Goal: Task Accomplishment & Management: Use online tool/utility

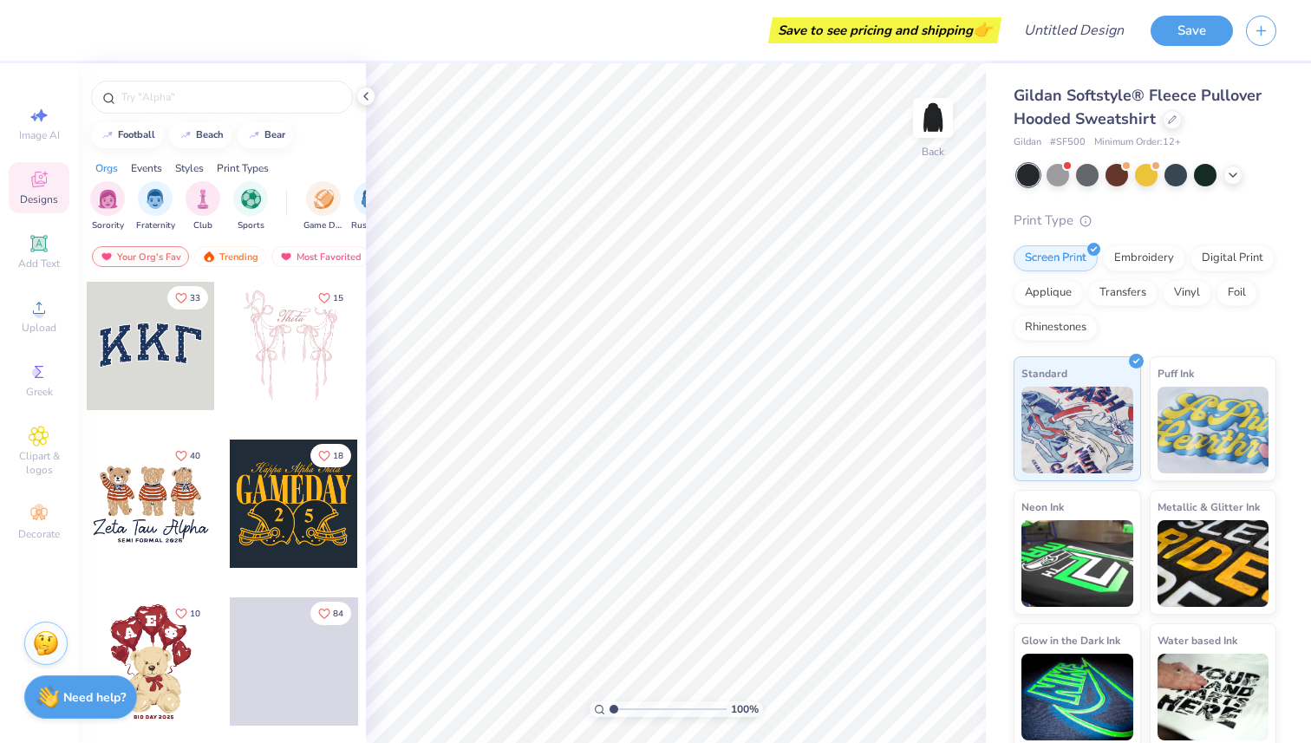
scroll to position [30, 0]
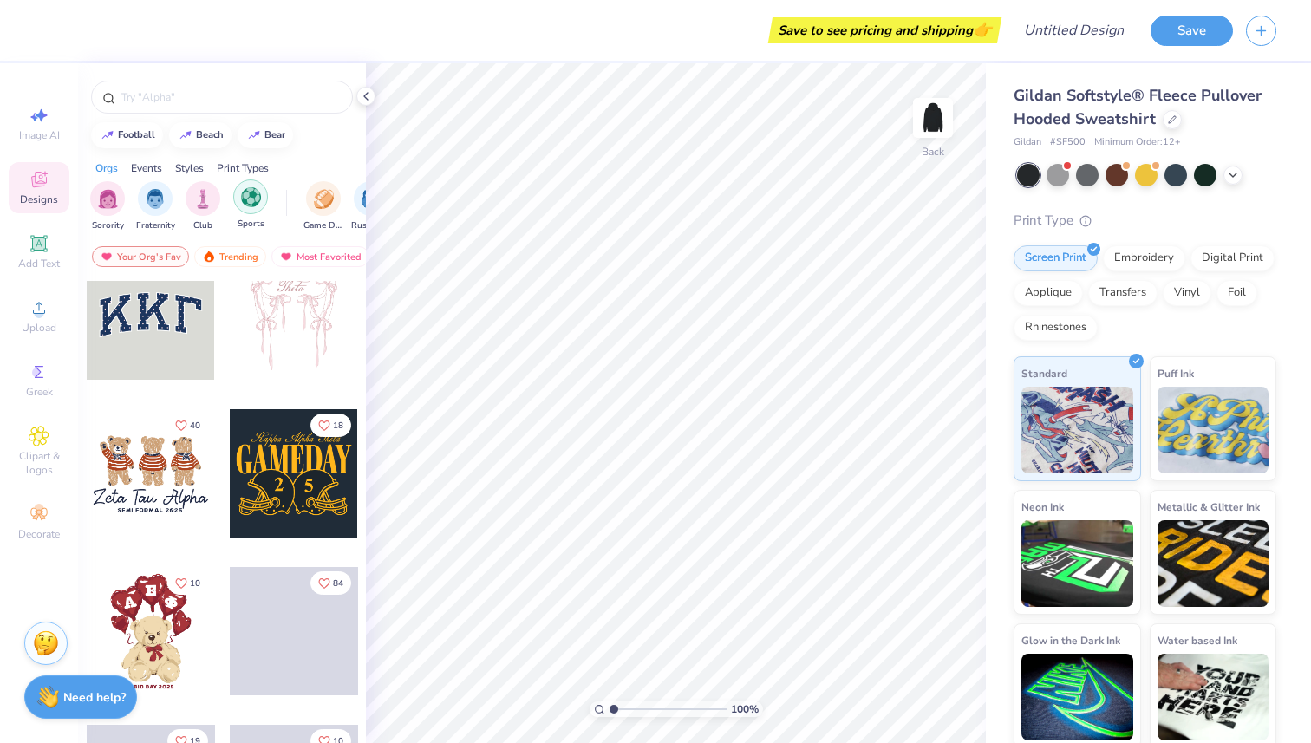
click at [245, 200] on img "filter for Sports" at bounding box center [251, 197] width 20 height 20
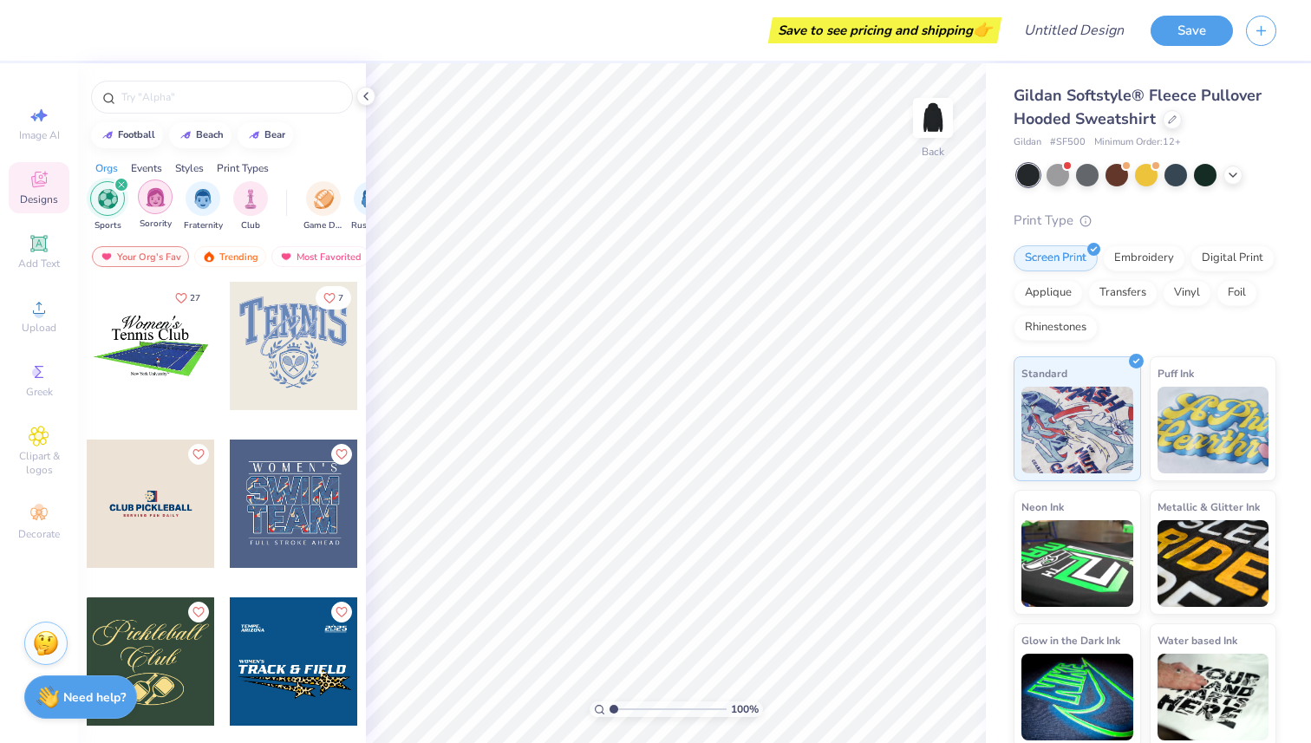
click at [157, 200] on img "filter for Sorority" at bounding box center [156, 197] width 20 height 20
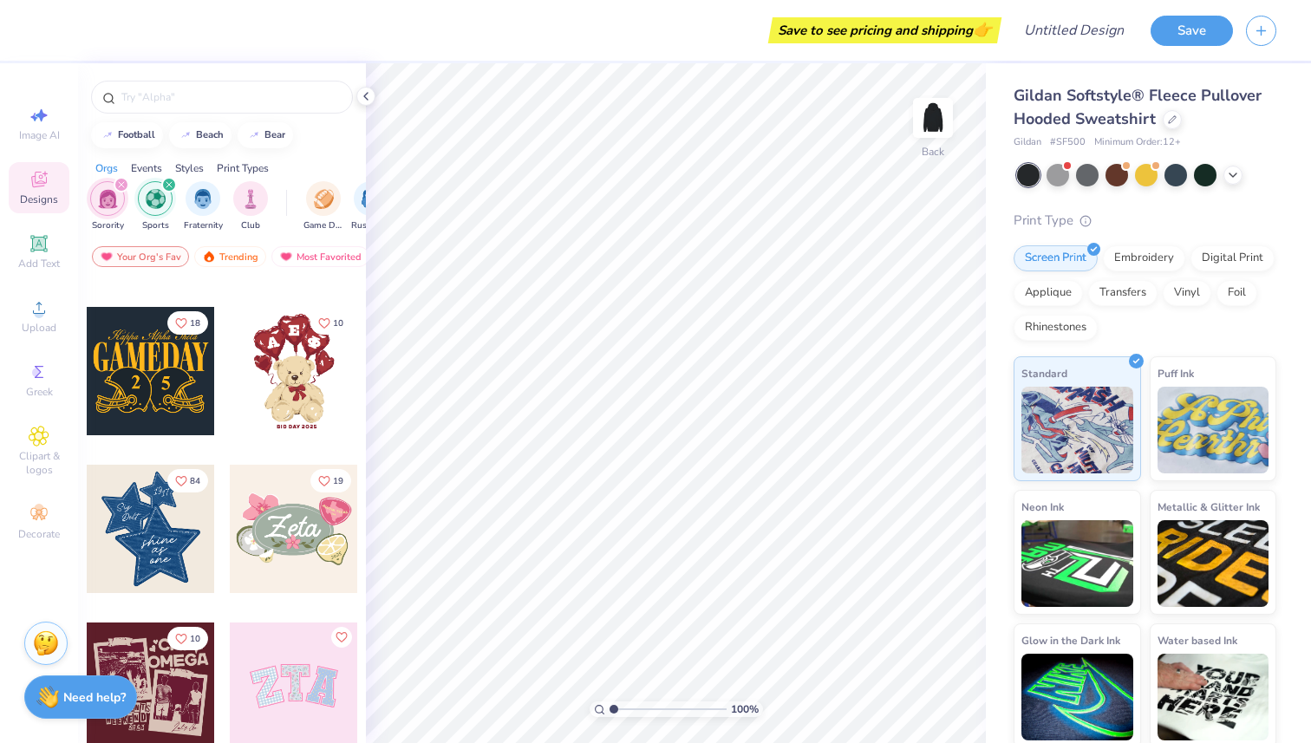
scroll to position [148, 0]
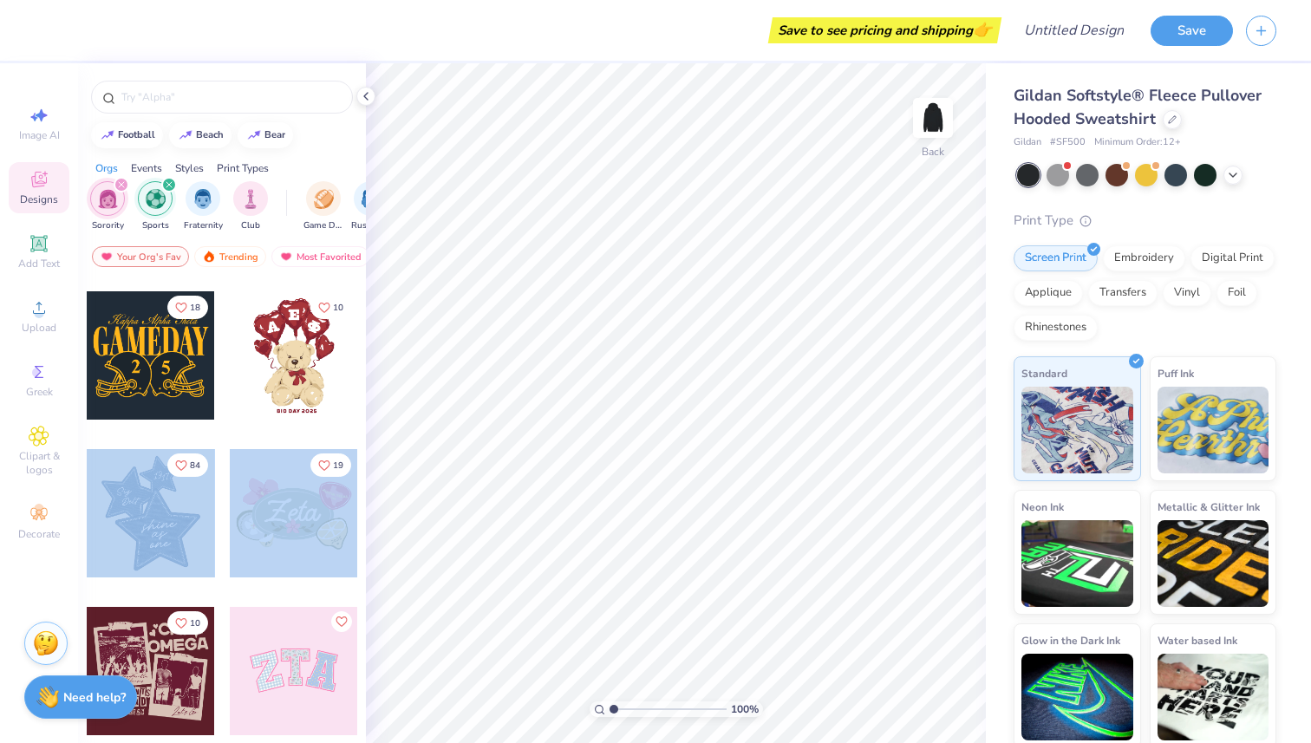
drag, startPoint x: 157, startPoint y: 519, endPoint x: 246, endPoint y: 499, distance: 91.5
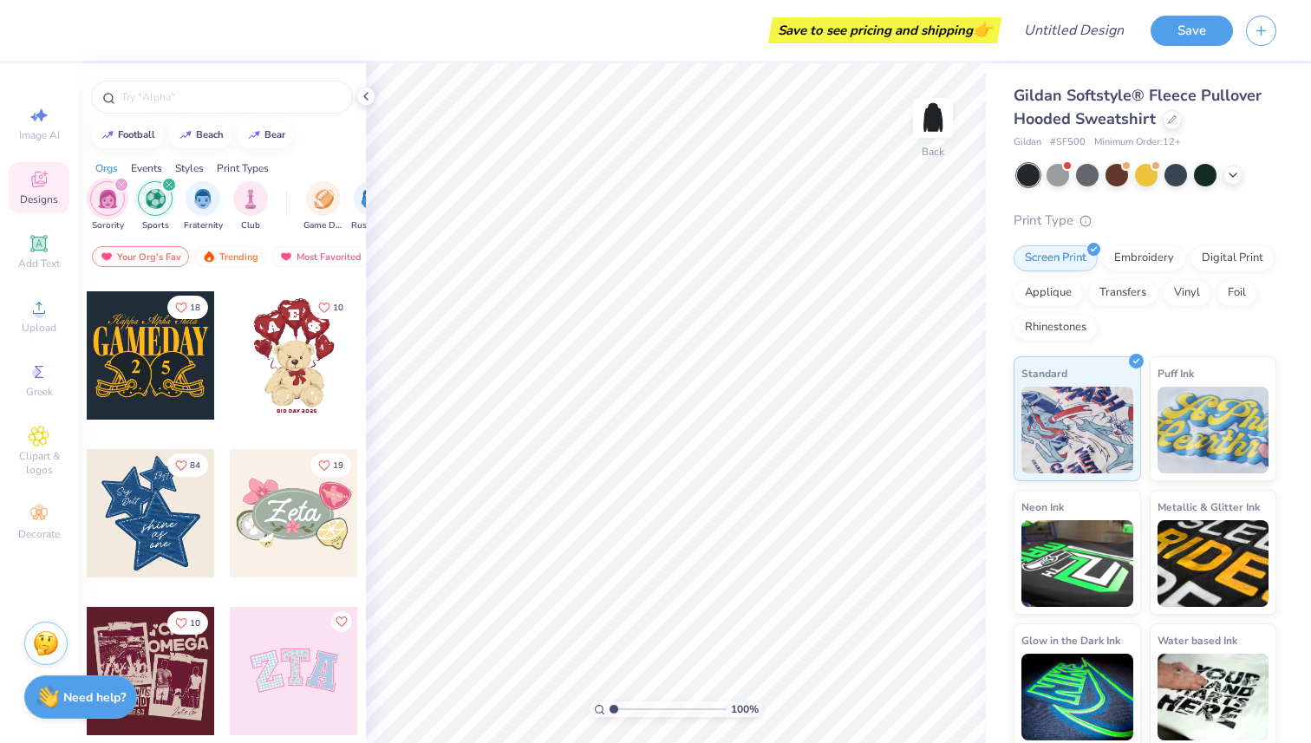
click at [195, 506] on div at bounding box center [151, 513] width 128 height 128
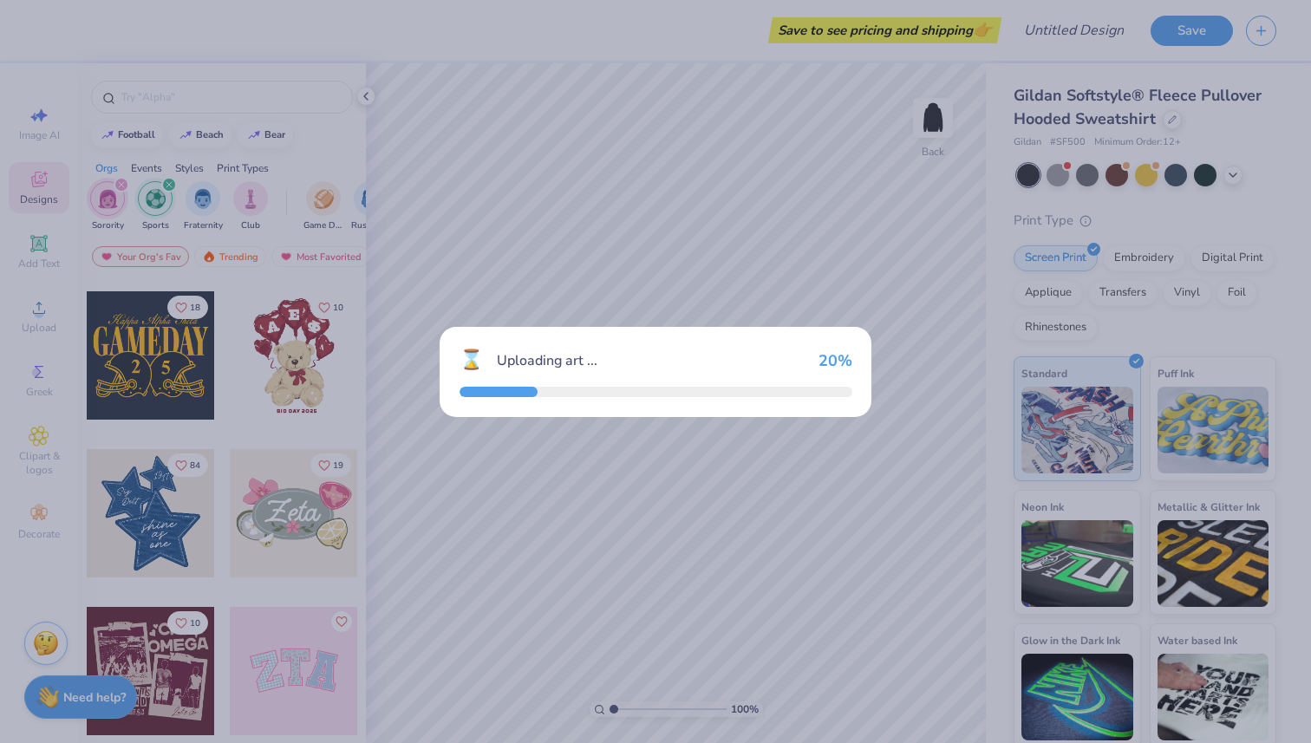
click at [199, 507] on div "⌛ Uploading art ... 20 %" at bounding box center [655, 371] width 1311 height 743
click at [849, 352] on div "30 %" at bounding box center [838, 359] width 35 height 19
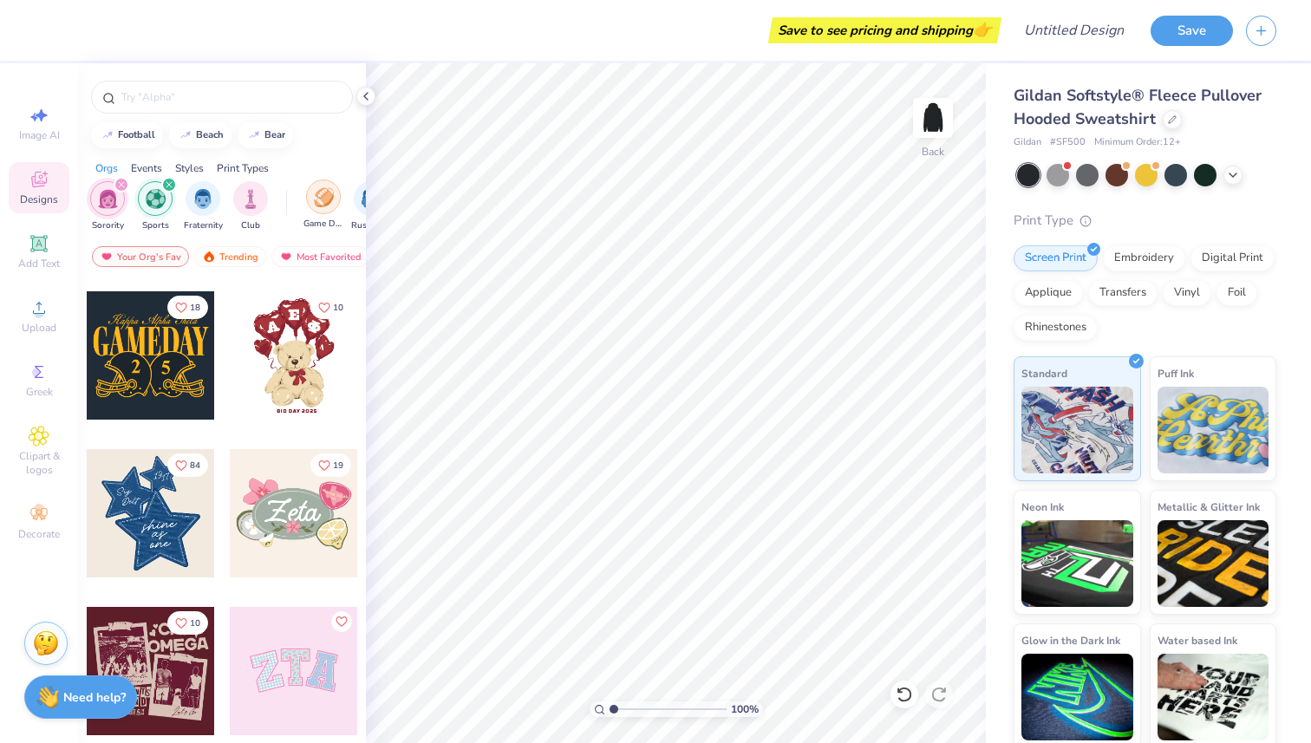
click at [316, 207] on div "Save to see pricing and shipping 👉 Design Title Save Image AI Designs Add Text …" at bounding box center [655, 371] width 1311 height 743
click at [231, 101] on input "text" at bounding box center [231, 96] width 222 height 17
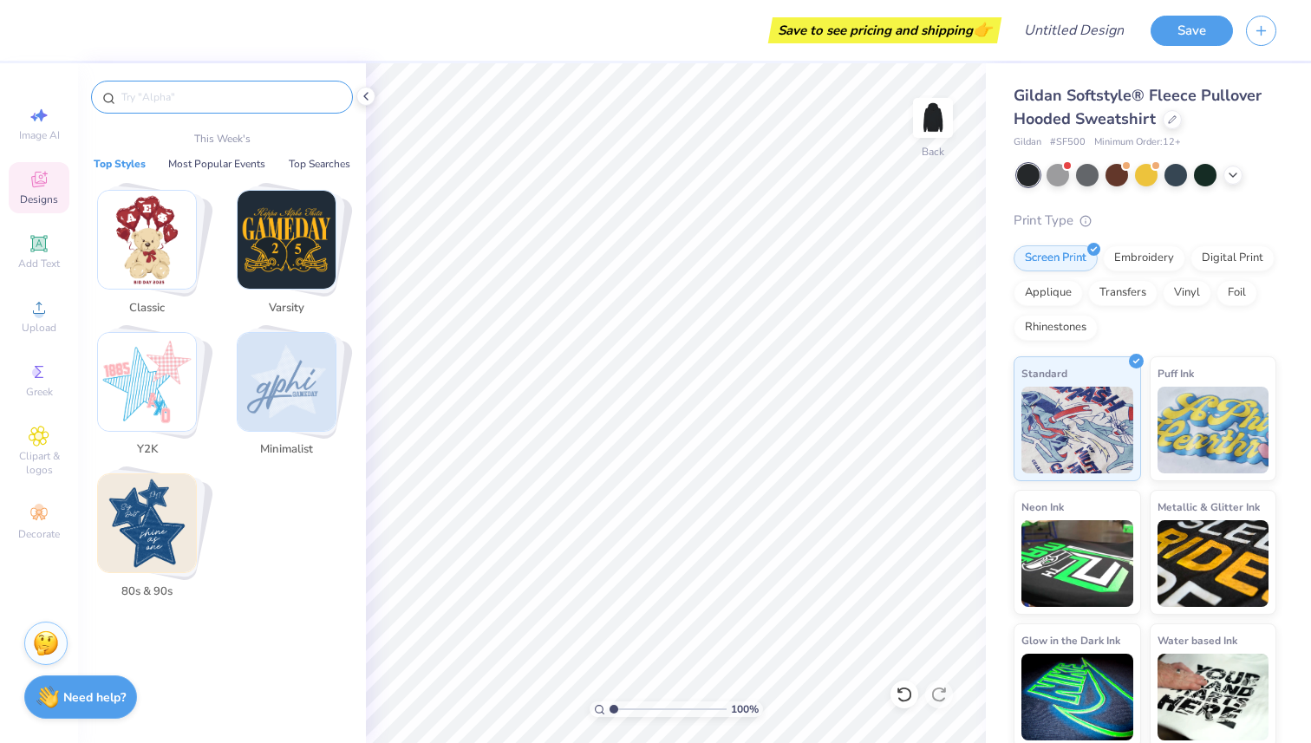
type input "f"
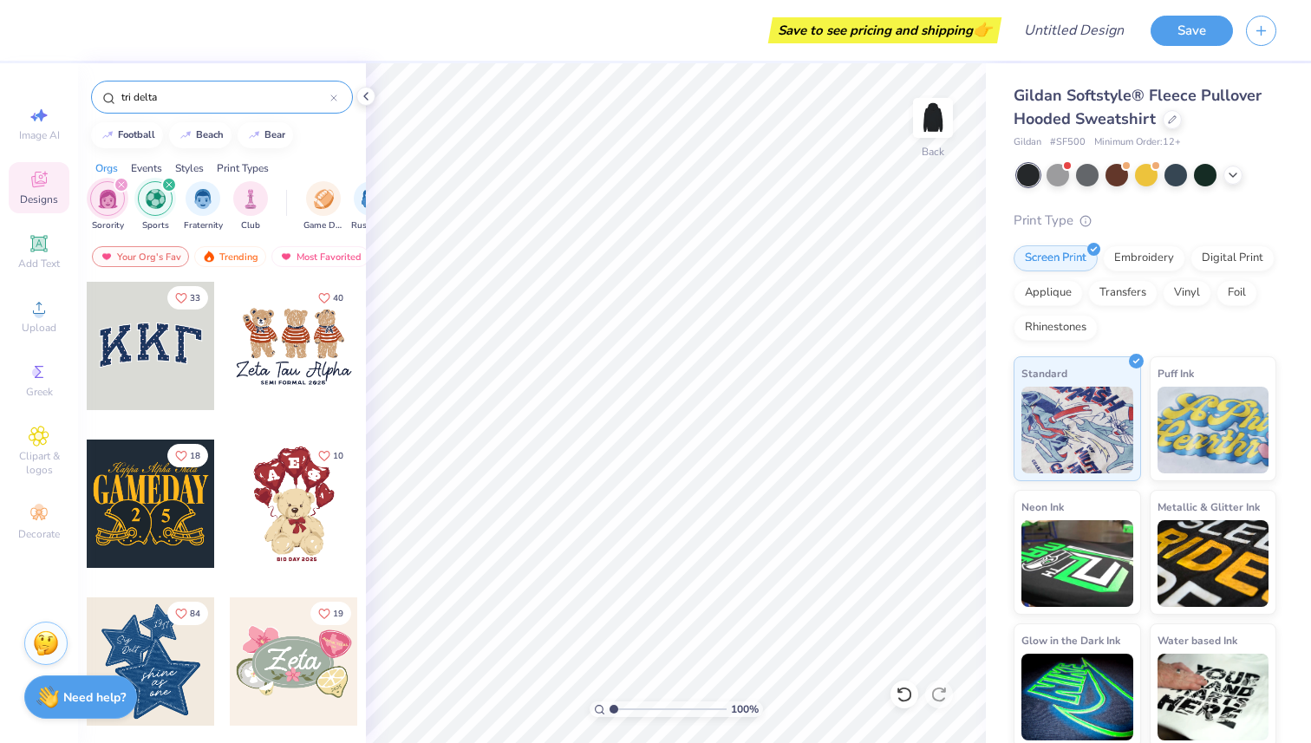
type input "tri delta"
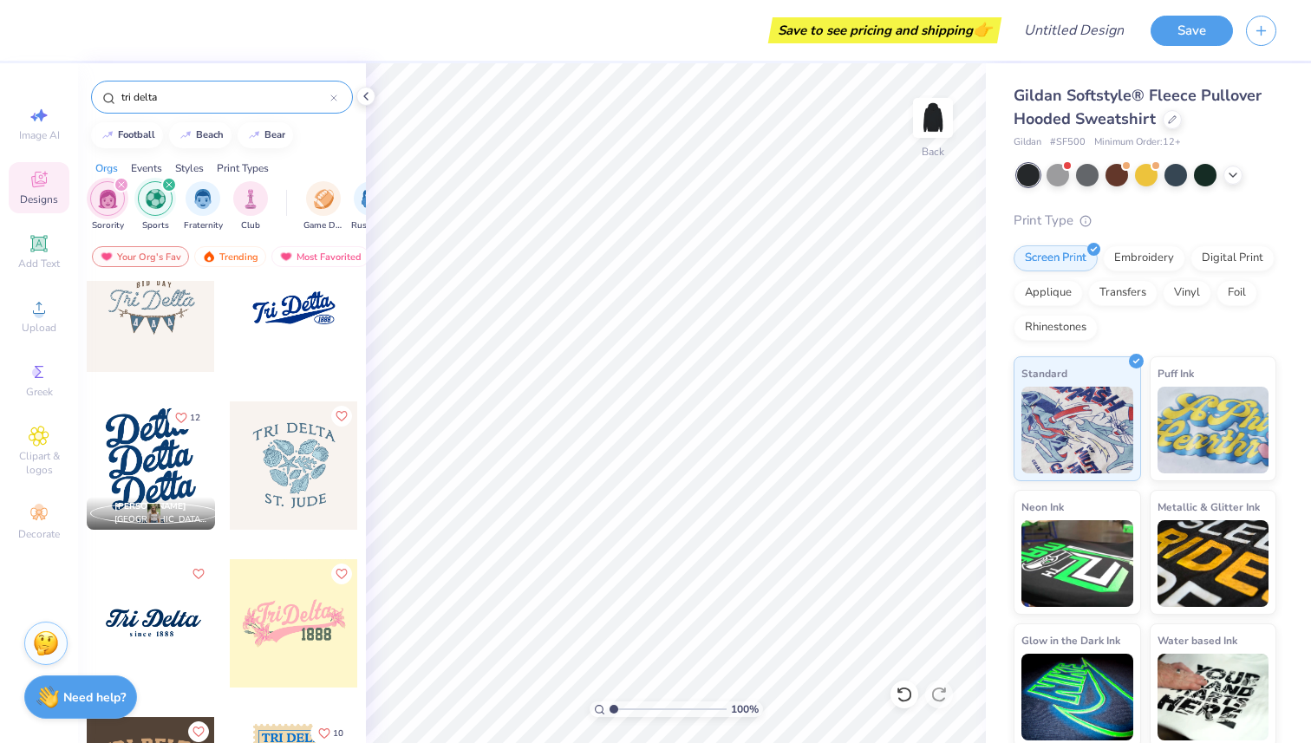
scroll to position [213, 0]
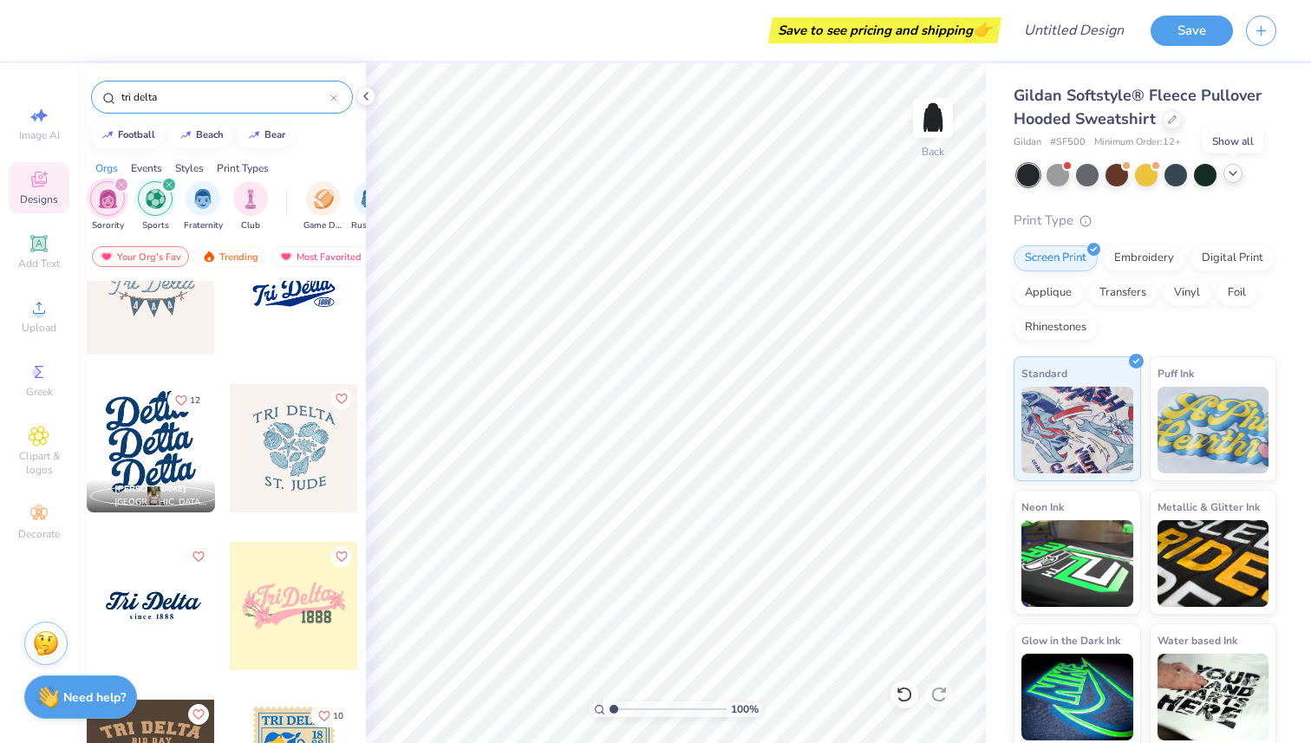
click at [1236, 173] on icon at bounding box center [1233, 173] width 14 height 14
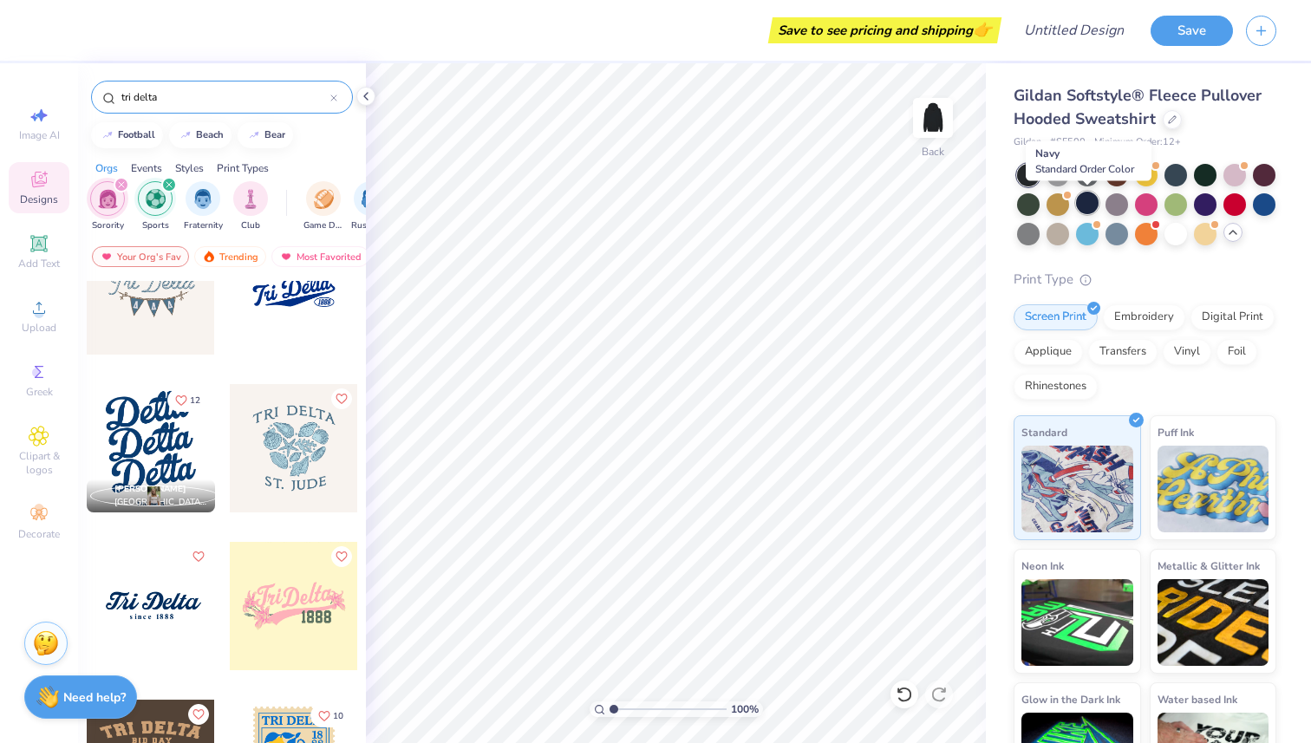
click at [1080, 207] on div at bounding box center [1087, 203] width 23 height 23
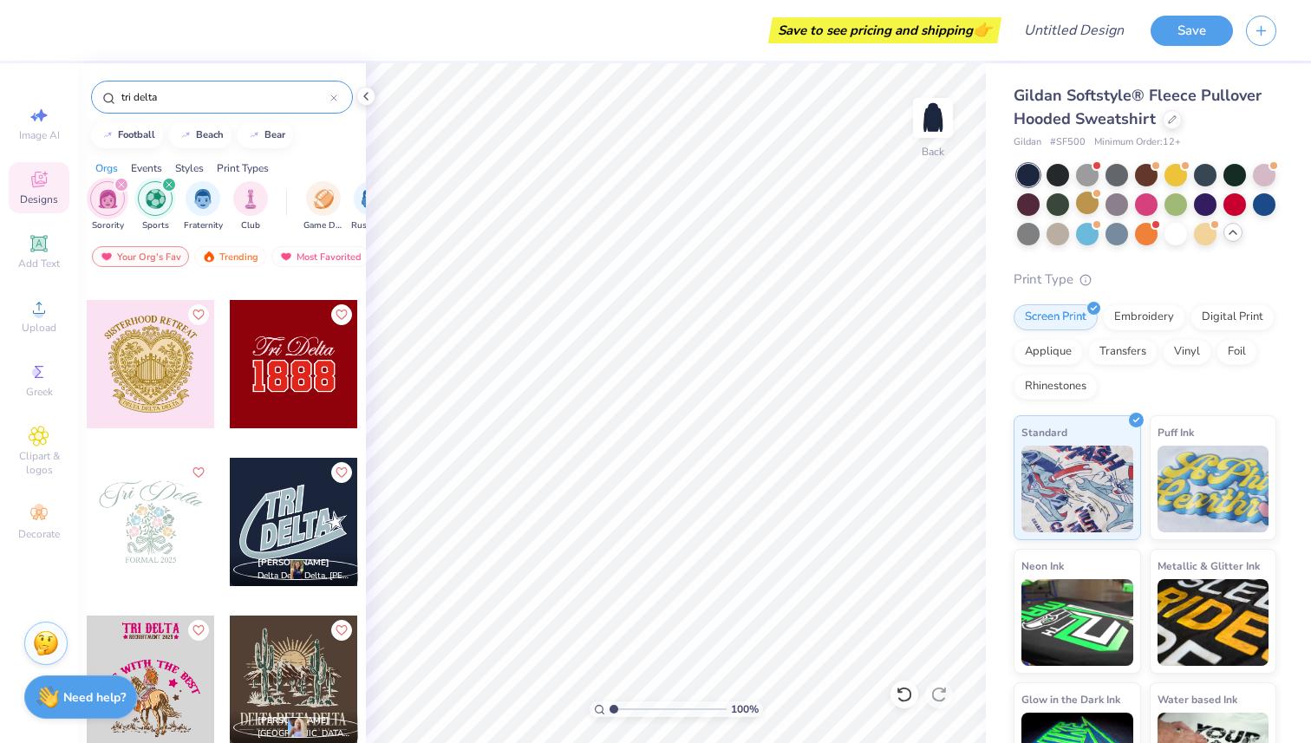
scroll to position [2191, 0]
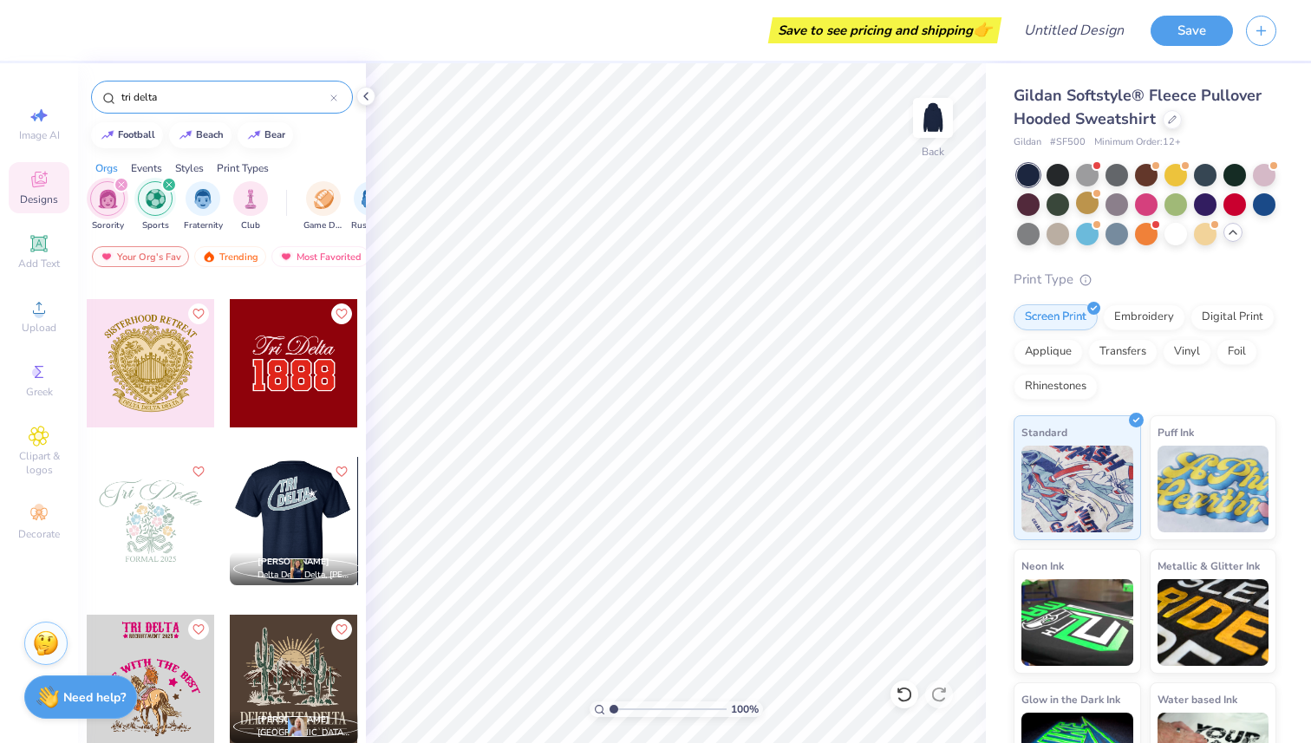
click at [279, 521] on div at bounding box center [293, 521] width 128 height 128
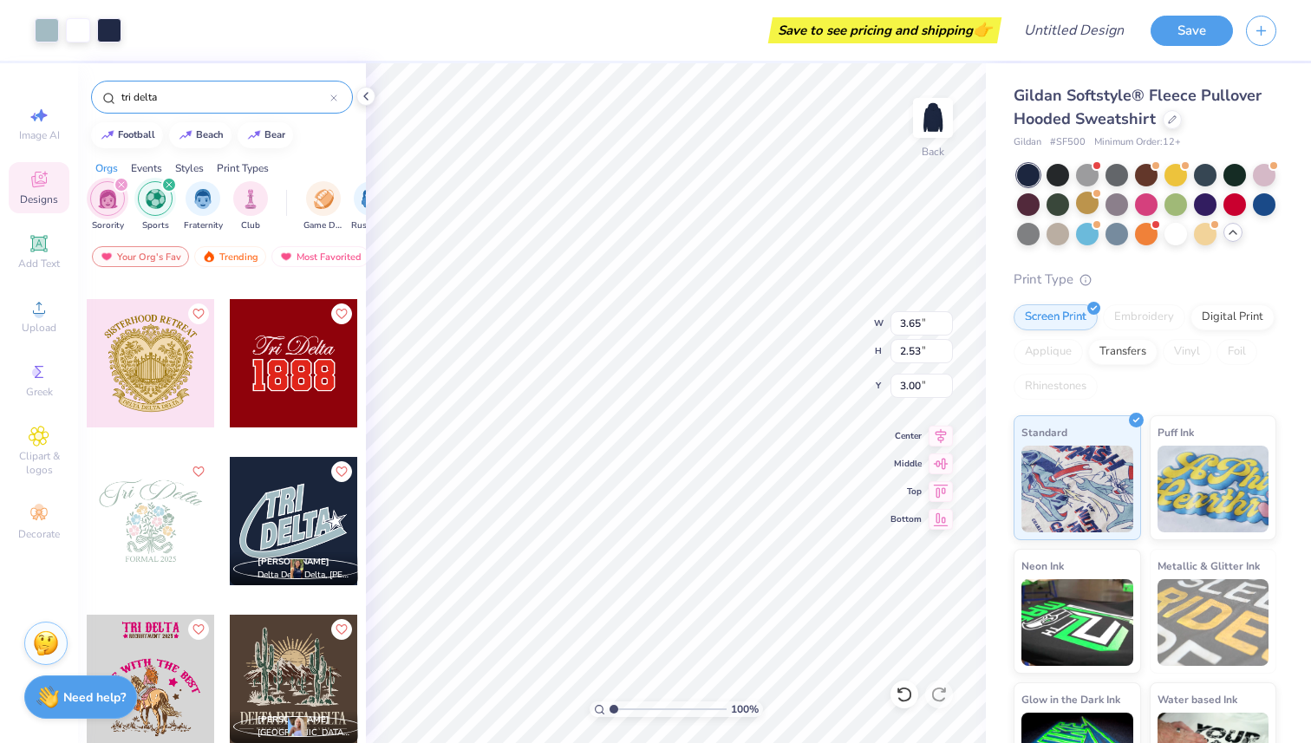
type input "3.65"
type input "2.53"
click at [930, 129] on img at bounding box center [932, 117] width 69 height 69
click at [306, 507] on div at bounding box center [294, 521] width 128 height 128
type input "7.86"
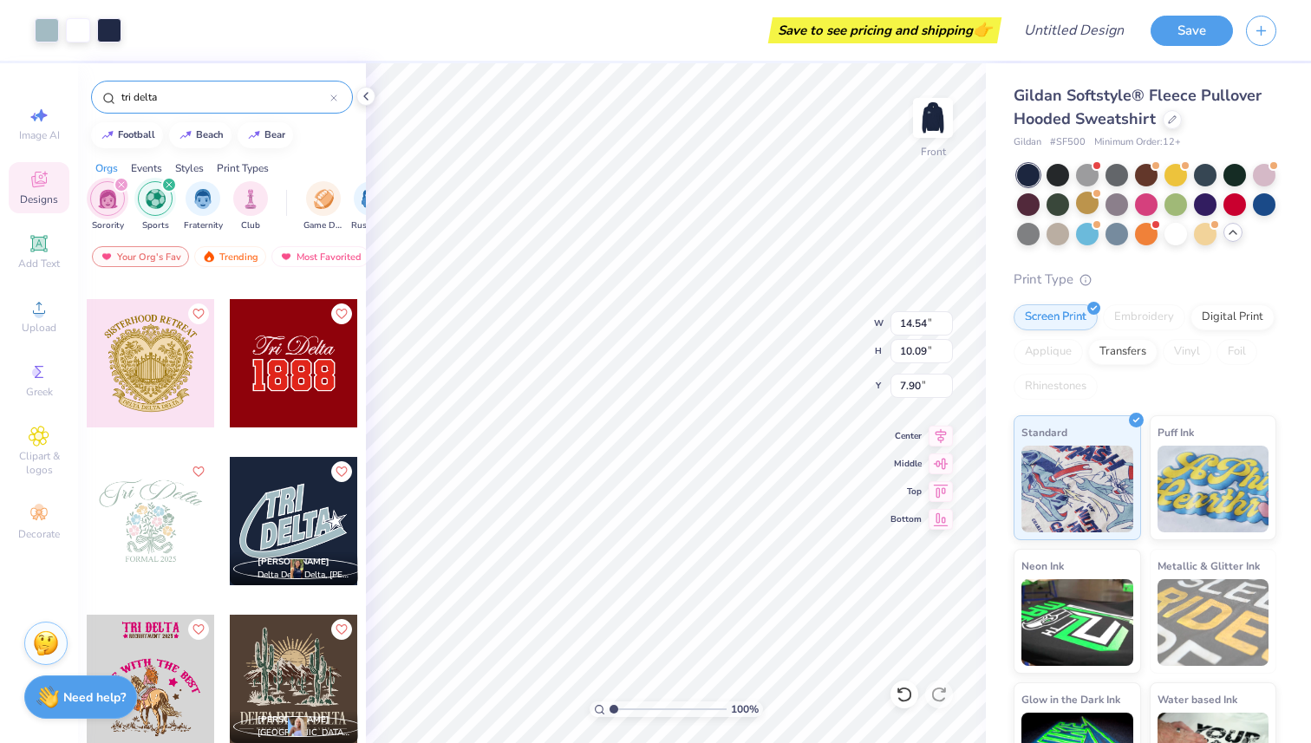
type input "14.18"
type input "9.84"
click at [941, 436] on icon at bounding box center [940, 433] width 24 height 21
type input "13.04"
type input "9.05"
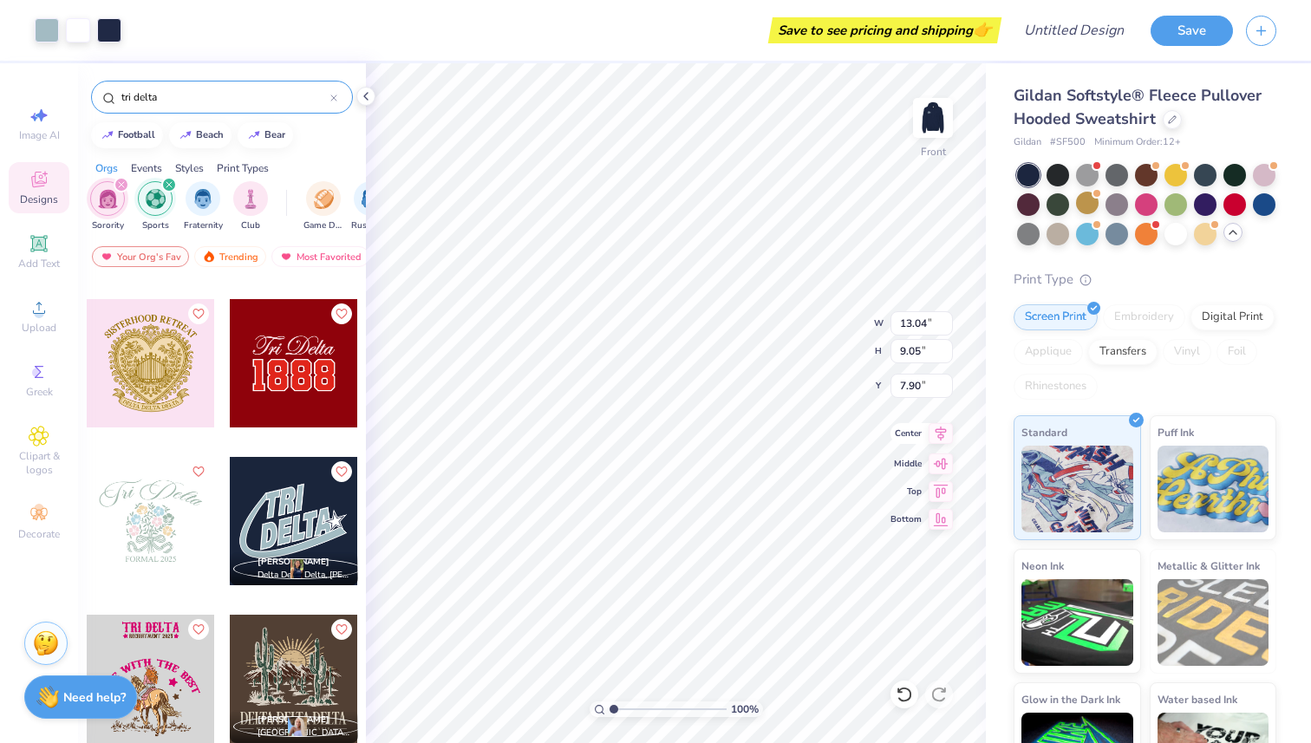
click at [941, 433] on icon at bounding box center [940, 433] width 24 height 21
type input "12.58"
type input "8.73"
type input "8.24"
click at [941, 440] on icon at bounding box center [940, 433] width 24 height 21
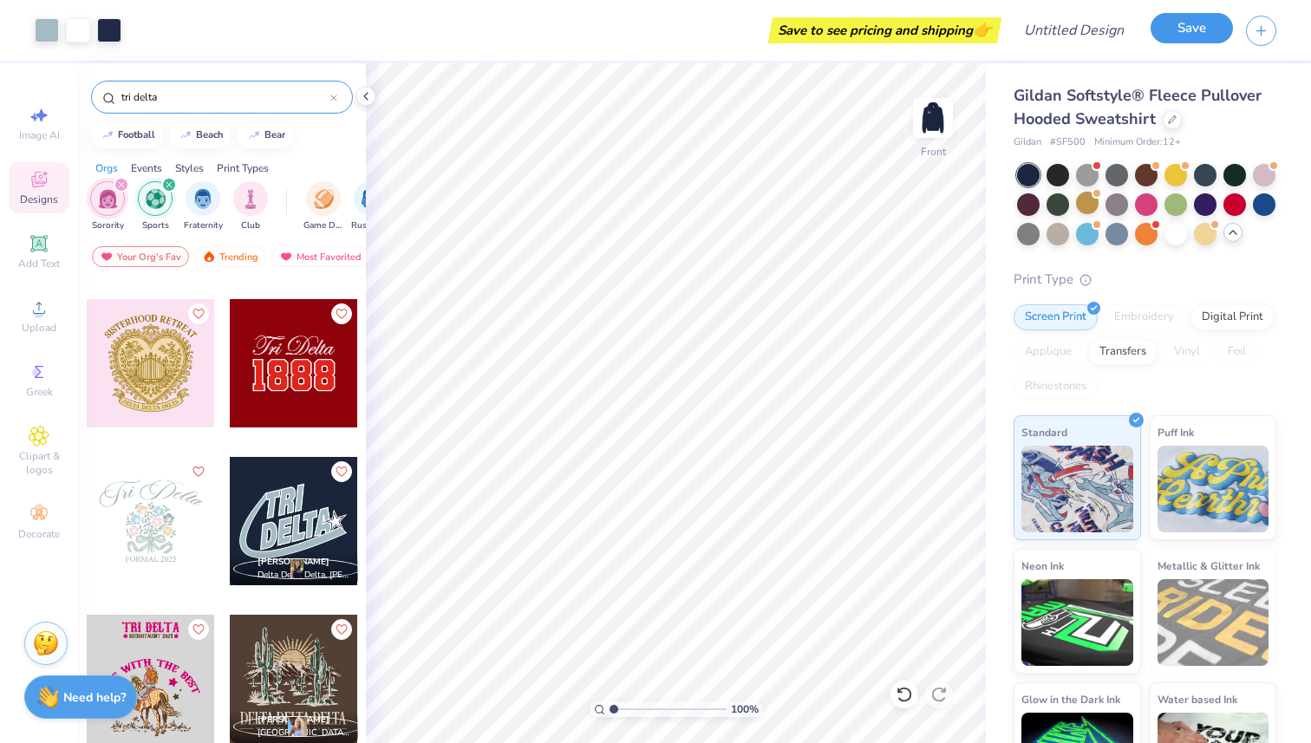
click at [1176, 29] on button "Save" at bounding box center [1191, 28] width 82 height 30
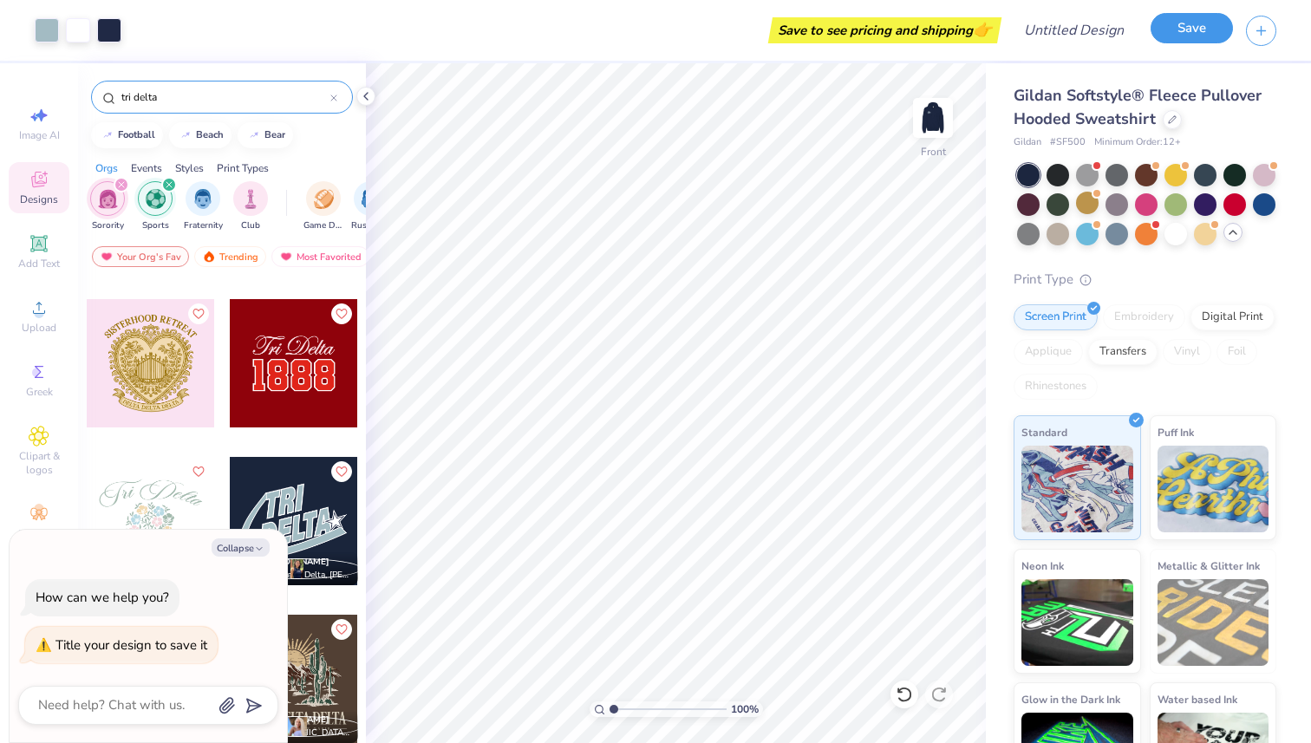
click at [1187, 28] on button "Save" at bounding box center [1191, 28] width 82 height 30
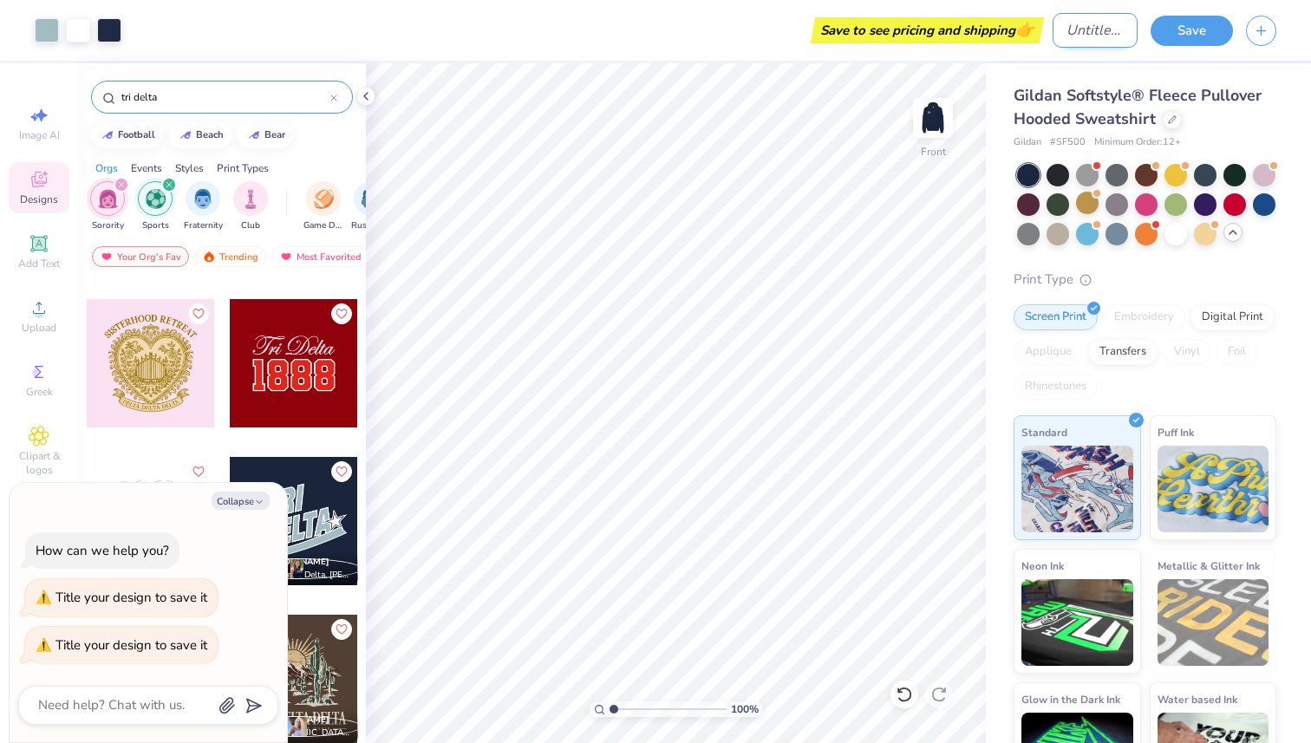
type textarea "x"
click at [1097, 24] on input "Design Title" at bounding box center [1094, 30] width 85 height 35
type input "P"
type textarea "x"
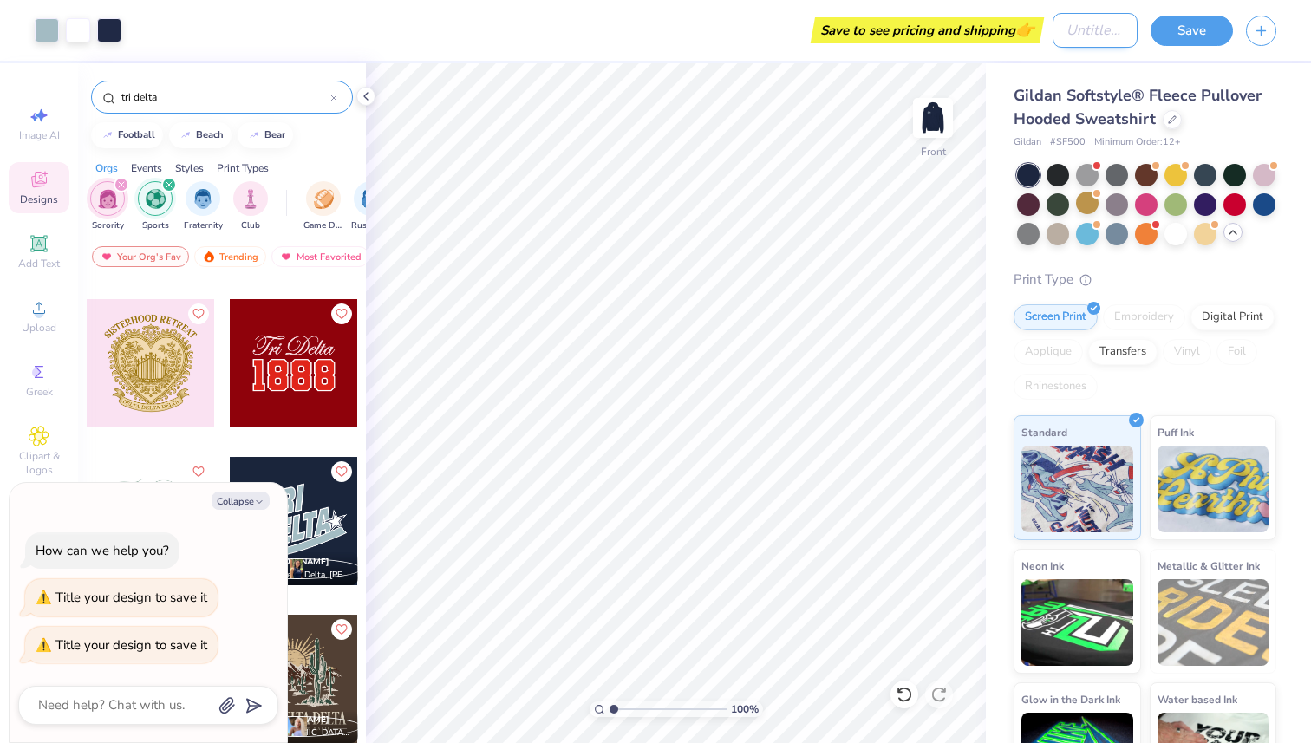
type input "T"
type textarea "x"
type input "TD"
type textarea "x"
type input "TD"
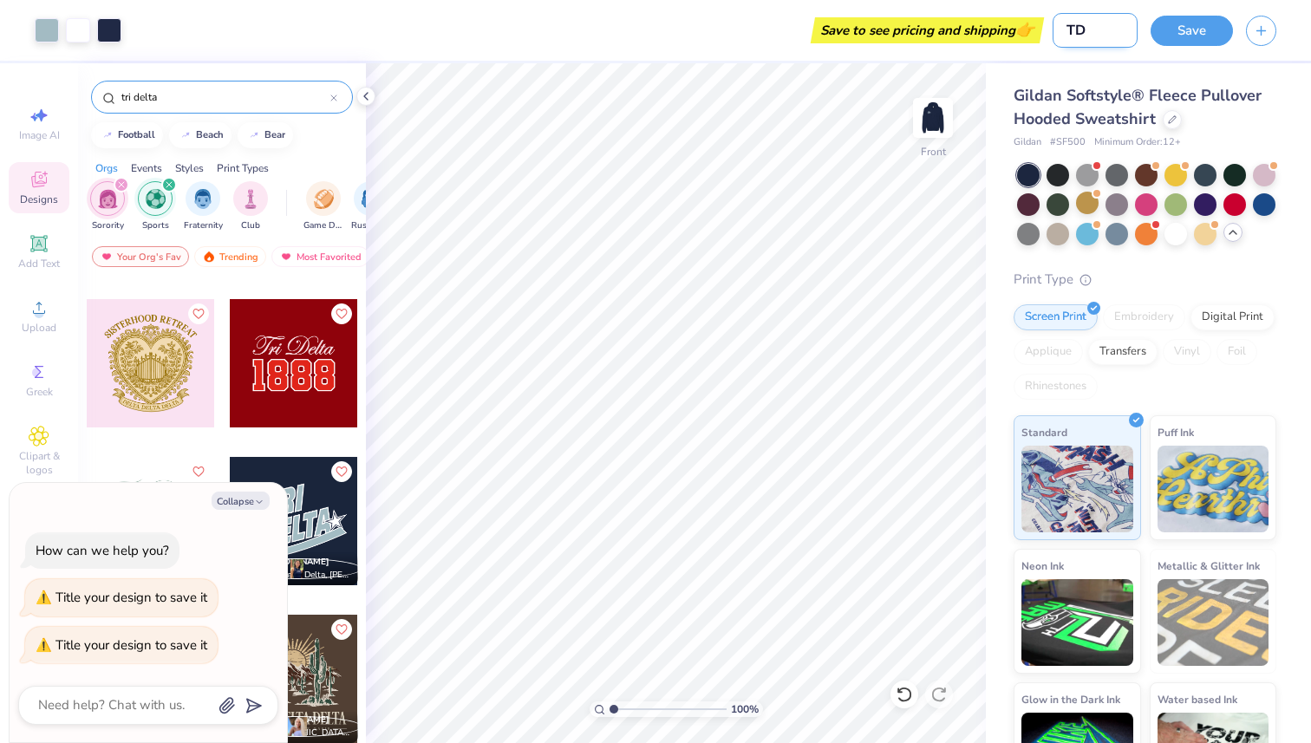
type textarea "x"
type input "TD"
click at [1188, 31] on button "Save" at bounding box center [1191, 28] width 82 height 30
type textarea "x"
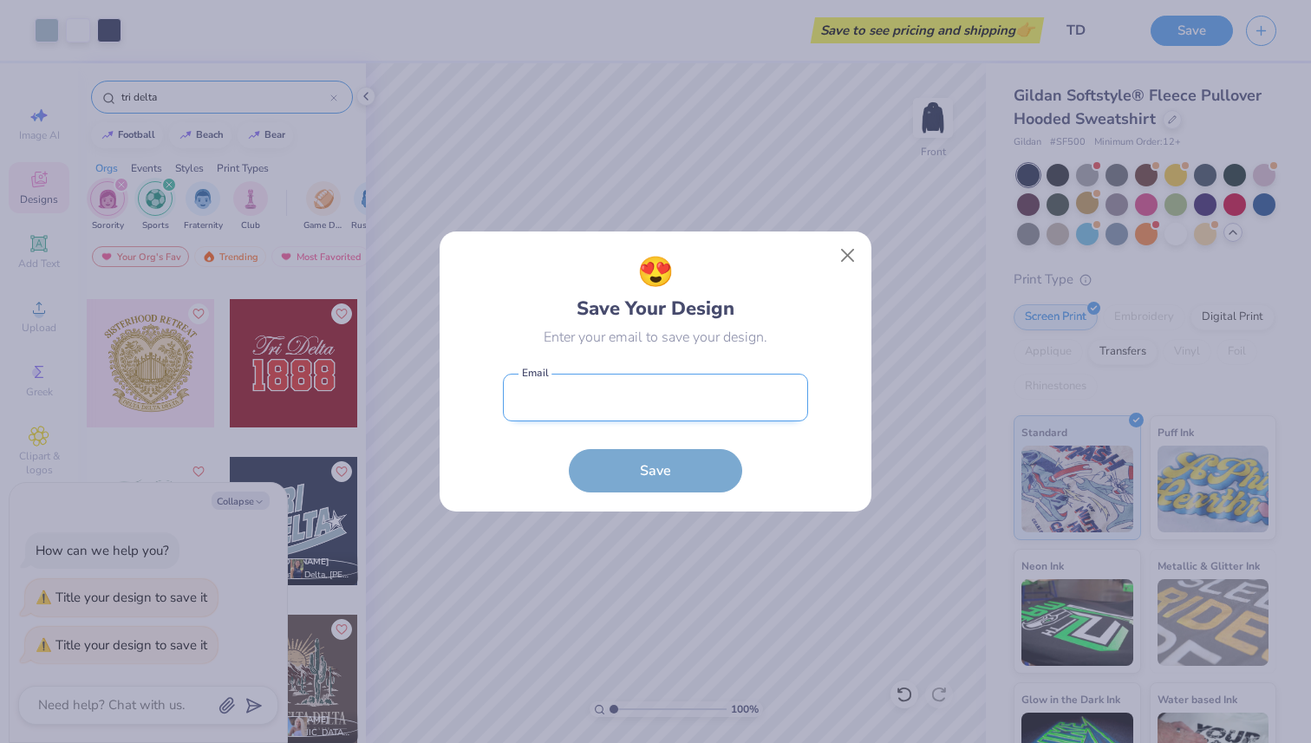
click at [680, 385] on input "email" at bounding box center [655, 398] width 305 height 48
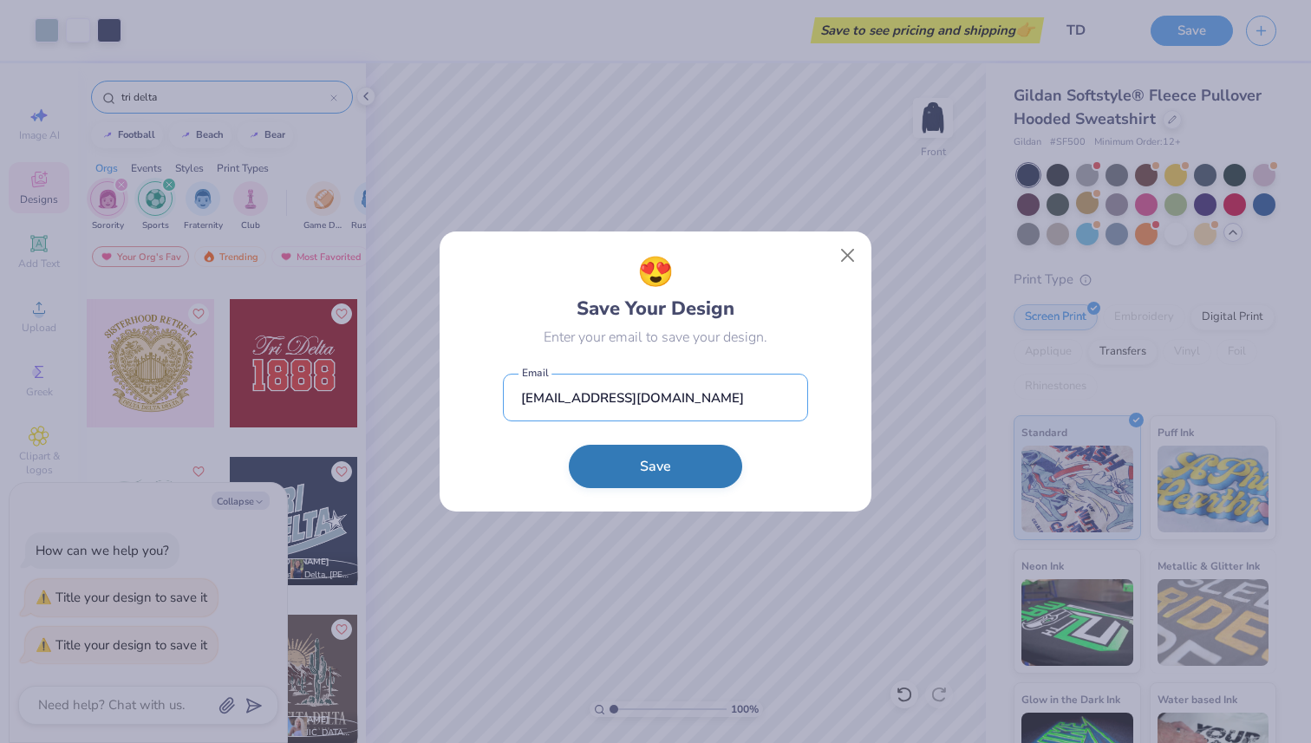
type input "[EMAIL_ADDRESS][DOMAIN_NAME]"
click at [595, 477] on button "Save" at bounding box center [655, 466] width 173 height 43
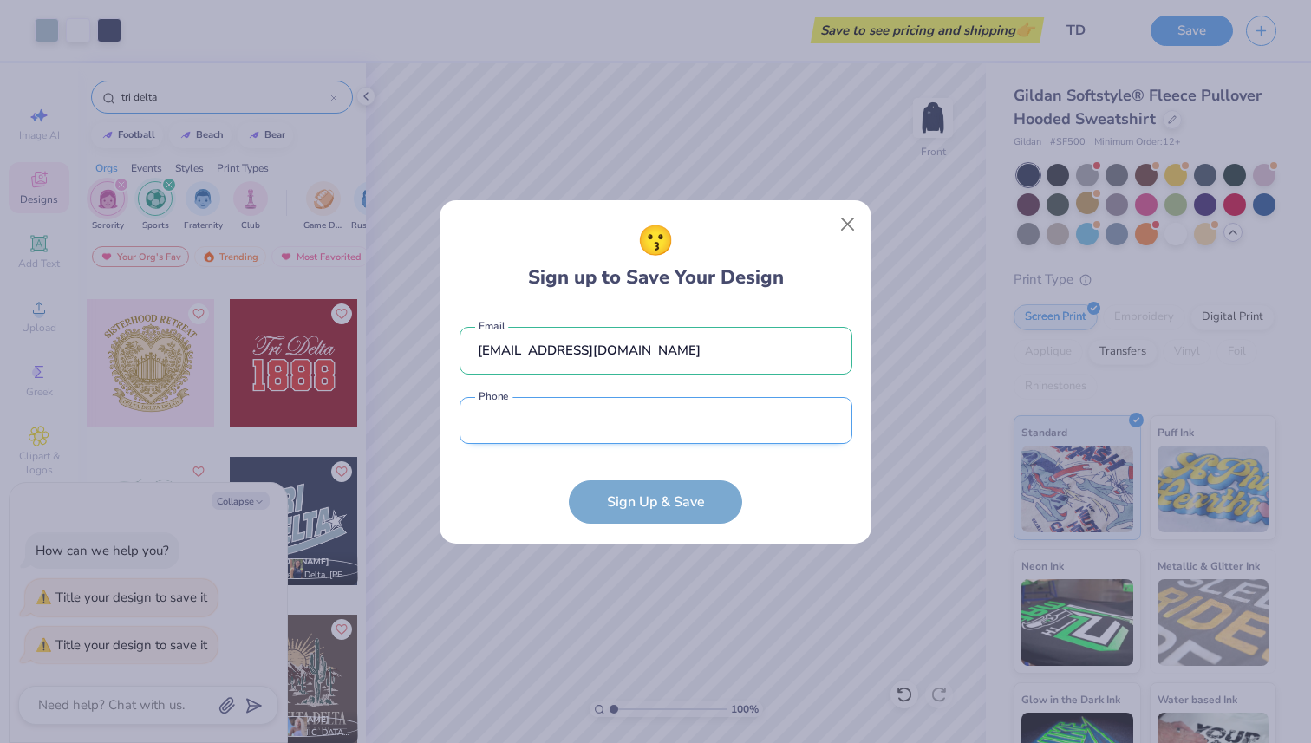
click at [554, 424] on input "tel" at bounding box center [655, 421] width 393 height 48
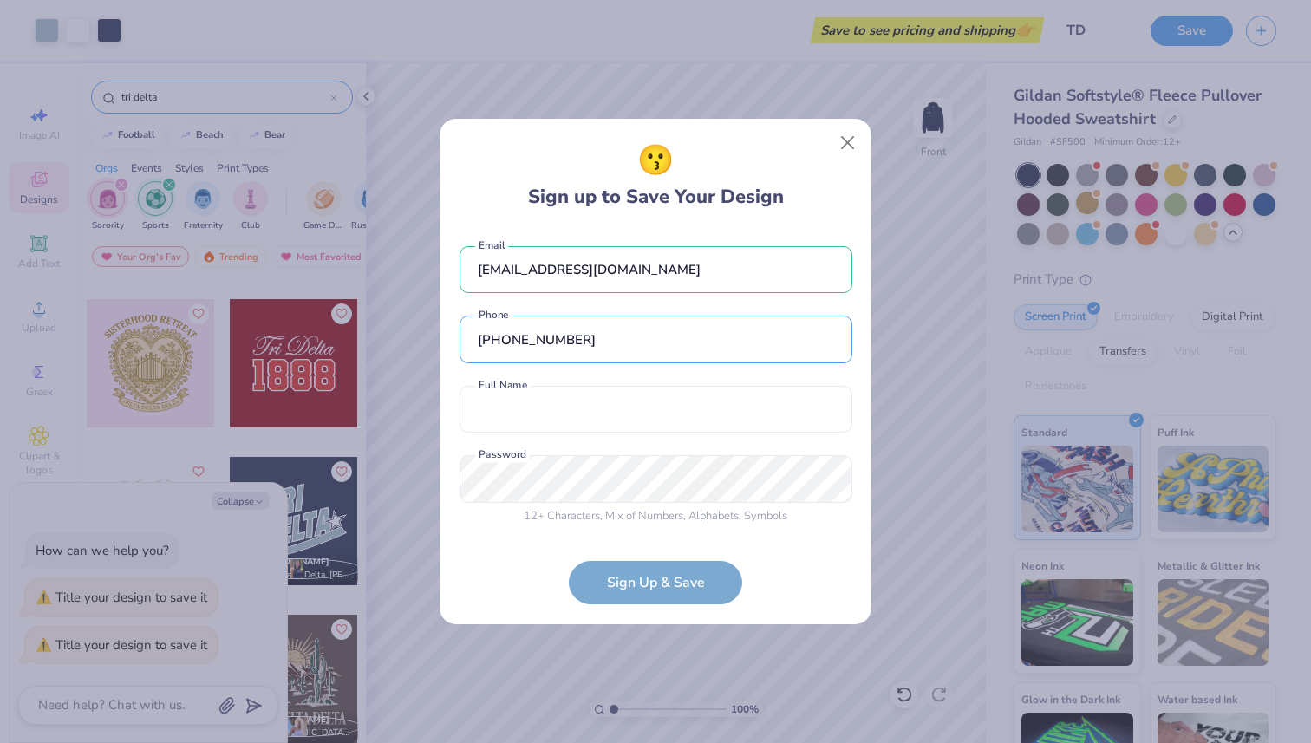
type input "[PHONE_NUMBER]"
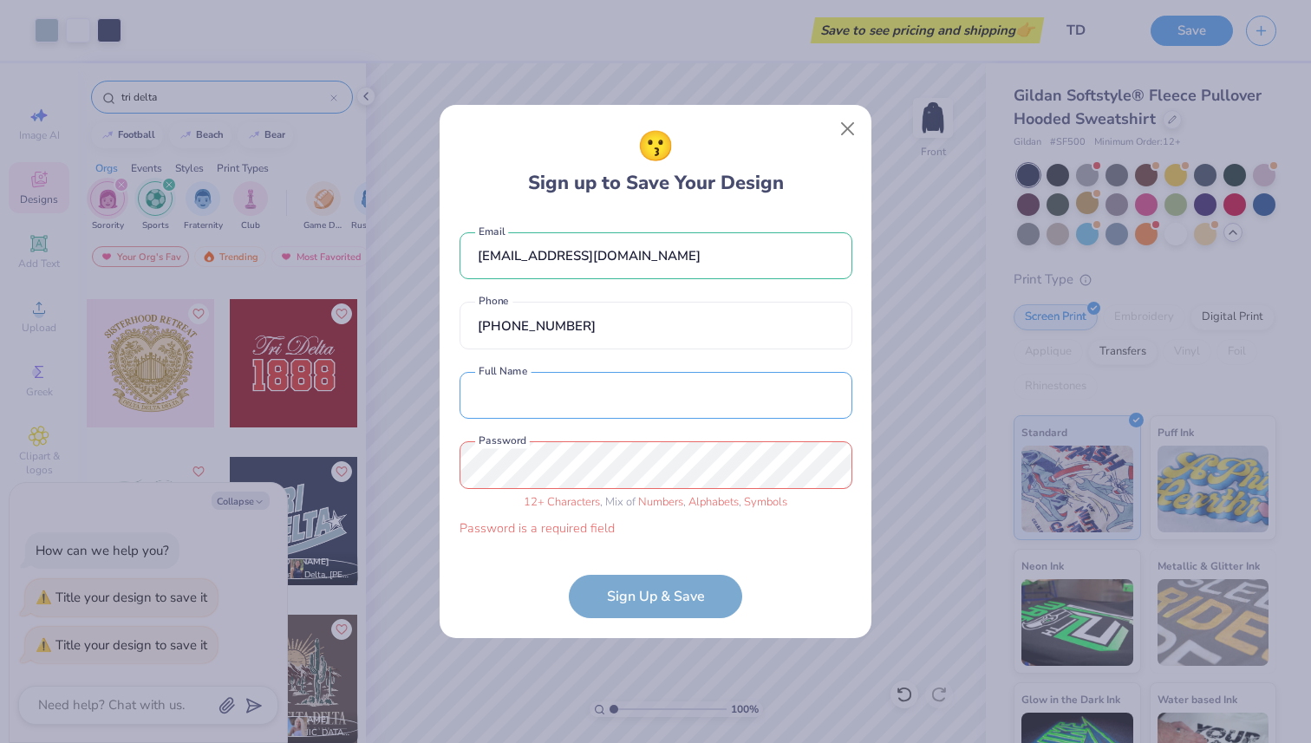
click at [486, 425] on div "[EMAIL_ADDRESS][DOMAIN_NAME] Email [PHONE_NUMBER] Phone Full Name is a required…" at bounding box center [655, 381] width 393 height 332
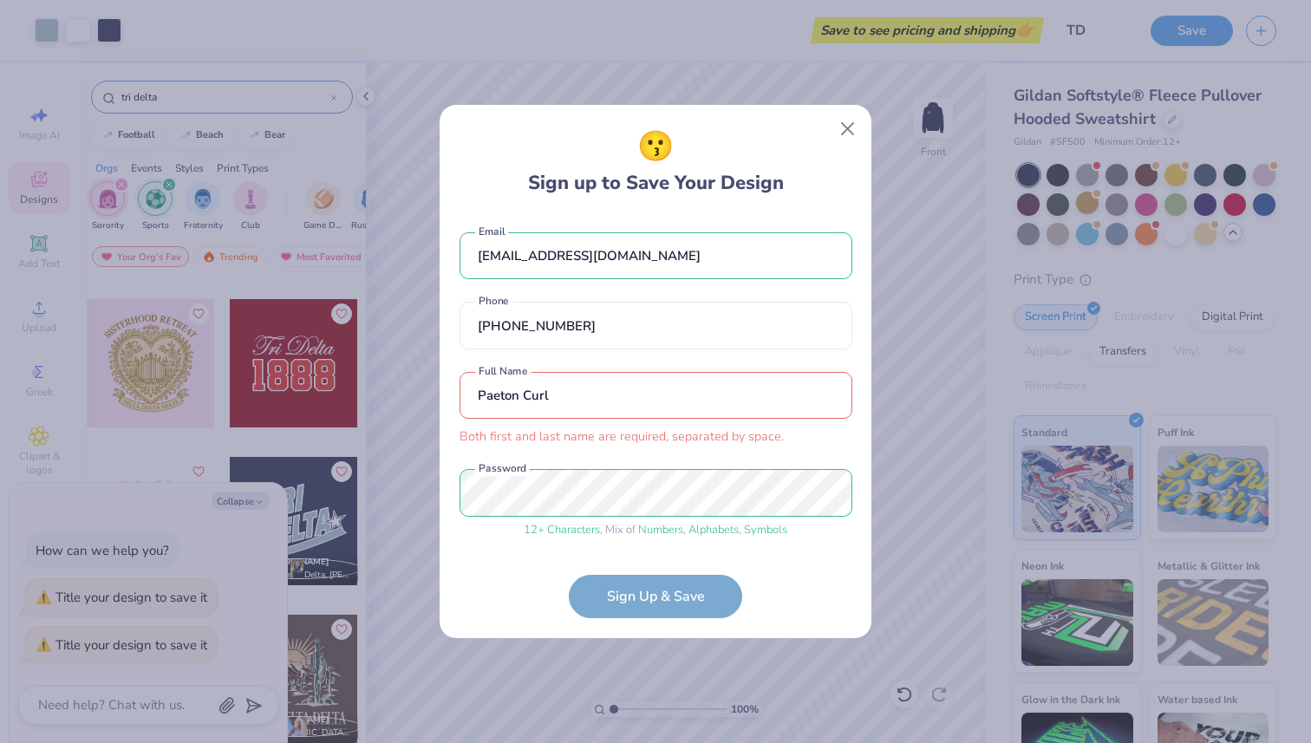
click at [566, 396] on input "Paeton Curl" at bounding box center [655, 396] width 393 height 48
click at [518, 396] on input "Paeton Curl" at bounding box center [655, 396] width 393 height 48
click at [629, 572] on form "[EMAIL_ADDRESS][DOMAIN_NAME] Email [PHONE_NUMBER] Phone [PERSON_NAME] Both firs…" at bounding box center [655, 416] width 393 height 403
click at [629, 587] on form "[EMAIL_ADDRESS][DOMAIN_NAME] Email [PHONE_NUMBER] Phone [PERSON_NAME] Both firs…" at bounding box center [655, 416] width 393 height 403
click at [577, 420] on div "[PERSON_NAME] Both first and last name are required, separated by space. Full N…" at bounding box center [655, 409] width 393 height 75
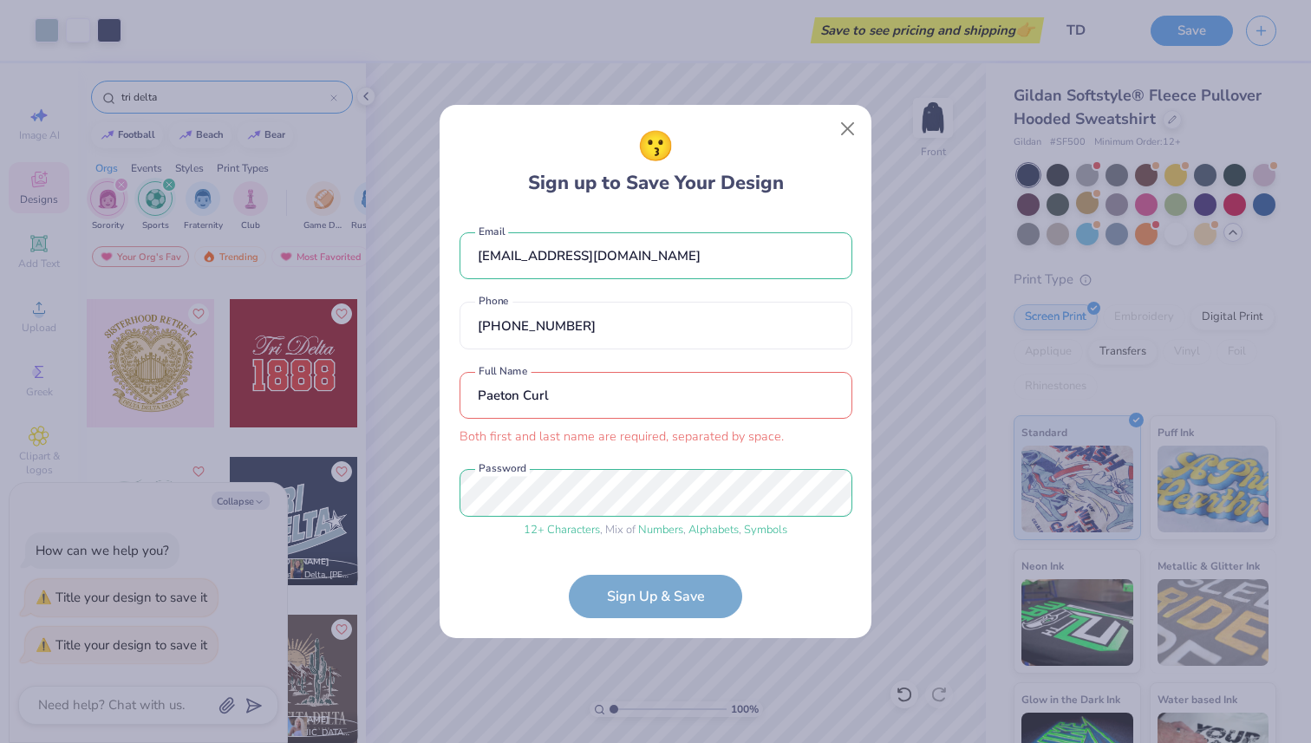
click at [556, 399] on input "Paeton Curl" at bounding box center [655, 396] width 393 height 48
click at [478, 413] on input "Paeton Curl" at bounding box center [655, 396] width 393 height 48
click at [478, 394] on input "Paeton Curl" at bounding box center [655, 396] width 393 height 48
click at [530, 399] on input "Paeton Curl" at bounding box center [655, 396] width 393 height 48
click at [625, 589] on form "[EMAIL_ADDRESS][DOMAIN_NAME] Email [PHONE_NUMBER] Phone [PERSON_NAME] Both firs…" at bounding box center [655, 416] width 393 height 403
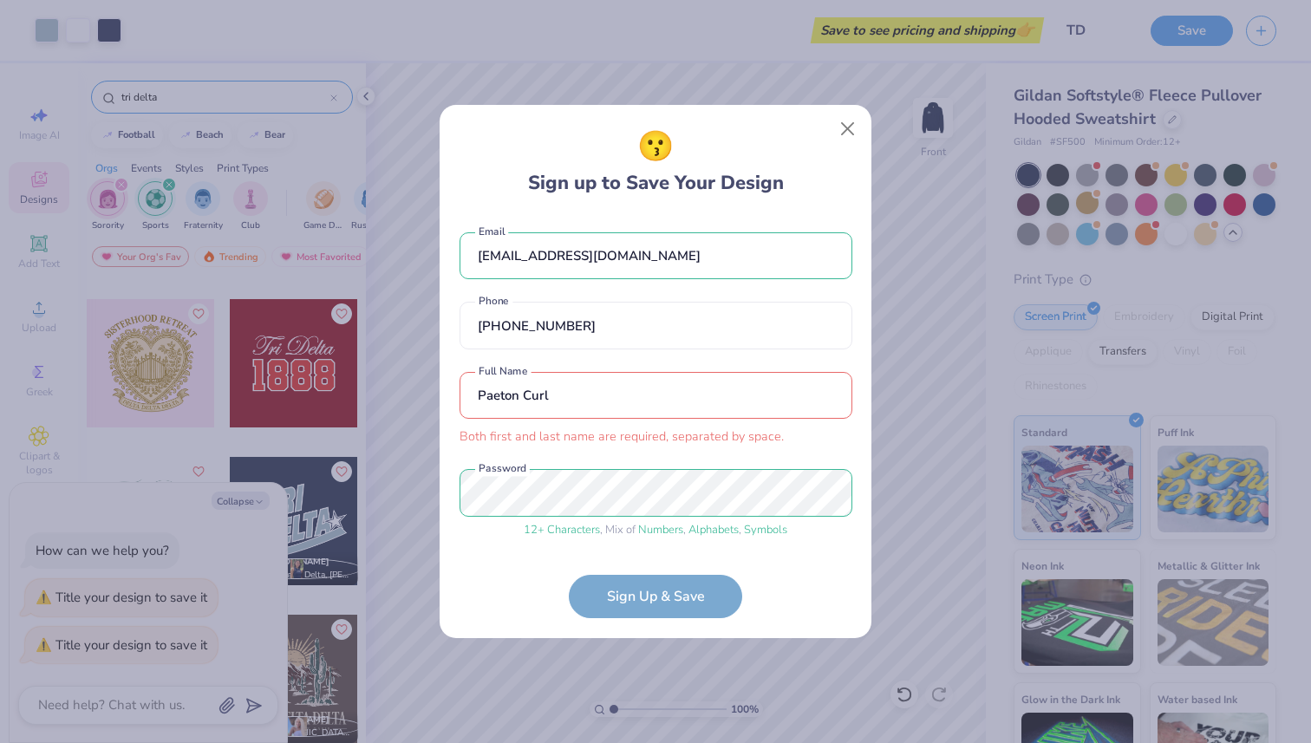
click at [523, 400] on input "Paeton Curl" at bounding box center [655, 396] width 393 height 48
click at [595, 591] on form "[EMAIL_ADDRESS][DOMAIN_NAME] Email [PHONE_NUMBER] Phone PaetonCurl Both first a…" at bounding box center [655, 416] width 393 height 403
click at [523, 396] on input "PaetonCurl" at bounding box center [655, 396] width 393 height 48
click at [512, 388] on input "PaetonCurl" at bounding box center [655, 396] width 393 height 48
click at [518, 388] on input "PaetonCurl" at bounding box center [655, 396] width 393 height 48
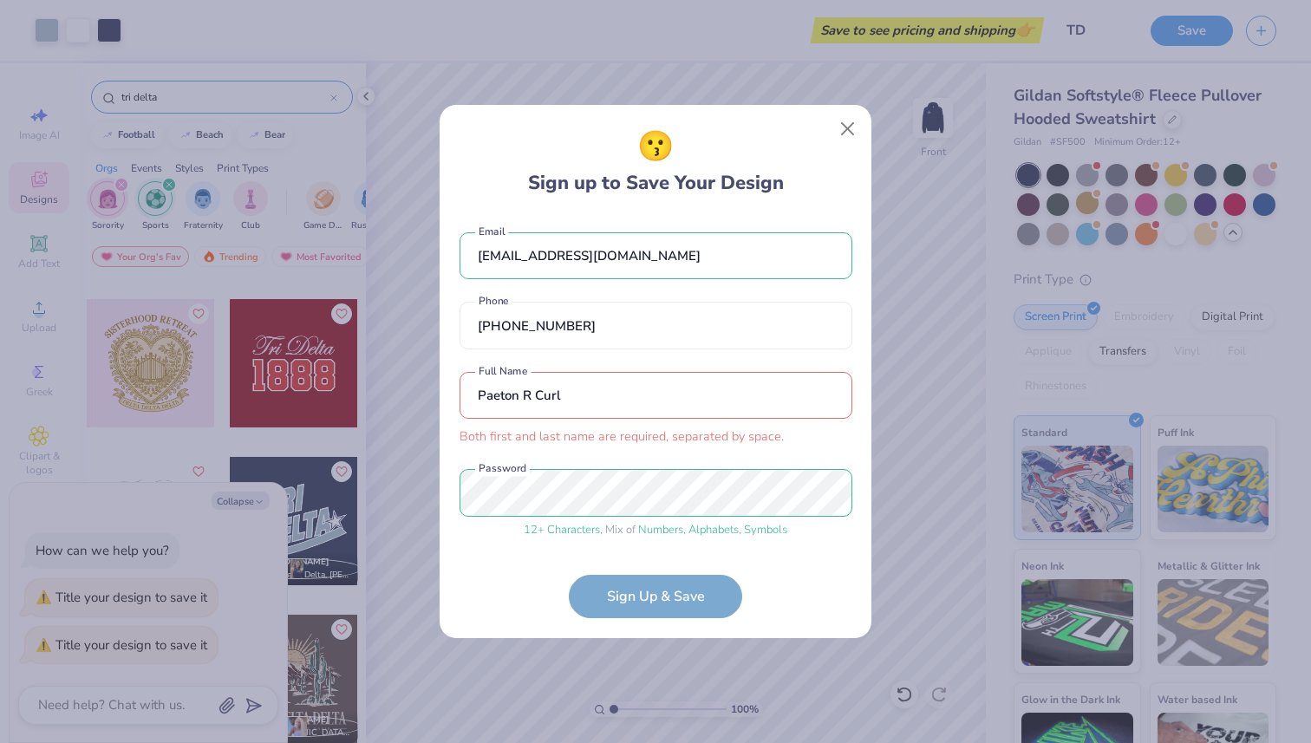
type input "Paeton R Curl"
click at [613, 593] on form "[EMAIL_ADDRESS][DOMAIN_NAME] Email [PHONE_NUMBER] Phone [PERSON_NAME] Both firs…" at bounding box center [655, 416] width 393 height 403
click at [837, 133] on button "Close" at bounding box center [847, 129] width 33 height 33
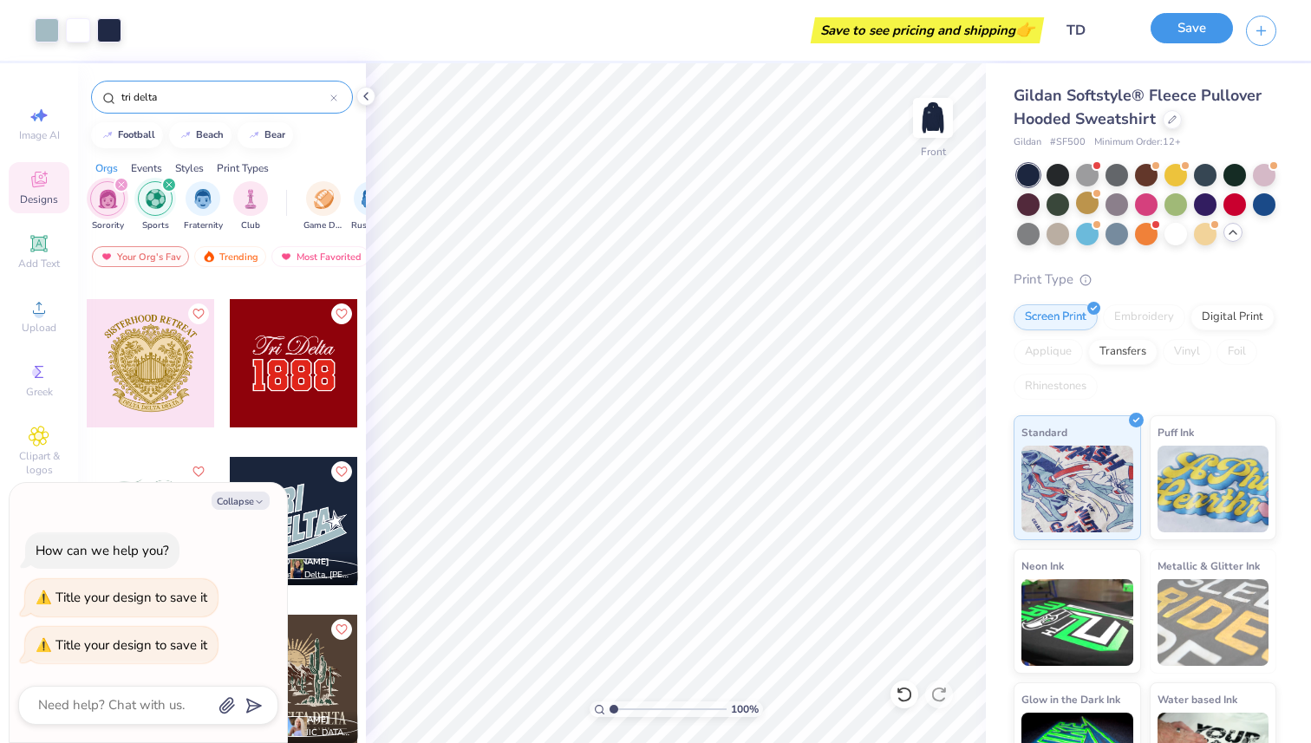
click at [1214, 43] on div "Save" at bounding box center [1191, 31] width 82 height 30
click at [1207, 36] on button "Save" at bounding box center [1191, 28] width 82 height 30
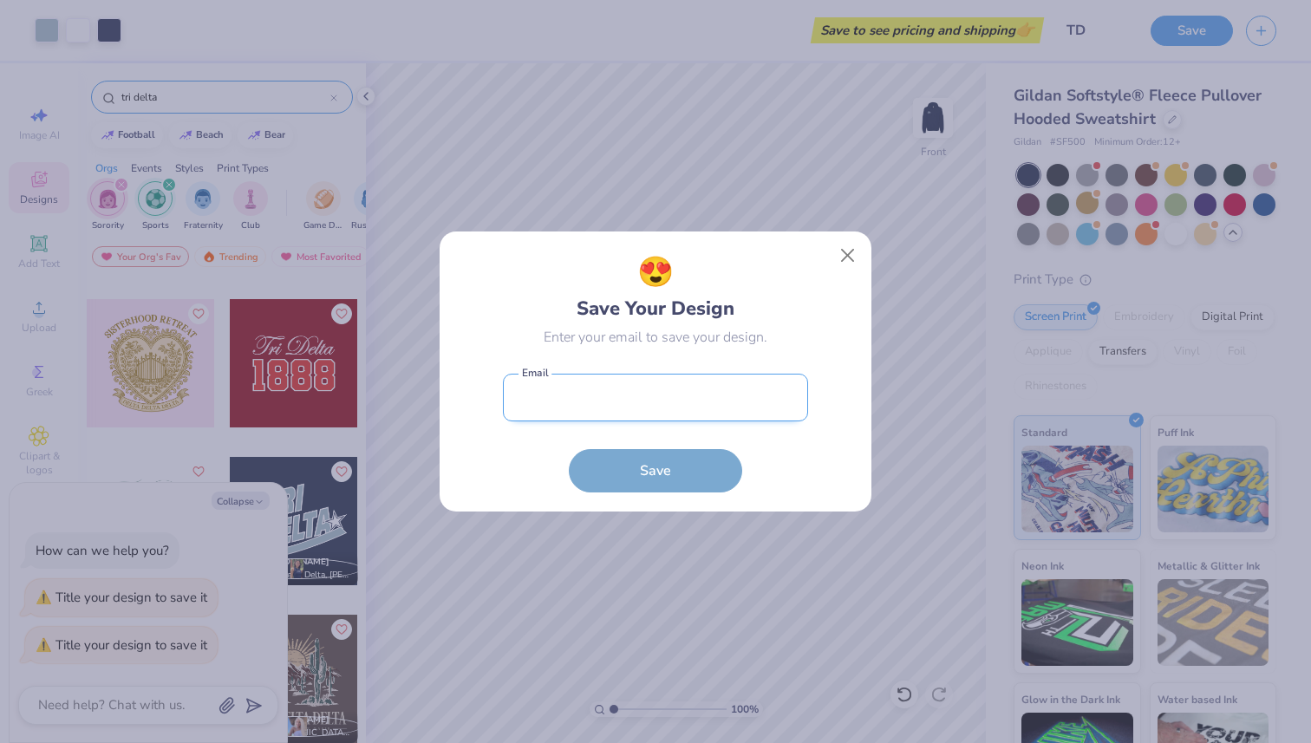
click at [707, 409] on input "email" at bounding box center [655, 398] width 305 height 48
type input "[EMAIL_ADDRESS][DOMAIN_NAME]"
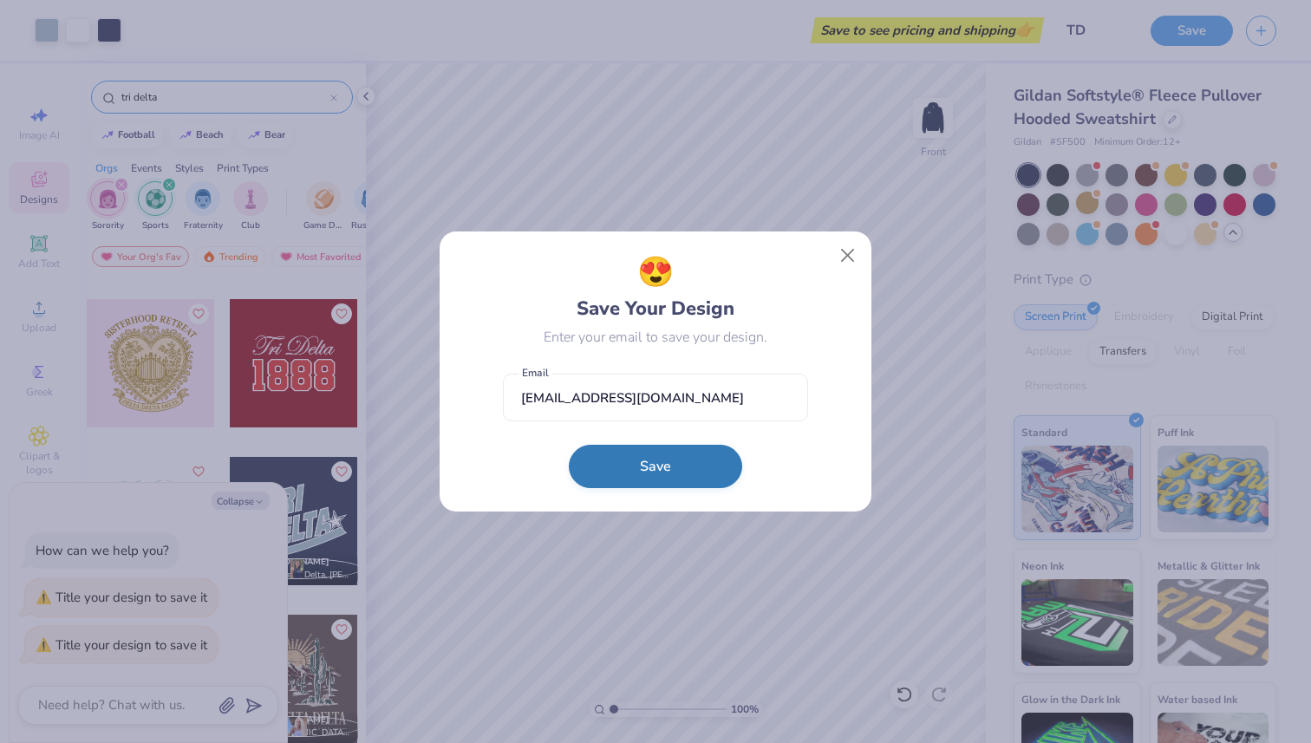
click at [682, 464] on button "Save" at bounding box center [655, 466] width 173 height 43
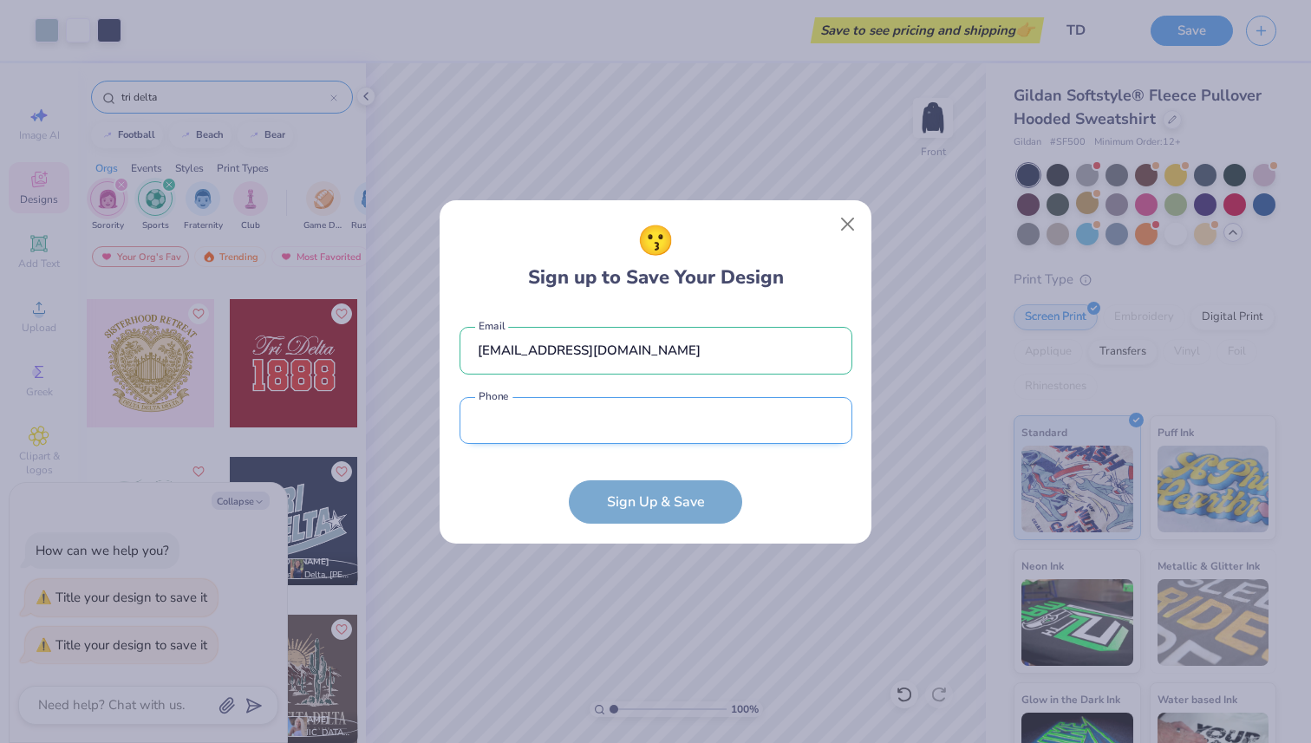
click at [667, 432] on input "tel" at bounding box center [655, 421] width 393 height 48
click at [590, 419] on input "tel" at bounding box center [655, 421] width 393 height 48
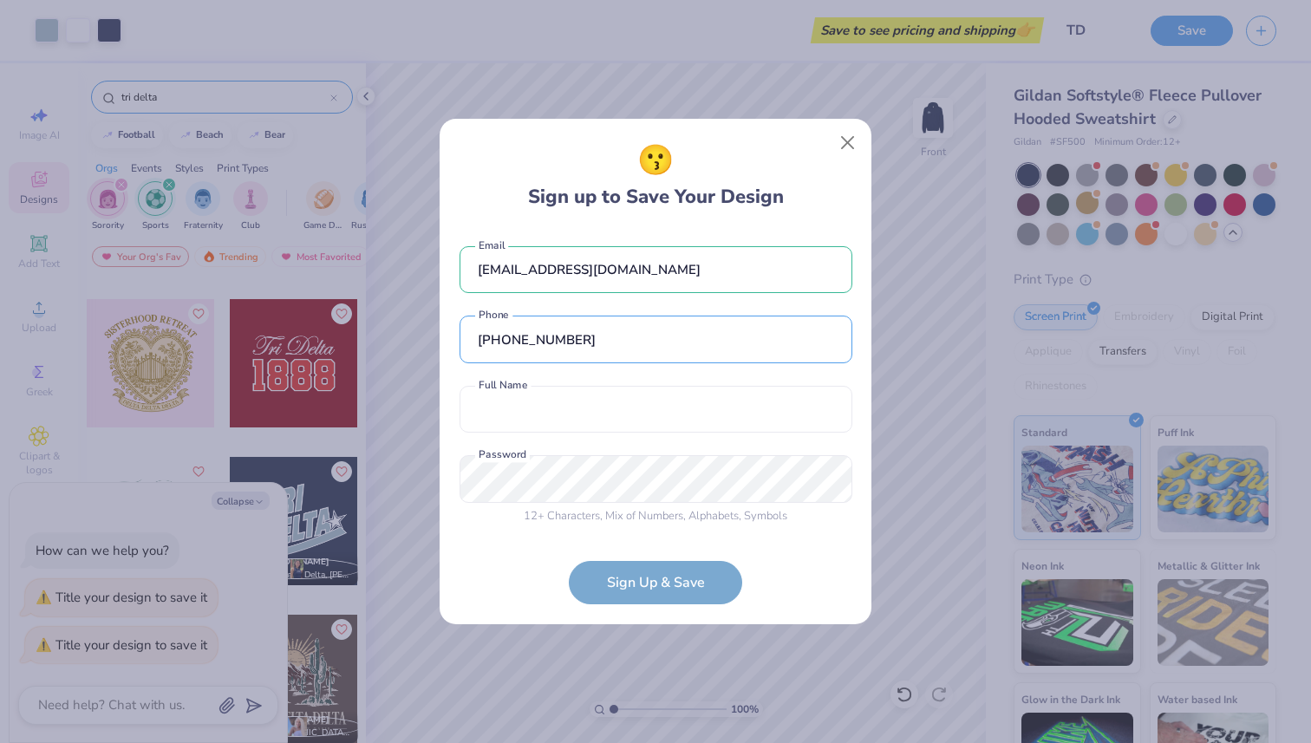
type input "[PHONE_NUMBER]"
click at [459, 376] on div "[EMAIL_ADDRESS][DOMAIN_NAME] Email [PHONE_NUMBER] Phone Full Name is a required…" at bounding box center [655, 381] width 393 height 305
click at [495, 411] on input "text" at bounding box center [655, 410] width 393 height 48
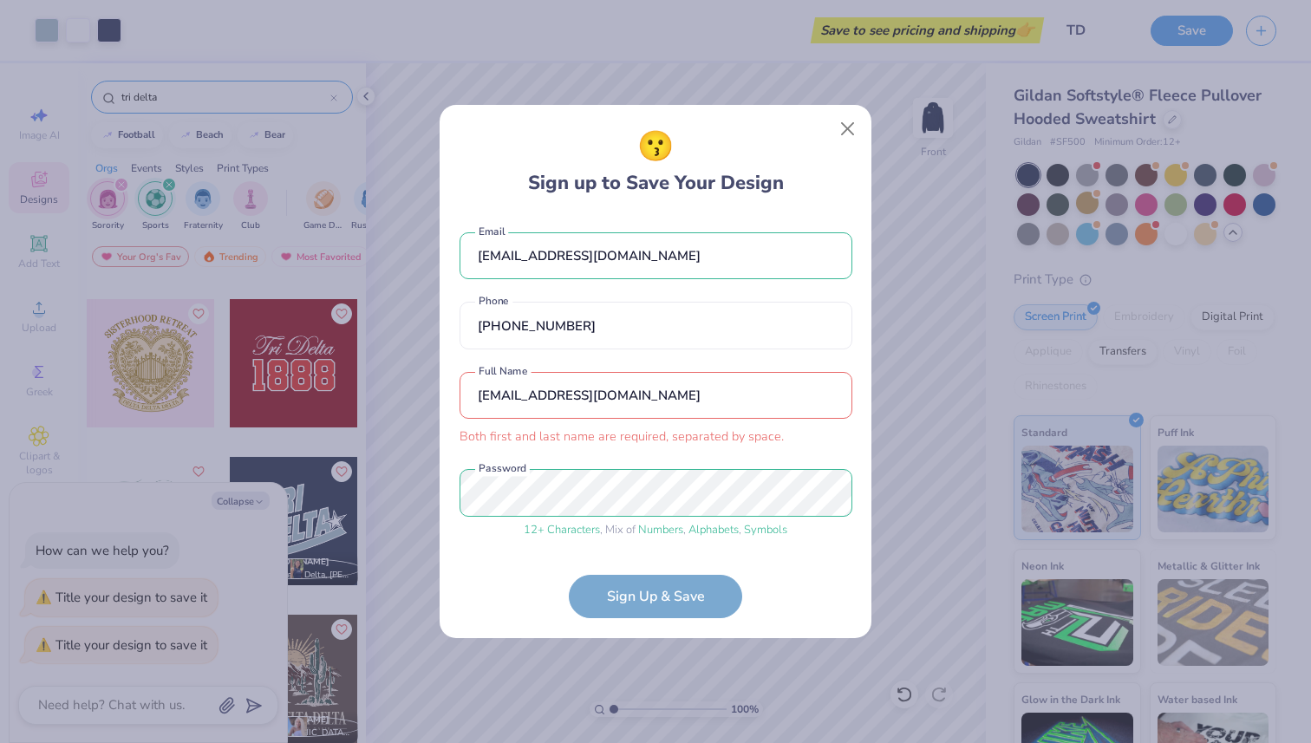
click at [630, 402] on input "[EMAIL_ADDRESS][DOMAIN_NAME]" at bounding box center [655, 396] width 393 height 48
drag, startPoint x: 625, startPoint y: 394, endPoint x: 391, endPoint y: 391, distance: 234.1
click at [391, 392] on div "😗 Sign up to Save Your Design [EMAIL_ADDRESS][DOMAIN_NAME] Email [PHONE_NUMBER]…" at bounding box center [655, 371] width 1311 height 743
click at [635, 611] on form "[EMAIL_ADDRESS][DOMAIN_NAME] Email [PHONE_NUMBER] Phone Paeton Both first and l…" at bounding box center [655, 416] width 393 height 403
click at [635, 581] on form "[EMAIL_ADDRESS][DOMAIN_NAME] Email [PHONE_NUMBER] Phone Paeton Both first and l…" at bounding box center [655, 416] width 393 height 403
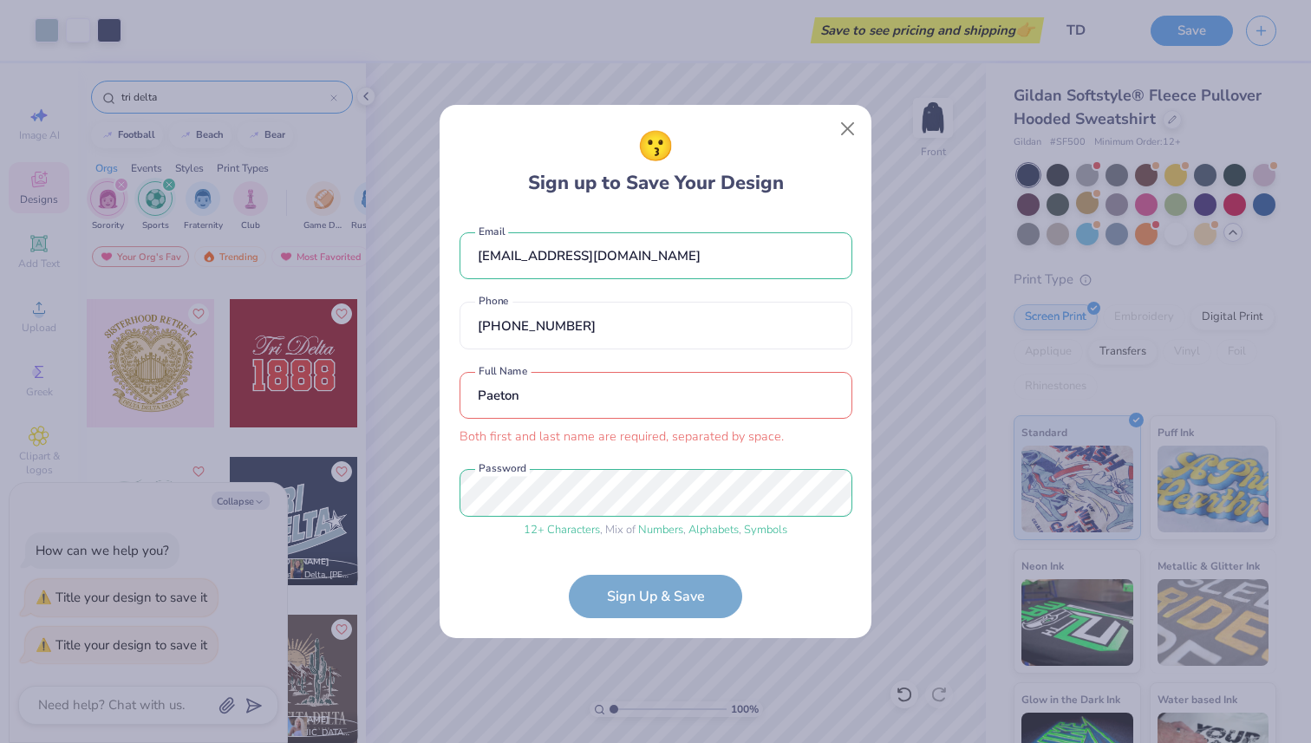
click at [583, 417] on input "Paeton" at bounding box center [655, 396] width 393 height 48
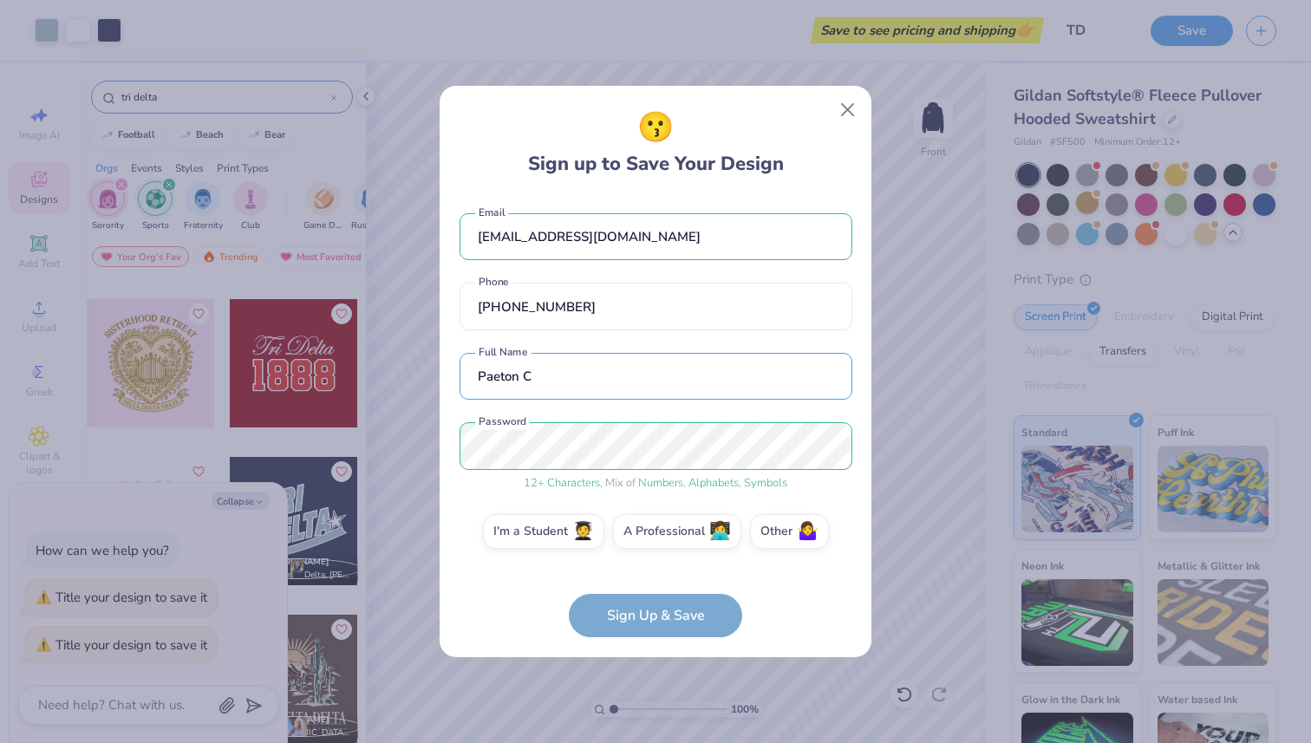
type input "Paeton C"
click at [644, 615] on form "[EMAIL_ADDRESS][DOMAIN_NAME] Email [PHONE_NUMBER] Phone Paeton C Full Name 12 +…" at bounding box center [655, 417] width 393 height 442
click at [596, 525] on label "I'm a Student 🧑‍🎓" at bounding box center [543, 528] width 121 height 35
click at [650, 531] on input "I'm a Student 🧑‍🎓" at bounding box center [655, 536] width 11 height 11
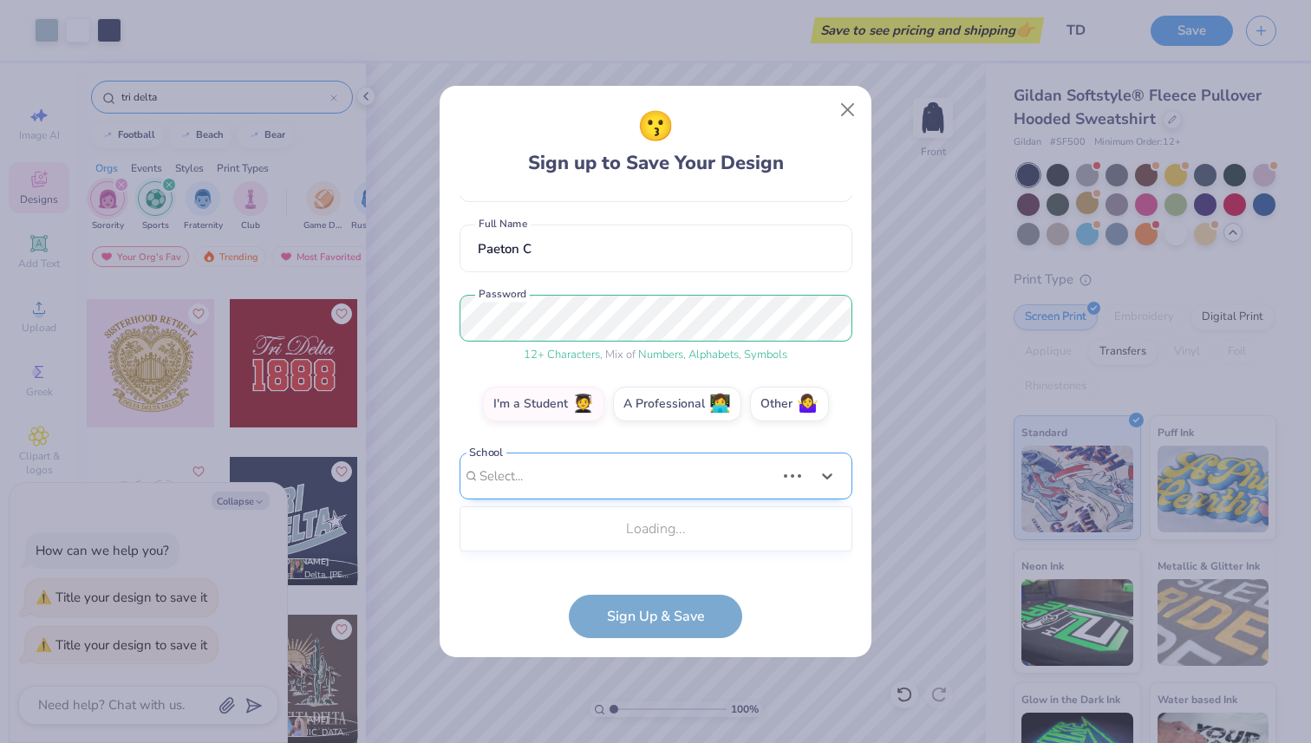
click at [601, 536] on div "Use Up and Down to choose options, press Enter to select the currently focused …" at bounding box center [655, 502] width 393 height 100
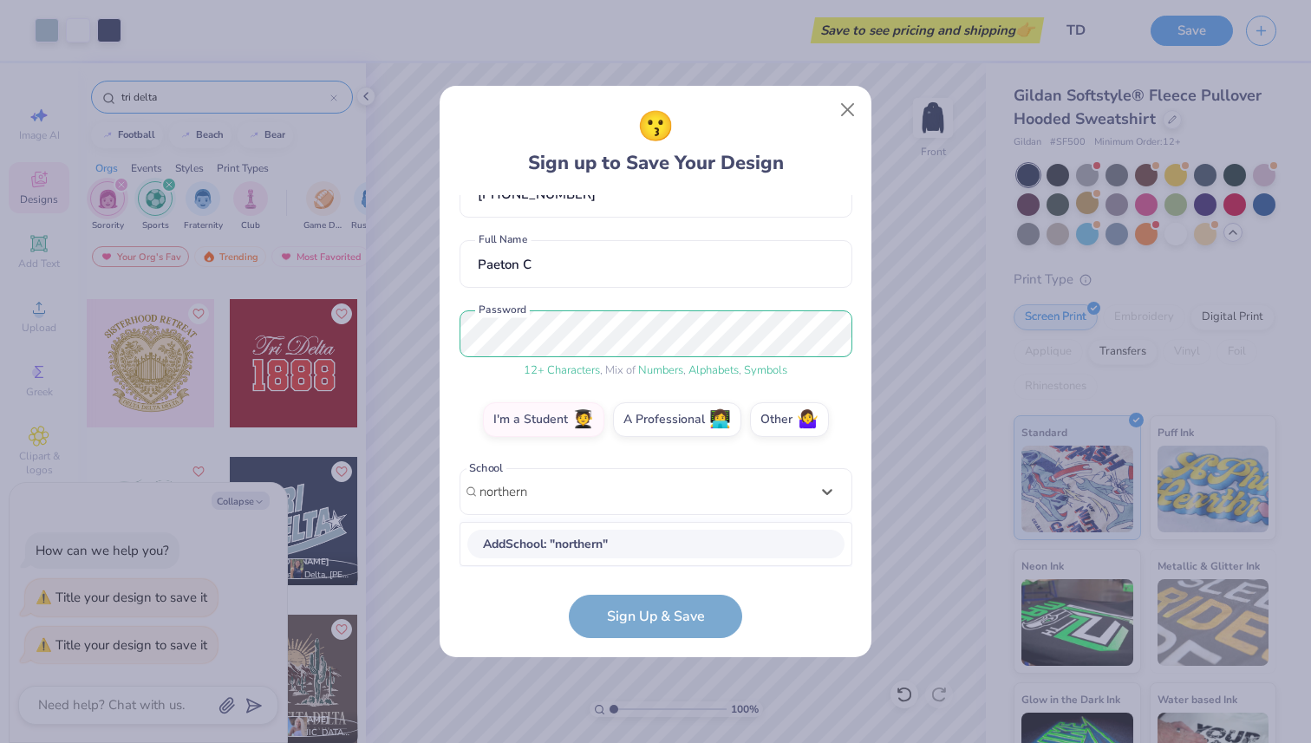
scroll to position [111, 0]
click at [550, 544] on div "[GEOGRAPHIC_DATA][US_STATE]" at bounding box center [655, 545] width 377 height 29
type input "northern"
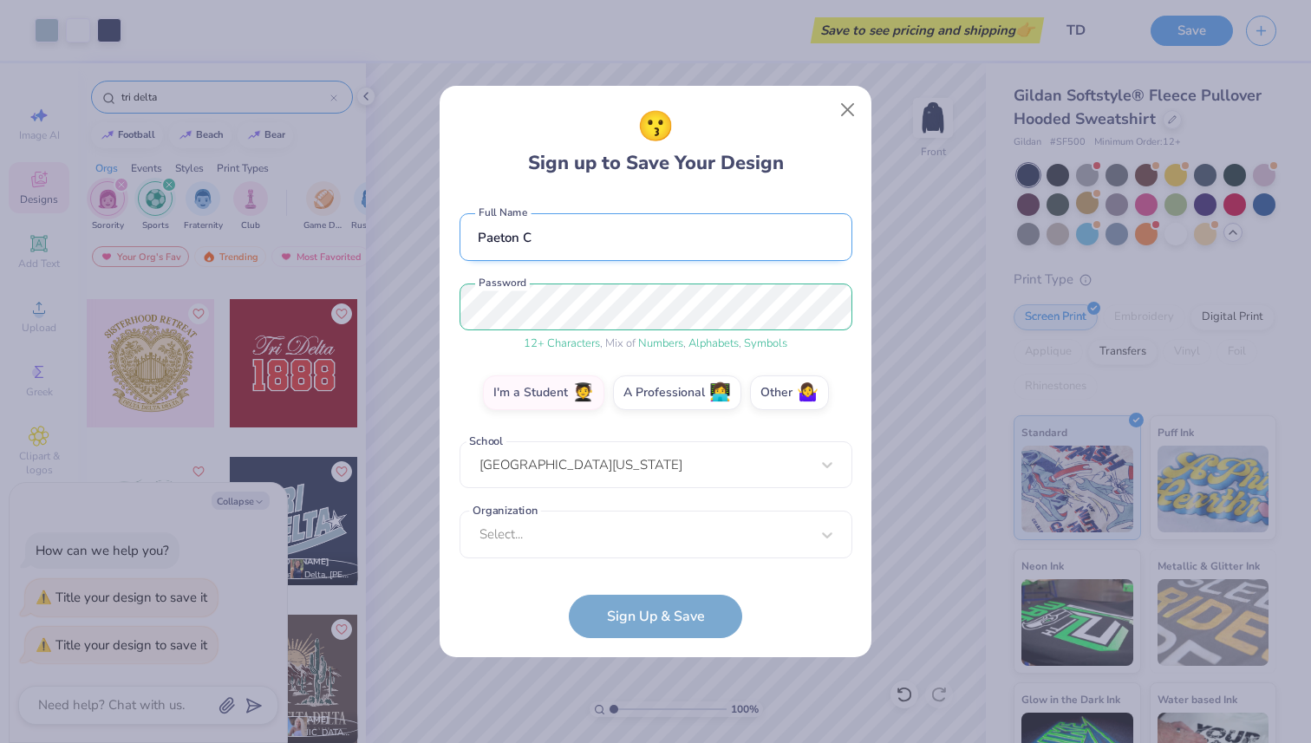
click at [567, 233] on input "Paeton C" at bounding box center [655, 237] width 393 height 48
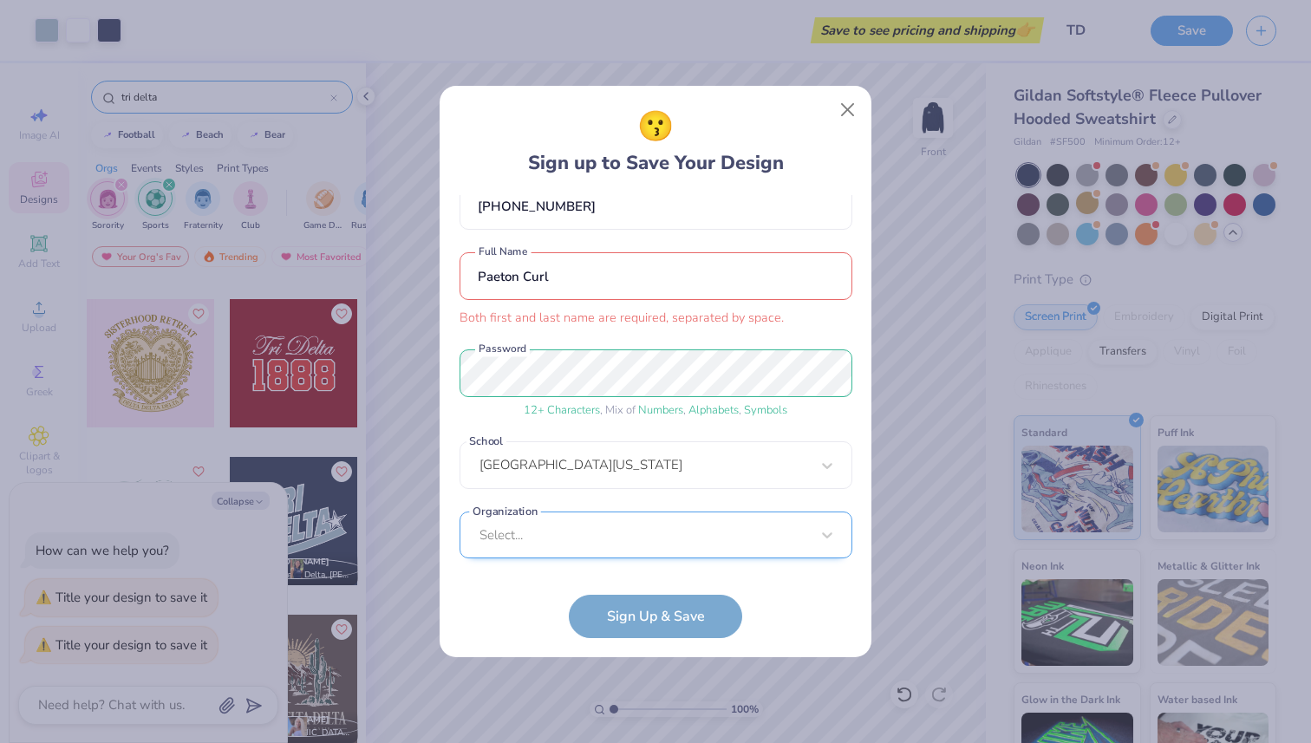
type input "Paeton Curl"
click at [517, 523] on div "option focused, 8 of 15. 15 results available. Use Up and Down to choose option…" at bounding box center [655, 669] width 393 height 316
click at [546, 264] on div "[EMAIL_ADDRESS][DOMAIN_NAME] Email [PHONE_NUMBER] Phone [PERSON_NAME] Both firs…" at bounding box center [655, 381] width 393 height 372
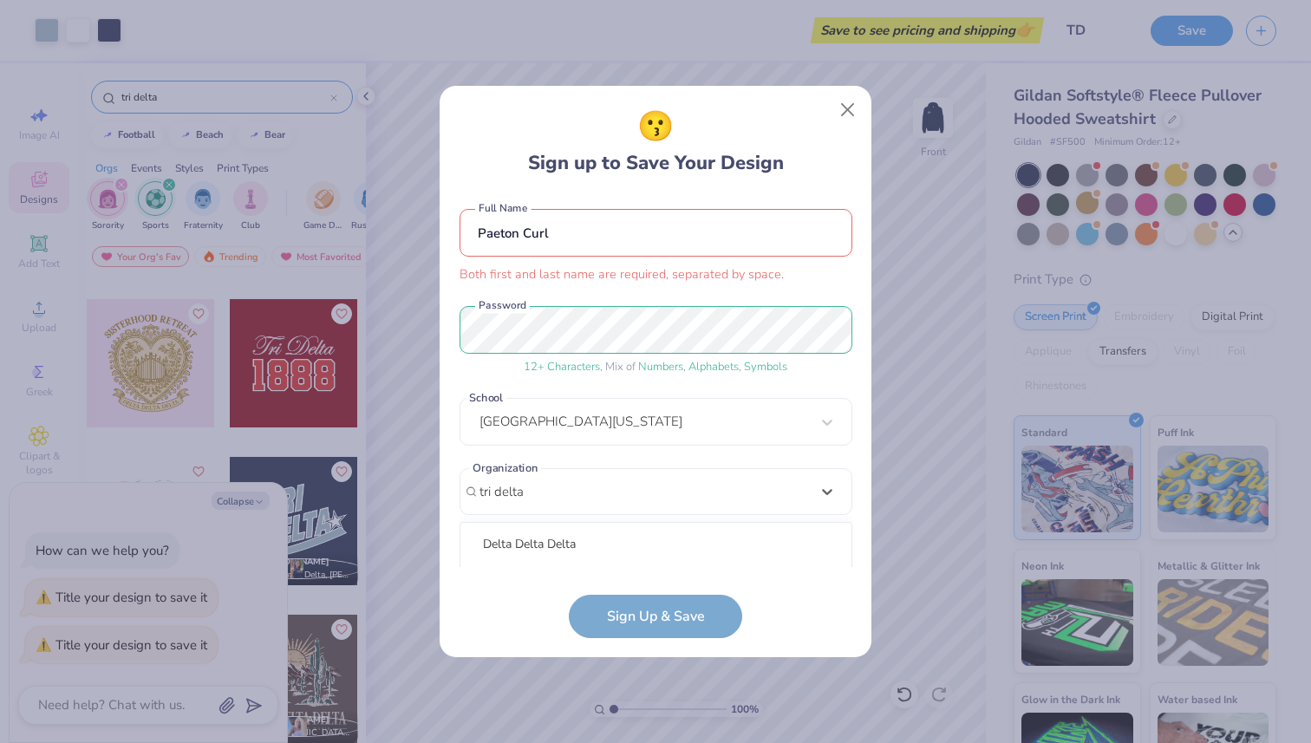
scroll to position [360, 0]
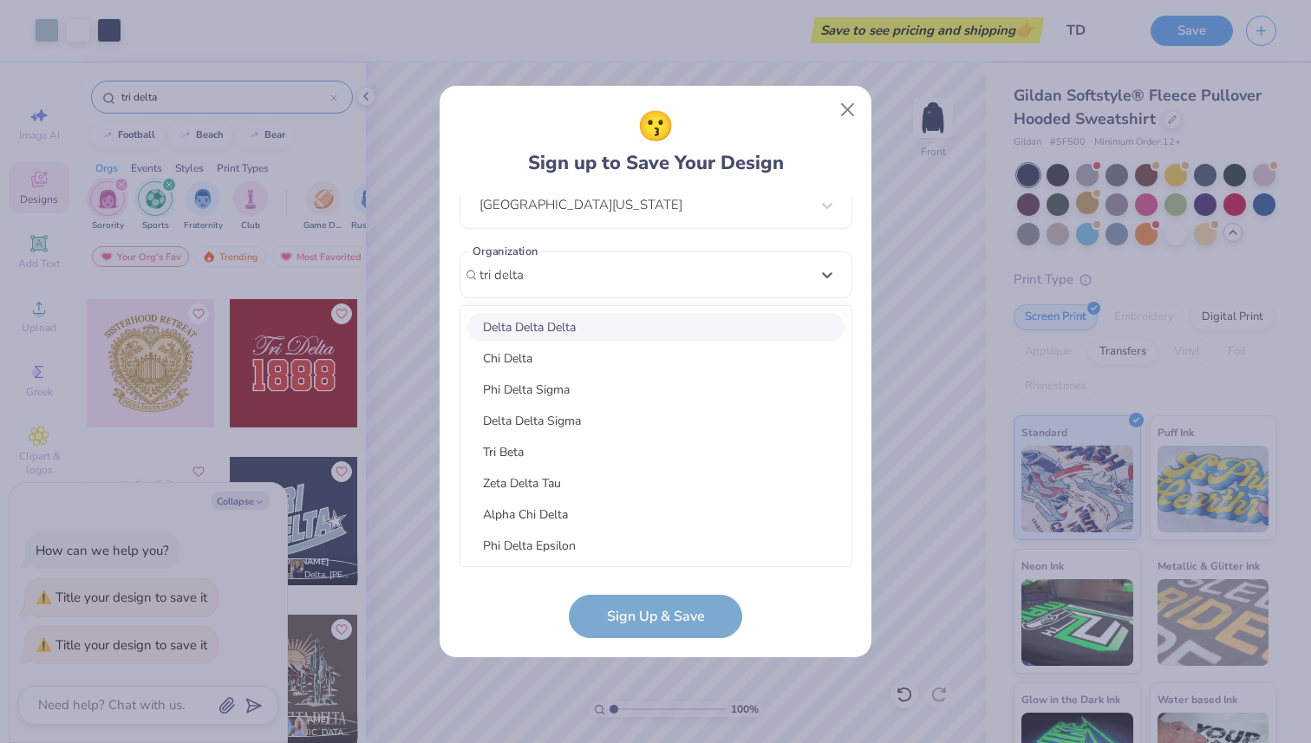
click at [563, 329] on div "Delta Delta Delta" at bounding box center [655, 327] width 377 height 29
type input "tri delta"
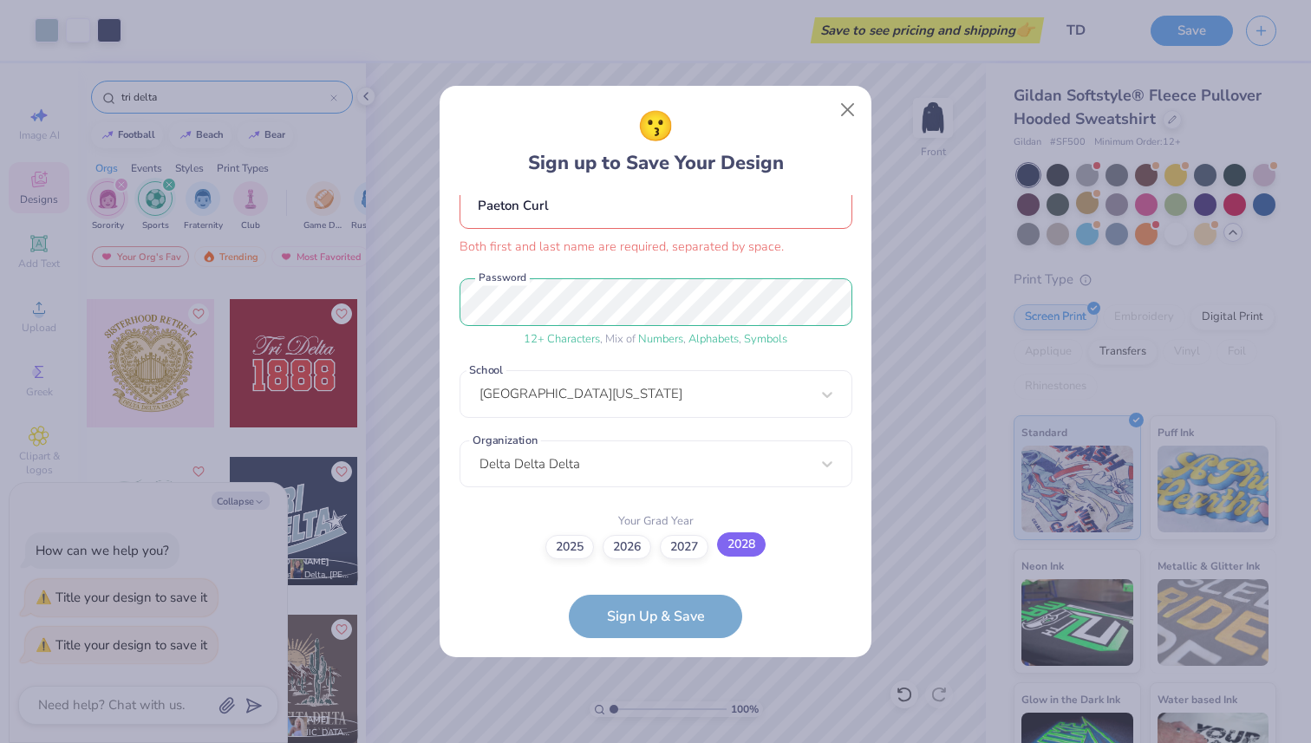
click at [737, 539] on label "2028" at bounding box center [741, 544] width 49 height 24
click at [661, 712] on input "2028" at bounding box center [655, 717] width 11 height 11
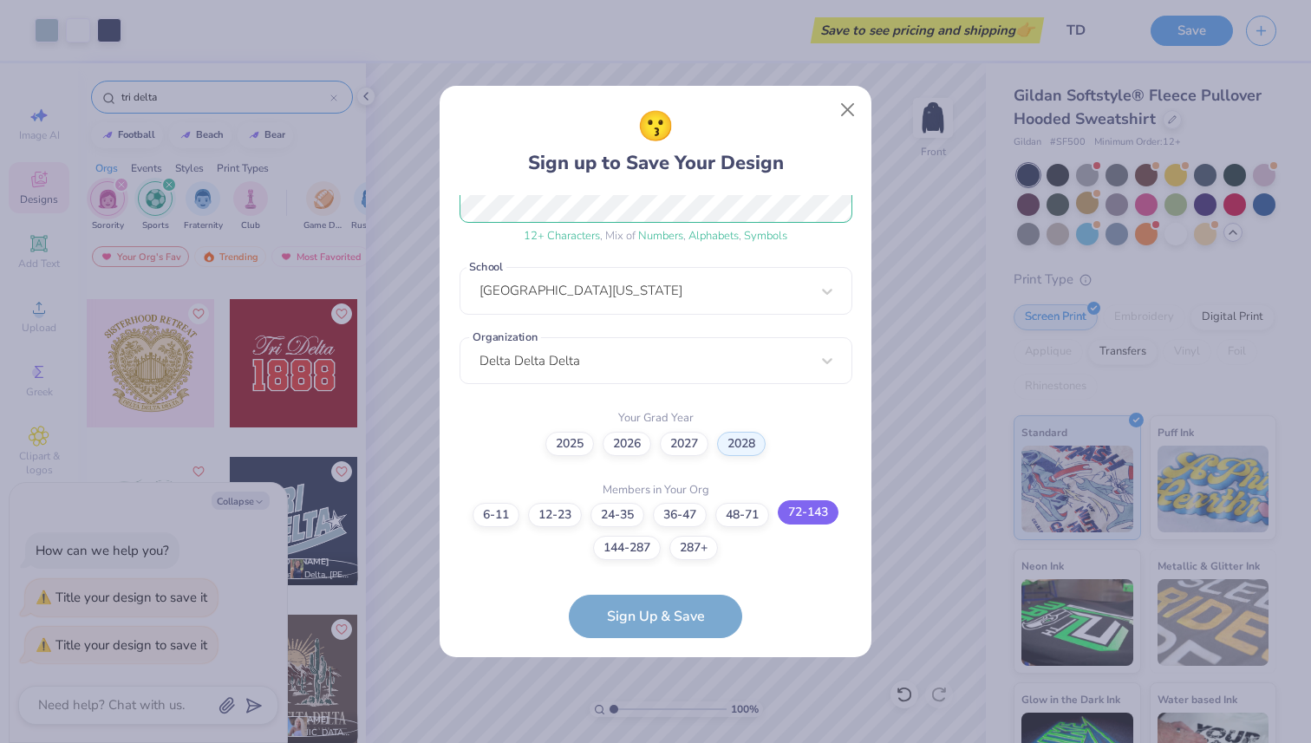
click at [791, 508] on label "72-143" at bounding box center [808, 512] width 61 height 24
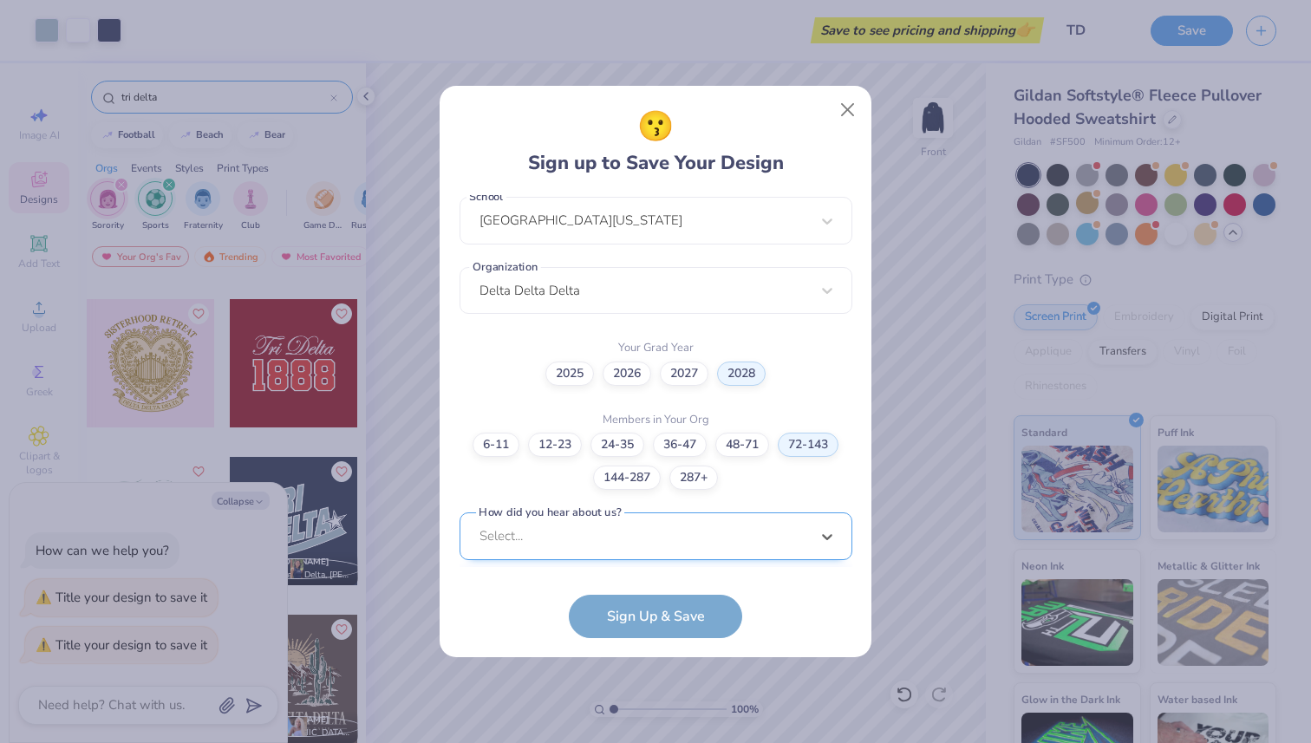
click at [725, 531] on div "option Word of Mouth focused, 8 of 15. 15 results available. Use Up and Down to…" at bounding box center [655, 670] width 393 height 316
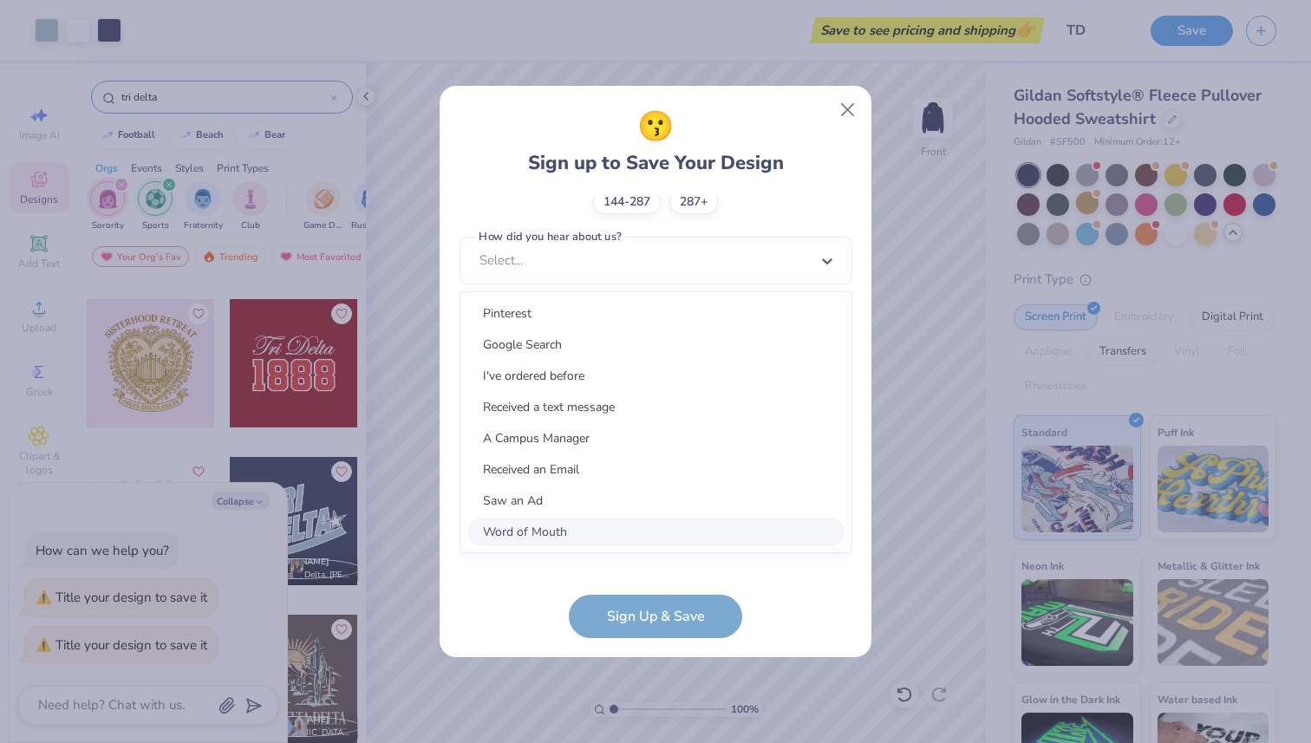
scroll to position [604, 0]
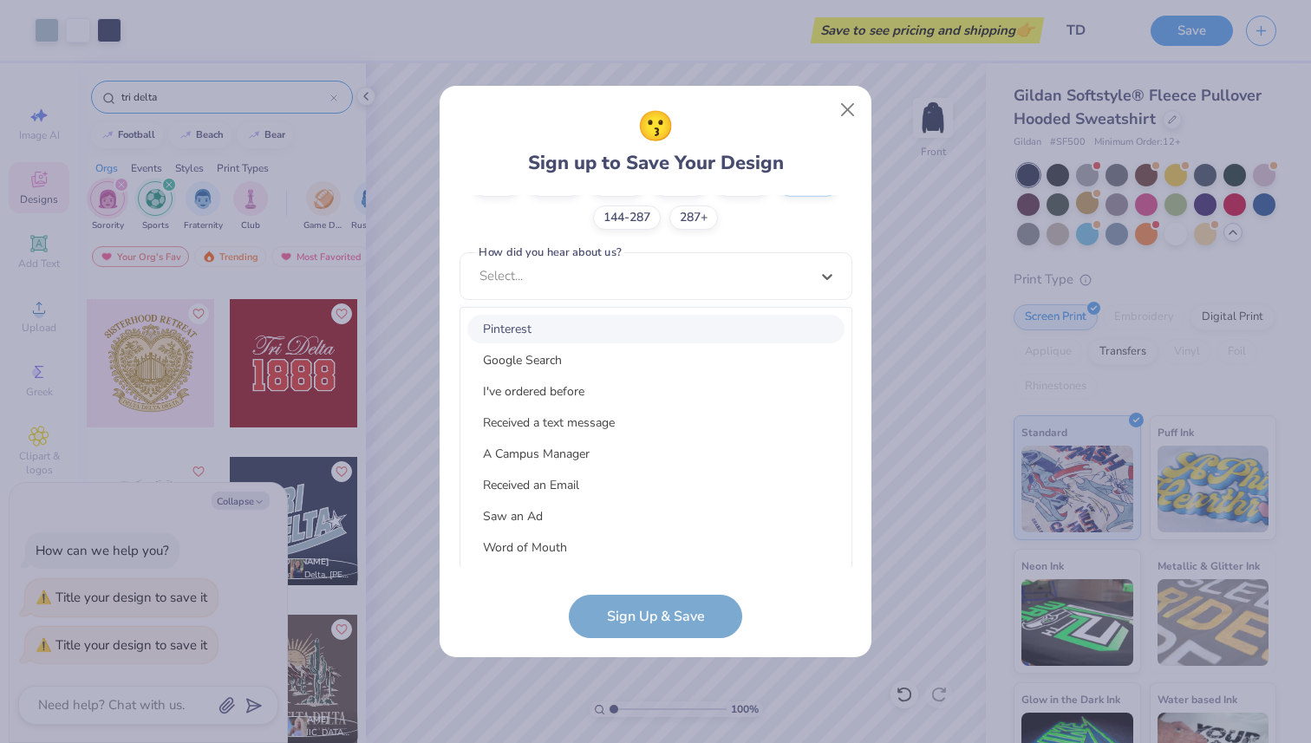
click at [625, 335] on div "Pinterest" at bounding box center [655, 329] width 377 height 29
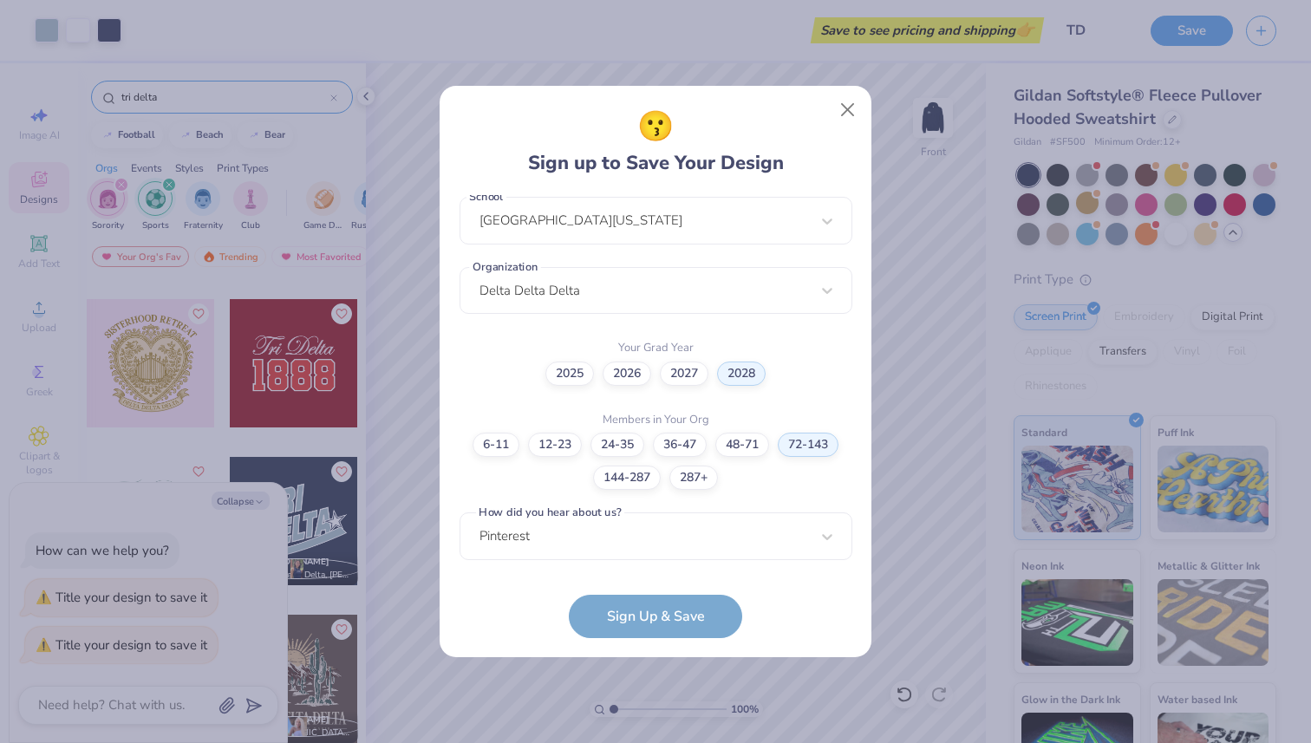
click at [639, 620] on form "[EMAIL_ADDRESS][DOMAIN_NAME] Email [PHONE_NUMBER] Phone [PERSON_NAME] Both firs…" at bounding box center [655, 416] width 393 height 443
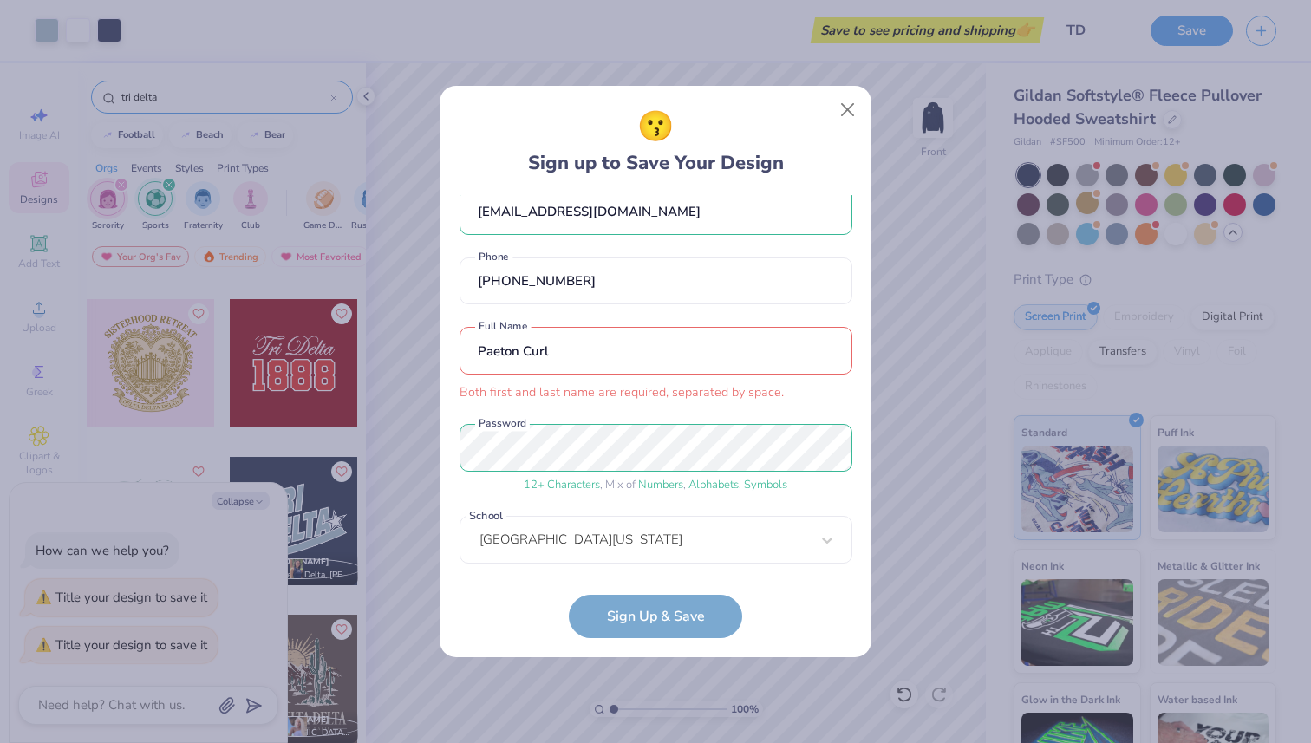
scroll to position [0, 0]
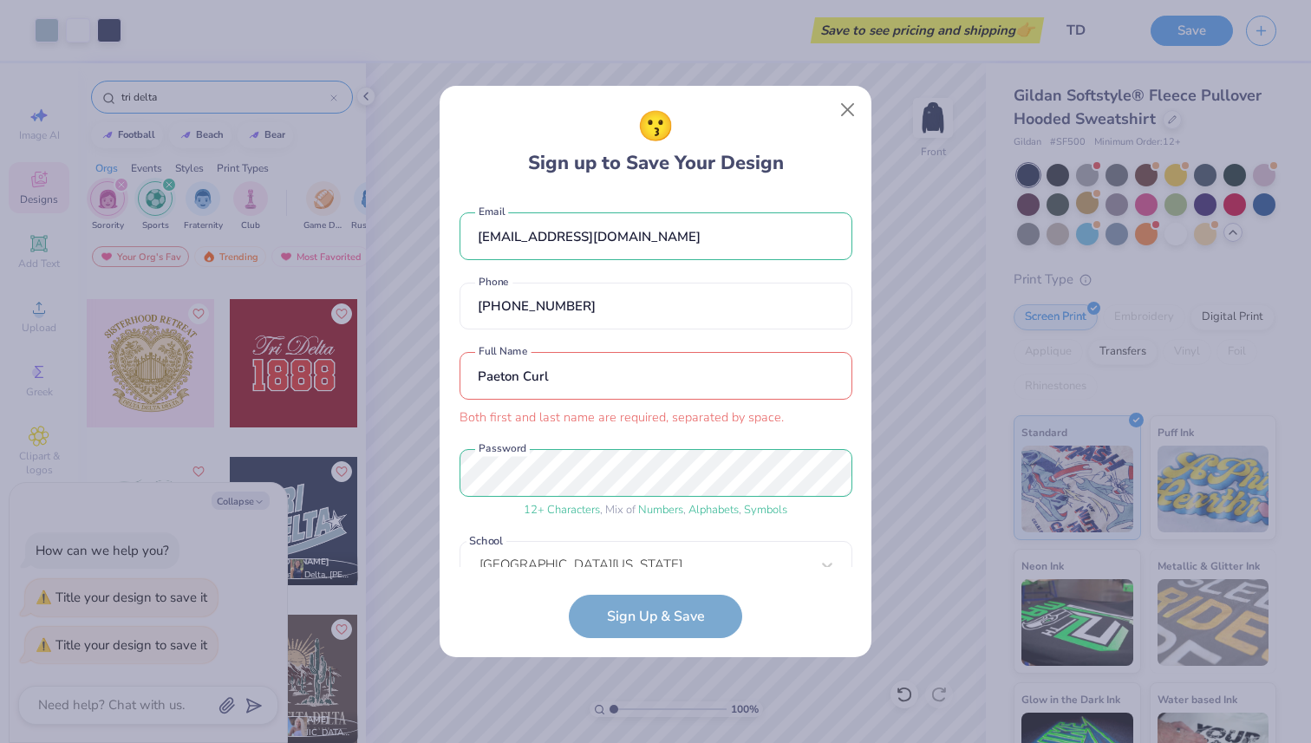
click at [608, 368] on input "Paeton Curl" at bounding box center [655, 376] width 393 height 48
click at [516, 381] on input "Paeton Curl" at bounding box center [655, 376] width 393 height 48
click at [521, 379] on input "Paeton, Curl" at bounding box center [655, 376] width 393 height 48
click at [524, 378] on input "Paeton, Curl" at bounding box center [655, 376] width 393 height 48
click at [637, 643] on div "😗 Sign up to Save Your Design [EMAIL_ADDRESS][DOMAIN_NAME] Email [PHONE_NUMBER]…" at bounding box center [655, 372] width 432 height 572
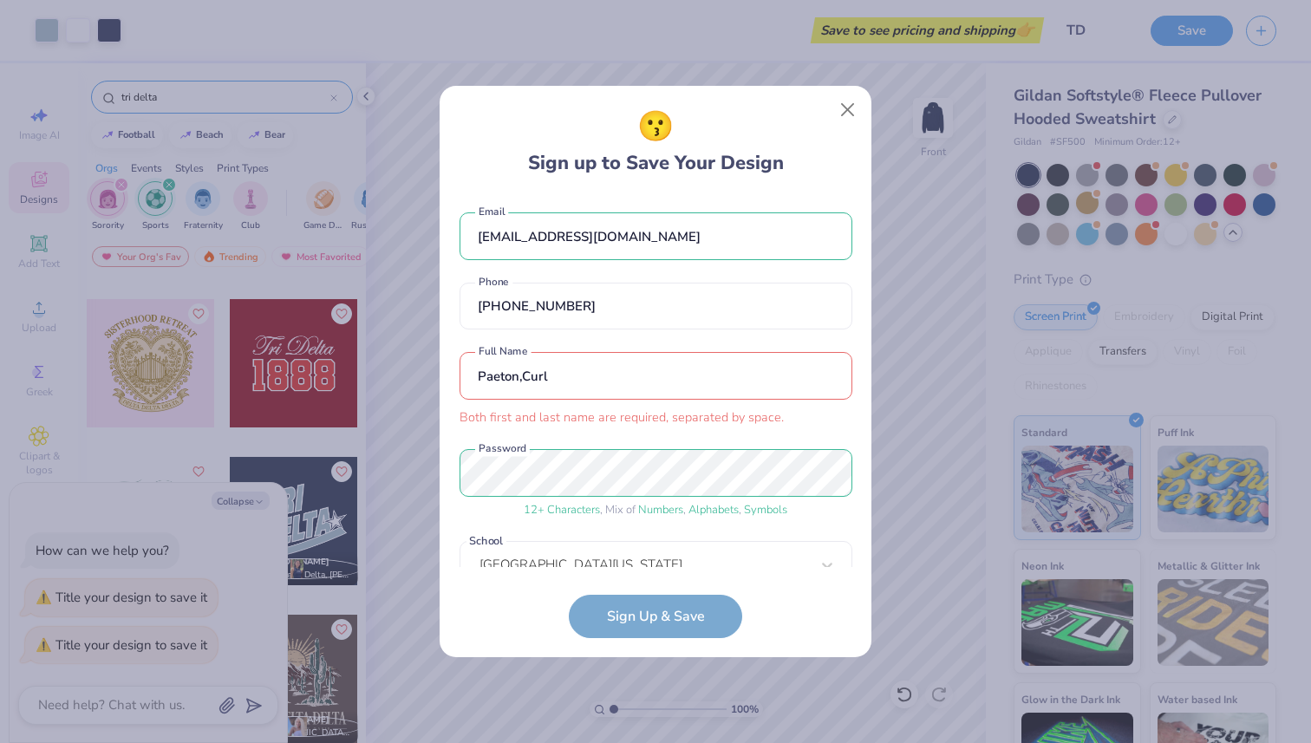
click at [523, 374] on input "Paeton,Curl" at bounding box center [655, 376] width 393 height 48
click at [633, 614] on form "[EMAIL_ADDRESS][DOMAIN_NAME] Email [PHONE_NUMBER] Phone Paeton, Curl Both first…" at bounding box center [655, 416] width 393 height 443
click at [530, 378] on input "Paeton, Curl" at bounding box center [655, 376] width 393 height 48
drag, startPoint x: 519, startPoint y: 379, endPoint x: 630, endPoint y: 379, distance: 111.0
click at [630, 379] on input "Paeton, Curl" at bounding box center [655, 376] width 393 height 48
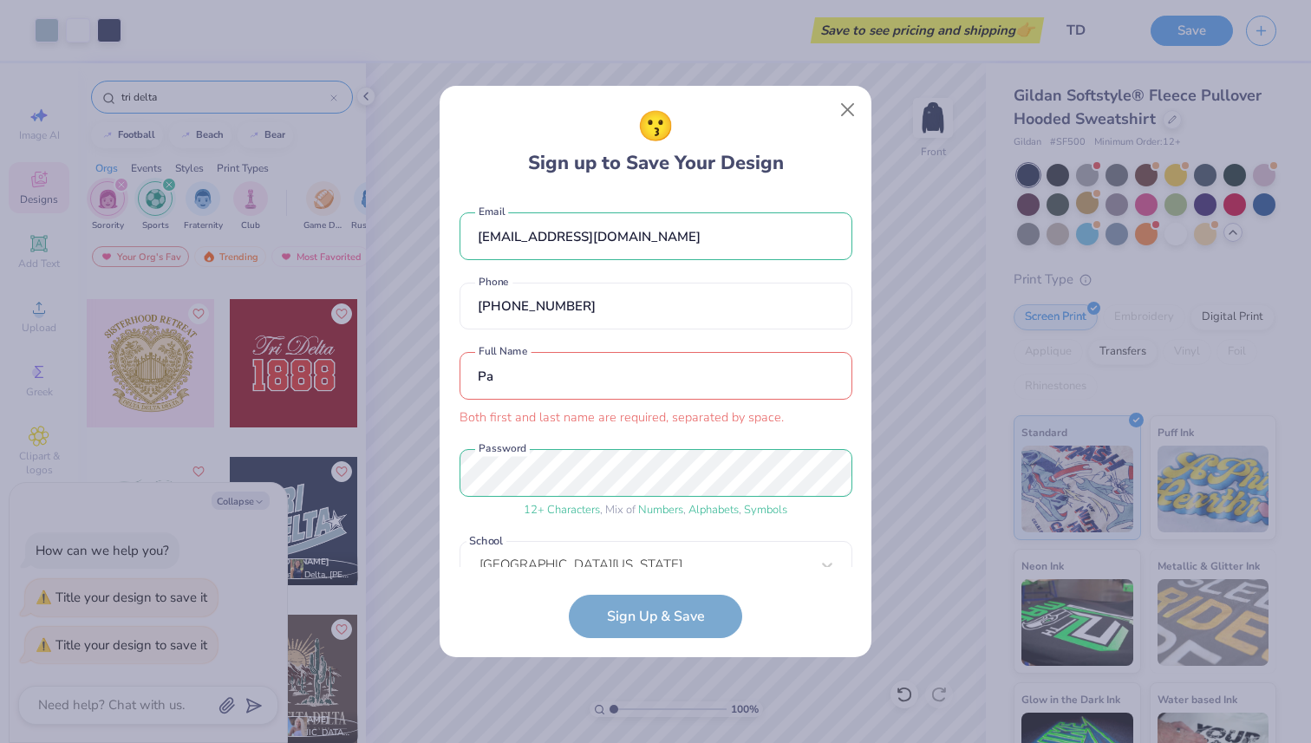
type input "P"
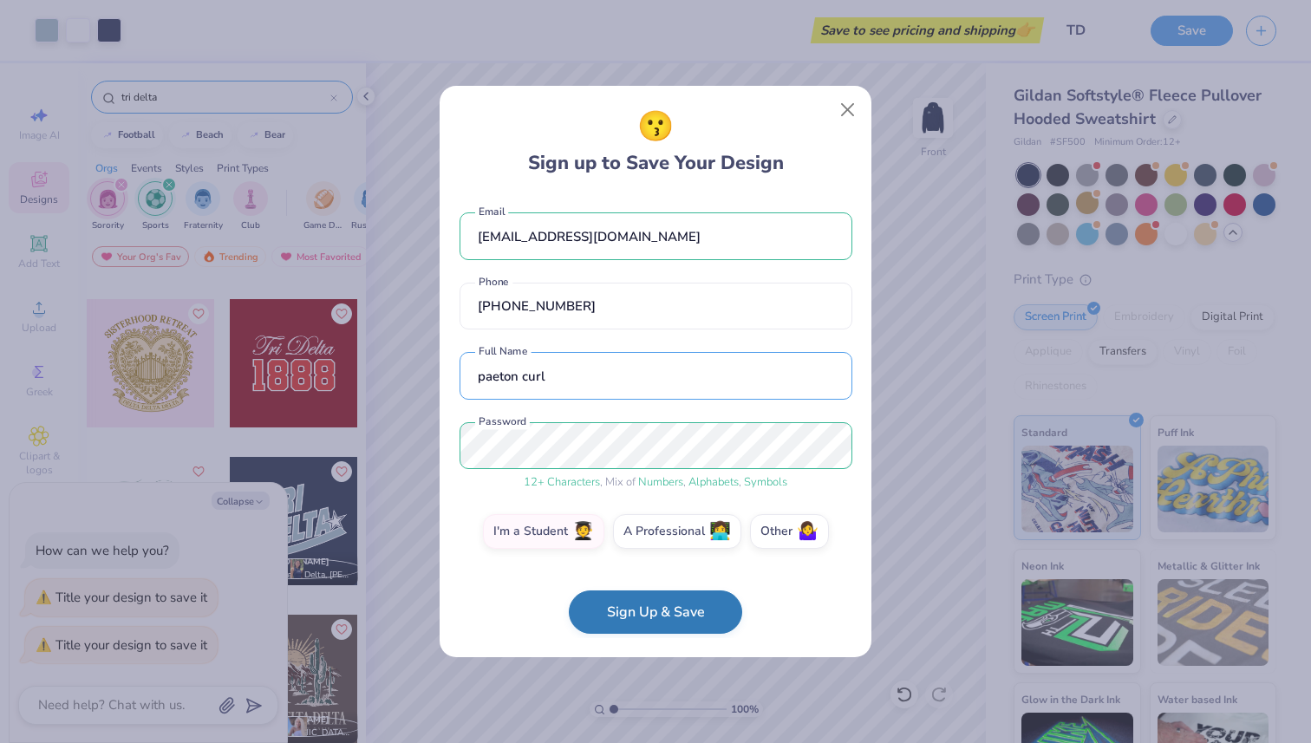
type input "paeton curl"
click at [648, 622] on button "Sign Up & Save" at bounding box center [655, 611] width 173 height 43
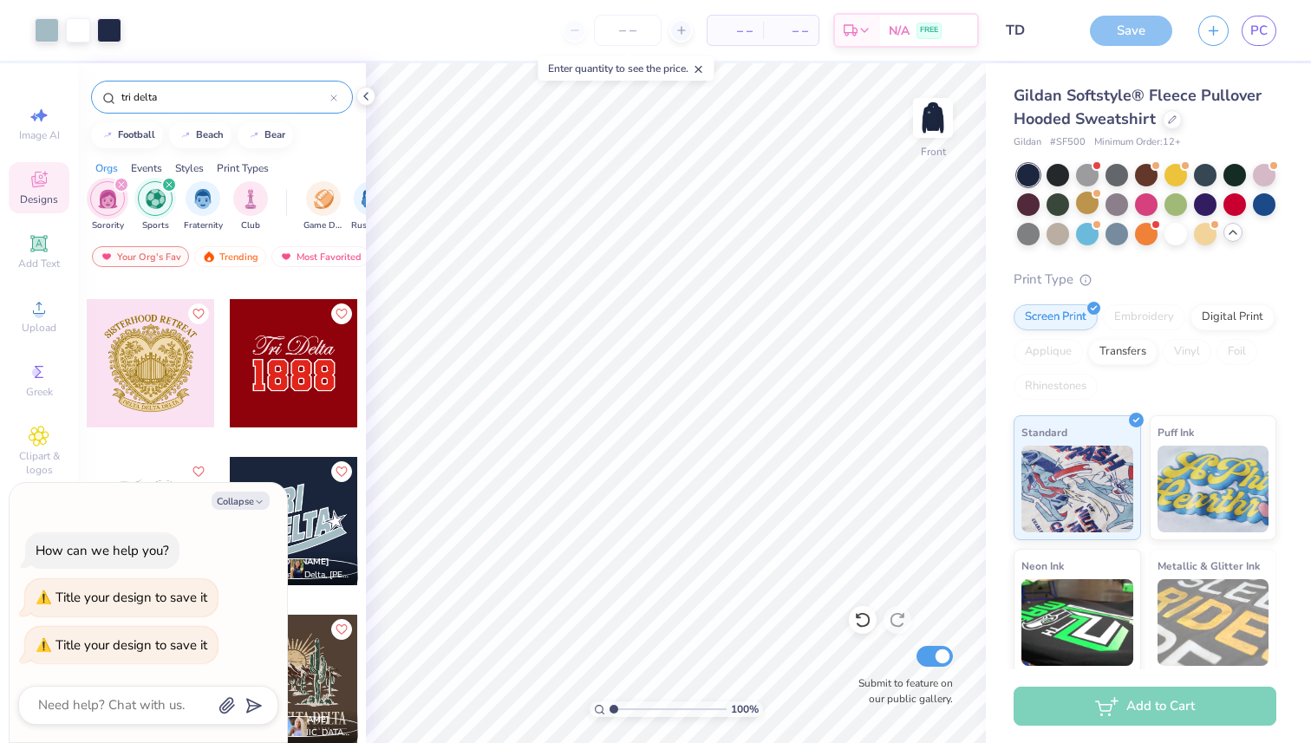
click at [1123, 22] on div "Save" at bounding box center [1131, 31] width 82 height 30
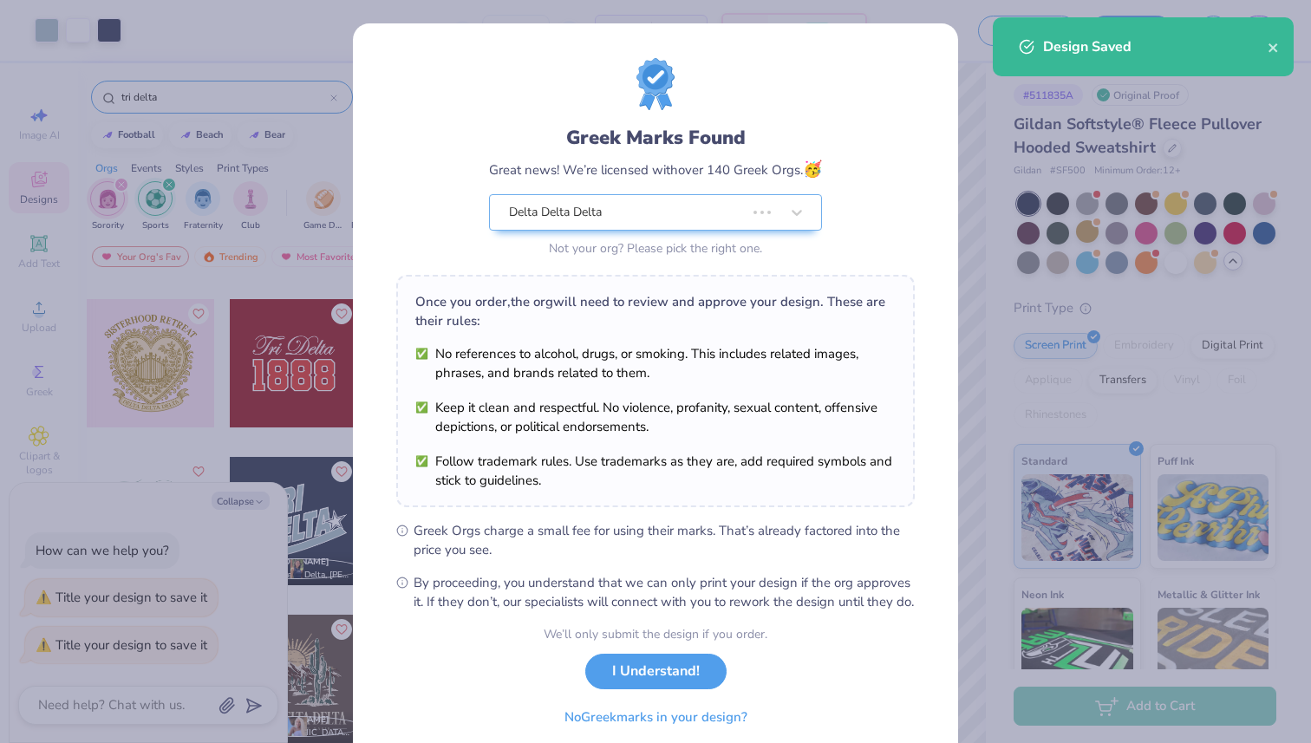
click at [254, 491] on div "Greek Marks Found Great news! We’re licensed with over 140 Greek Orgs. 🥳 Delta …" at bounding box center [655, 371] width 1311 height 743
click at [256, 502] on div "Greek Marks Found Great news! We’re licensed with over 140 Greek Orgs. 🥳 Delta …" at bounding box center [655, 371] width 1311 height 743
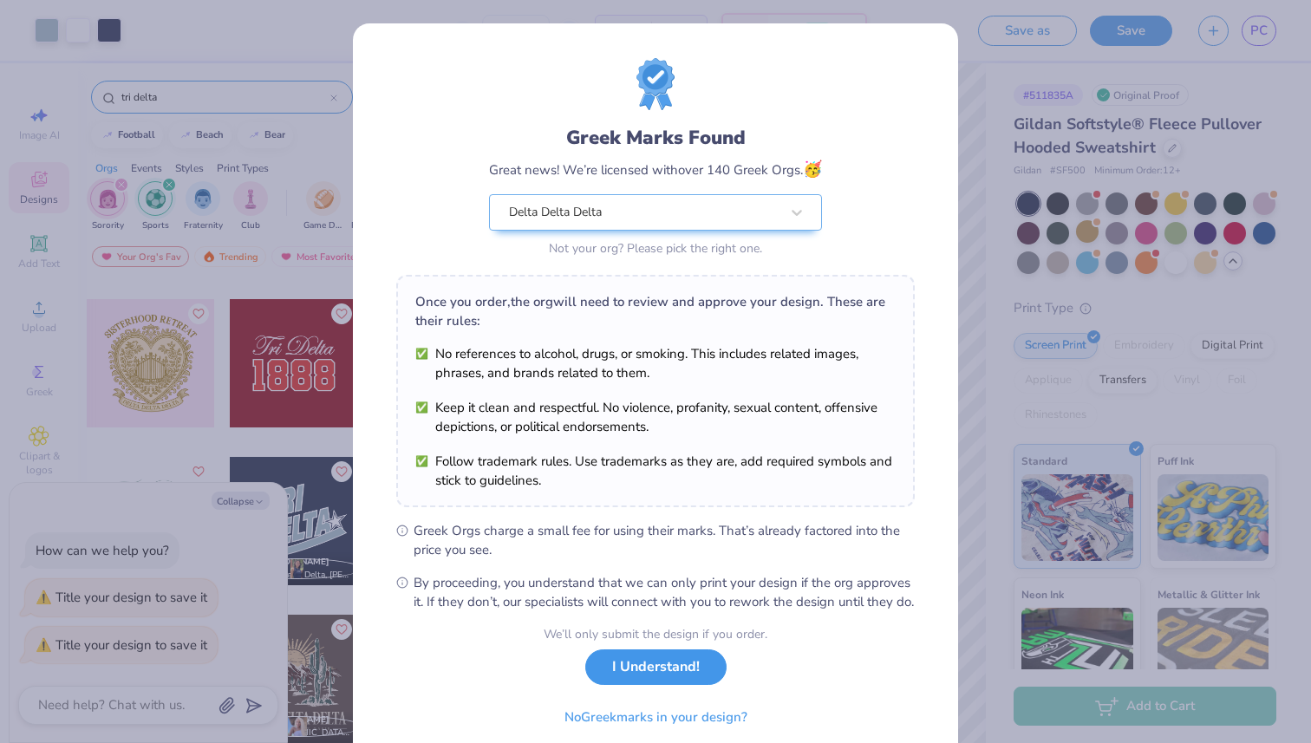
click at [625, 685] on button "I Understand!" at bounding box center [655, 667] width 141 height 36
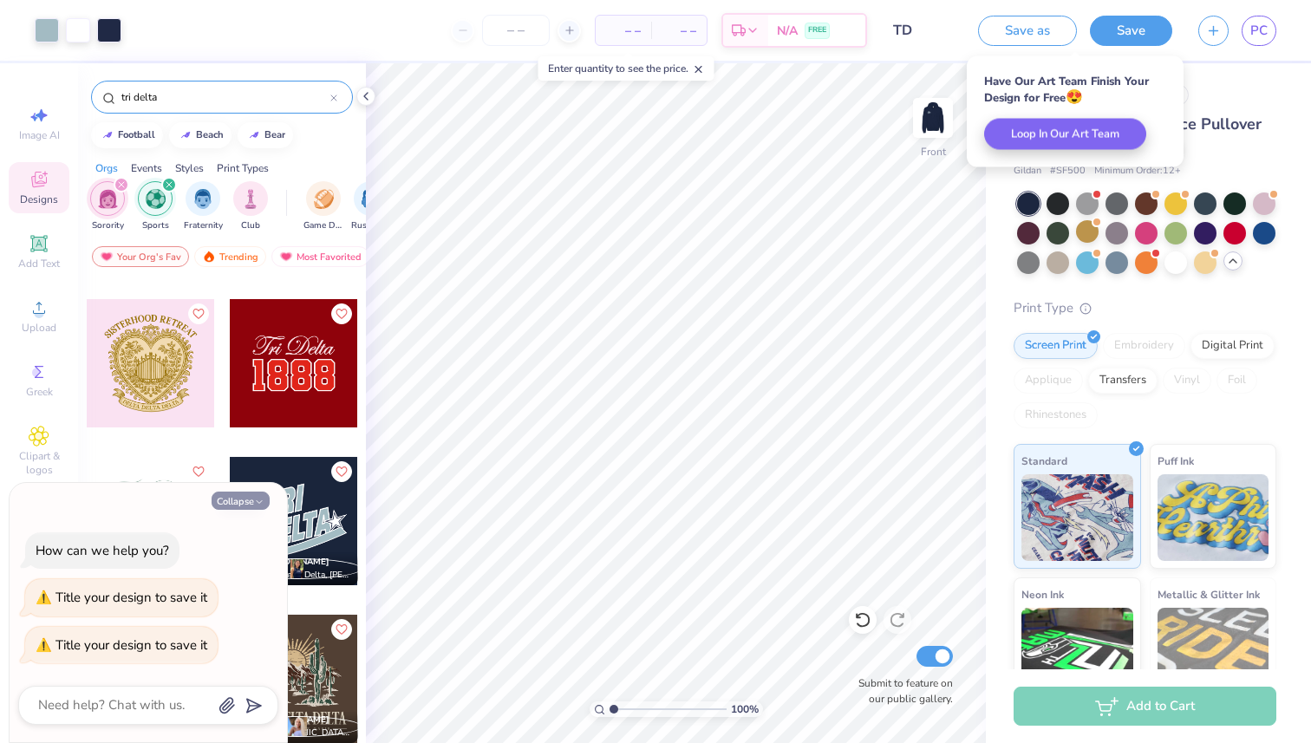
click at [249, 503] on button "Collapse" at bounding box center [241, 501] width 58 height 18
type textarea "x"
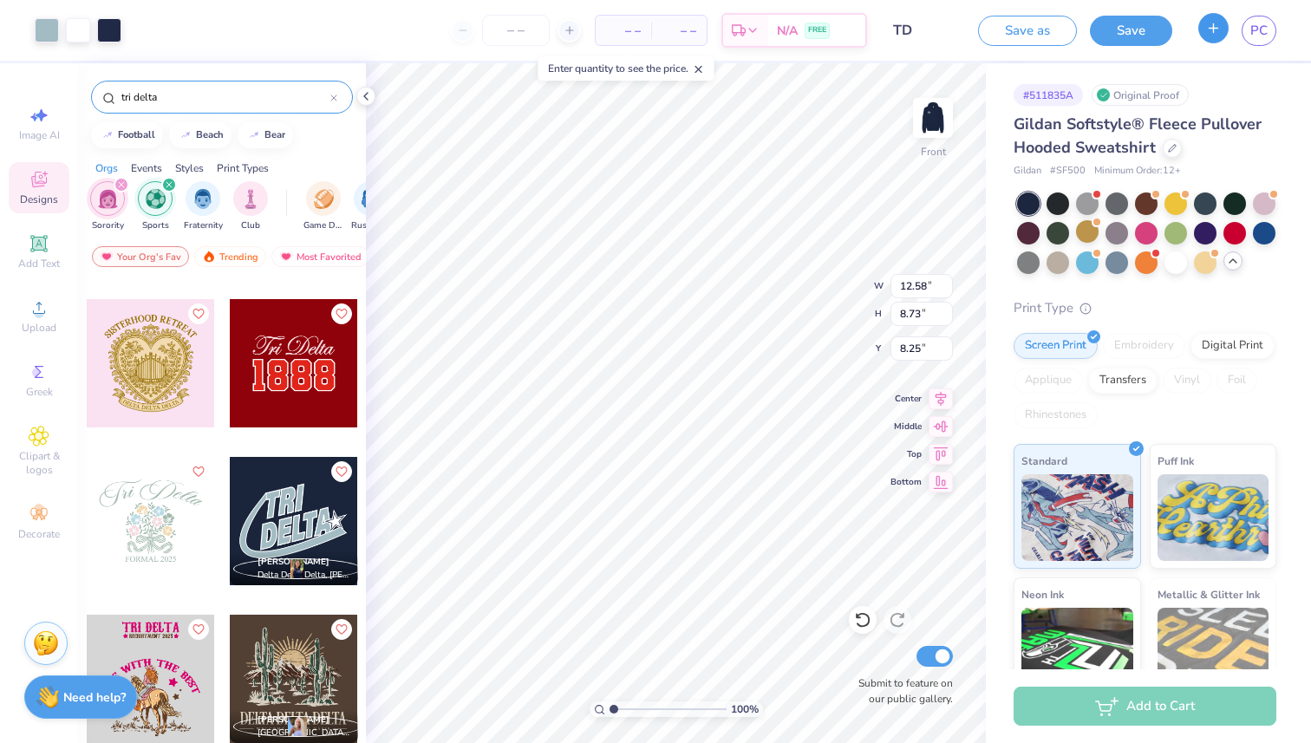
click at [1227, 28] on button "button" at bounding box center [1213, 28] width 30 height 30
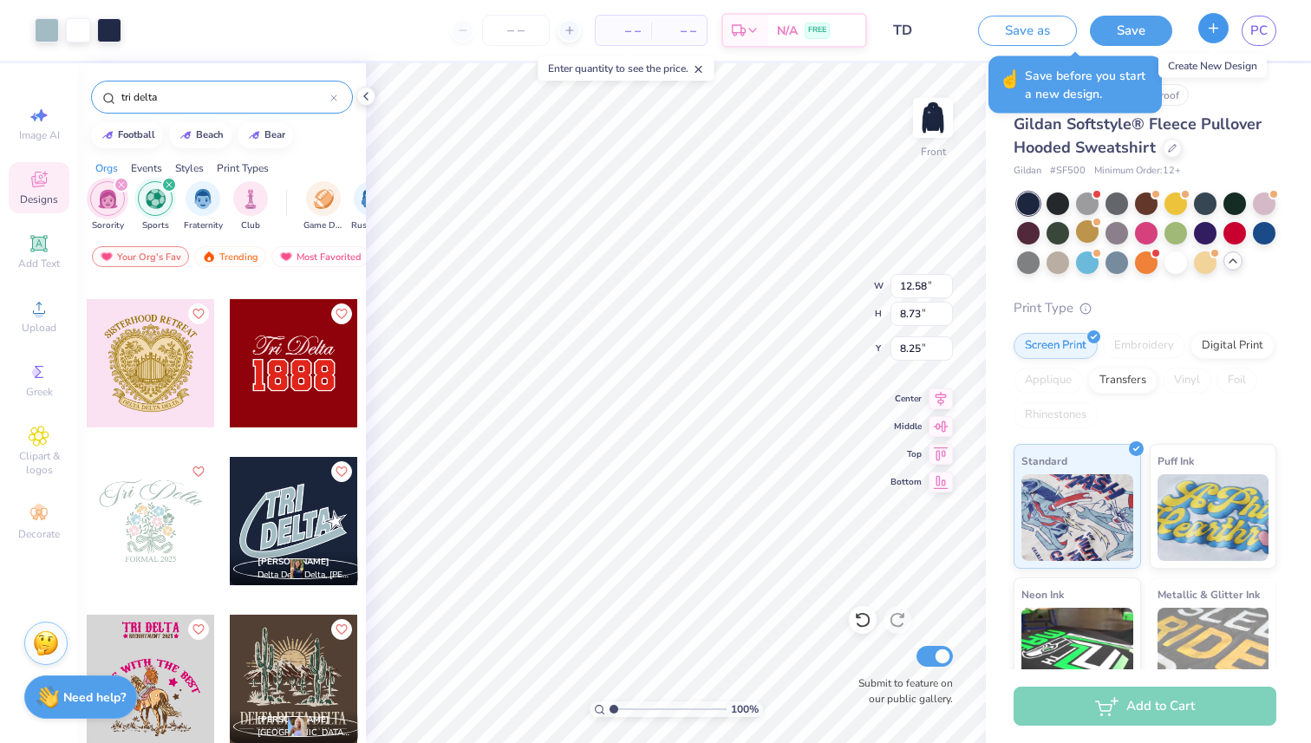
click at [1212, 27] on icon "button" at bounding box center [1213, 28] width 15 height 15
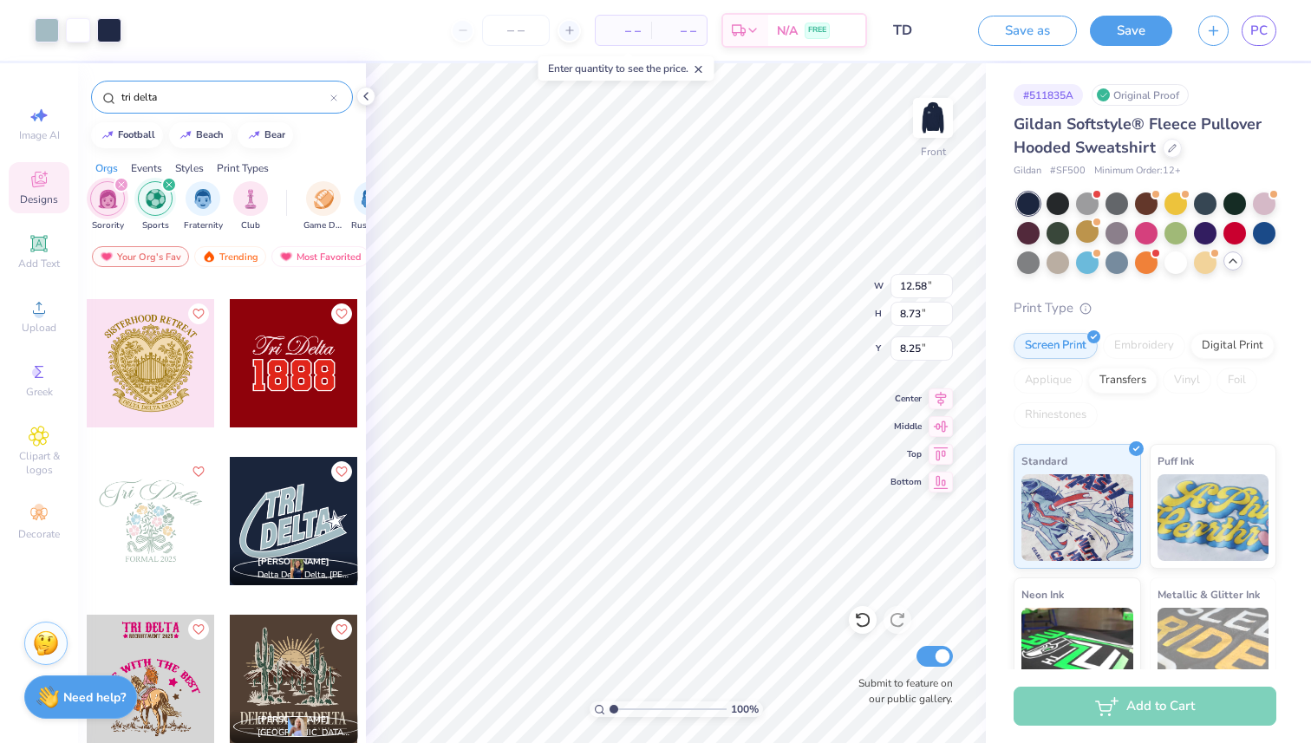
click at [1205, 63] on div "# 511835A Original Proof Gildan Softstyle® Fleece Pullover Hooded Sweatshirt Gi…" at bounding box center [1148, 449] width 325 height 772
click at [1212, 21] on button "button" at bounding box center [1213, 28] width 30 height 30
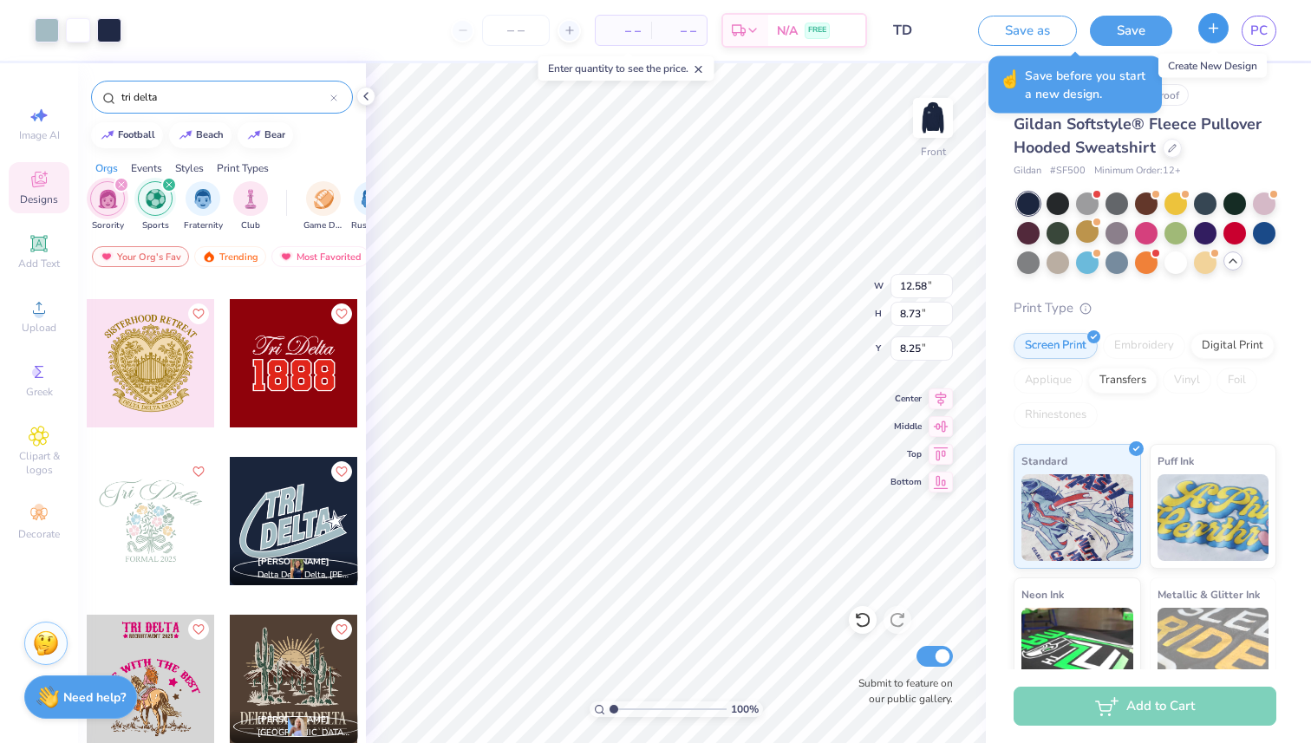
click at [1212, 21] on icon "button" at bounding box center [1213, 28] width 15 height 15
click at [1036, 29] on button "Save as" at bounding box center [1027, 28] width 99 height 30
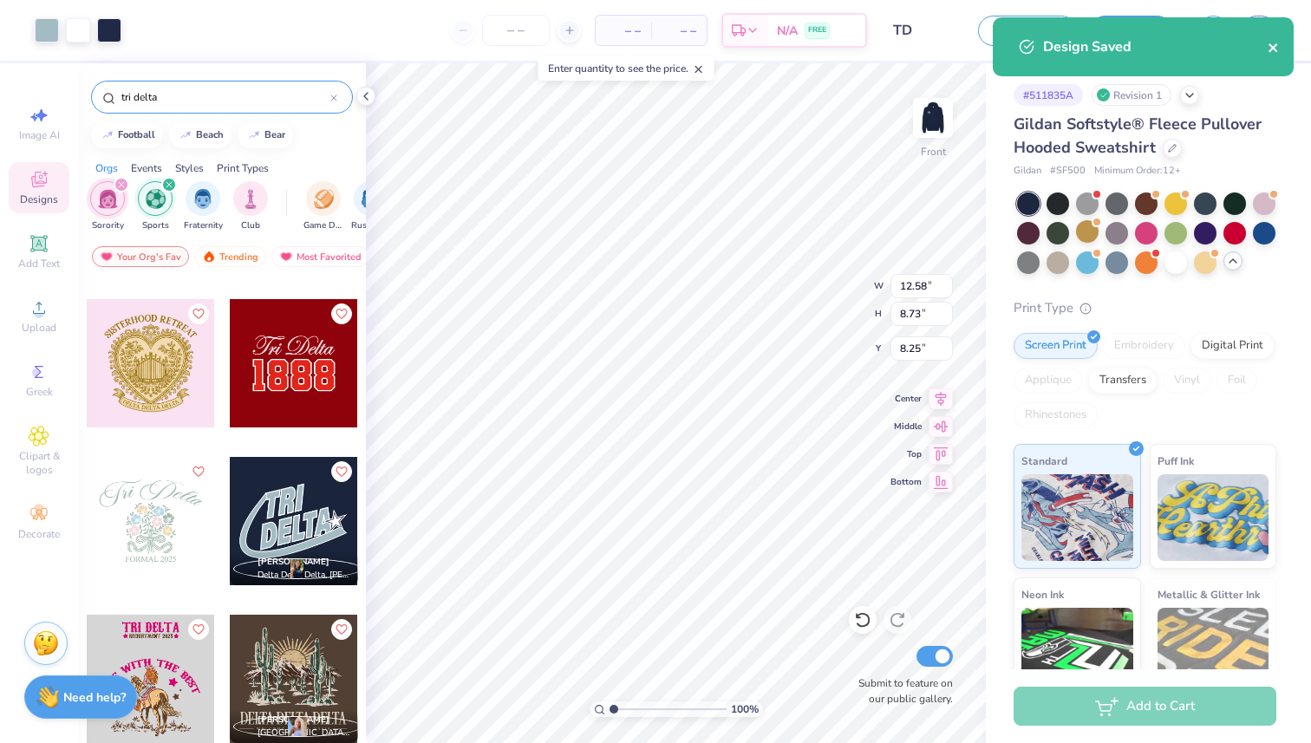
click at [1276, 45] on icon "close" at bounding box center [1272, 47] width 9 height 9
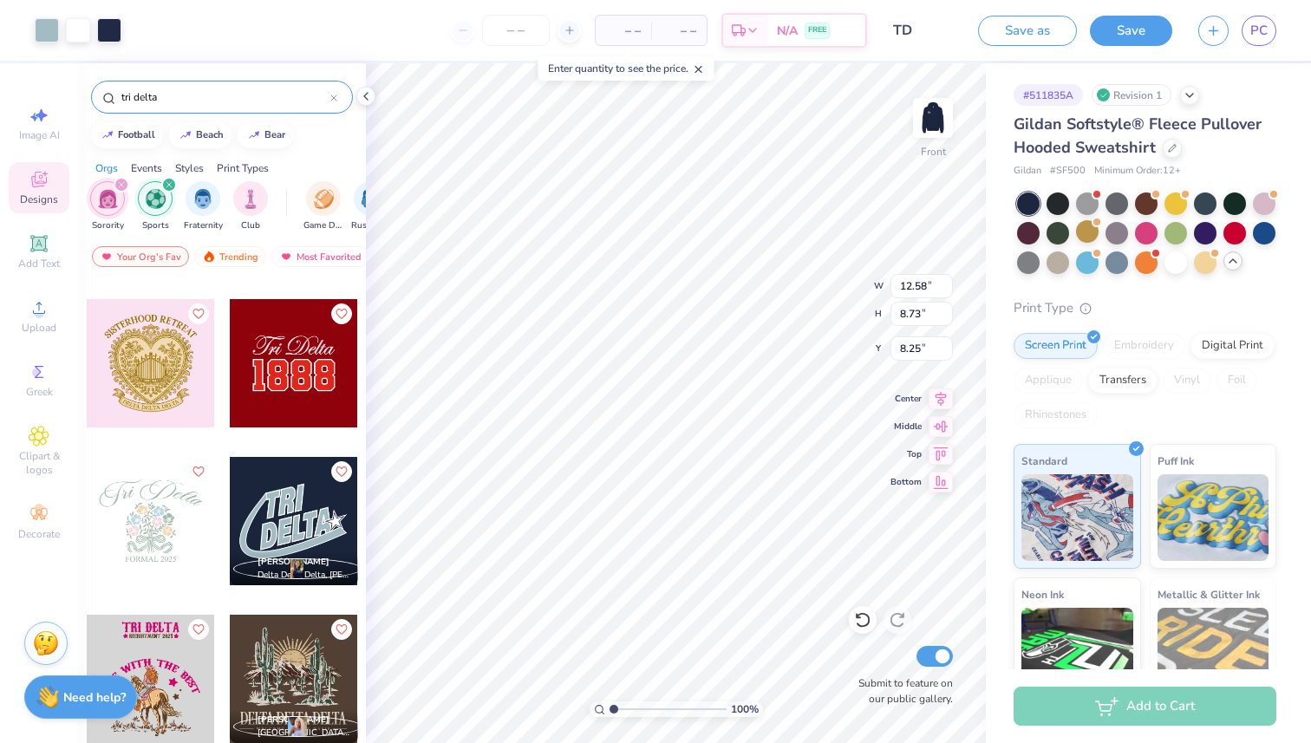
click at [1210, 16] on div "Design Saved" at bounding box center [1143, 53] width 308 height 79
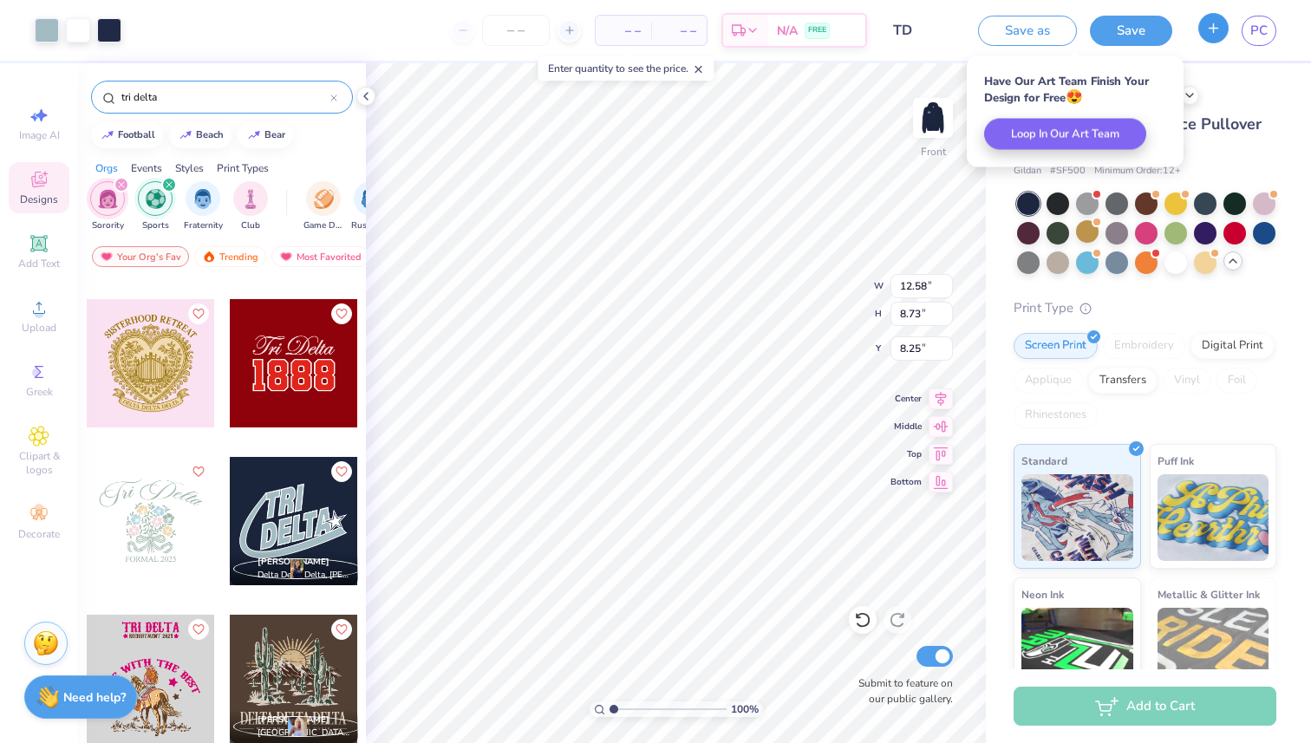
click at [1211, 35] on icon "button" at bounding box center [1213, 28] width 15 height 15
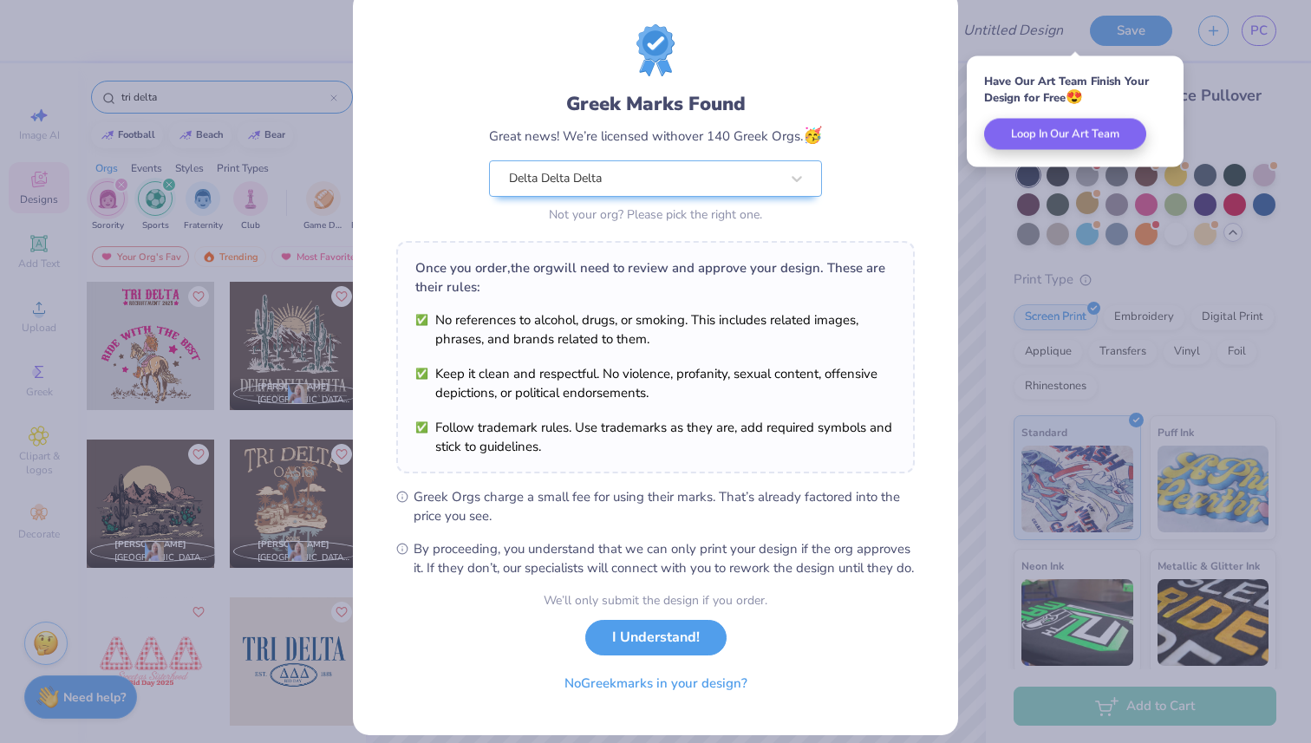
scroll to position [42, 0]
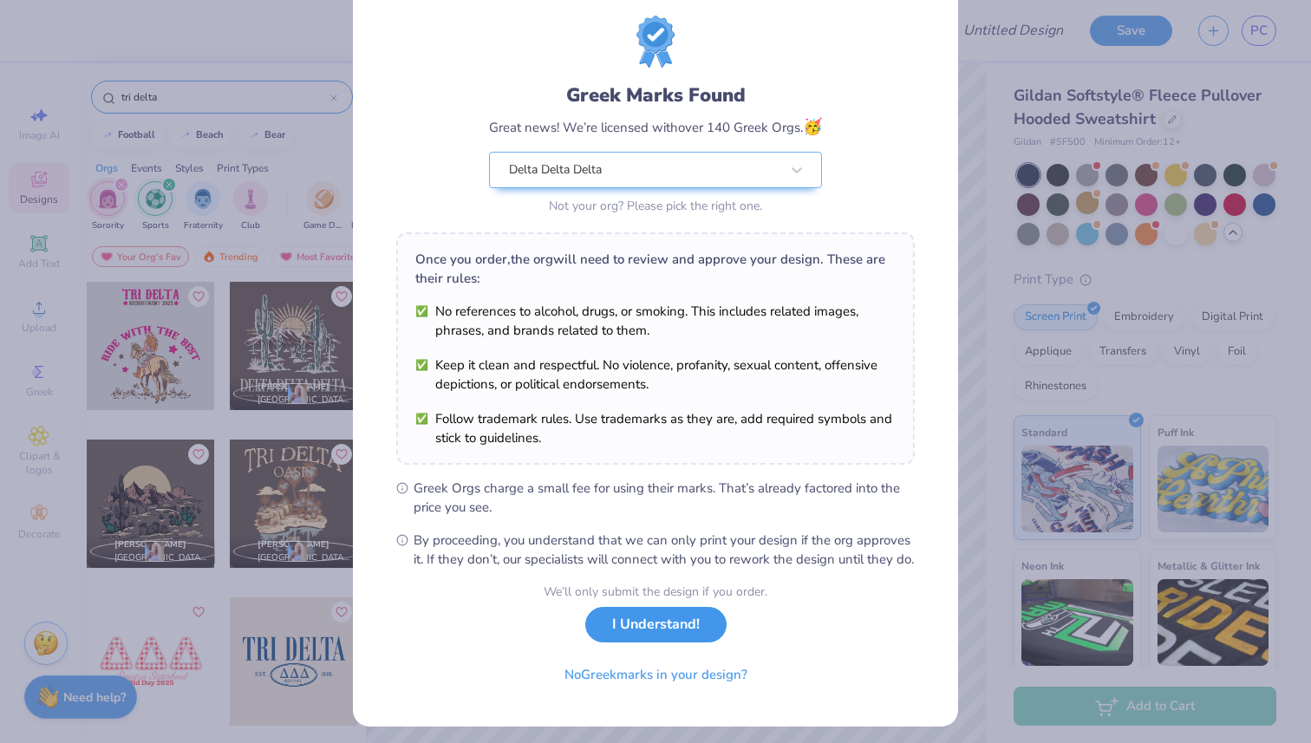
click at [650, 639] on button "I Understand!" at bounding box center [655, 625] width 141 height 36
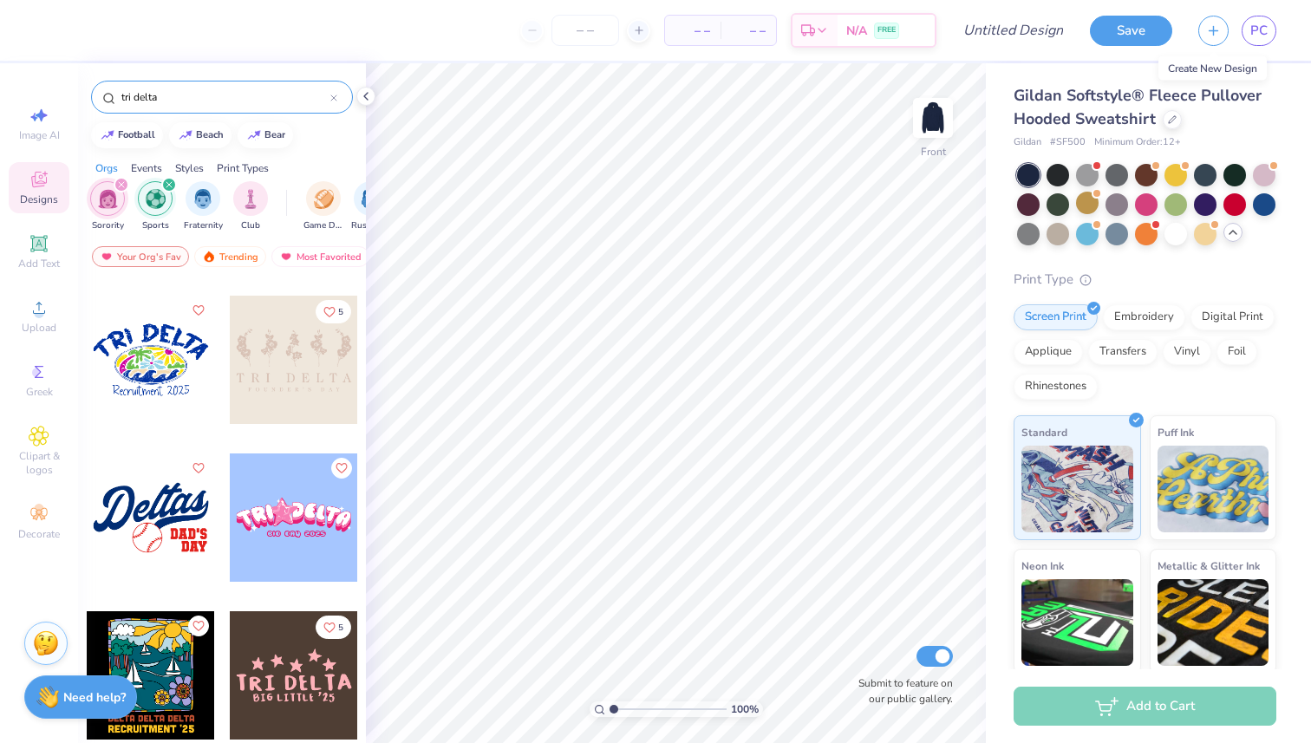
scroll to position [5509, 0]
click at [170, 178] on div "filter for Sports" at bounding box center [169, 185] width 16 height 16
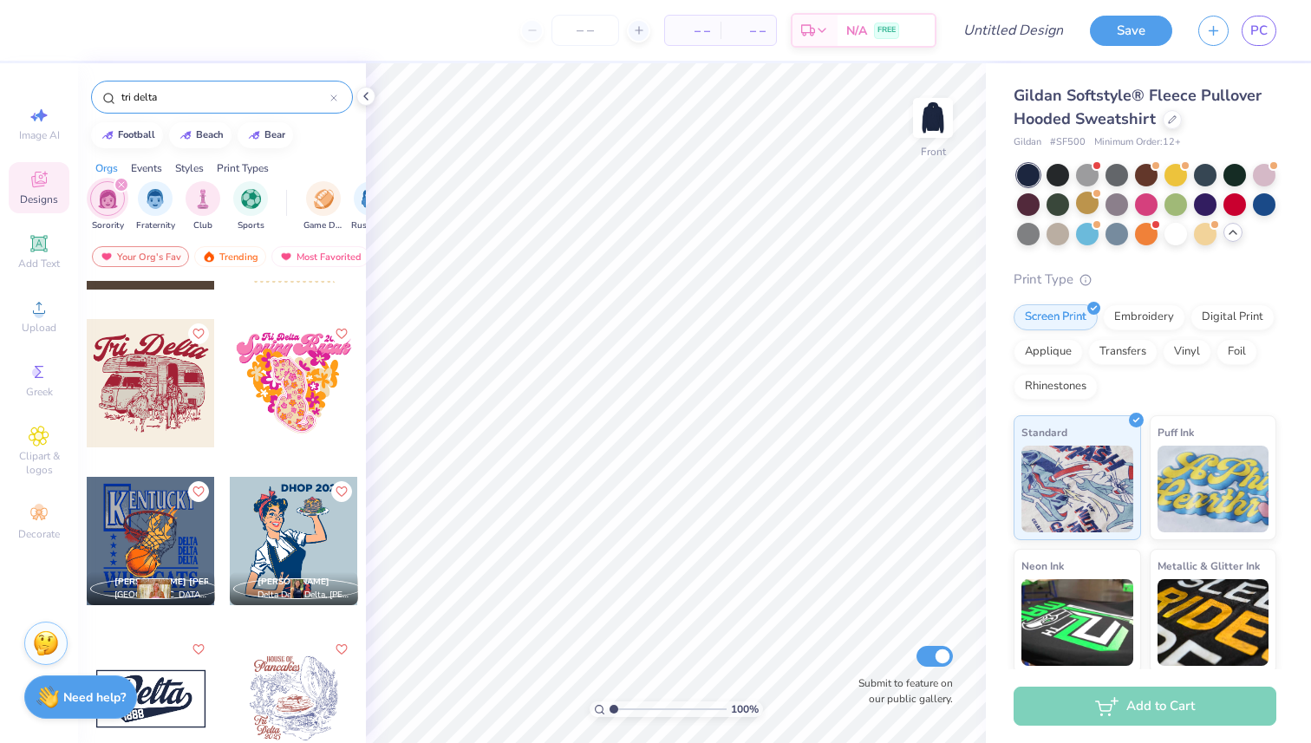
scroll to position [723, 0]
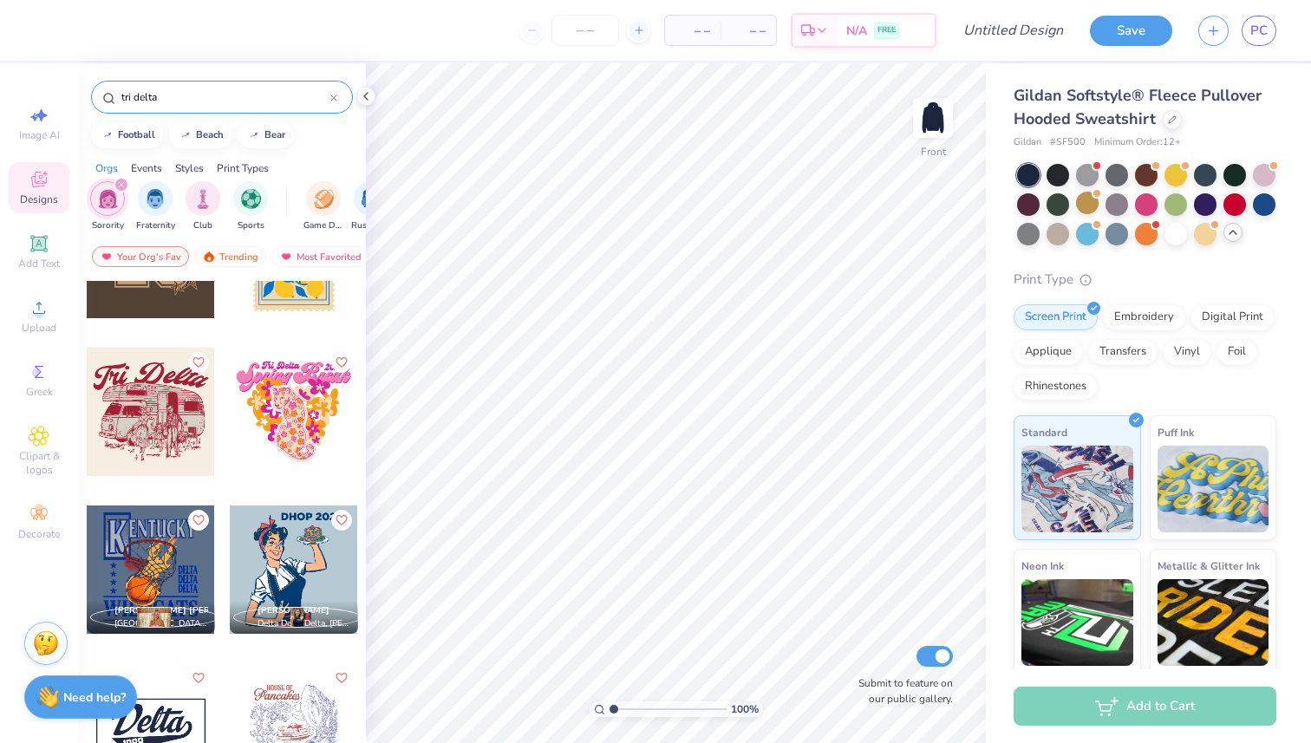
click at [192, 379] on div at bounding box center [151, 412] width 128 height 128
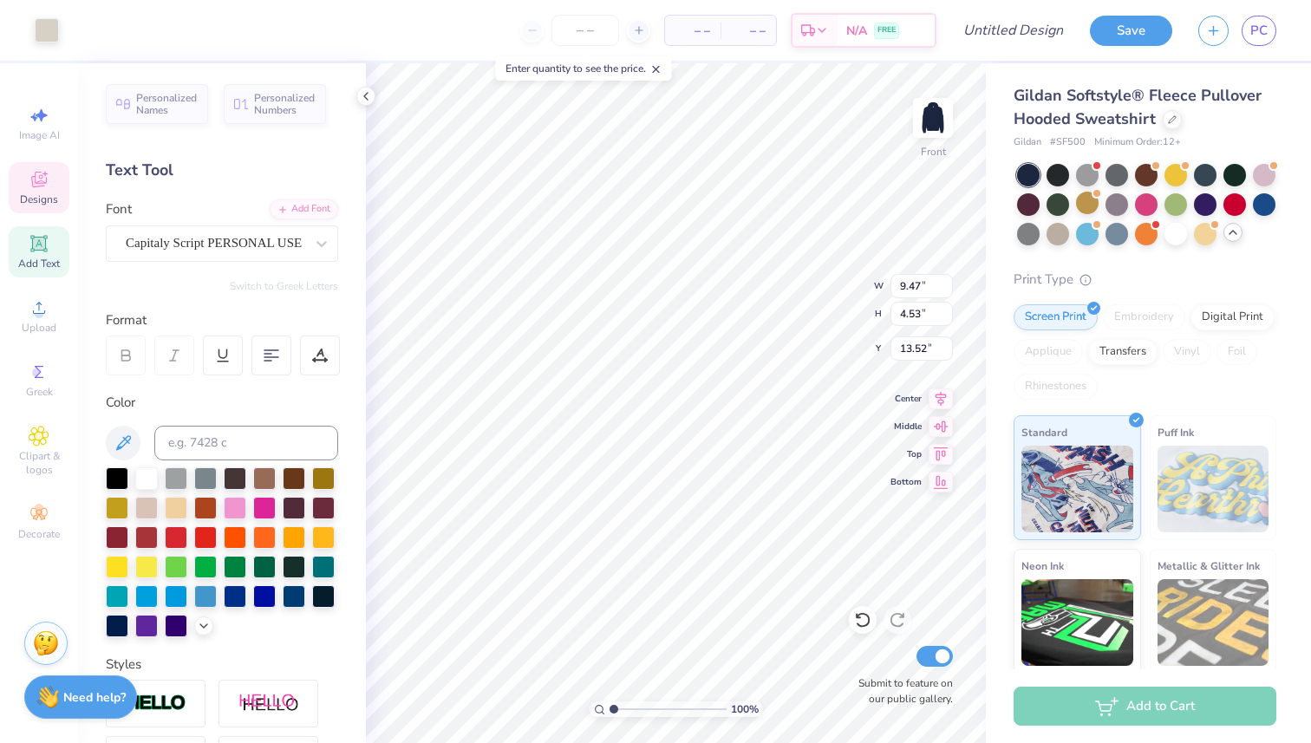
type input "13.68"
type input "14.39"
type input "15.77"
type input "16.97"
type input "15.86"
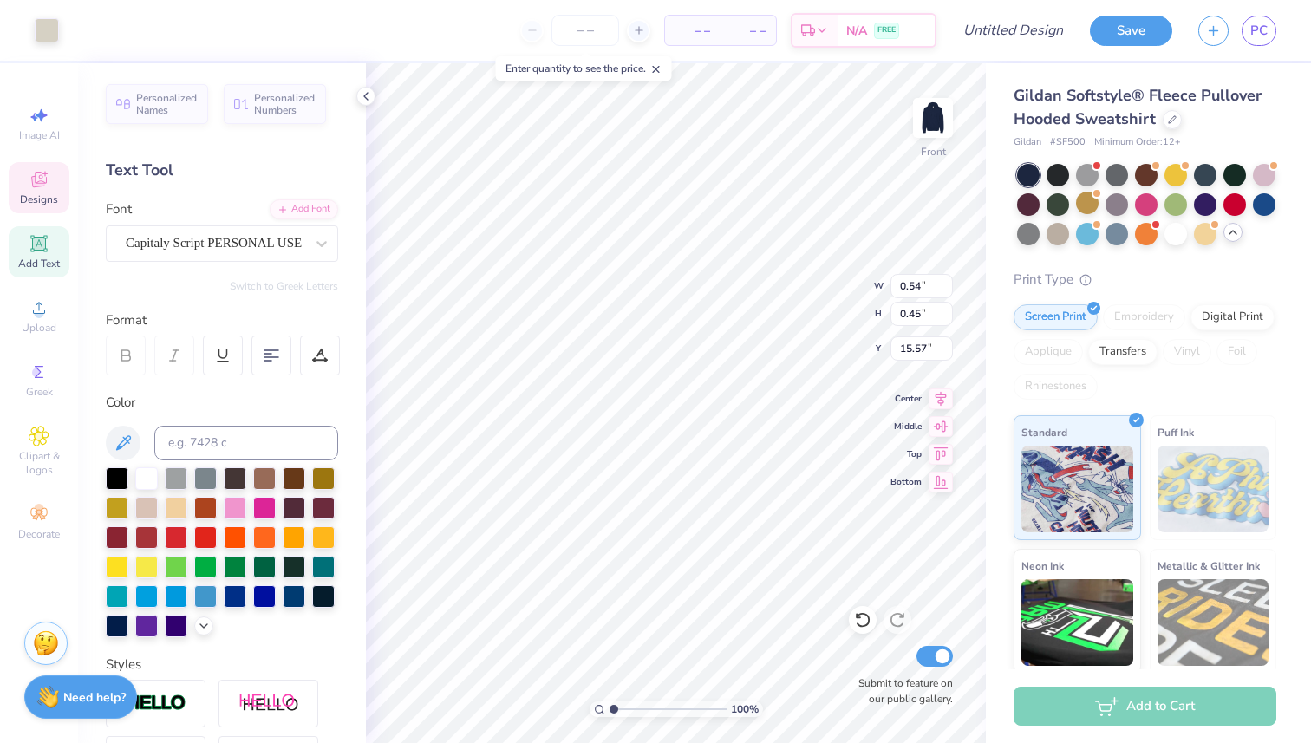
type input "15.80"
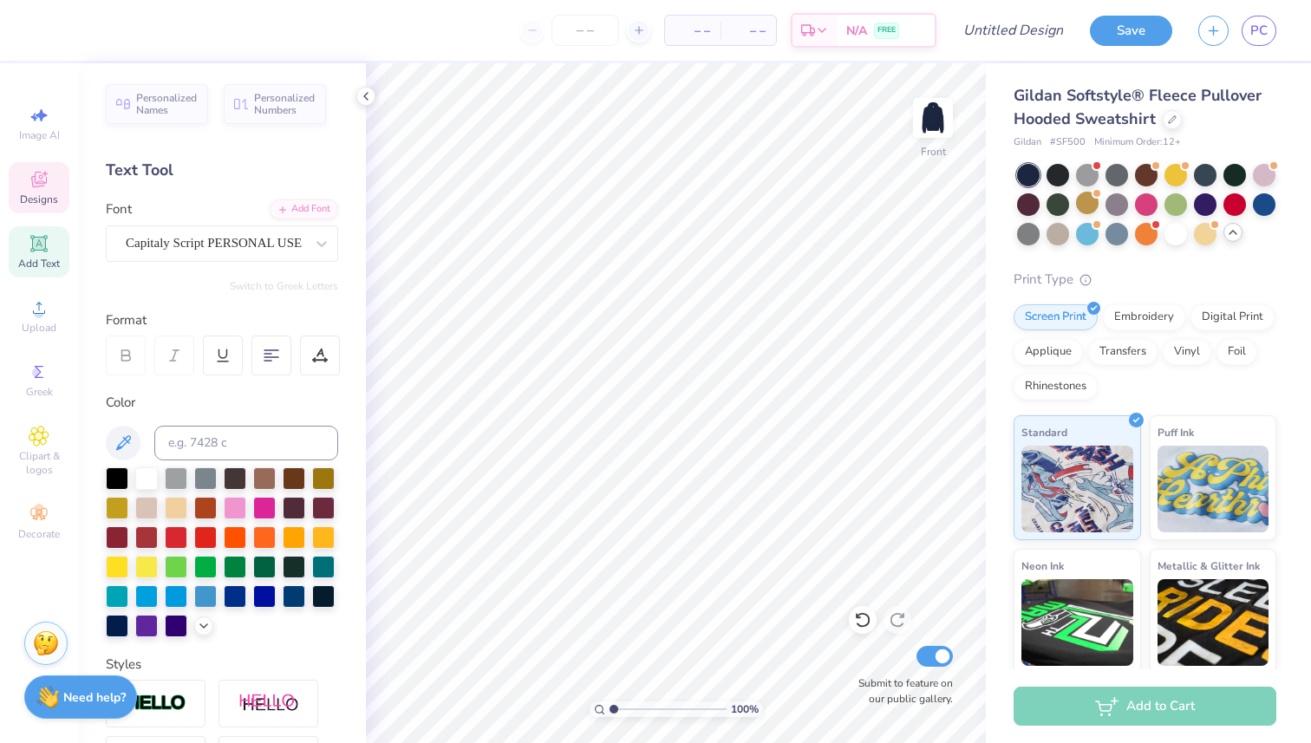
click at [37, 189] on icon at bounding box center [39, 179] width 21 height 21
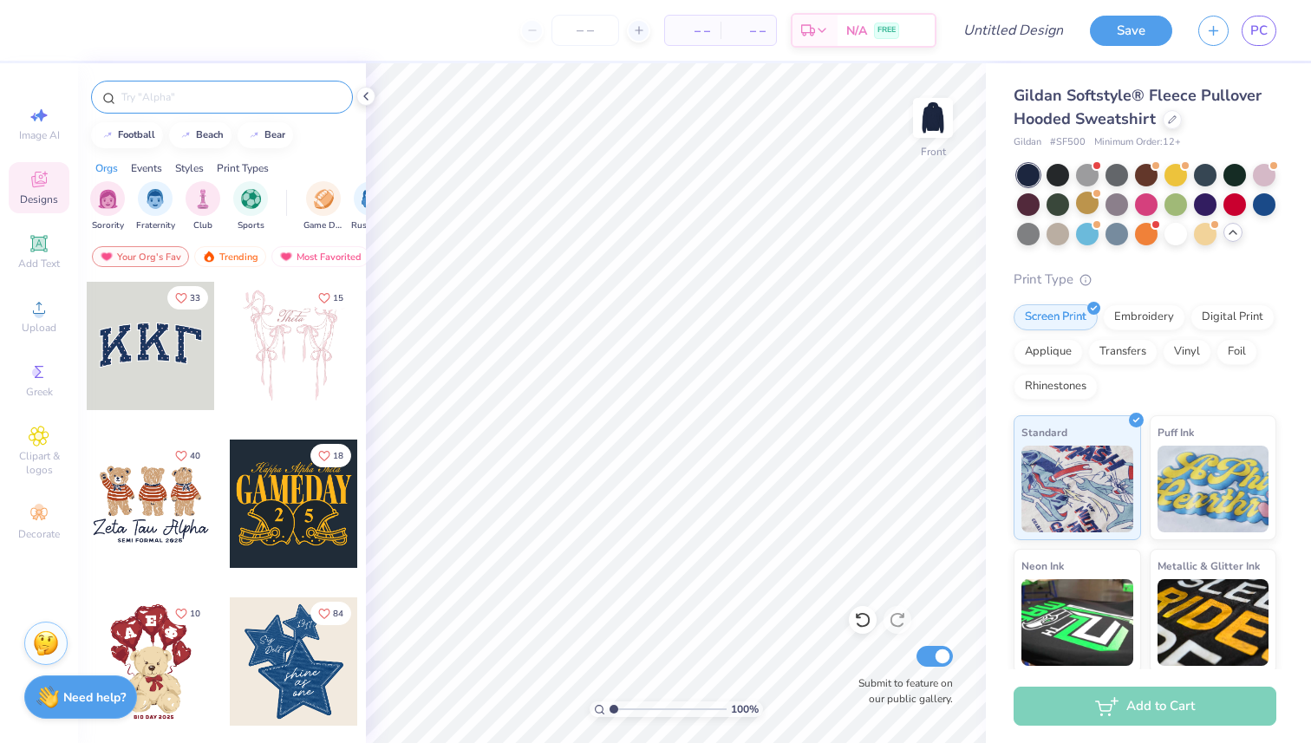
click at [167, 86] on div at bounding box center [222, 97] width 262 height 33
click at [182, 111] on div at bounding box center [222, 97] width 262 height 33
click at [182, 101] on input "text" at bounding box center [231, 96] width 222 height 17
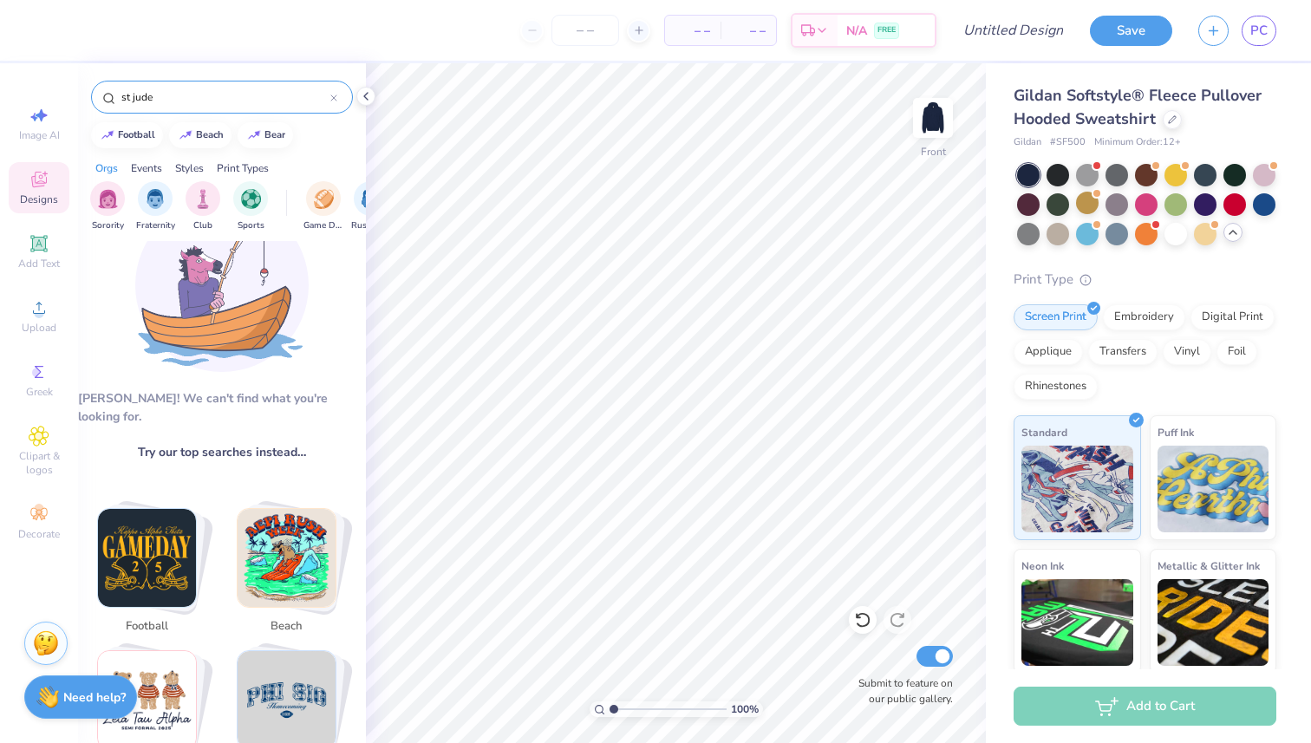
scroll to position [62, 0]
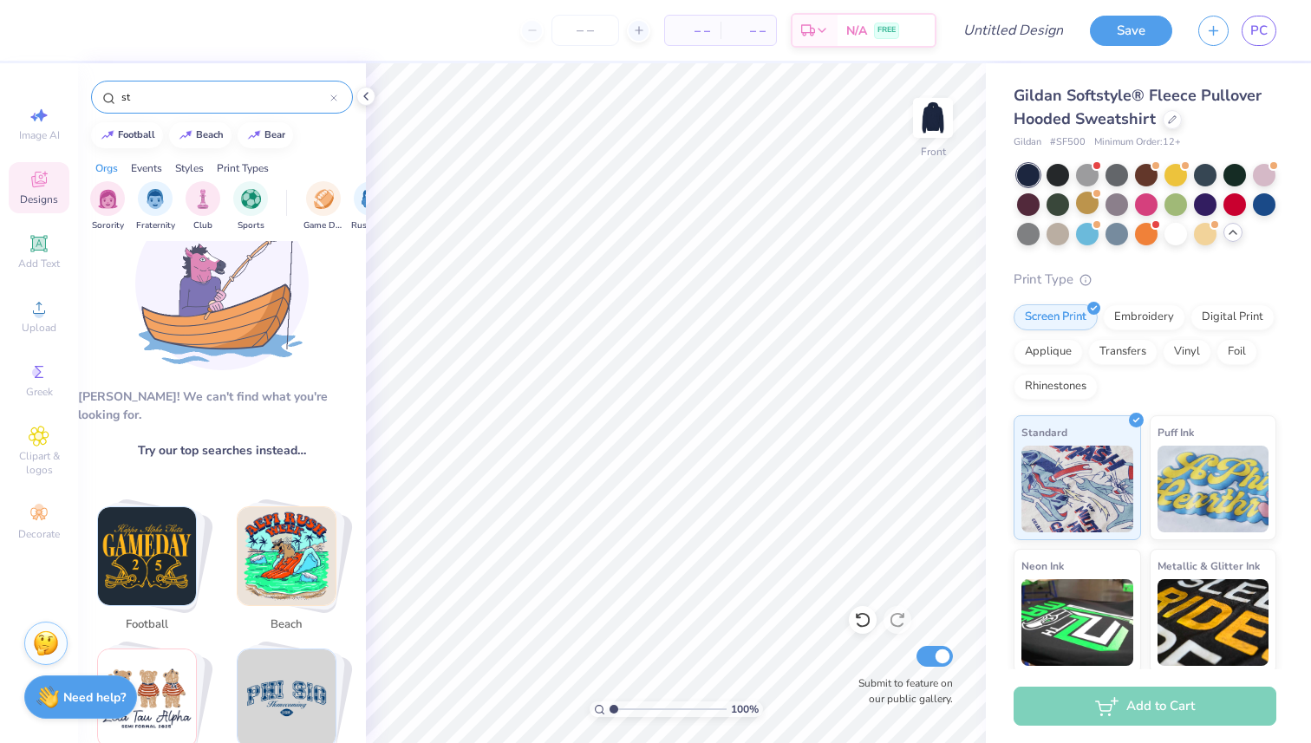
type input "s"
type input "tri delta philo"
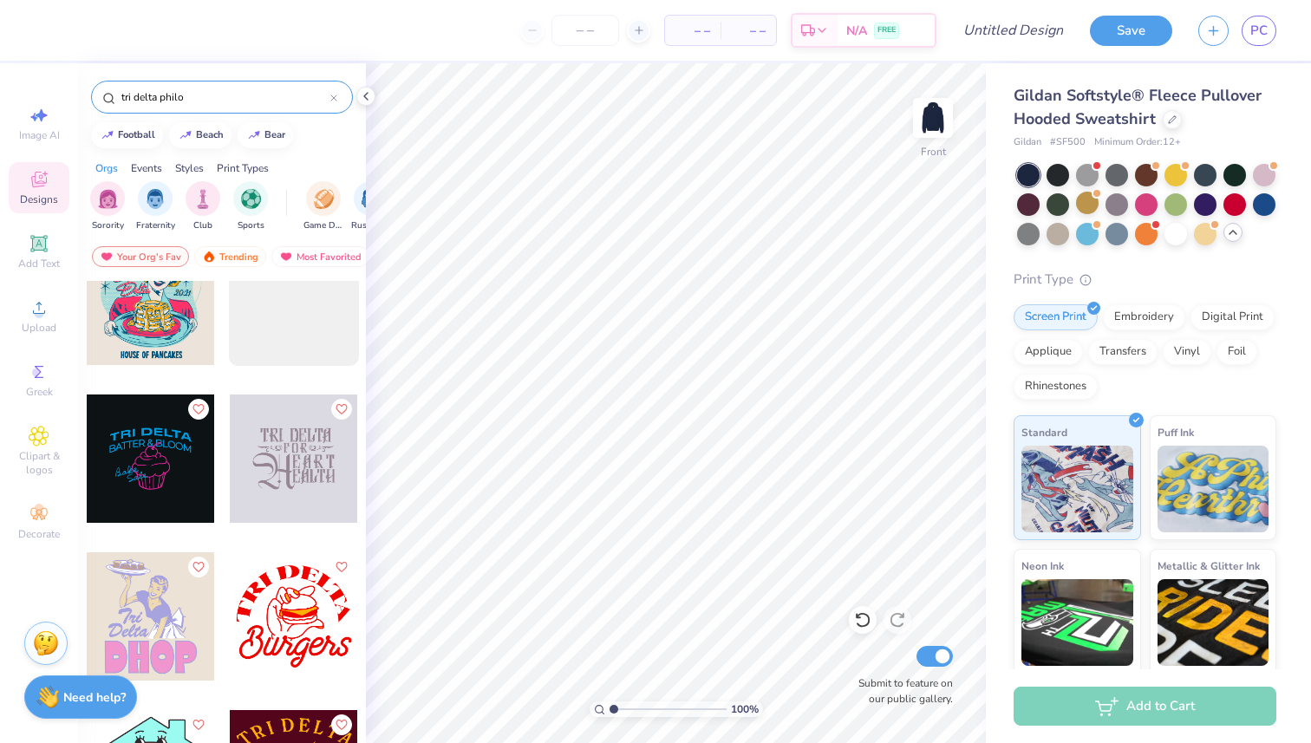
scroll to position [1146, 0]
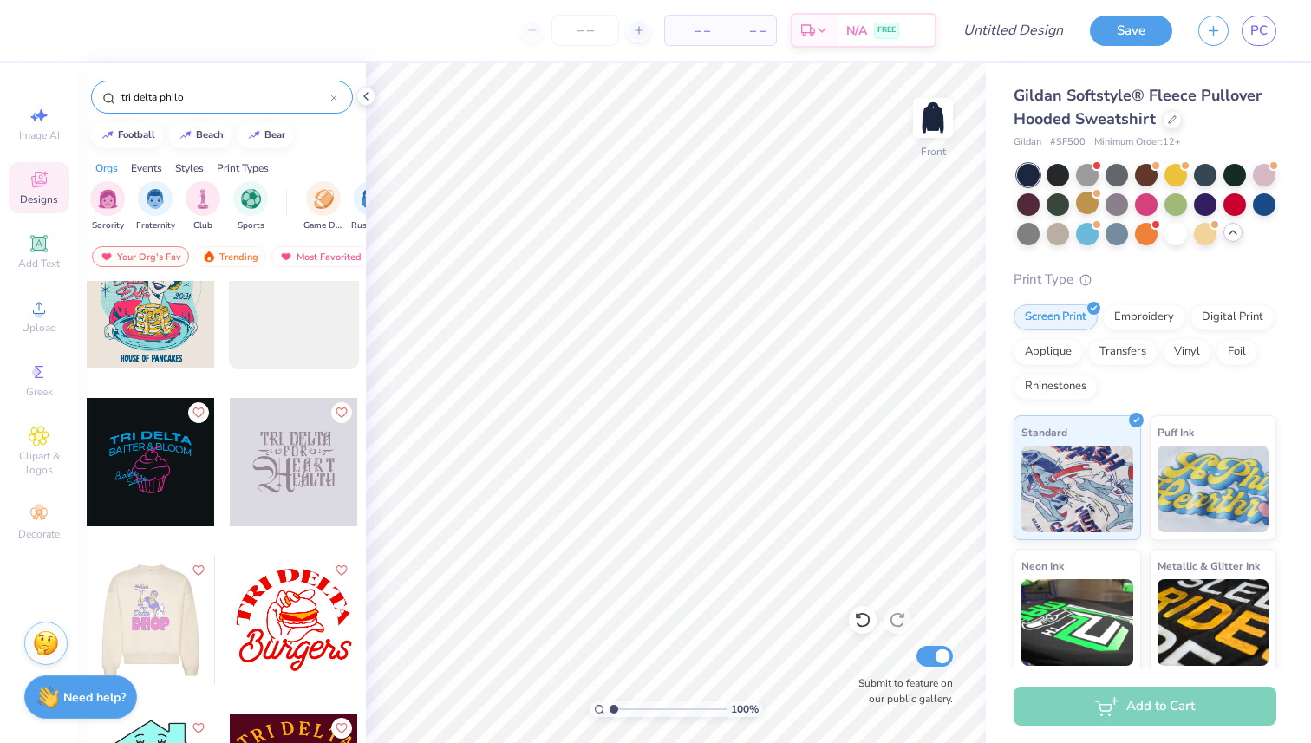
click at [173, 630] on div at bounding box center [150, 620] width 128 height 128
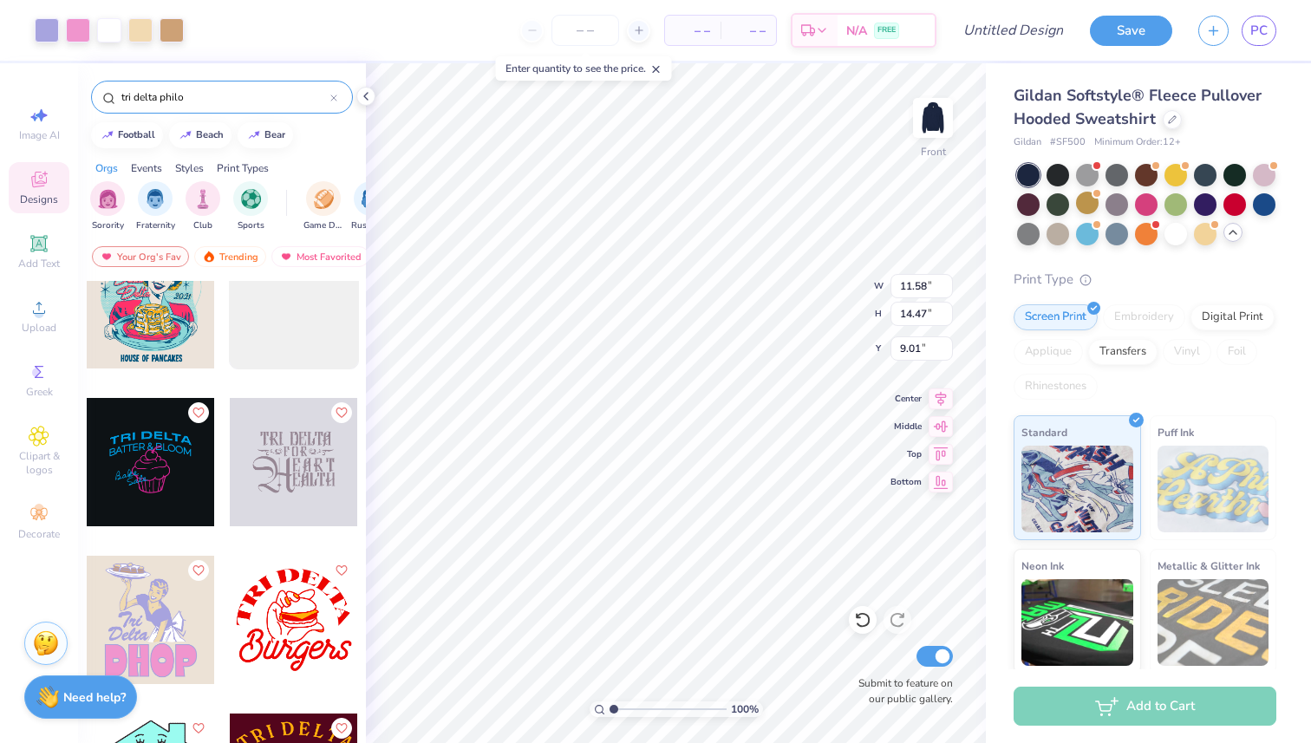
type input "9.01"
type input "10.11"
type input "10.03"
type input "11.58"
type input "4.29"
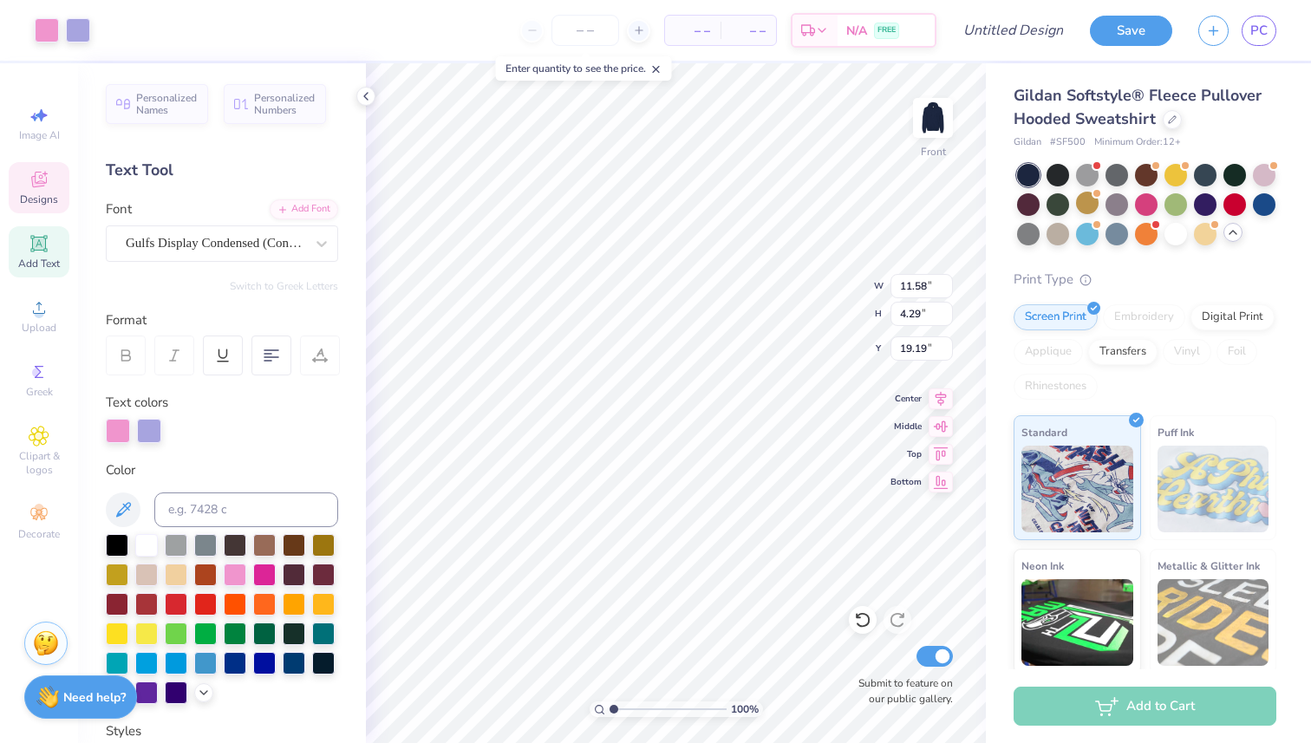
type input "19.05"
type input "10.11"
type input "10.03"
type input "9.02"
click at [181, 598] on div at bounding box center [176, 602] width 23 height 23
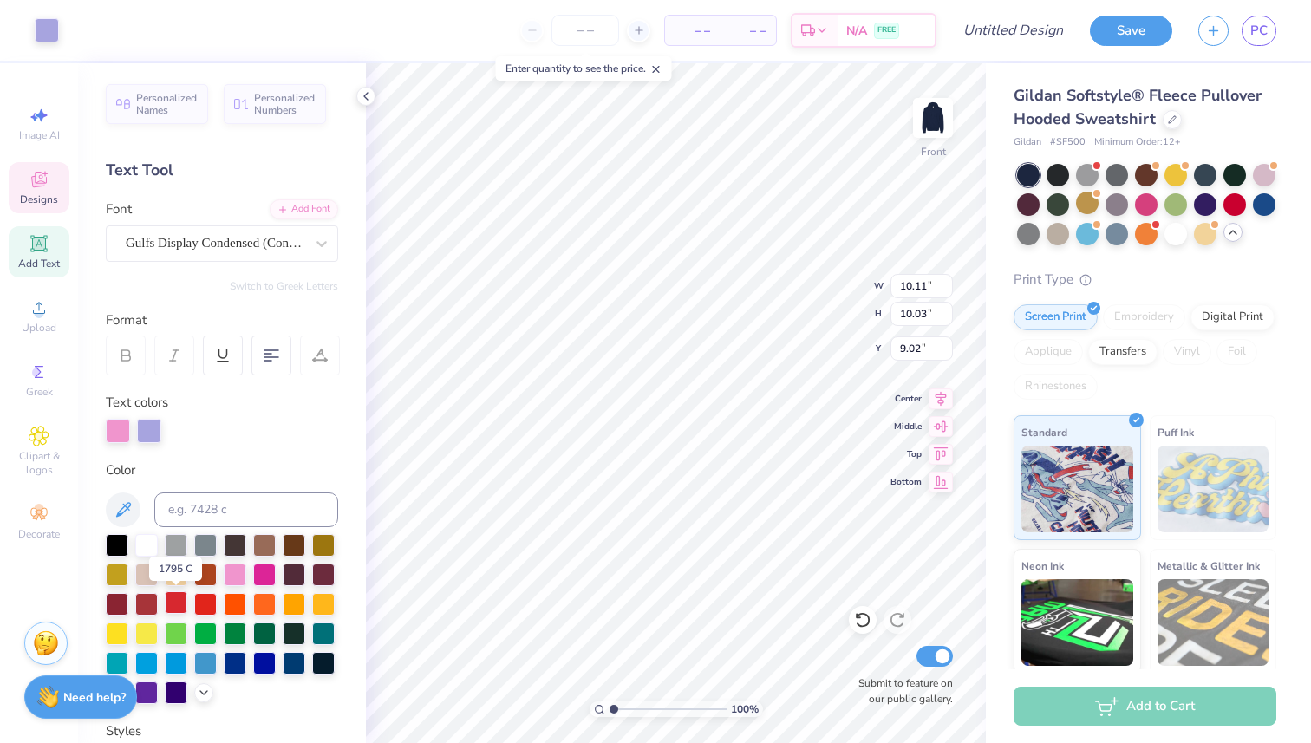
click at [181, 599] on div at bounding box center [176, 602] width 23 height 23
click at [244, 576] on div at bounding box center [235, 573] width 23 height 23
click at [142, 544] on div at bounding box center [146, 543] width 23 height 23
click at [237, 573] on div at bounding box center [235, 573] width 23 height 23
click at [238, 573] on div at bounding box center [235, 573] width 23 height 23
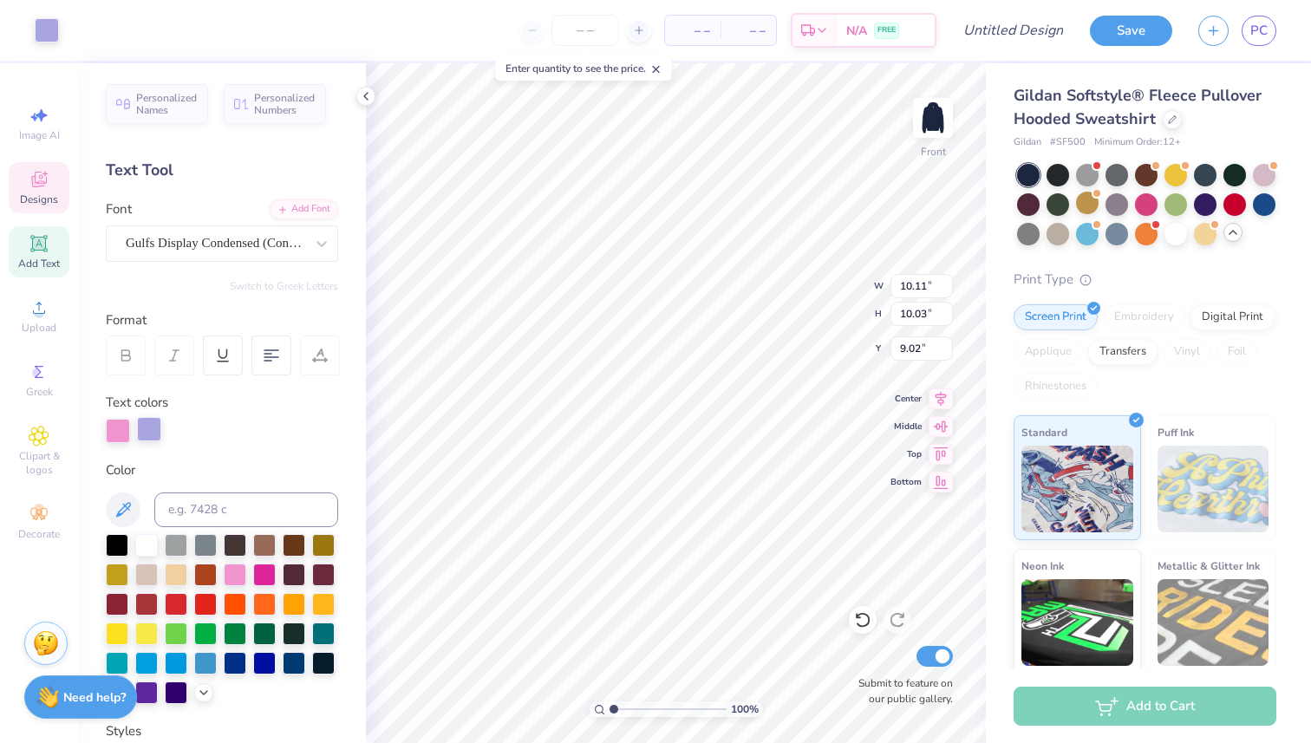
click at [155, 430] on div at bounding box center [149, 429] width 24 height 24
click at [209, 544] on div at bounding box center [205, 543] width 23 height 23
click at [284, 550] on div at bounding box center [294, 543] width 23 height 23
click at [287, 574] on div at bounding box center [294, 573] width 23 height 23
click at [267, 575] on div at bounding box center [264, 573] width 23 height 23
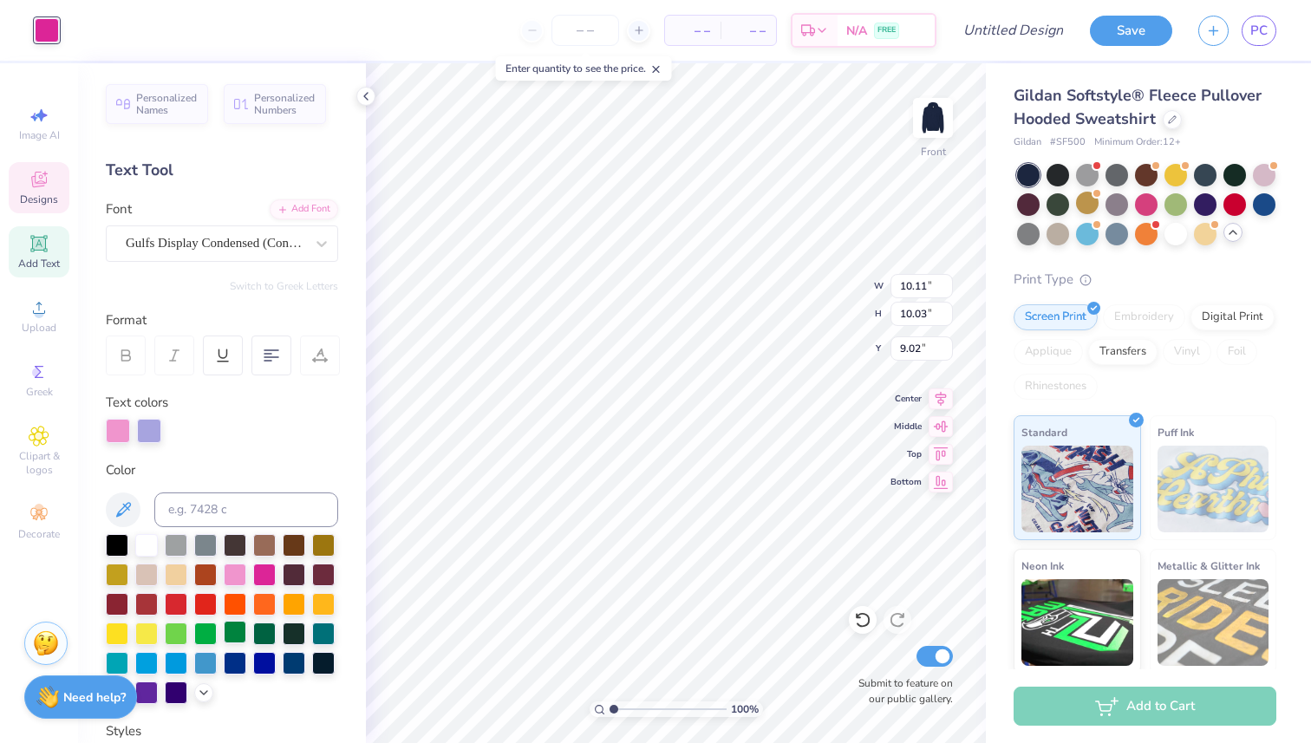
click at [238, 627] on div at bounding box center [235, 632] width 23 height 23
click at [143, 537] on div at bounding box center [146, 543] width 23 height 23
click at [118, 547] on div at bounding box center [117, 543] width 23 height 23
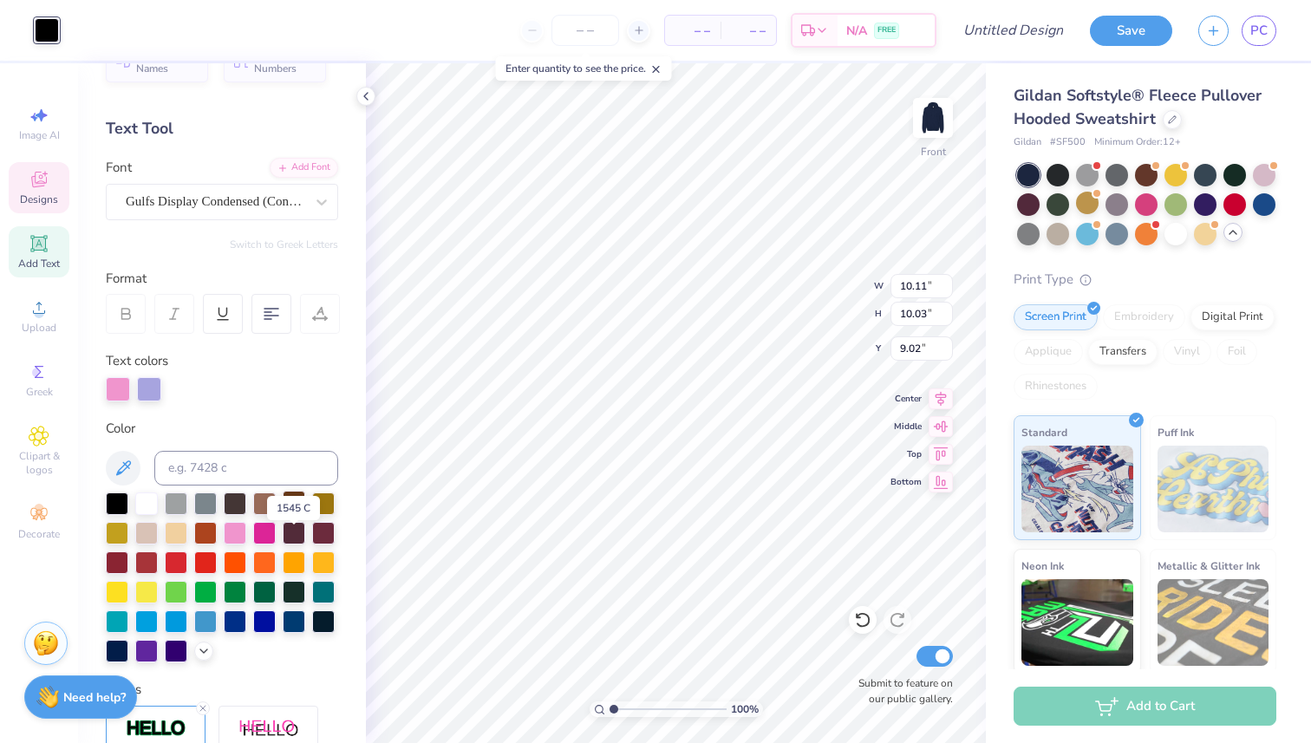
scroll to position [44, 0]
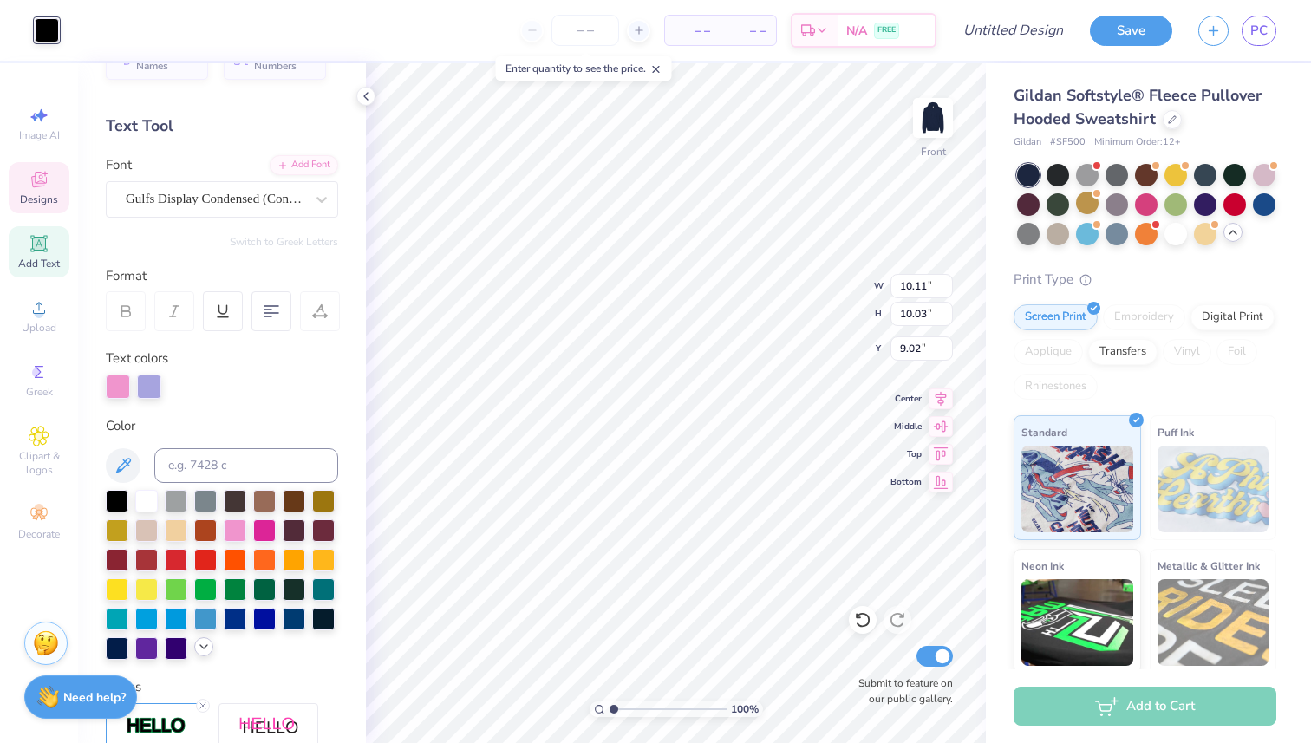
click at [204, 644] on icon at bounding box center [204, 647] width 14 height 14
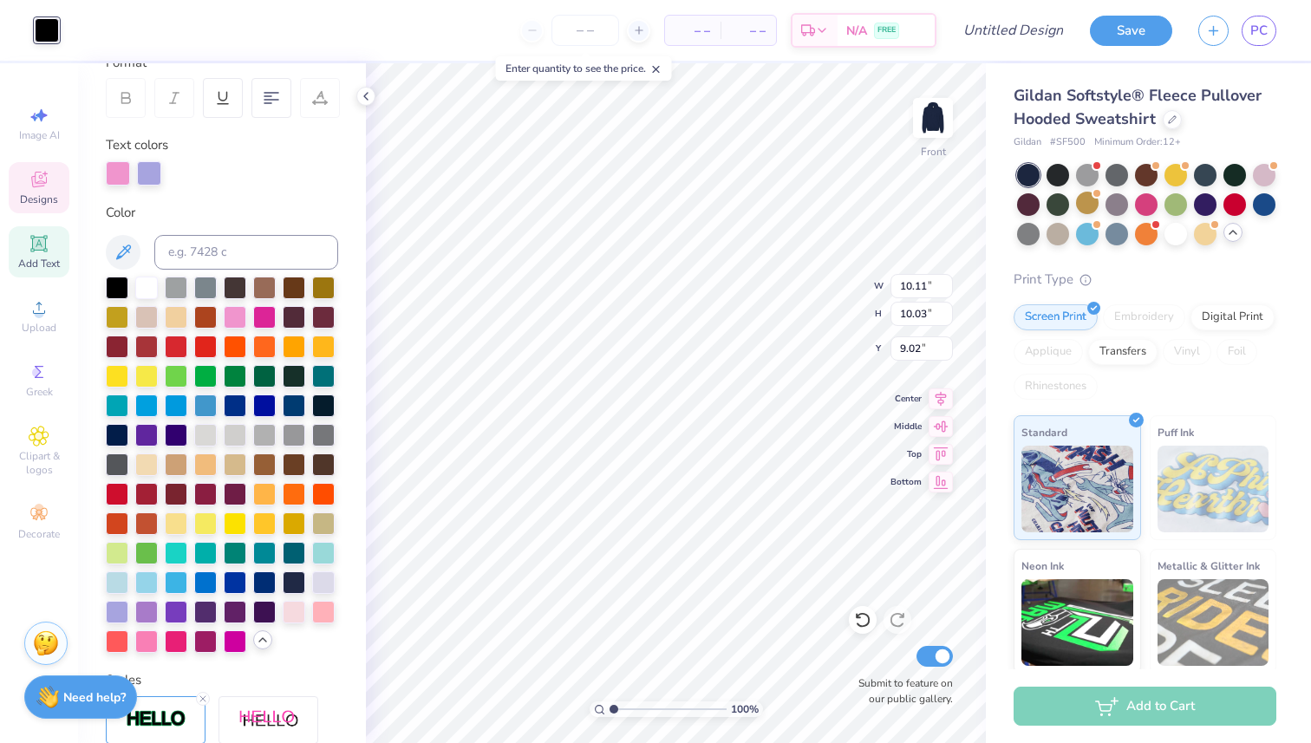
scroll to position [264, 0]
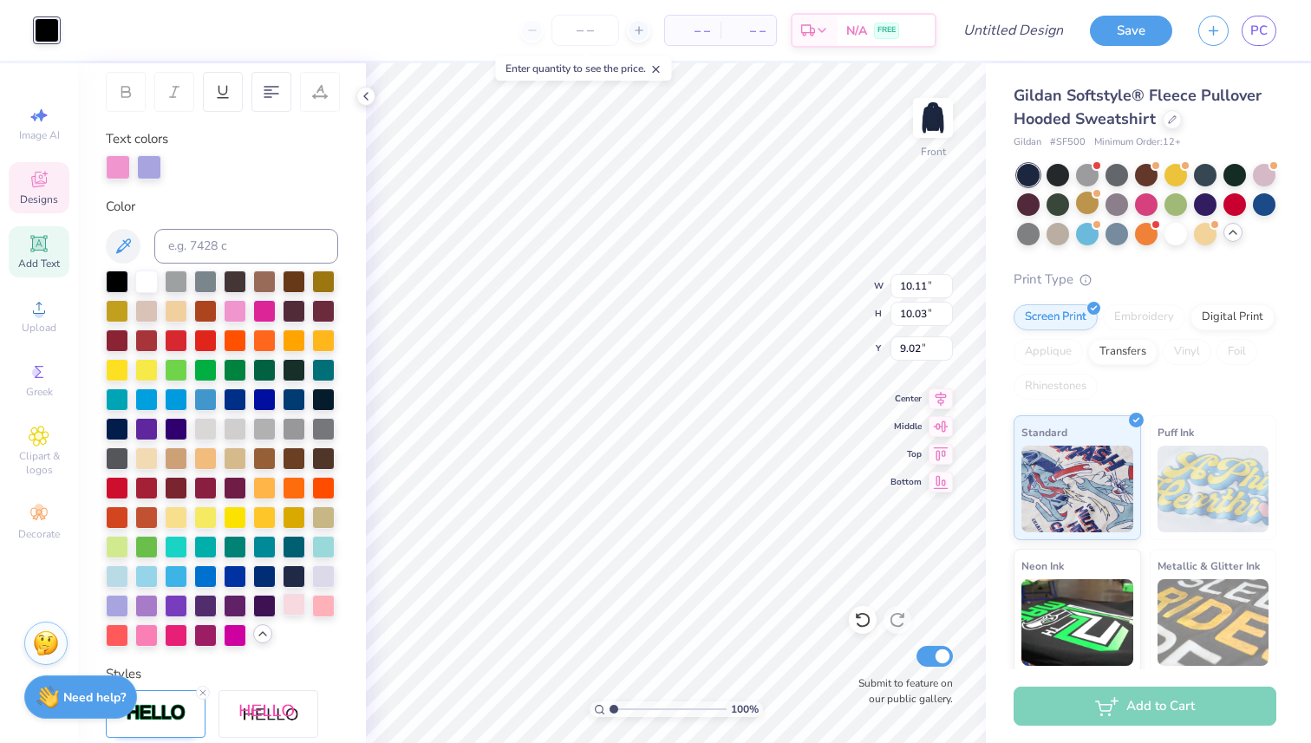
click at [290, 608] on div at bounding box center [294, 604] width 23 height 23
click at [320, 601] on div at bounding box center [323, 604] width 23 height 23
click at [235, 627] on div at bounding box center [235, 633] width 23 height 23
click at [125, 426] on div at bounding box center [117, 427] width 23 height 23
click at [329, 397] on div at bounding box center [323, 398] width 23 height 23
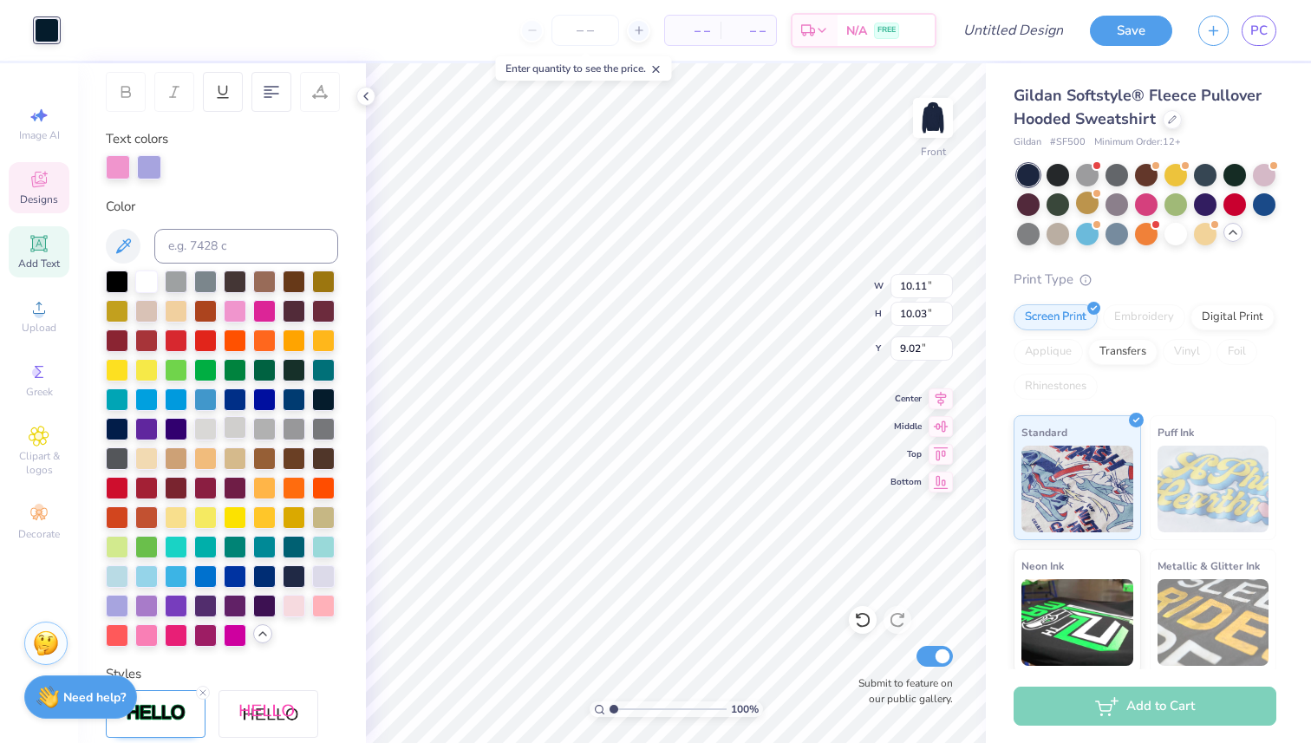
click at [241, 426] on div at bounding box center [235, 427] width 23 height 23
click at [120, 283] on div at bounding box center [117, 280] width 23 height 23
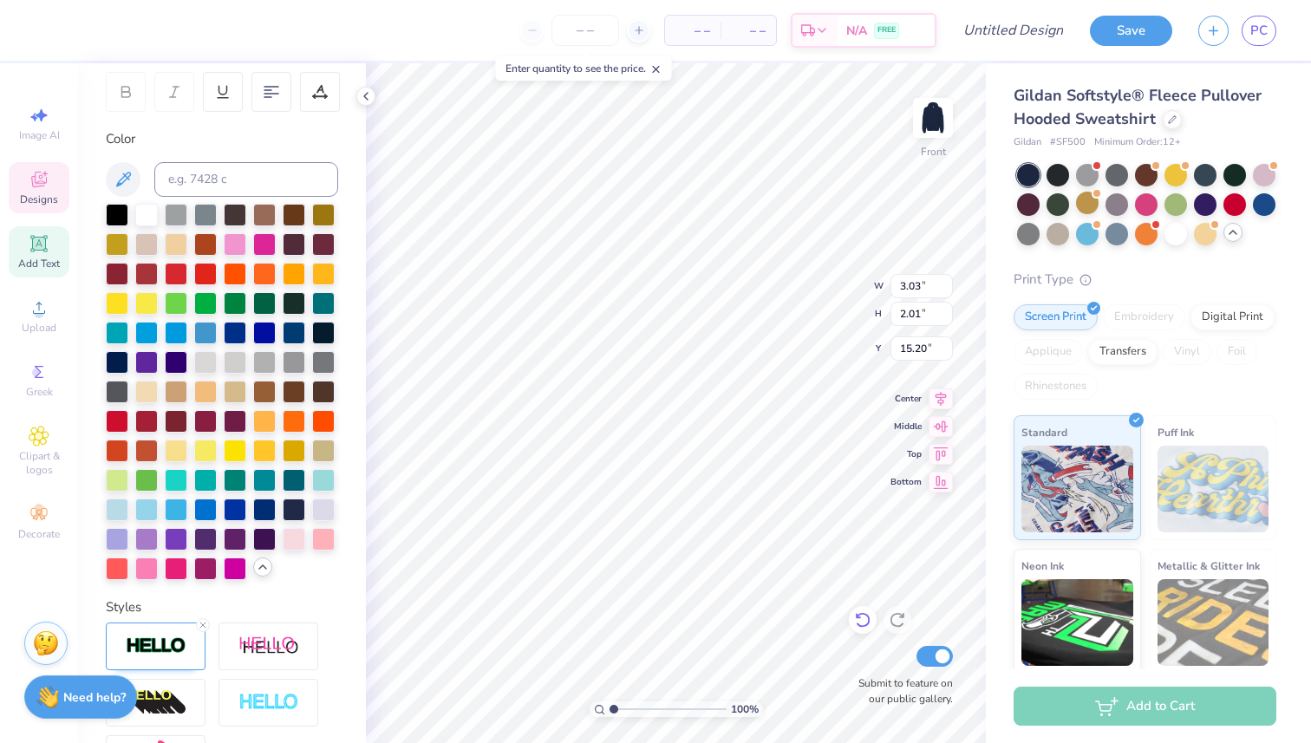
click at [867, 622] on icon at bounding box center [862, 619] width 17 height 17
click at [867, 622] on icon at bounding box center [862, 621] width 15 height 16
click at [868, 622] on icon at bounding box center [862, 621] width 15 height 16
click at [869, 622] on icon at bounding box center [862, 621] width 15 height 16
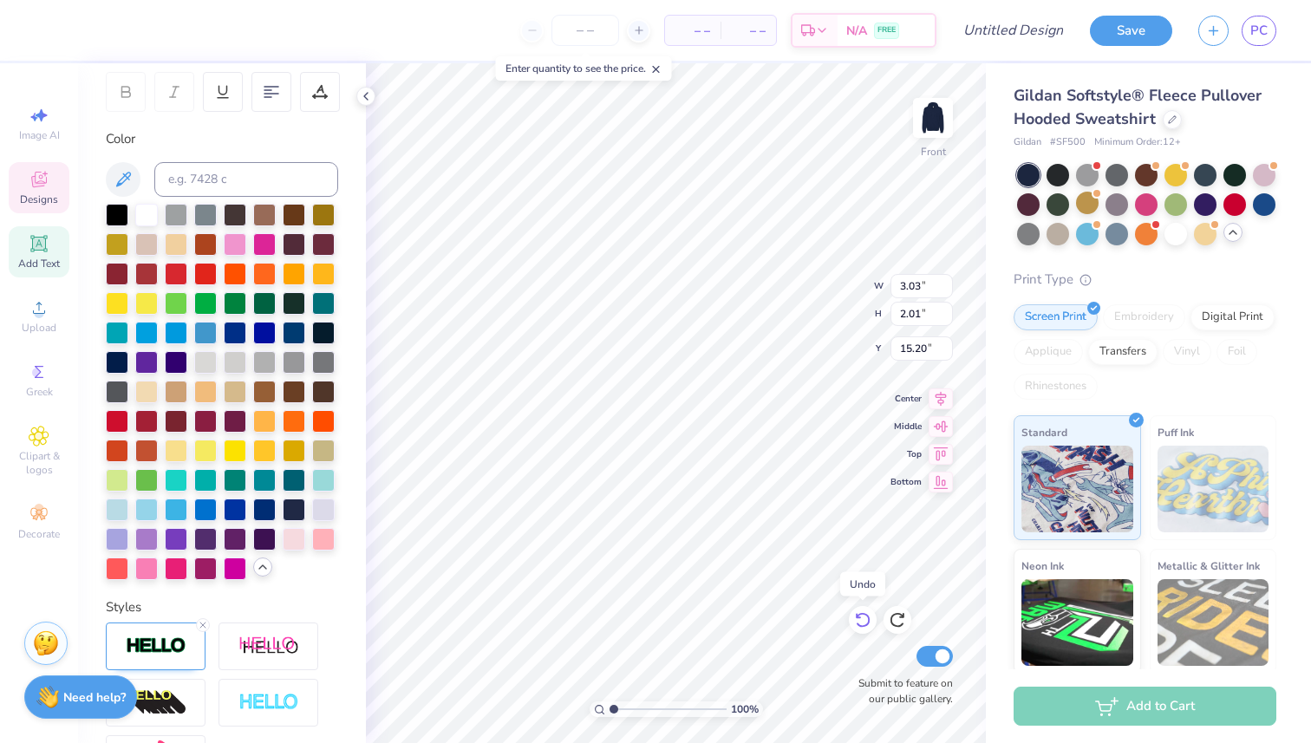
click at [869, 622] on icon at bounding box center [862, 621] width 15 height 16
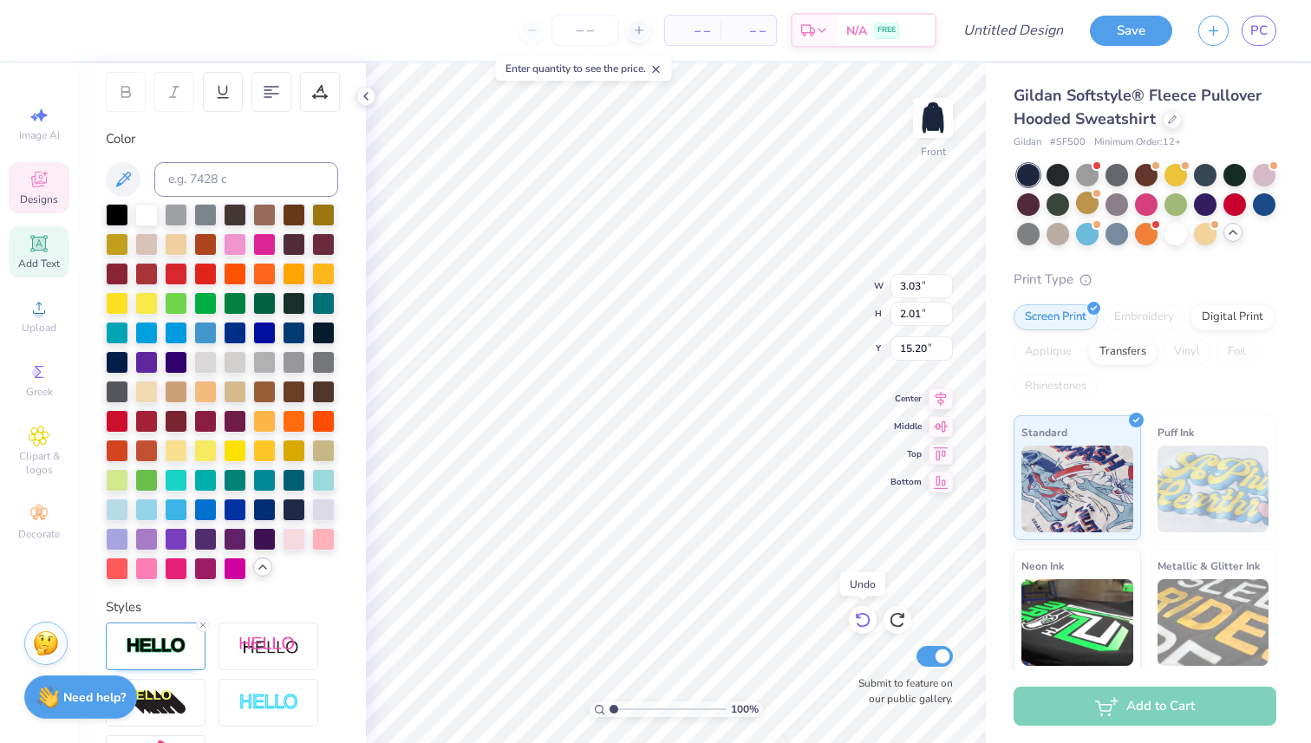
click at [869, 622] on icon at bounding box center [862, 621] width 15 height 16
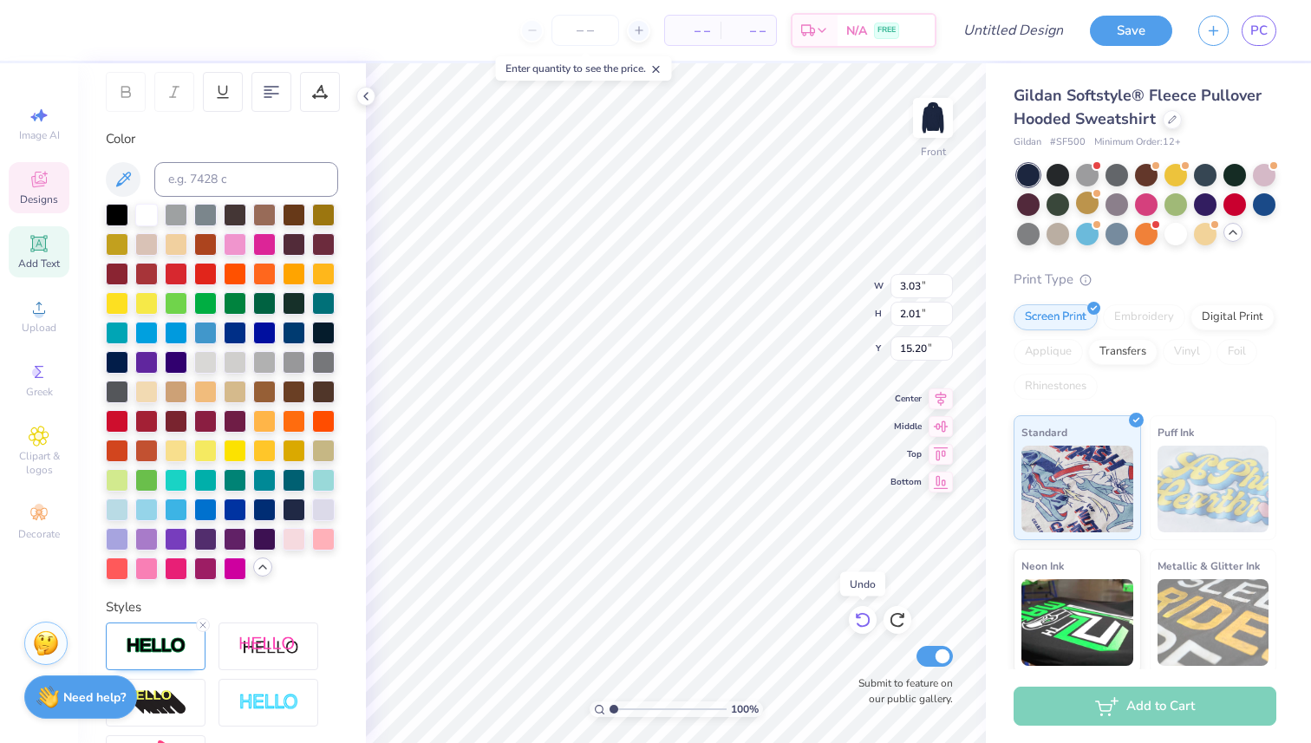
click at [869, 622] on icon at bounding box center [862, 621] width 15 height 16
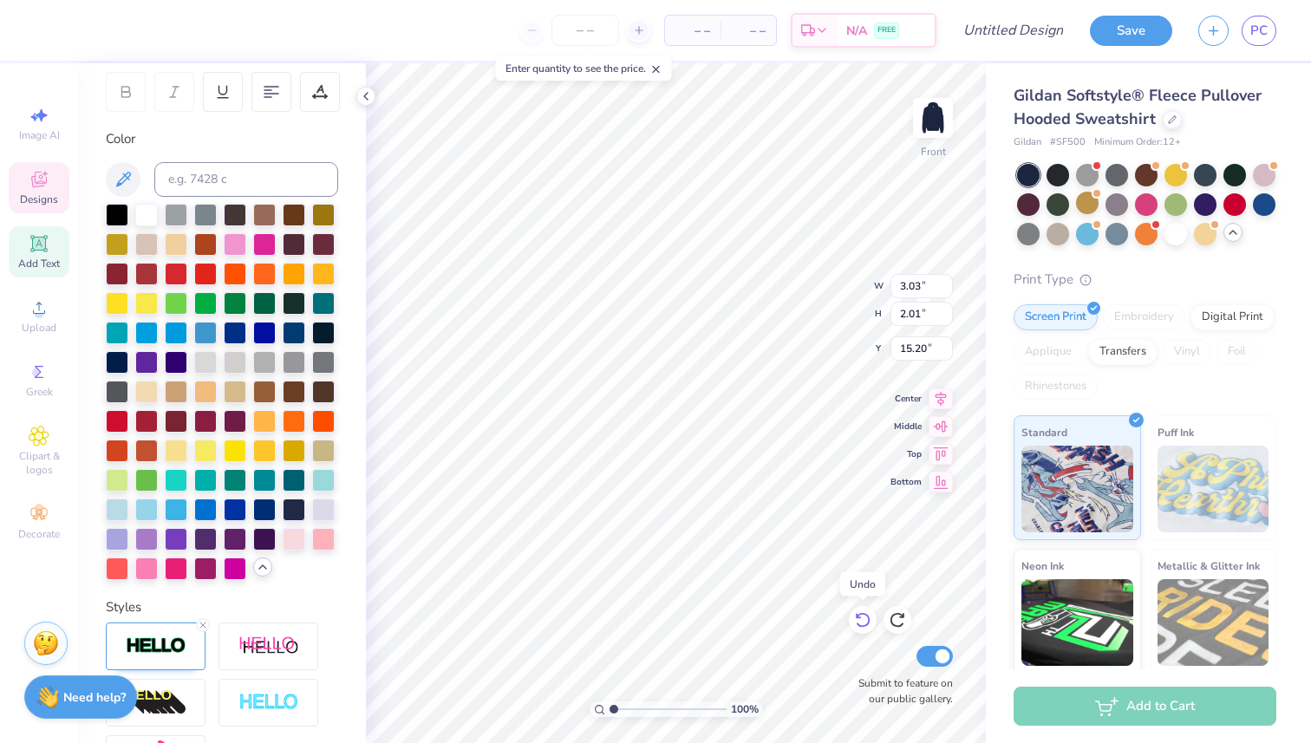
click at [869, 622] on icon at bounding box center [862, 621] width 15 height 16
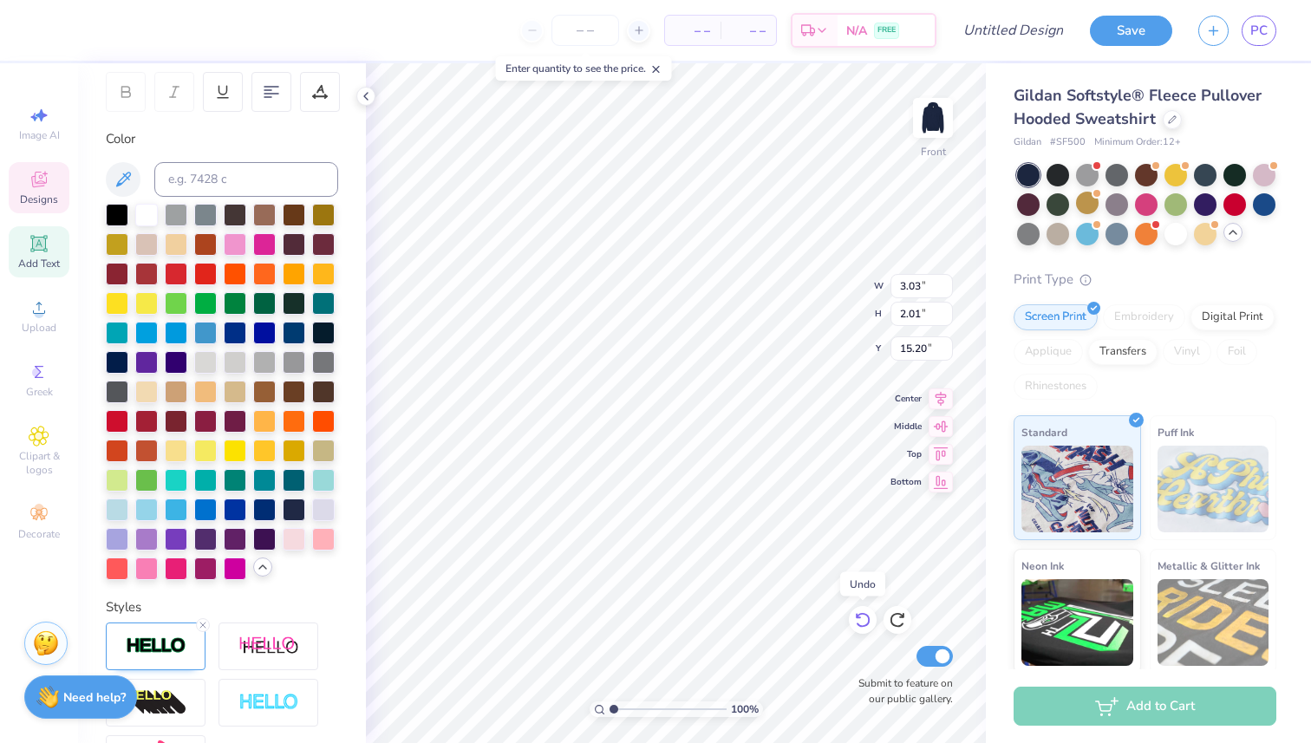
click at [869, 622] on icon at bounding box center [862, 621] width 15 height 16
type input "10.11"
type input "10.03"
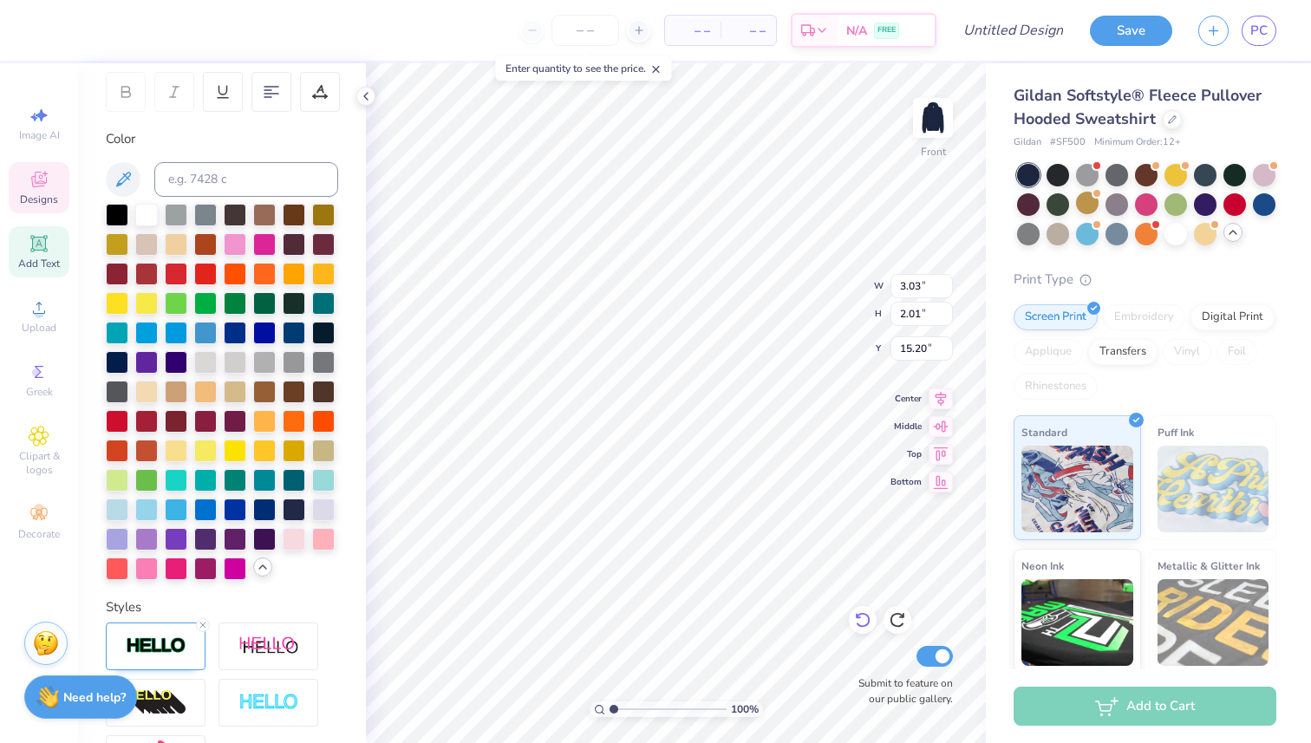
type input "9.02"
type input "15.25"
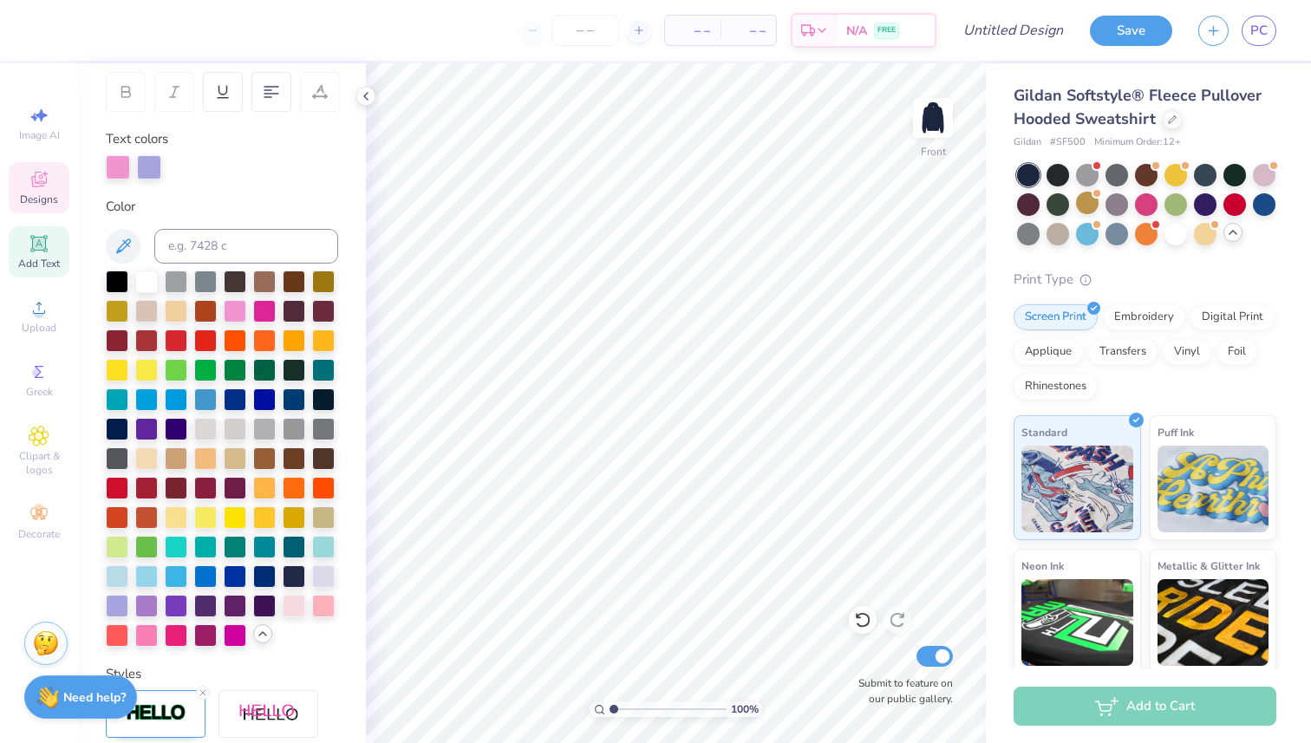
click at [25, 197] on span "Designs" at bounding box center [39, 199] width 38 height 14
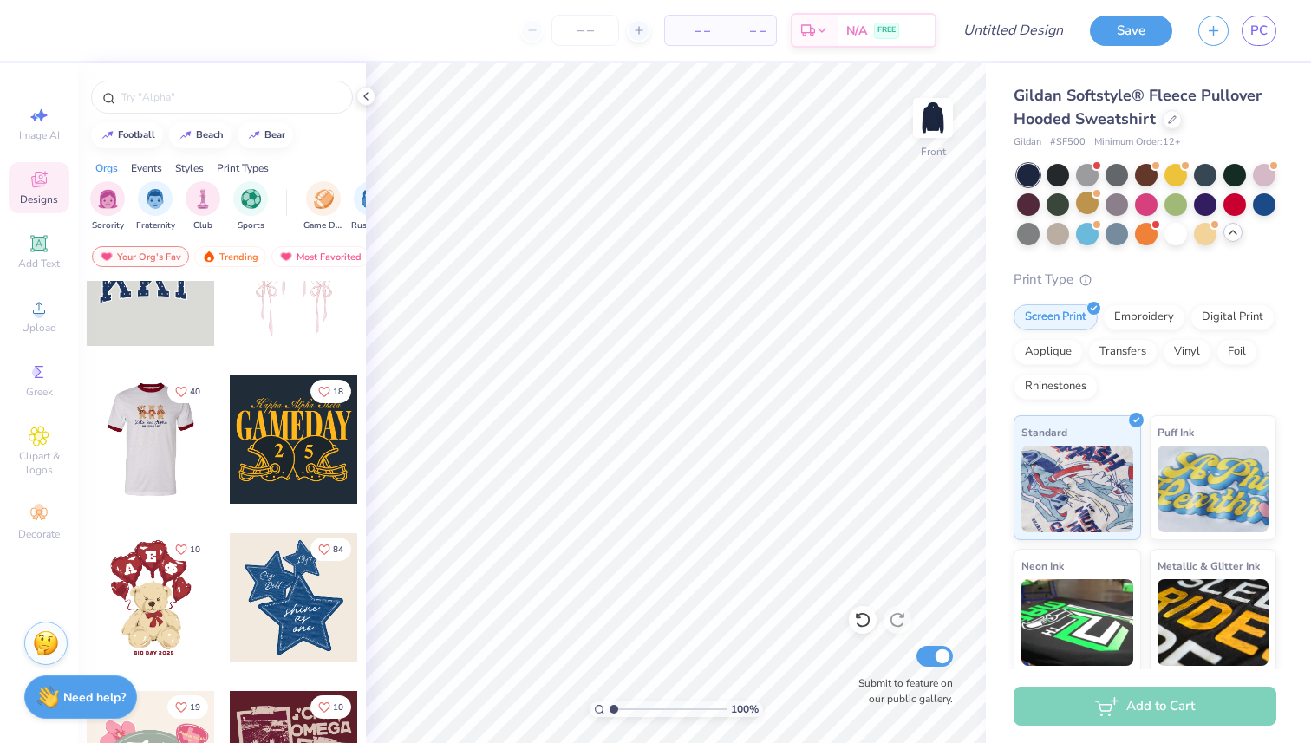
scroll to position [67, 0]
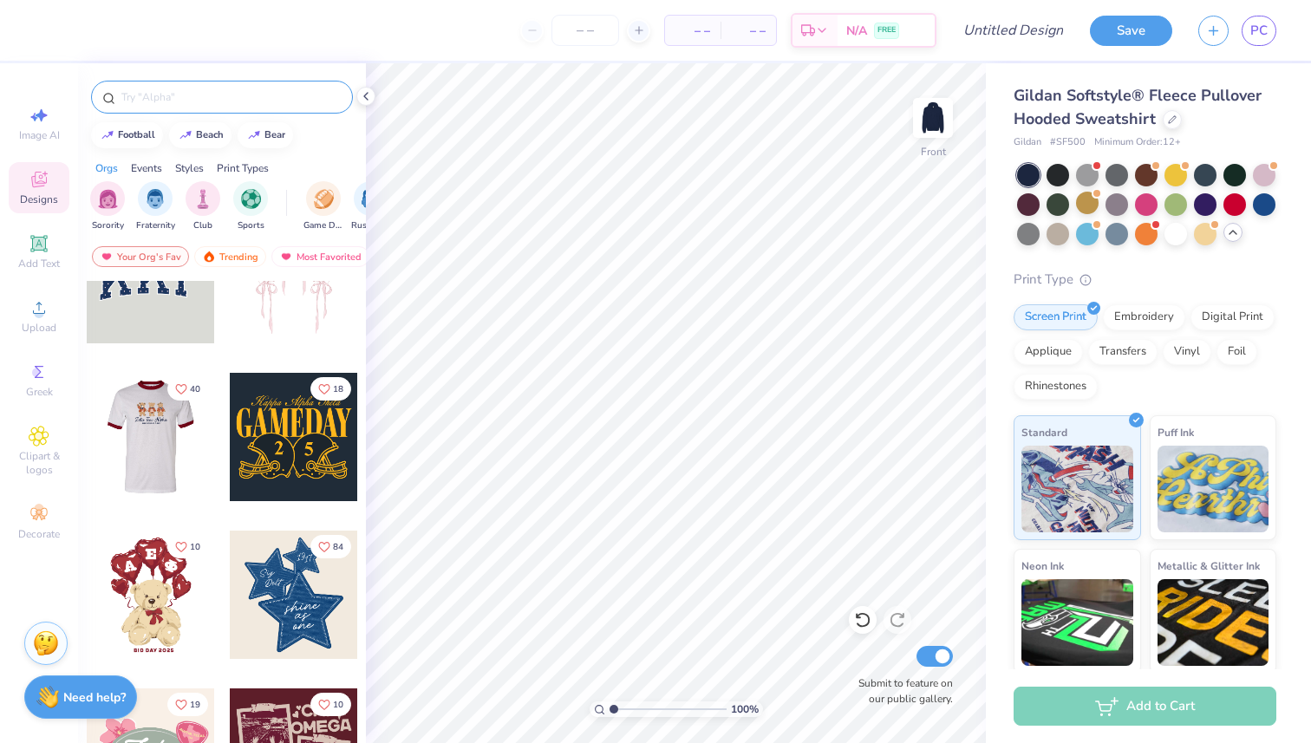
click at [216, 97] on input "text" at bounding box center [231, 96] width 222 height 17
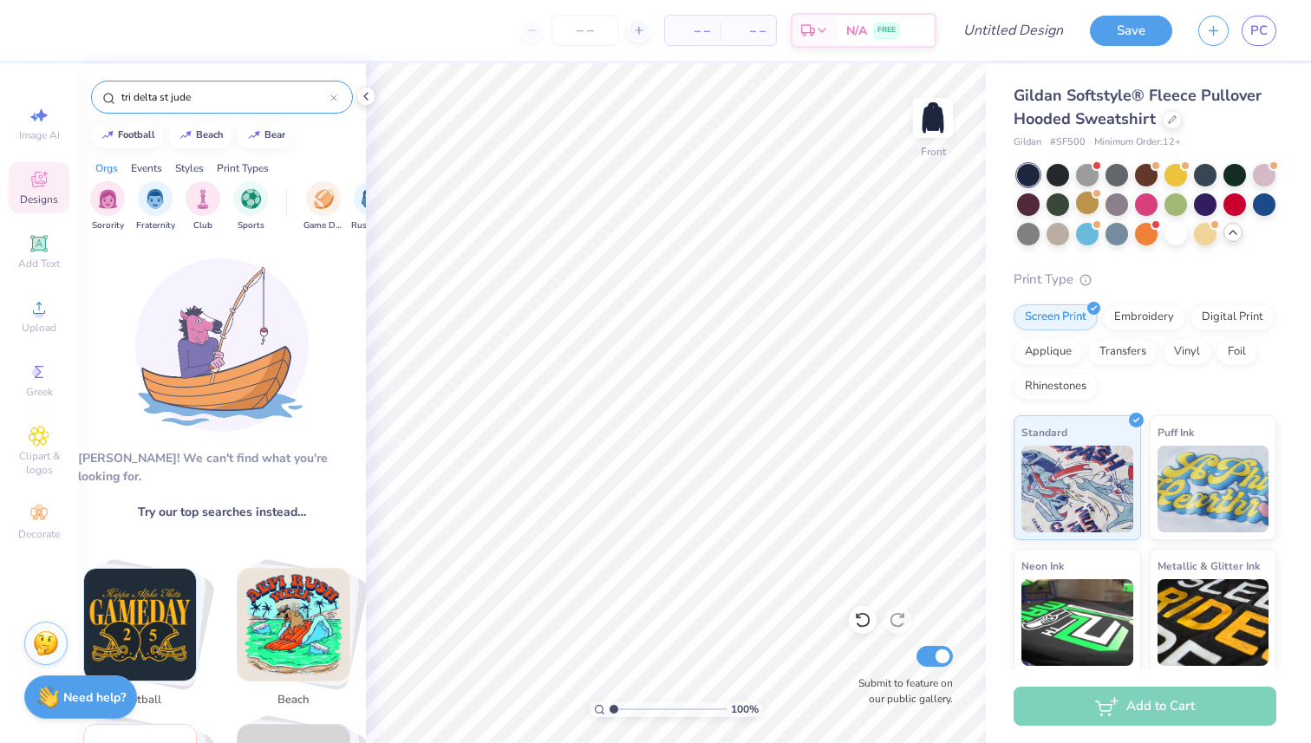
drag, startPoint x: 159, startPoint y: 98, endPoint x: 234, endPoint y: 94, distance: 75.5
click at [234, 94] on input "tri delta st jude" at bounding box center [225, 96] width 211 height 17
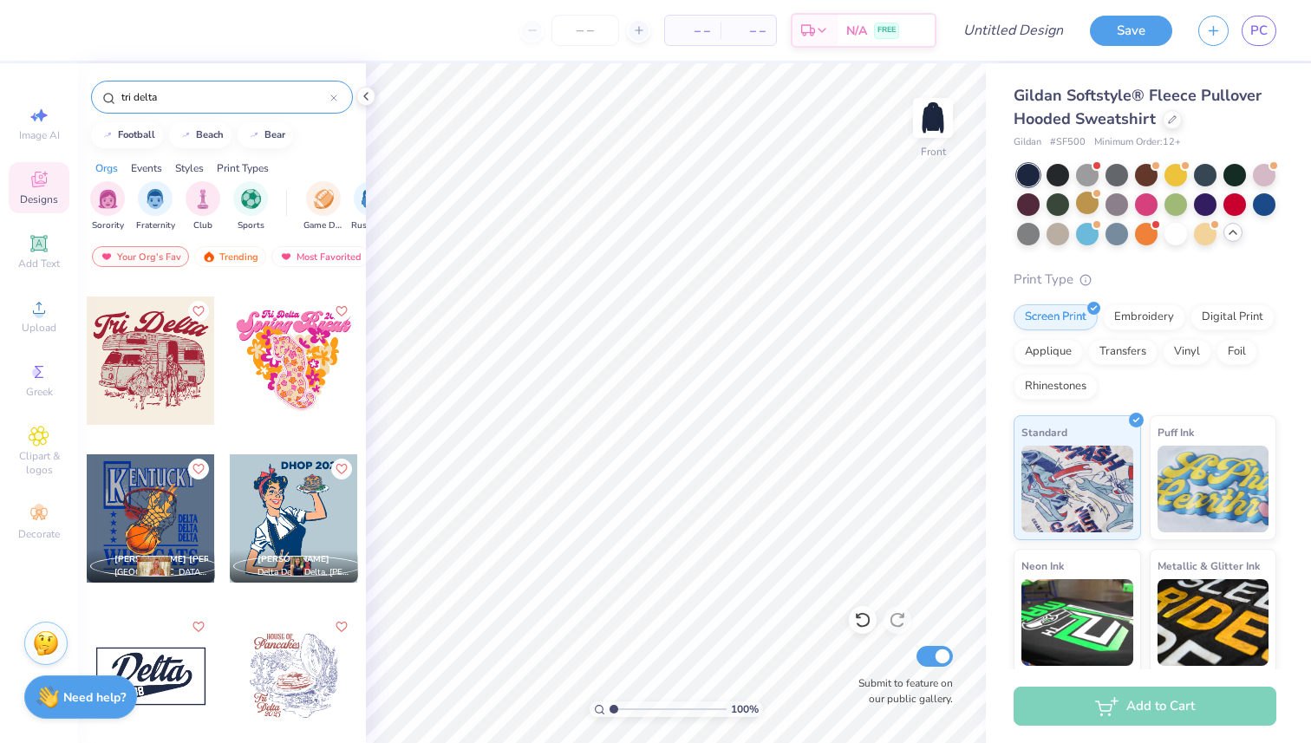
scroll to position [811, 0]
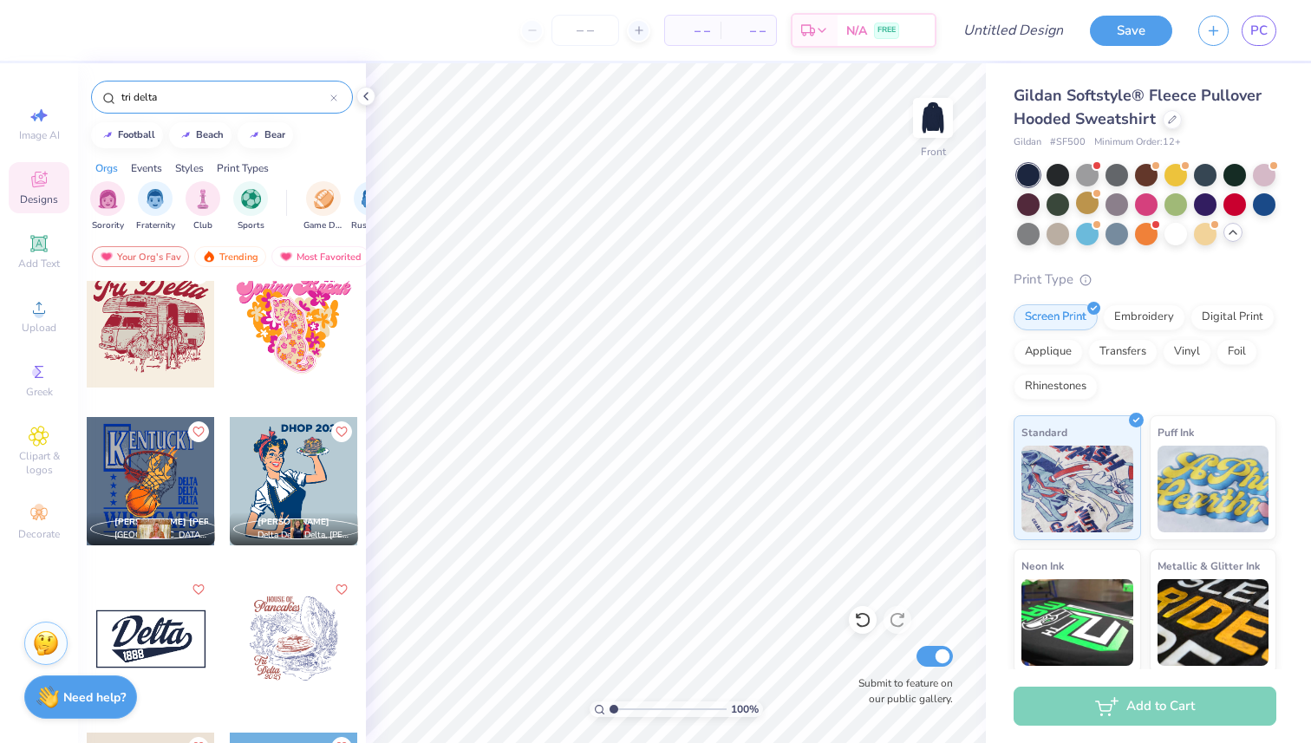
type input "tri delta"
click at [289, 492] on div at bounding box center [294, 481] width 128 height 128
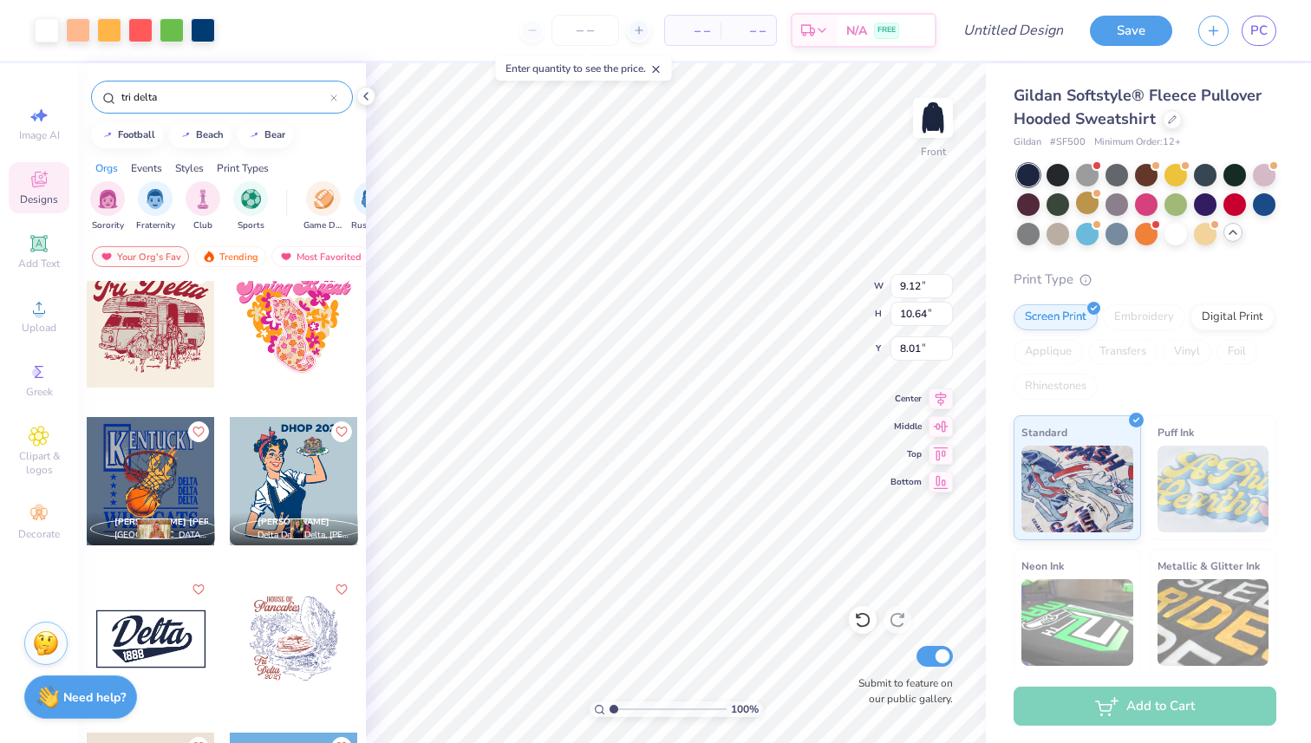
type input "9.12"
type input "10.64"
type input "15.86"
click at [943, 479] on icon at bounding box center [940, 479] width 24 height 21
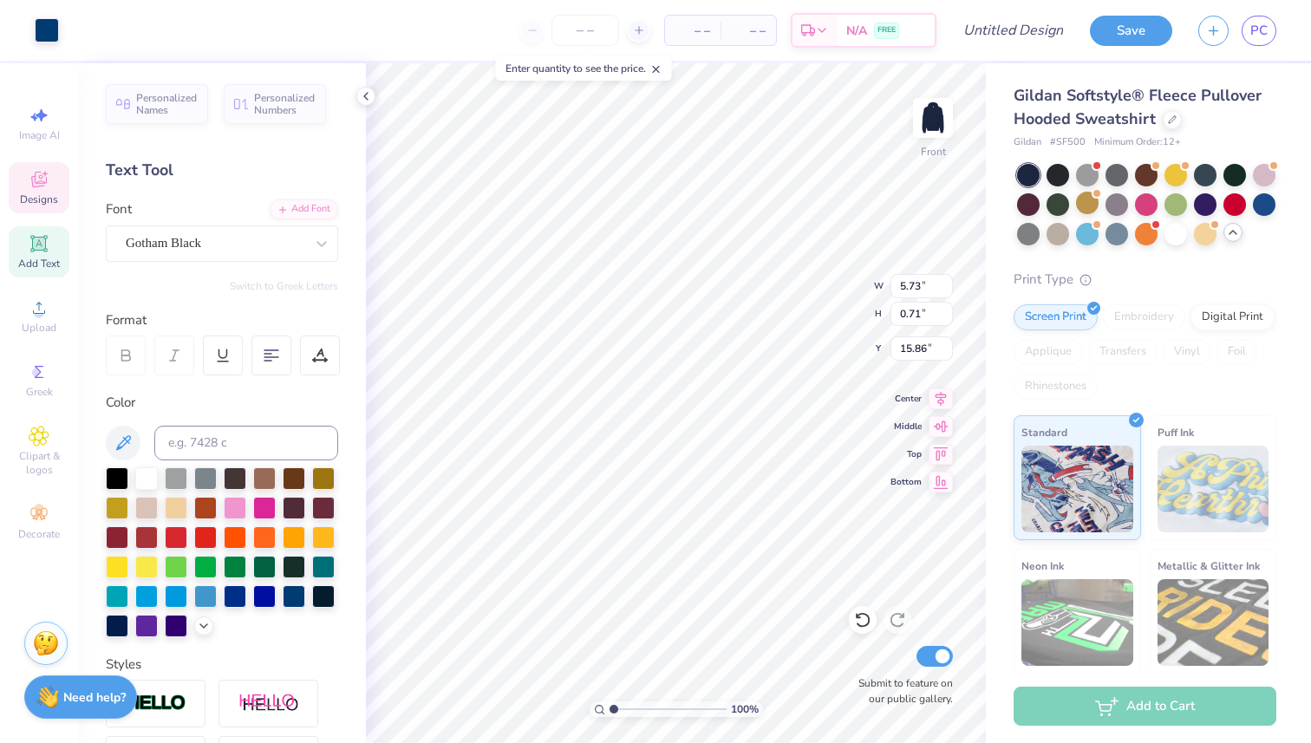
type input "15.54"
type textarea "DHOP 2025"
click at [146, 479] on div at bounding box center [146, 477] width 23 height 23
click at [244, 240] on div "Gotham Black" at bounding box center [215, 243] width 182 height 27
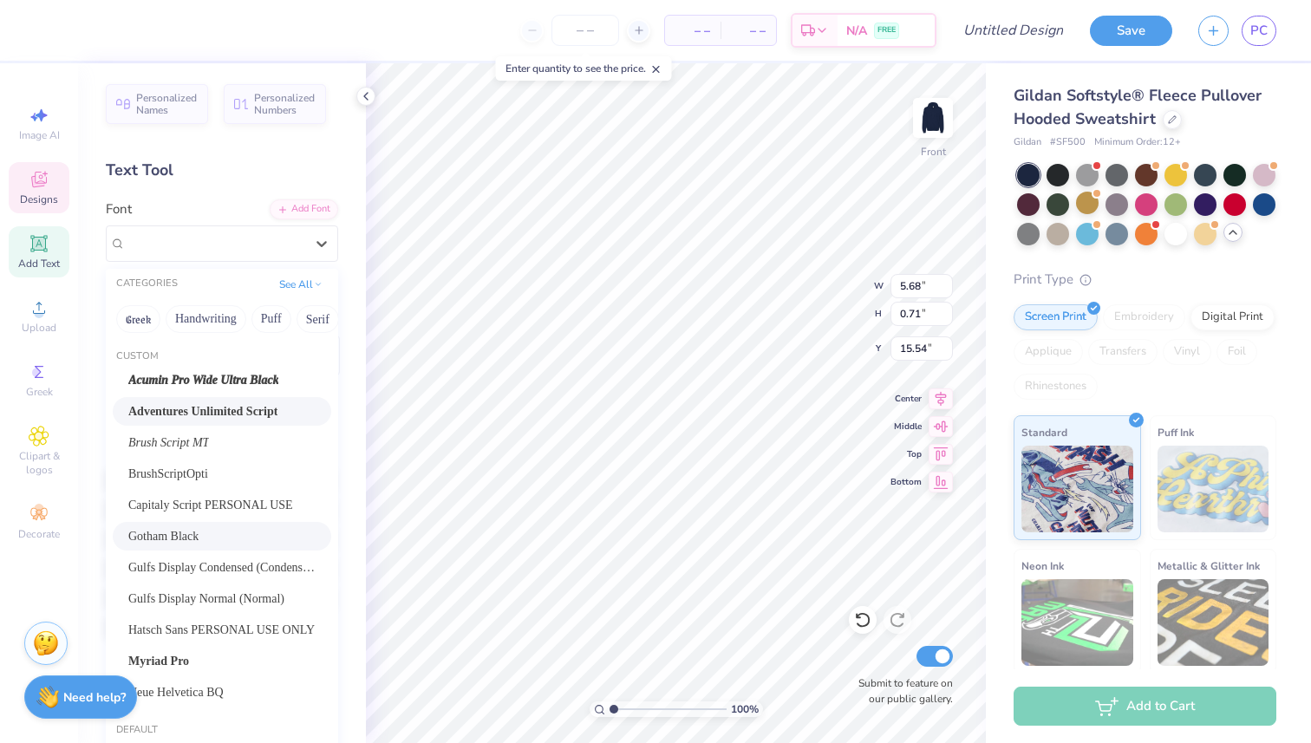
click at [247, 415] on div "Adventures Unlimited Script" at bounding box center [221, 411] width 187 height 18
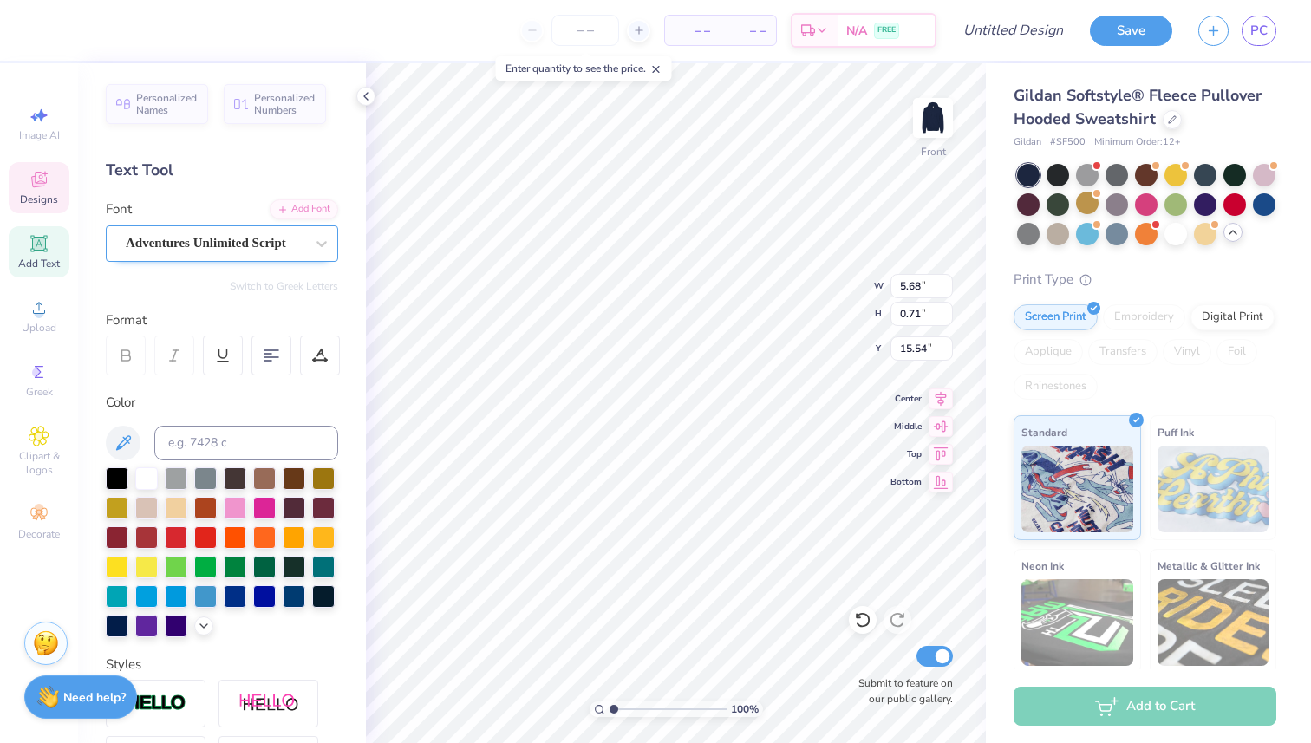
click at [250, 232] on div at bounding box center [215, 242] width 179 height 23
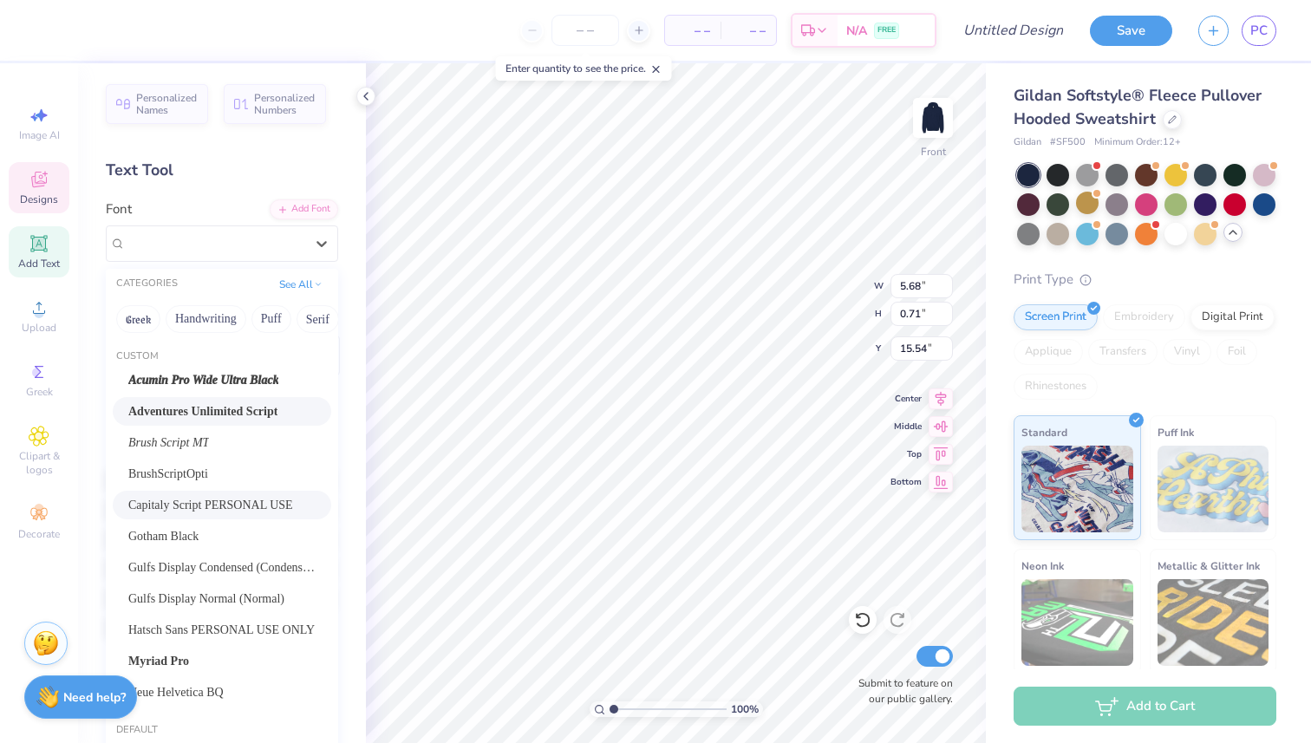
click at [251, 501] on span "Capitaly Script PERSONAL USE" at bounding box center [210, 505] width 165 height 18
click at [227, 245] on div "Capitaly Script PERSONAL USE" at bounding box center [215, 243] width 182 height 27
click at [224, 537] on div "Gotham Black" at bounding box center [221, 536] width 187 height 18
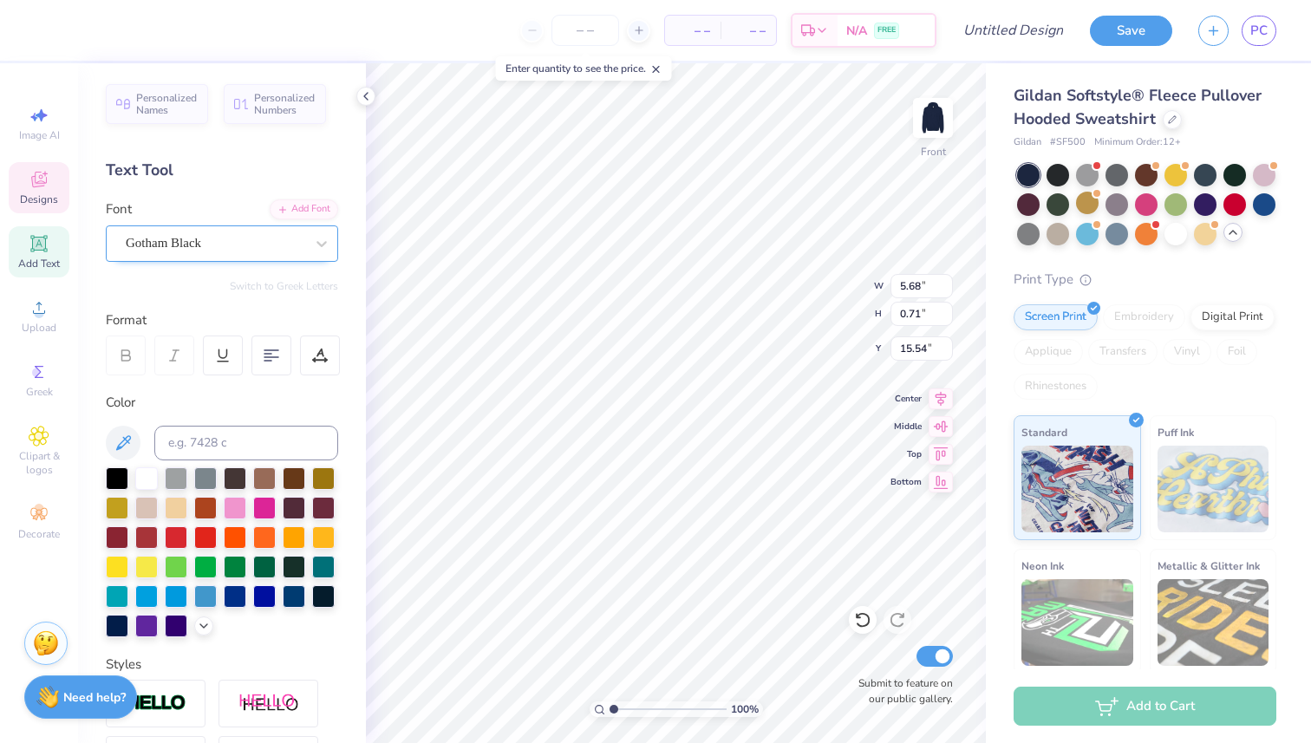
click at [227, 246] on div "Gotham Black" at bounding box center [215, 243] width 182 height 27
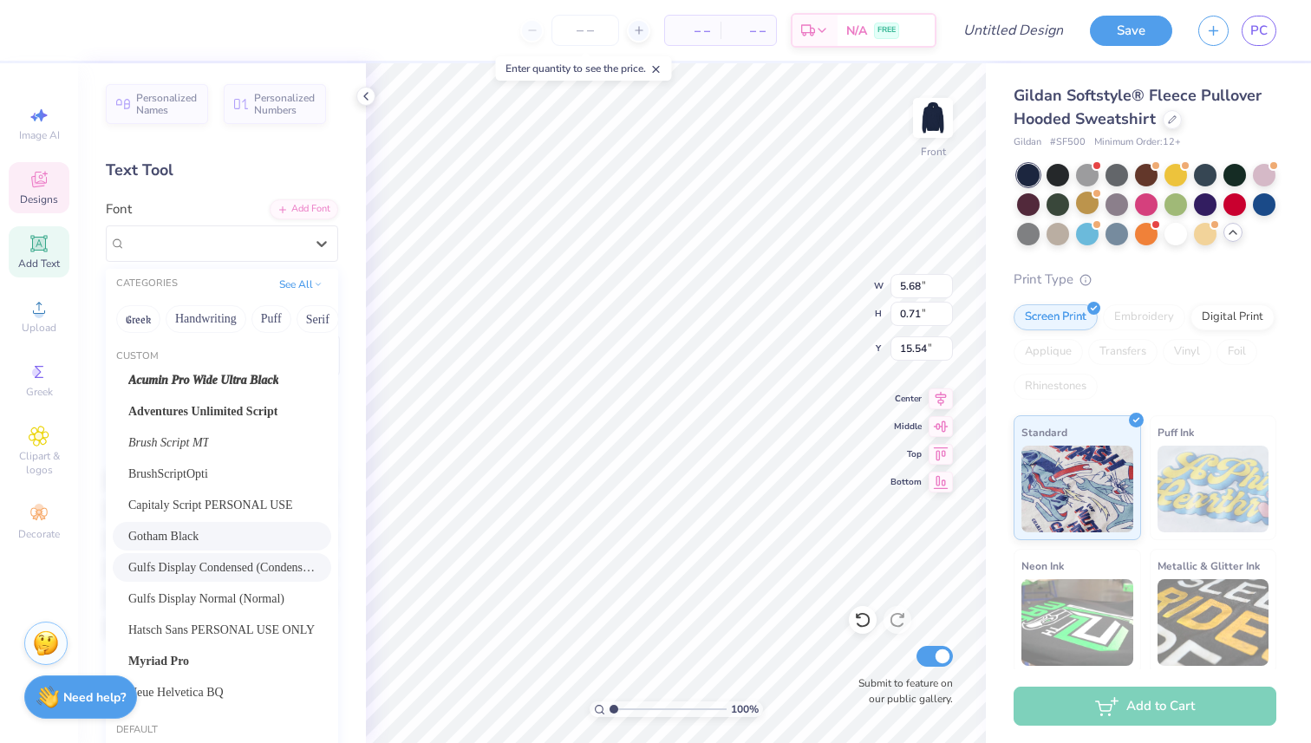
click at [258, 560] on span "Gulfs Display Condensed (Condensed)" at bounding box center [221, 567] width 187 height 18
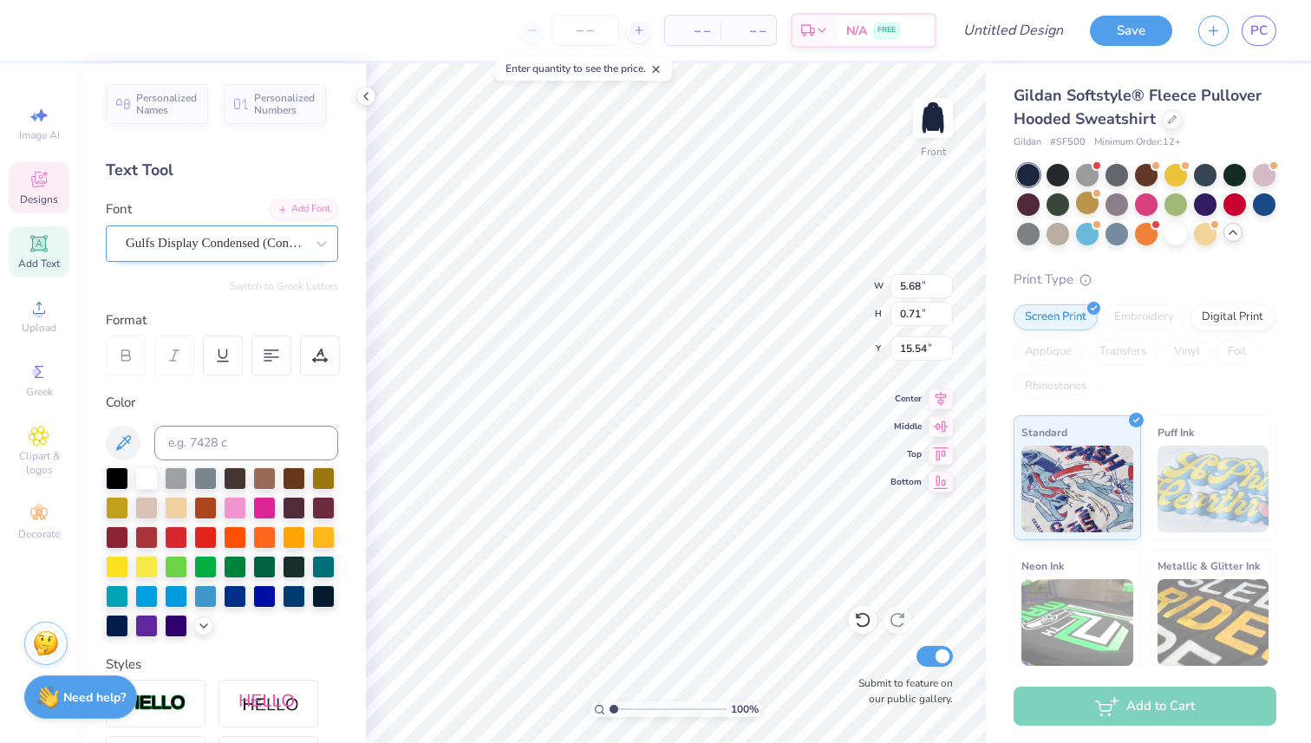
click at [198, 230] on div "Gulfs Display Condensed (Condensed)" at bounding box center [215, 243] width 182 height 27
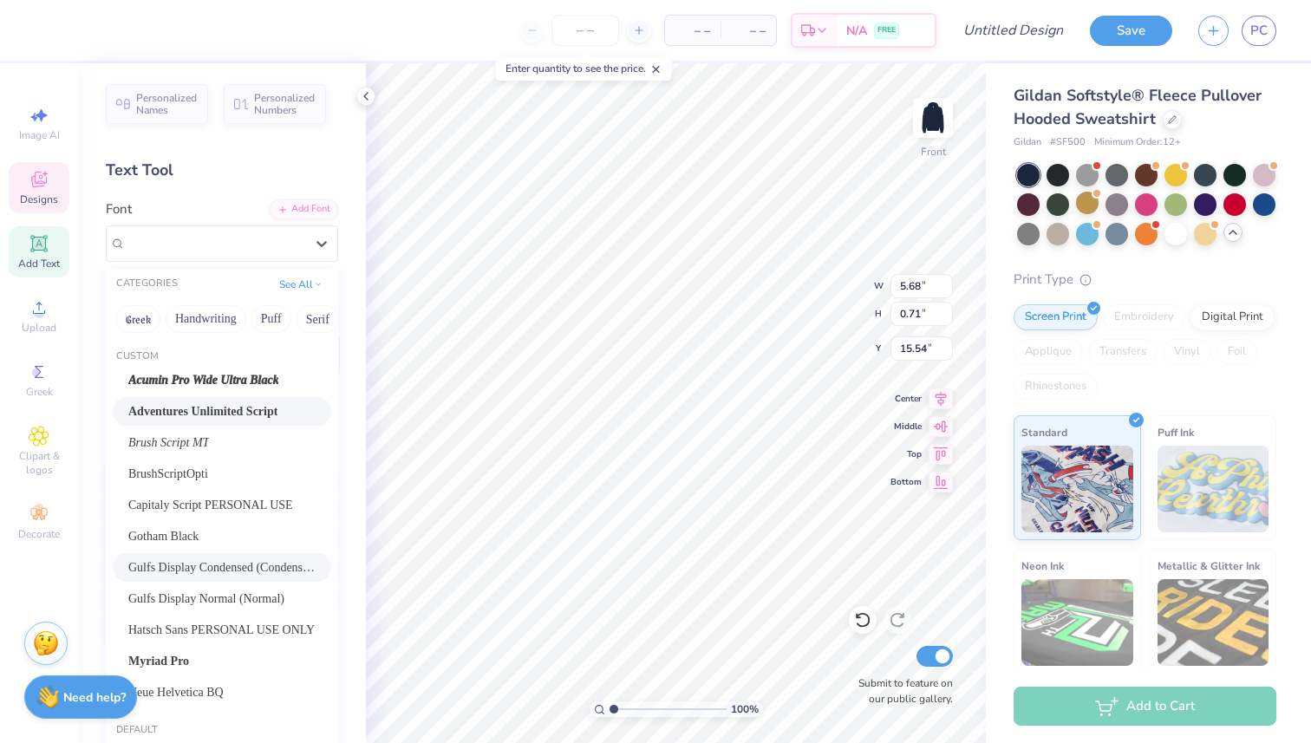
click at [208, 403] on span "Adventures Unlimited Script" at bounding box center [202, 411] width 149 height 18
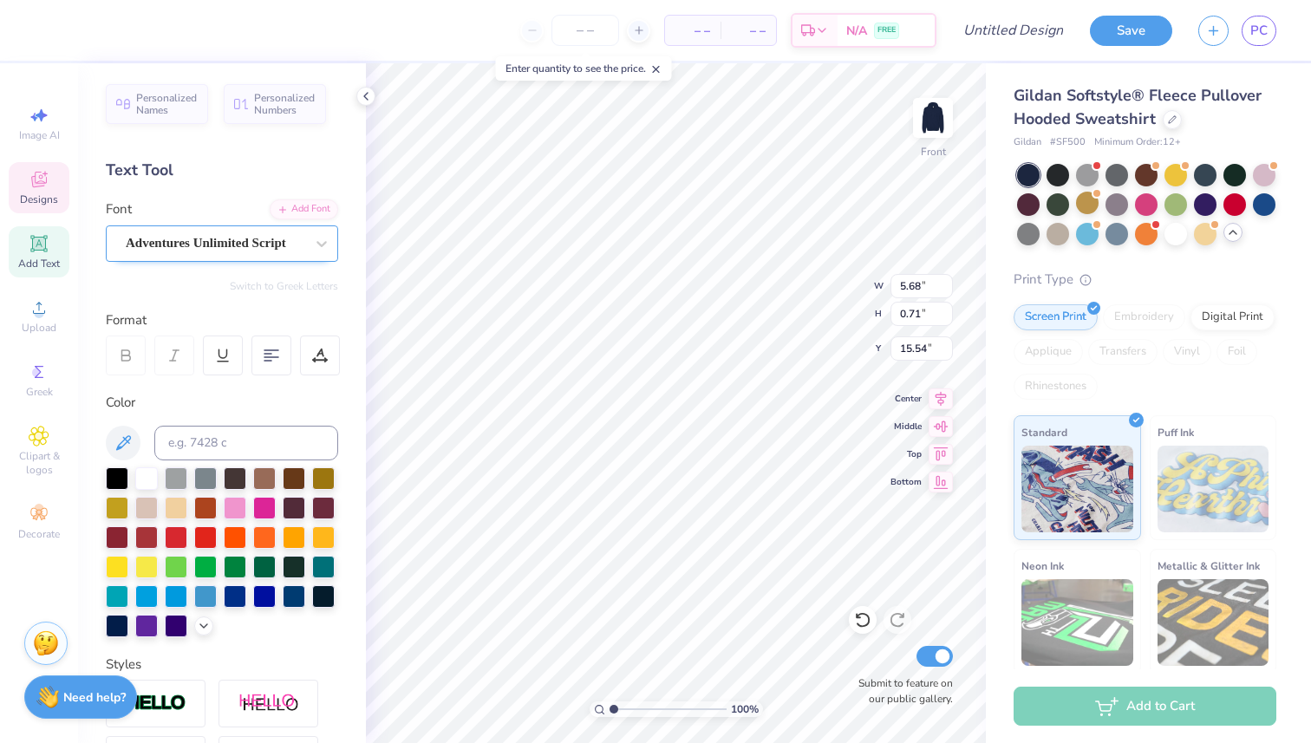
click at [162, 233] on div "Adventures Unlimited Script" at bounding box center [215, 243] width 182 height 27
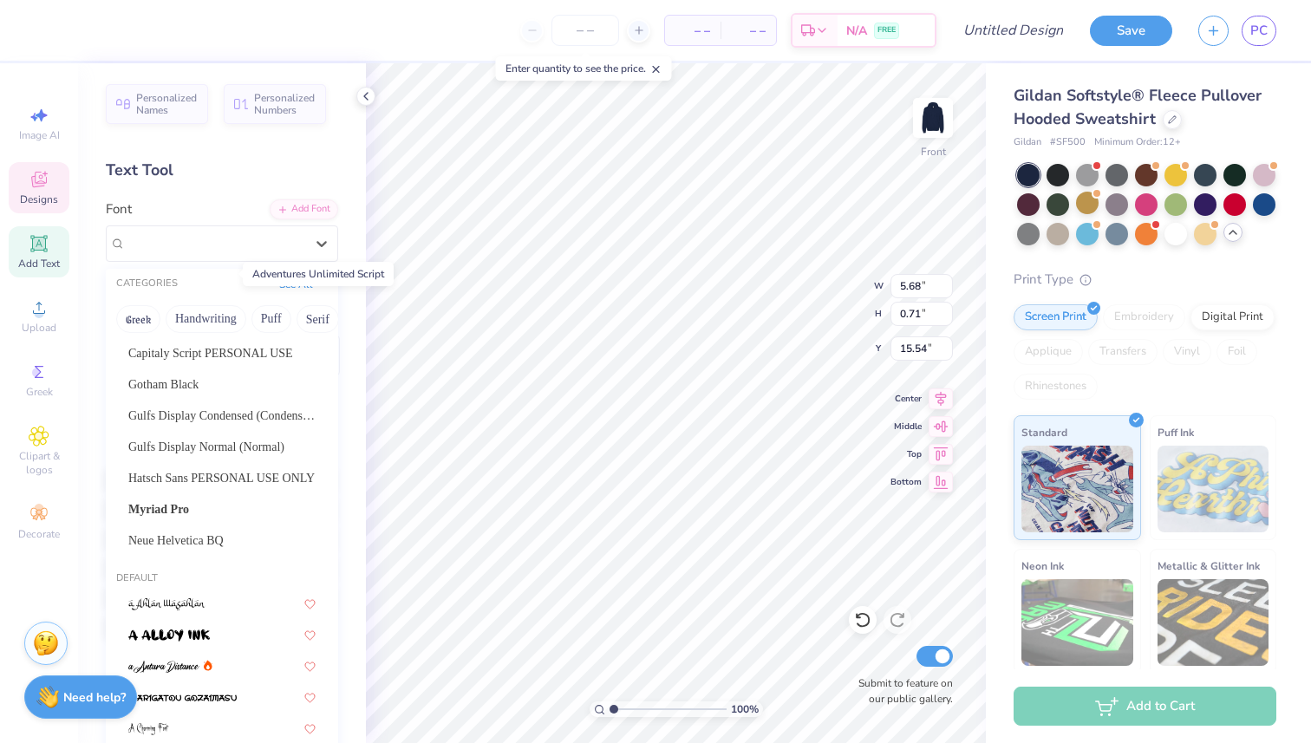
scroll to position [153, 0]
click at [212, 609] on div at bounding box center [221, 601] width 187 height 18
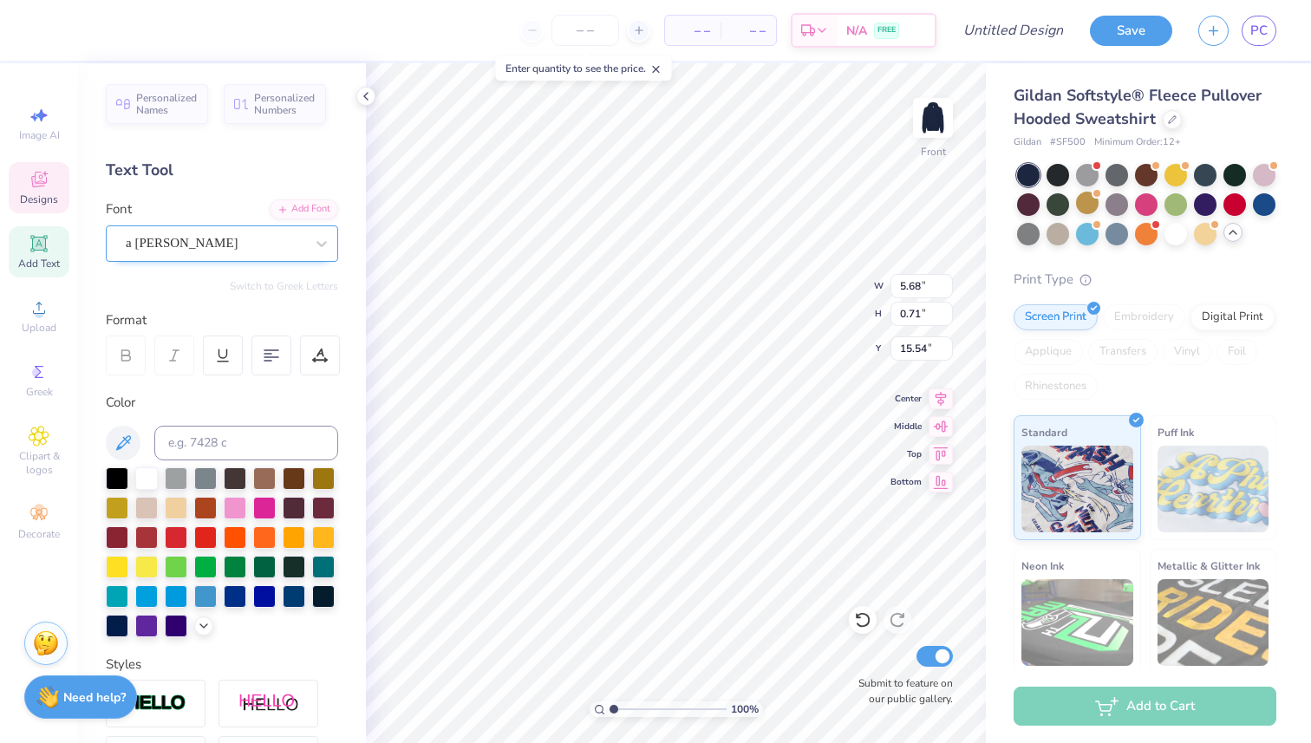
click at [222, 249] on div "a [PERSON_NAME]" at bounding box center [215, 243] width 182 height 27
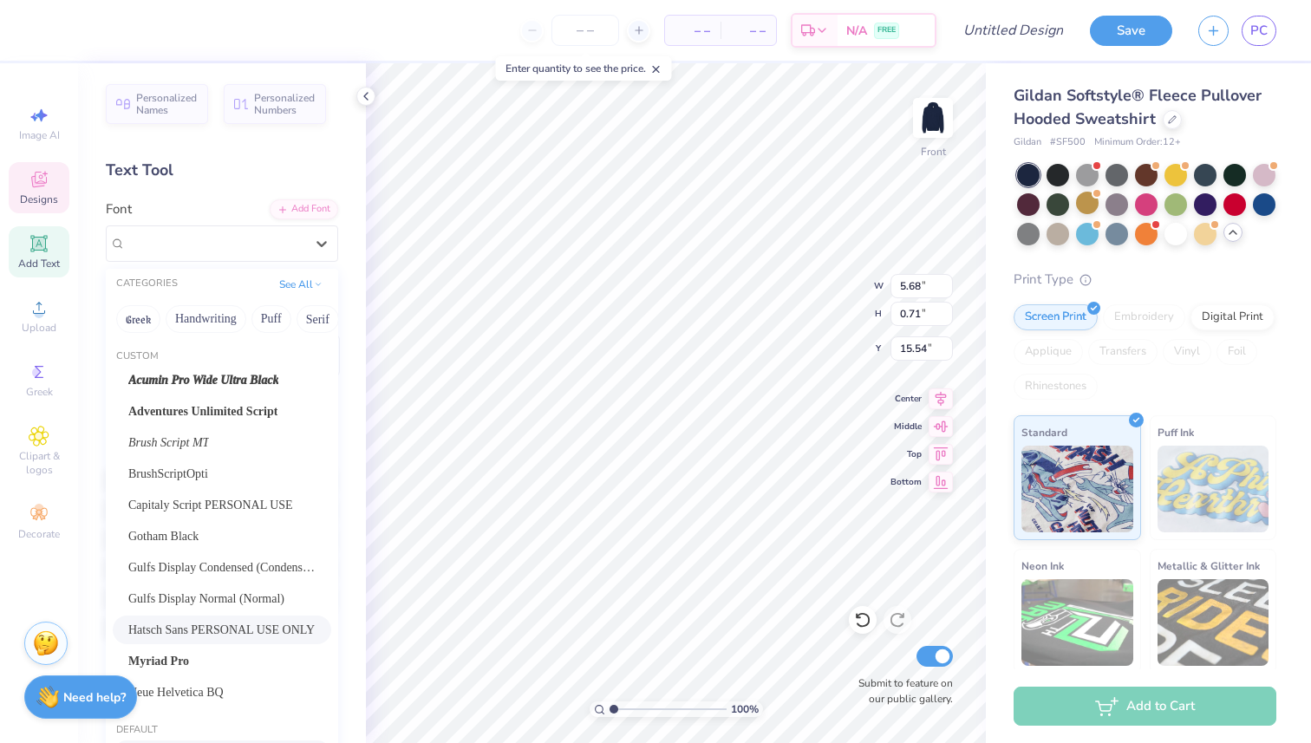
click at [212, 632] on span "Hatsch Sans PERSONAL USE ONLY" at bounding box center [221, 630] width 186 height 18
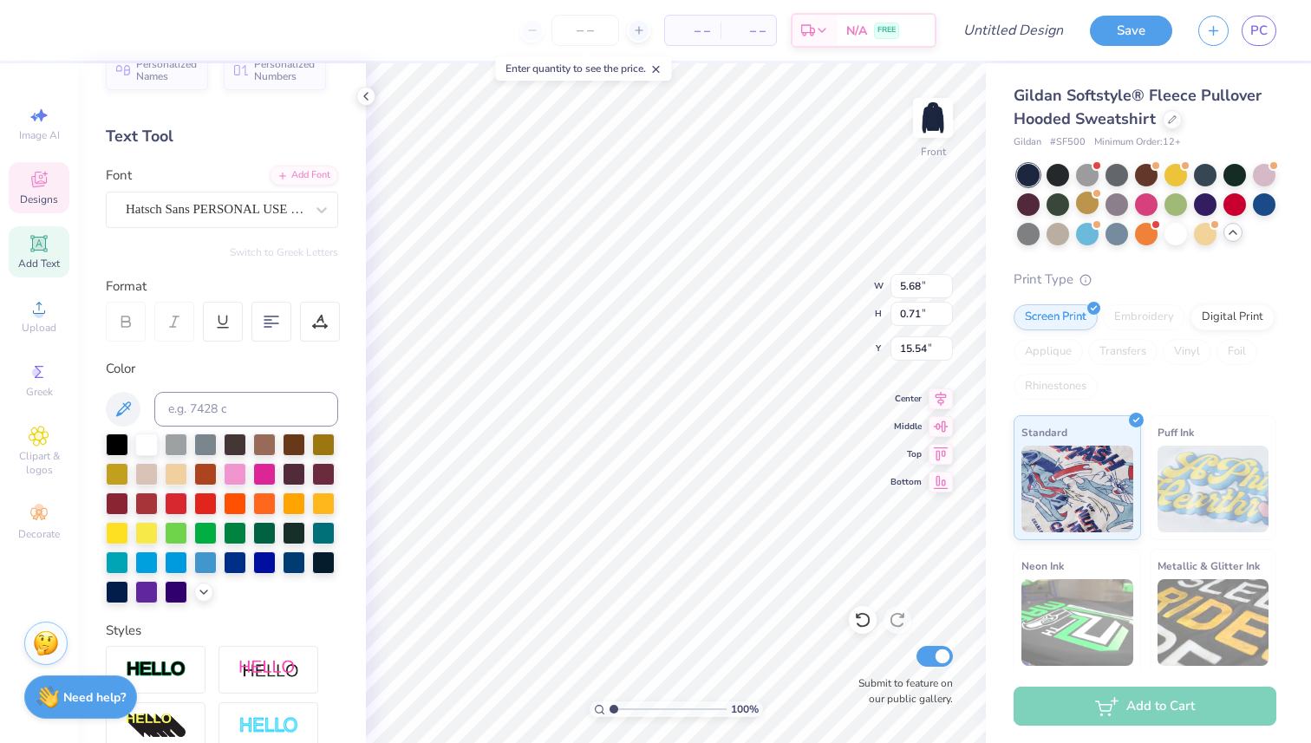
scroll to position [36, 0]
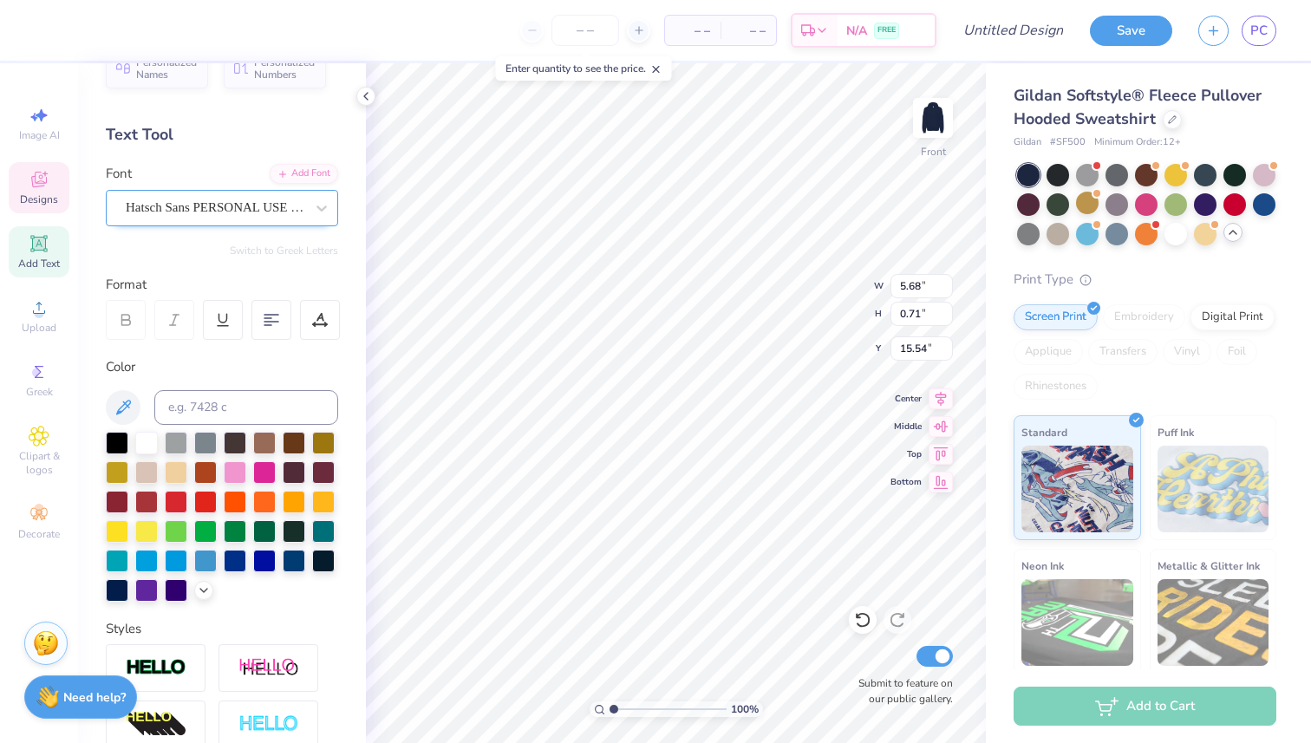
click at [257, 207] on div "Hatsch Sans PERSONAL USE ONLY" at bounding box center [215, 207] width 182 height 27
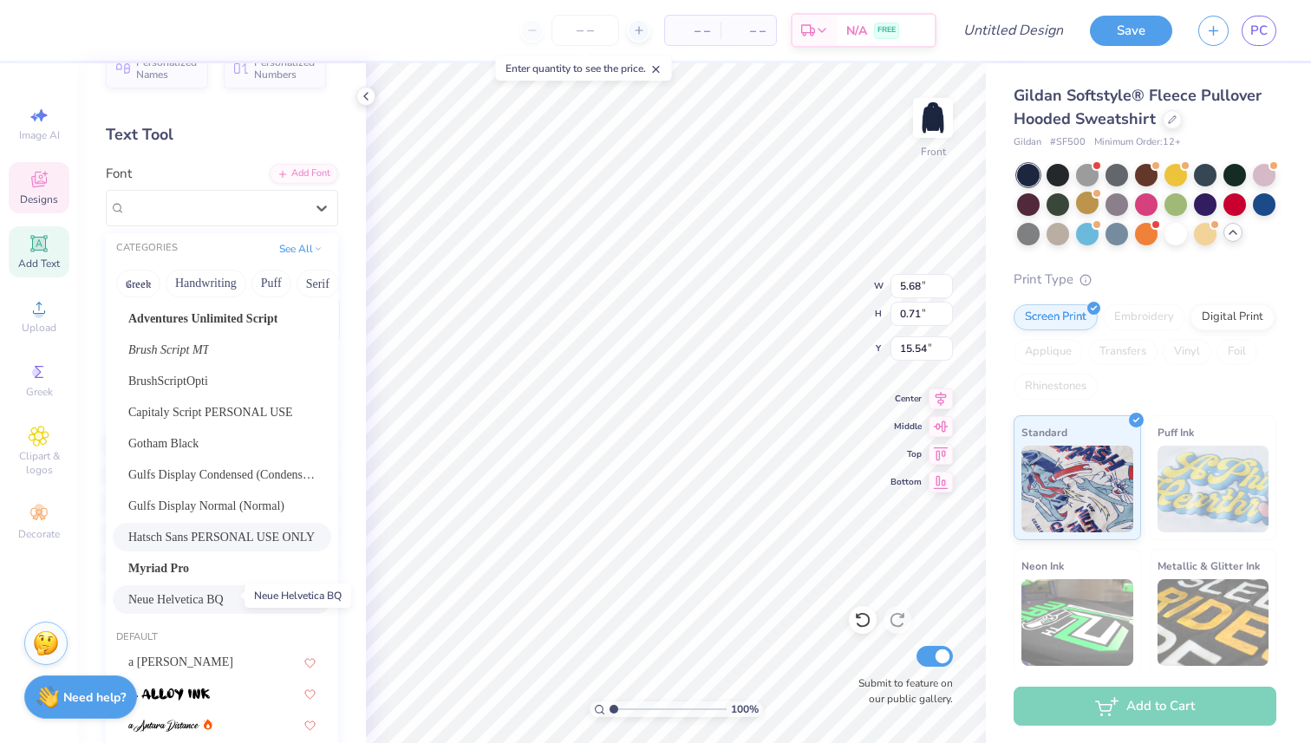
scroll to position [63, 0]
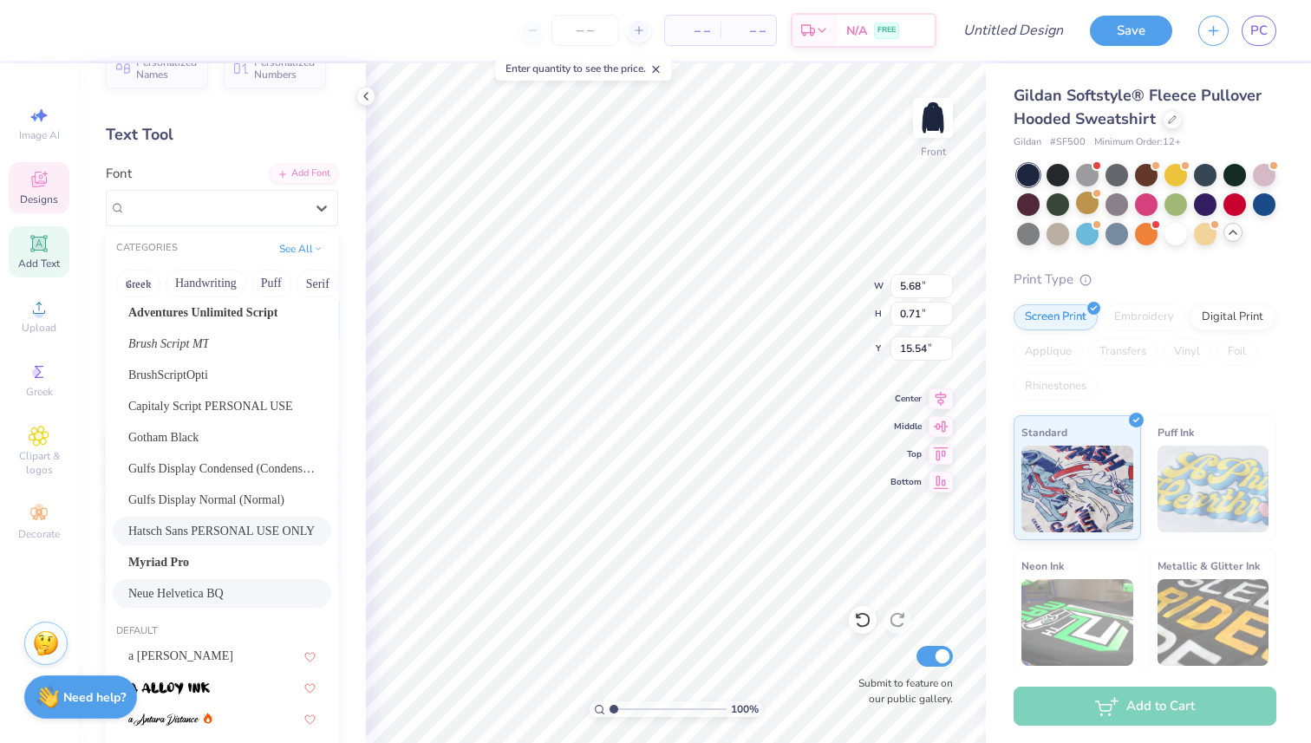
click at [210, 577] on div "Acumin Pro Wide Ultra Black Adventures Unlimited Script Brush Script MT BrushSc…" at bounding box center [222, 437] width 232 height 341
click at [219, 596] on span "Neue Helvetica BQ" at bounding box center [175, 593] width 95 height 18
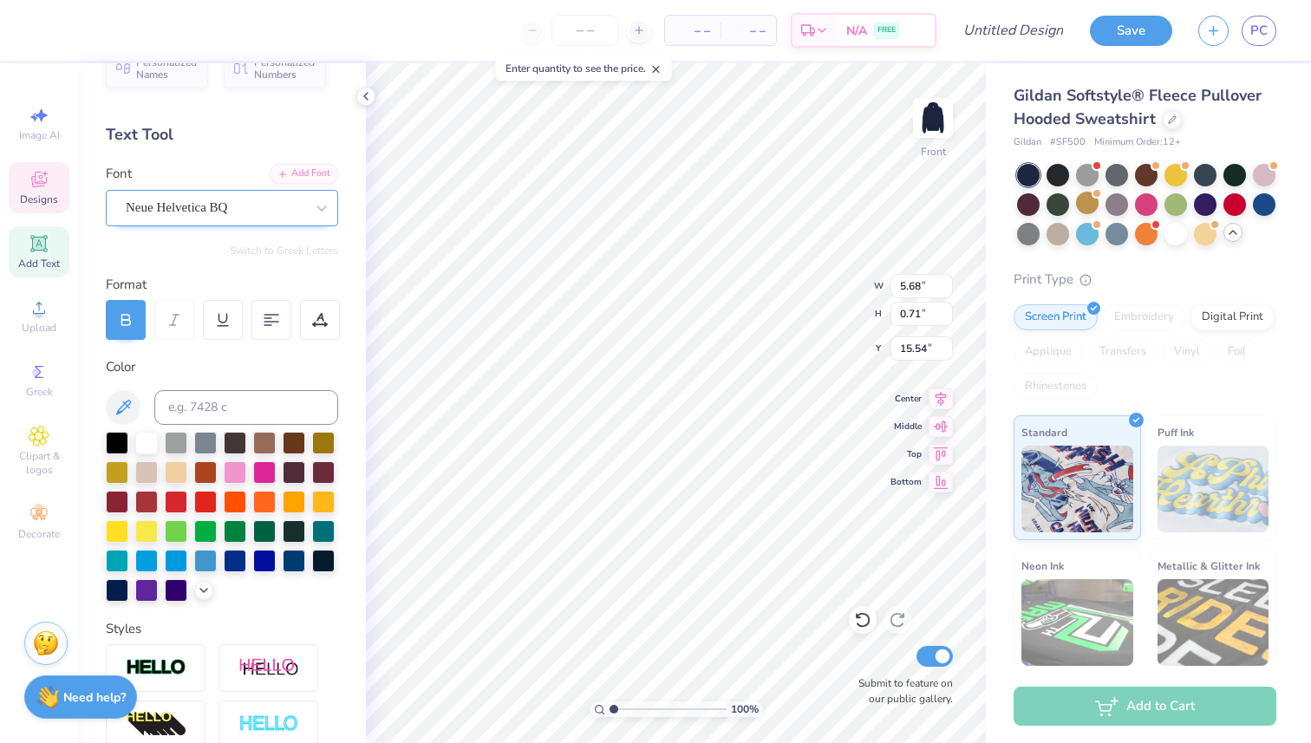
click at [221, 212] on div "Neue Helvetica BQ" at bounding box center [215, 207] width 182 height 27
click at [221, 212] on span "Neue Helvetica BQ" at bounding box center [176, 208] width 101 height 20
click at [224, 215] on span "Neue Helvetica BQ" at bounding box center [176, 208] width 101 height 20
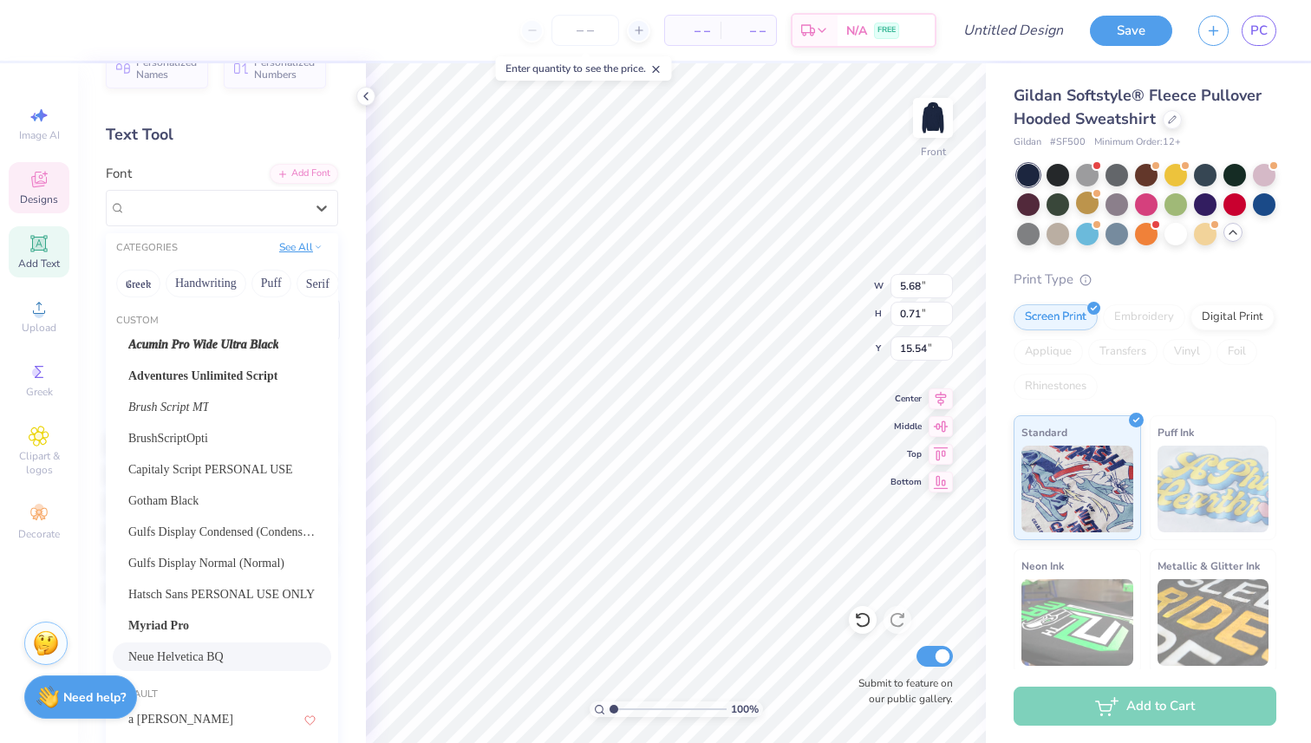
click at [306, 250] on button "See All" at bounding box center [301, 246] width 54 height 17
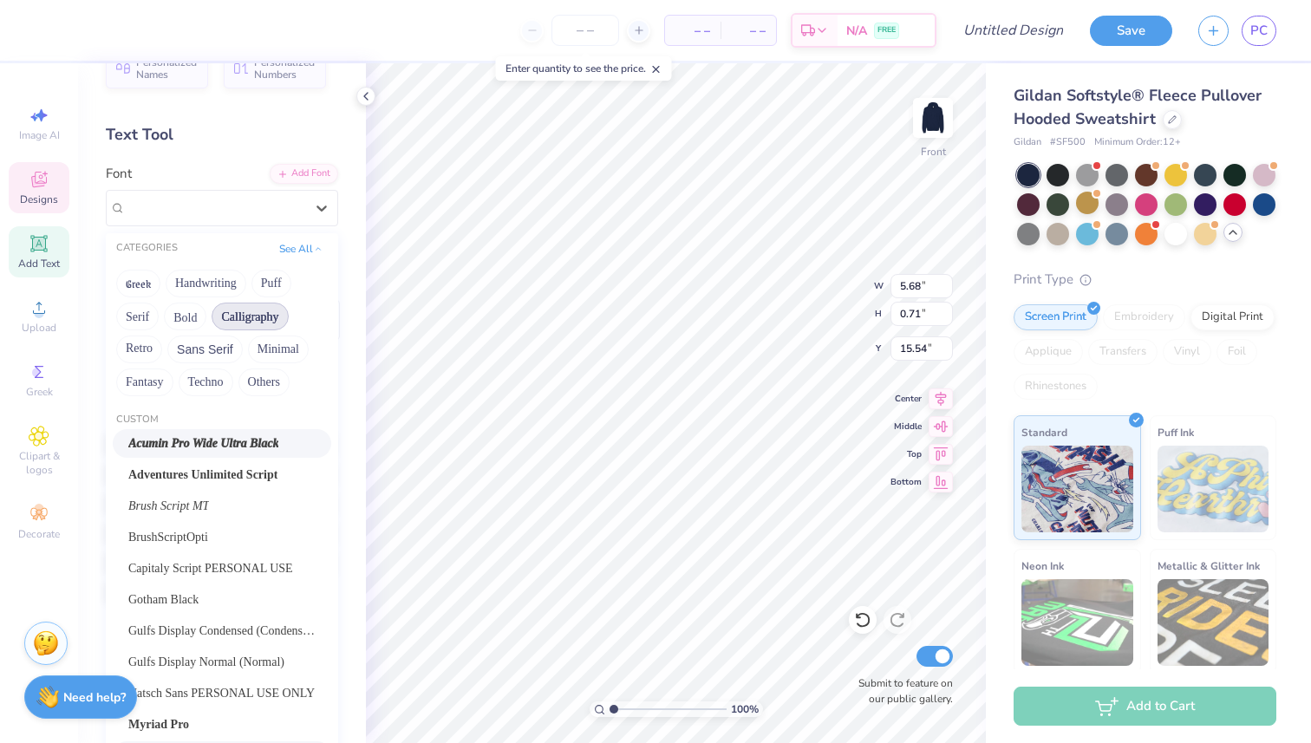
click at [231, 327] on button "Calligraphy" at bounding box center [250, 317] width 76 height 28
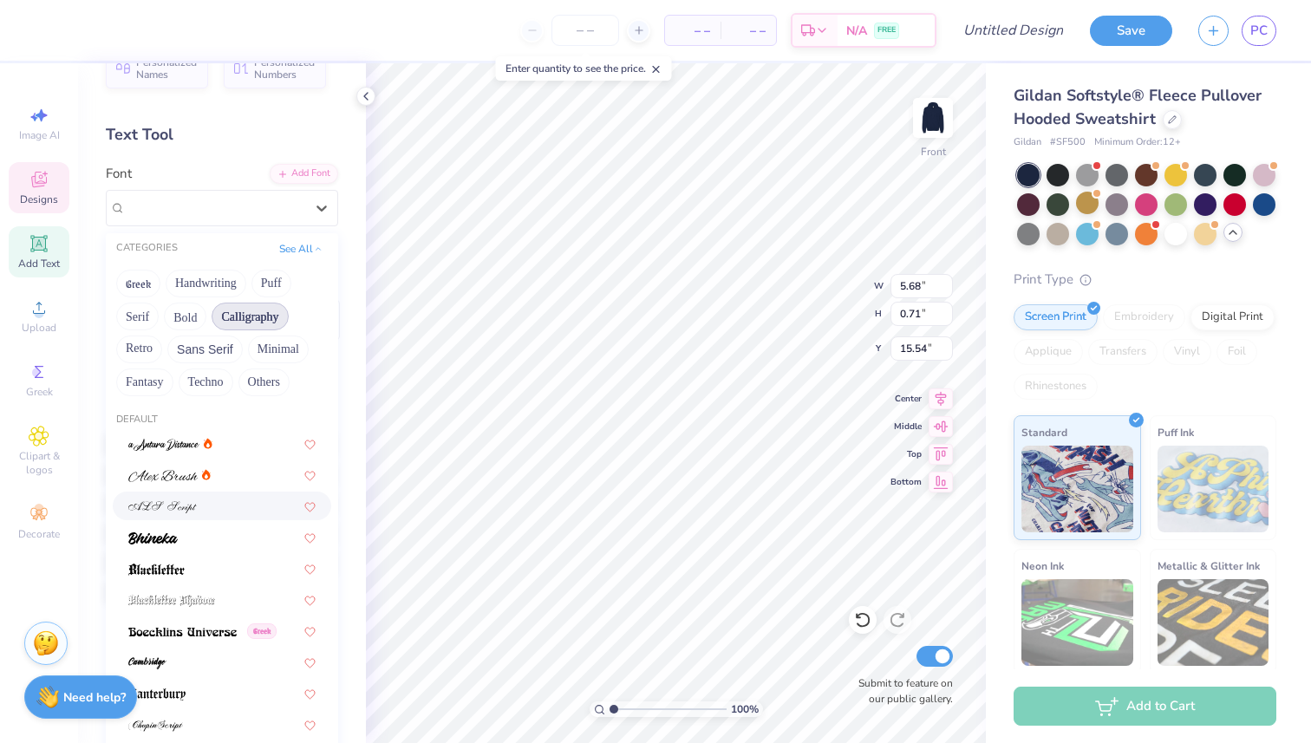
click at [205, 507] on div at bounding box center [221, 506] width 187 height 18
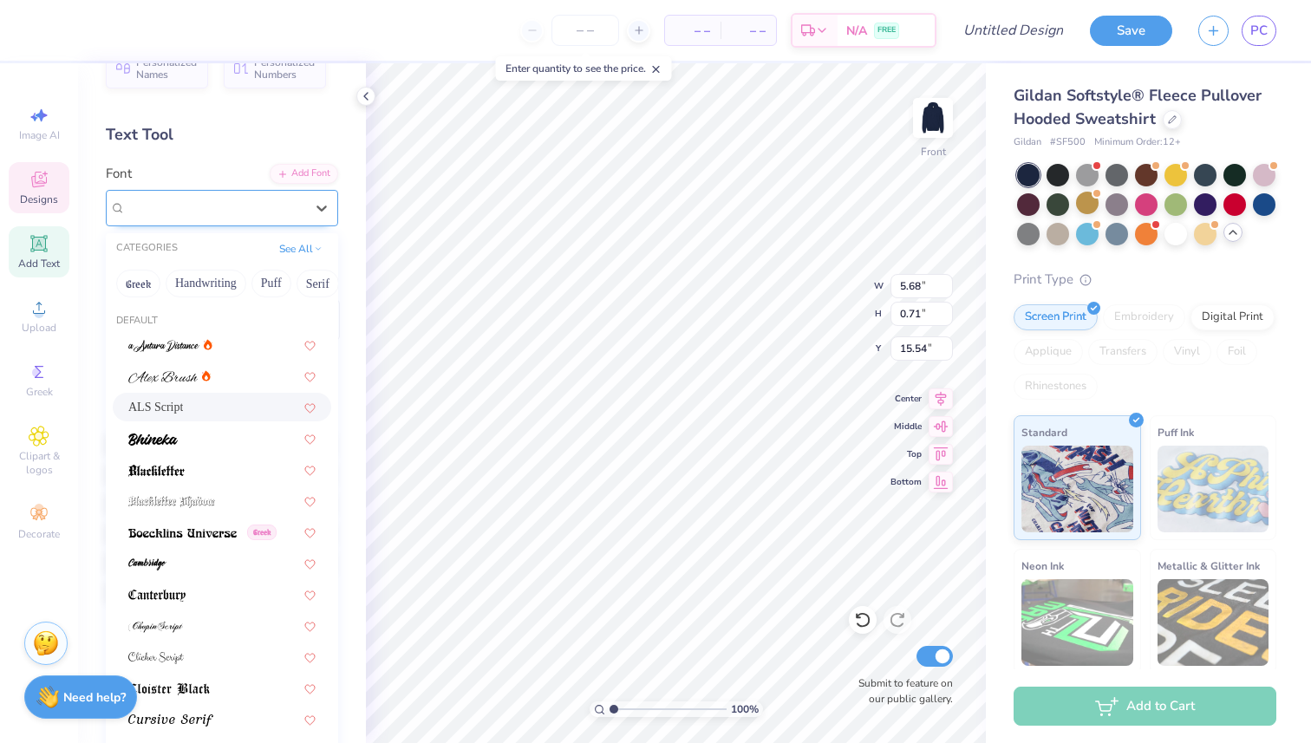
click at [200, 218] on div at bounding box center [215, 207] width 179 height 23
click at [215, 590] on div at bounding box center [221, 594] width 187 height 18
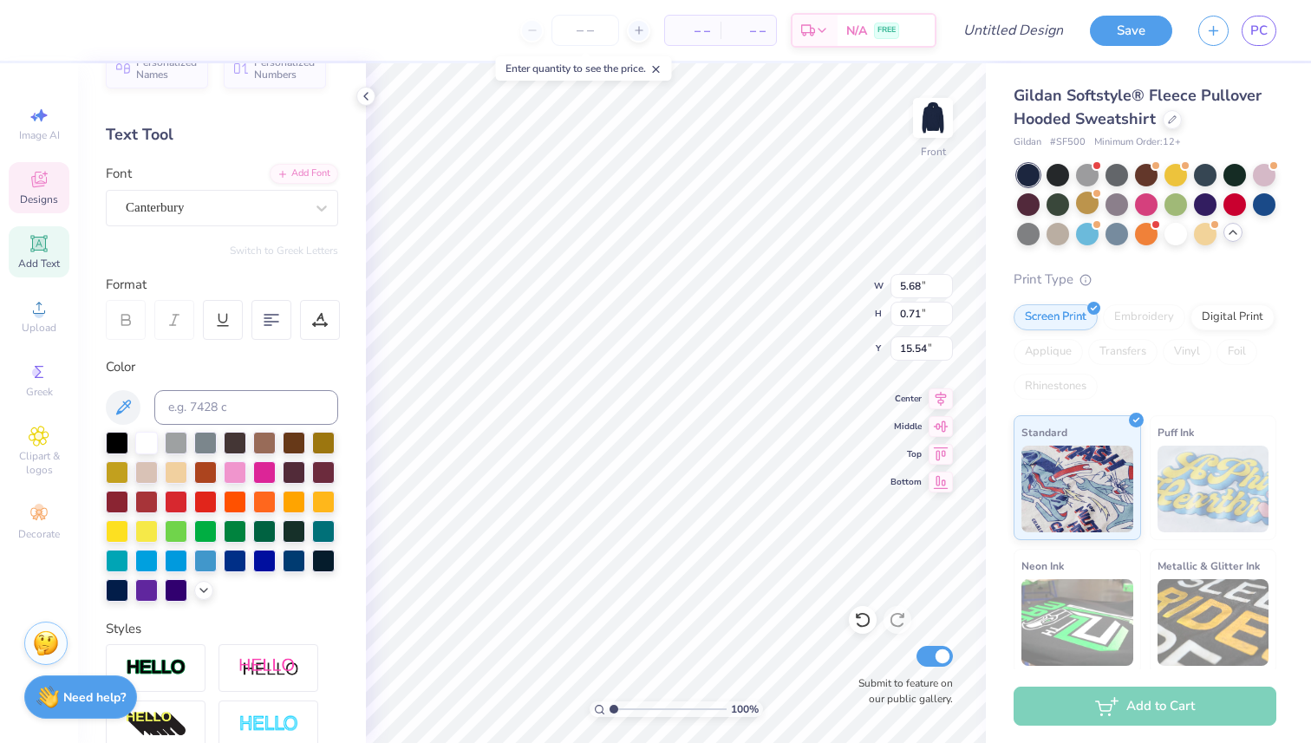
click at [191, 179] on div "Font Canterbury" at bounding box center [222, 195] width 232 height 62
click at [192, 212] on div "Canterbury" at bounding box center [215, 207] width 182 height 27
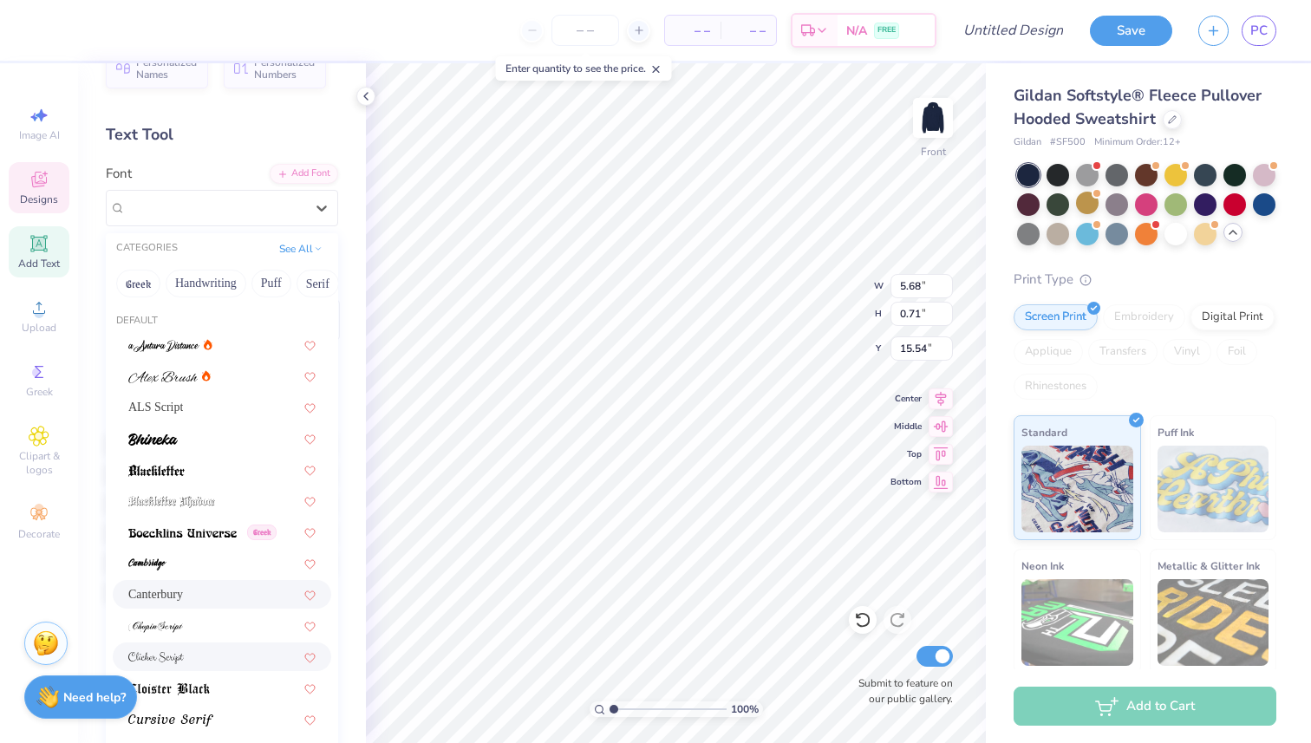
click at [187, 653] on div at bounding box center [221, 657] width 187 height 18
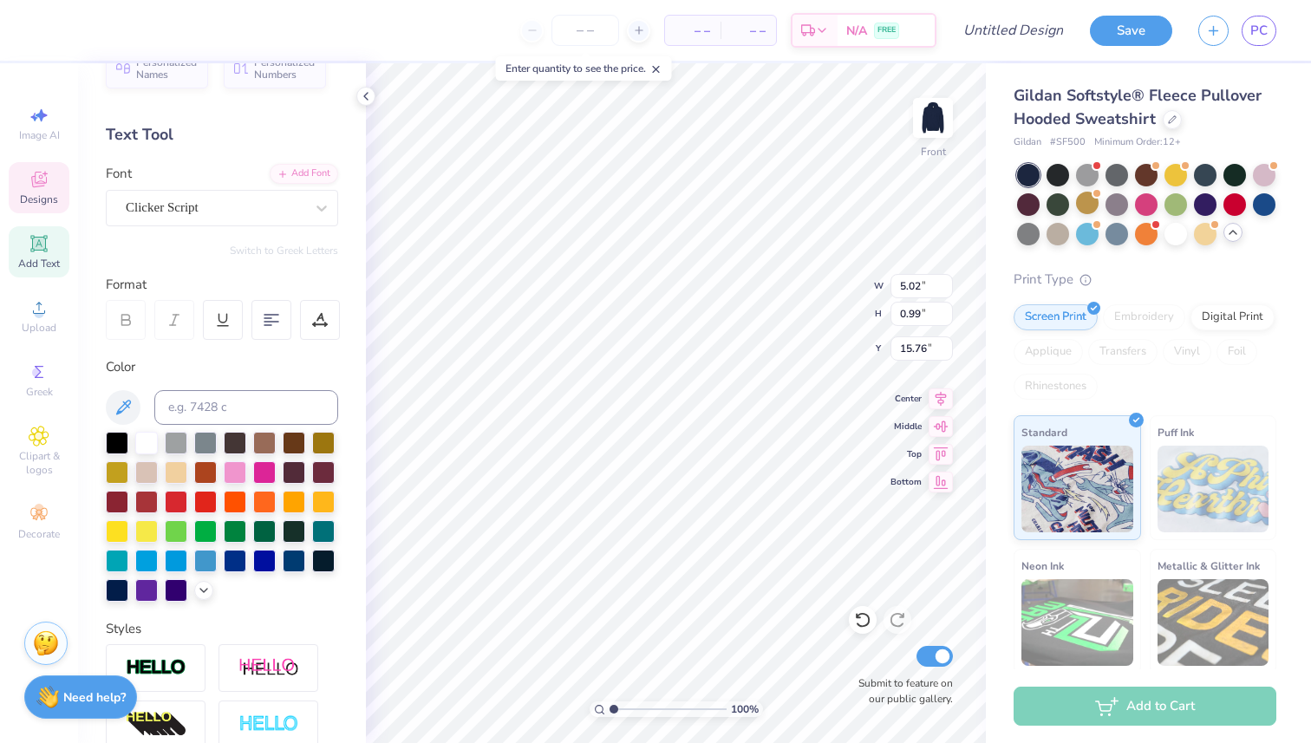
type input "15.76"
type input "15.26"
click at [215, 183] on div "Font Clicker Script" at bounding box center [222, 195] width 232 height 62
click at [225, 210] on div "Clicker Script" at bounding box center [215, 207] width 182 height 27
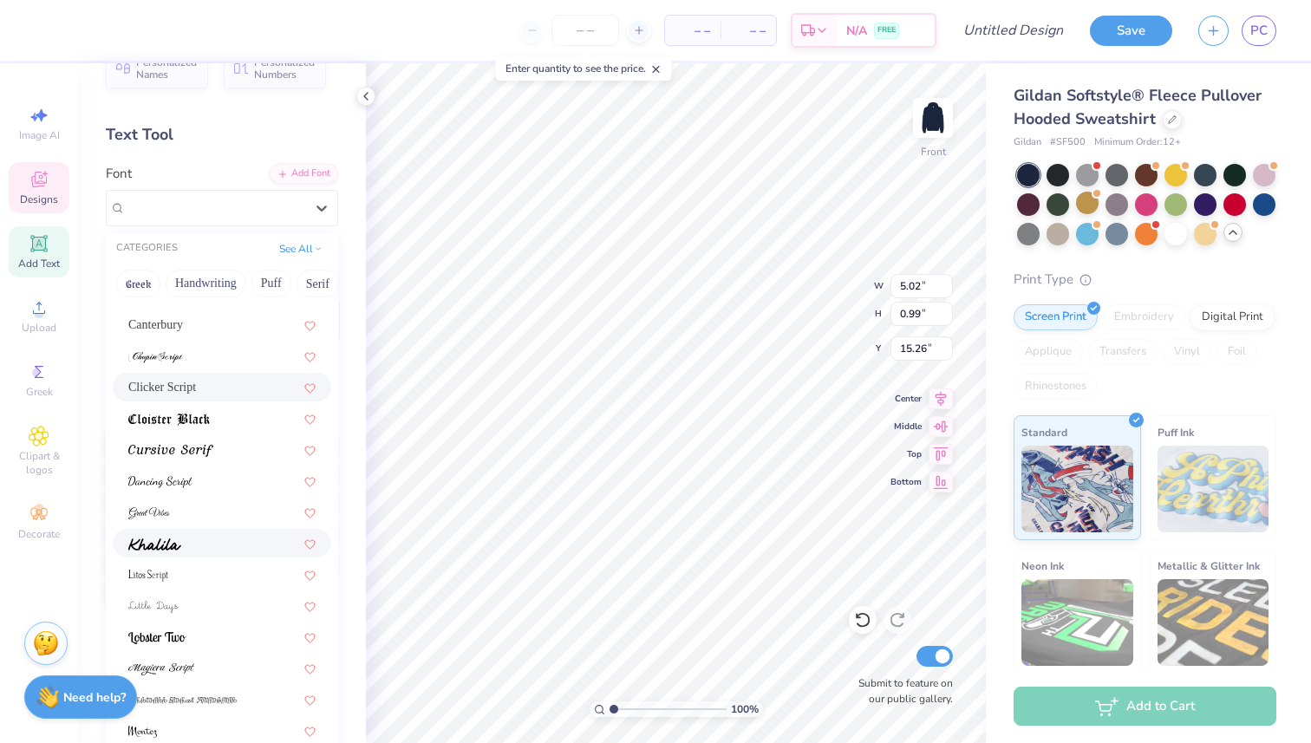
scroll to position [280, 0]
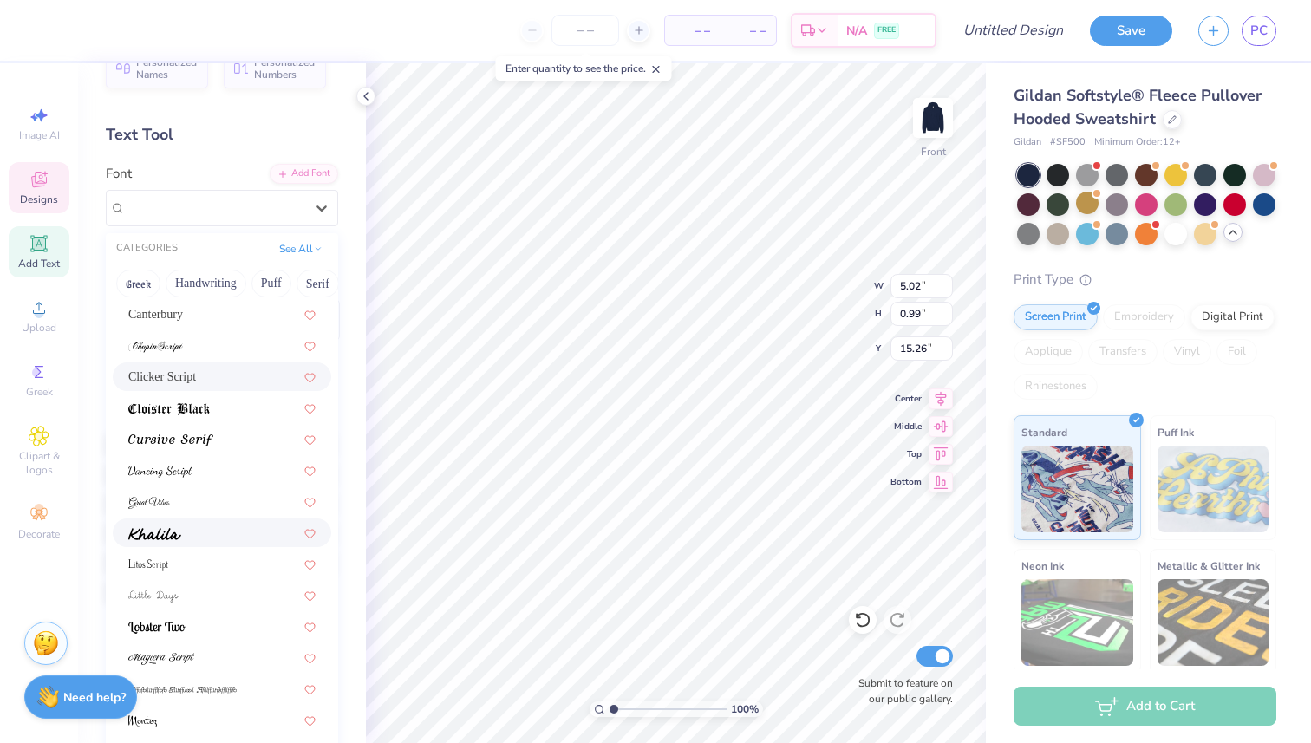
click at [212, 533] on div at bounding box center [221, 533] width 187 height 18
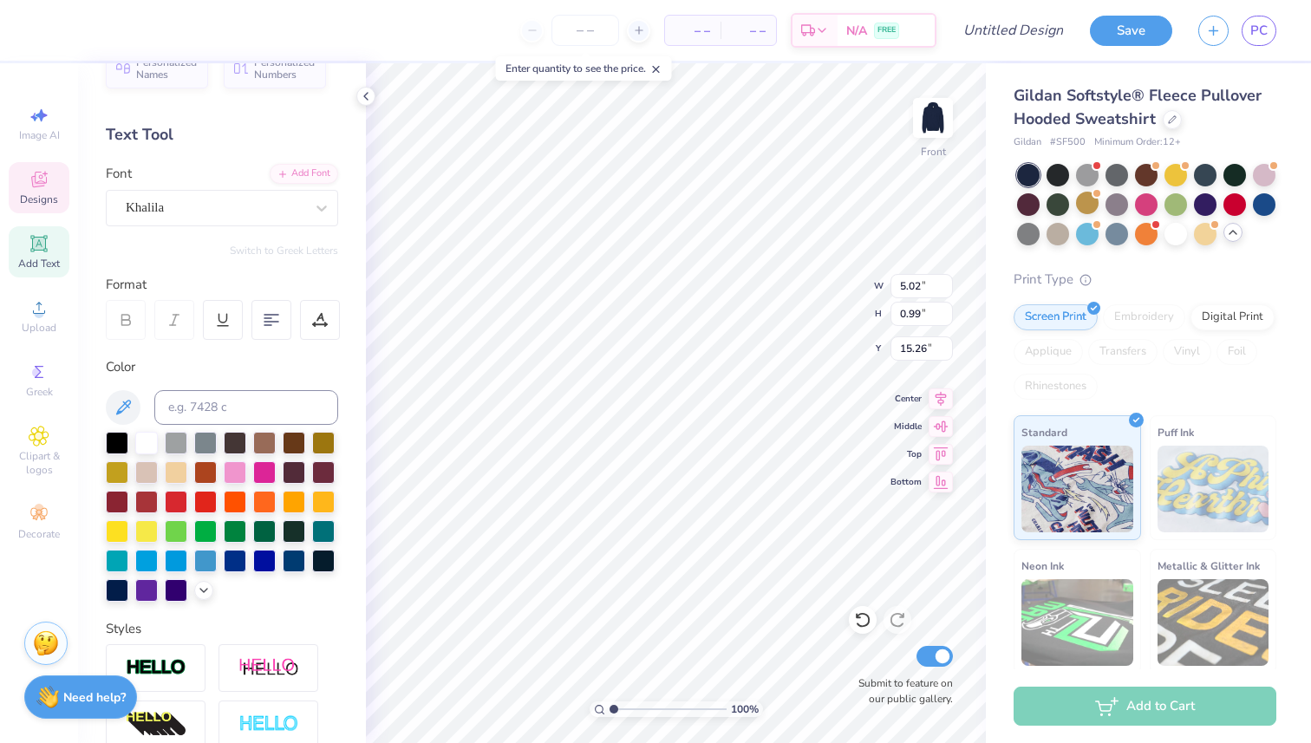
type input "4.65"
type input "0.70"
type input "15.44"
click at [335, 450] on div at bounding box center [323, 443] width 23 height 23
type input "4.65"
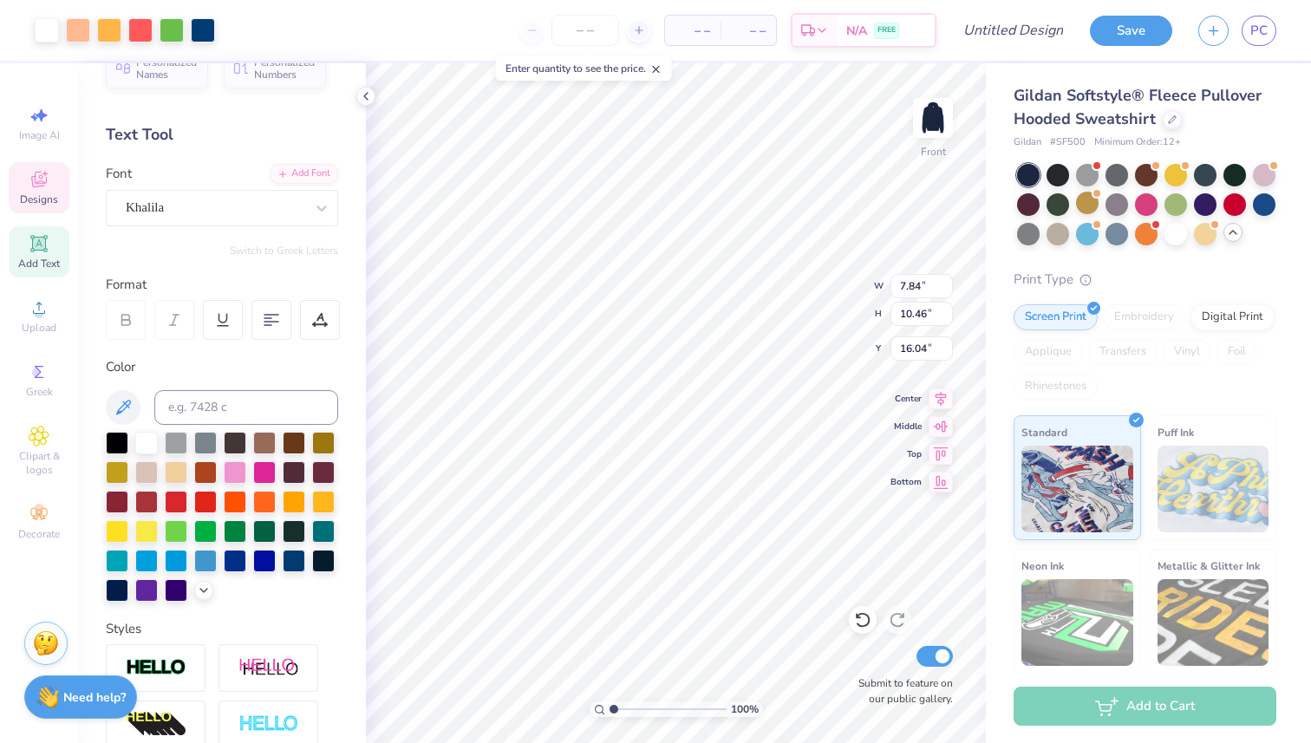
type input "0.70"
type input "15.55"
click at [140, 436] on div at bounding box center [146, 443] width 23 height 23
click at [937, 400] on icon at bounding box center [940, 396] width 24 height 21
click at [941, 393] on icon at bounding box center [940, 396] width 24 height 21
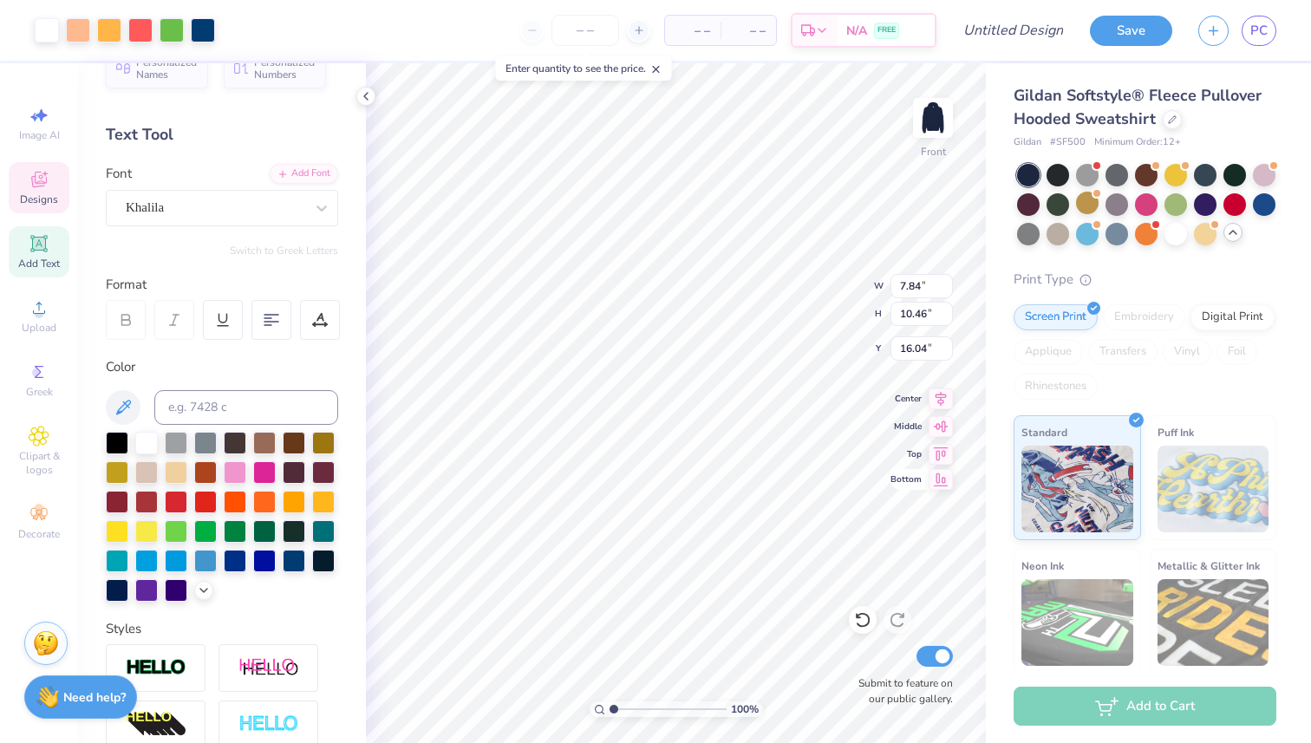
click at [943, 478] on icon at bounding box center [940, 479] width 24 height 21
click at [945, 398] on icon at bounding box center [940, 396] width 24 height 21
click at [936, 121] on img at bounding box center [932, 117] width 69 height 69
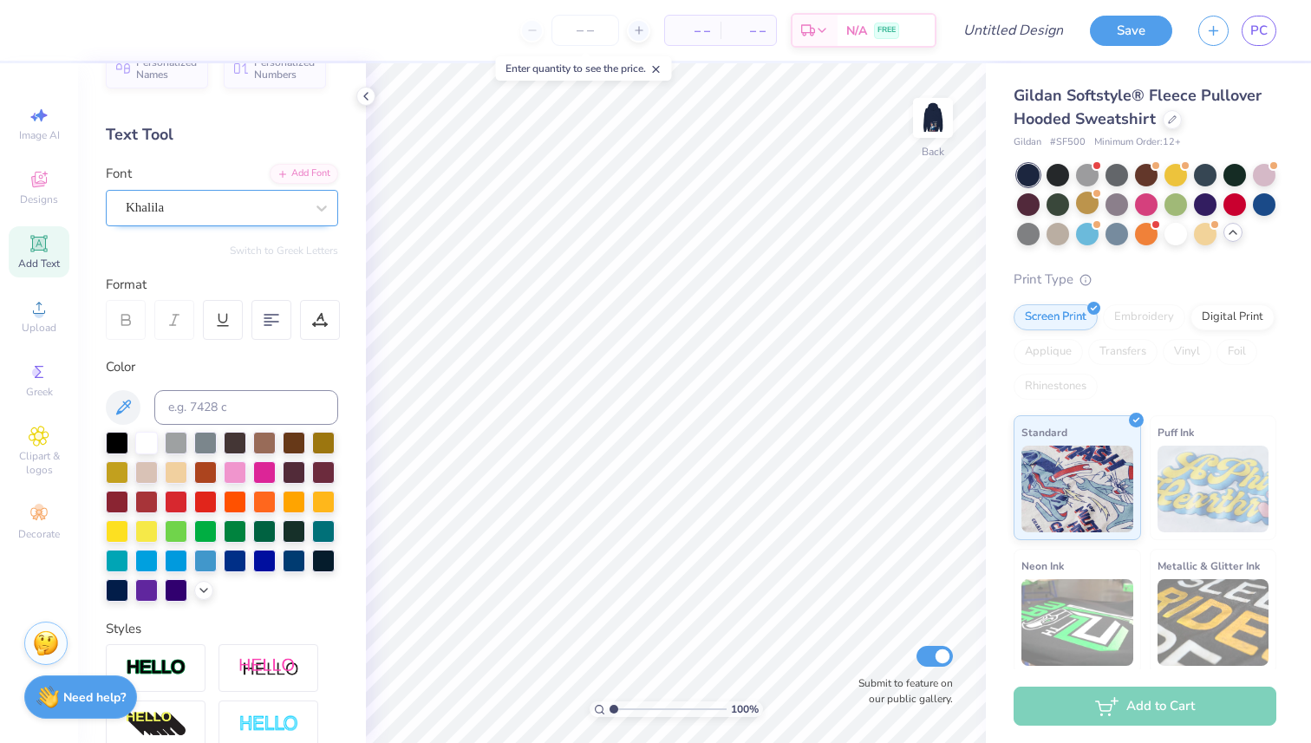
scroll to position [0, 0]
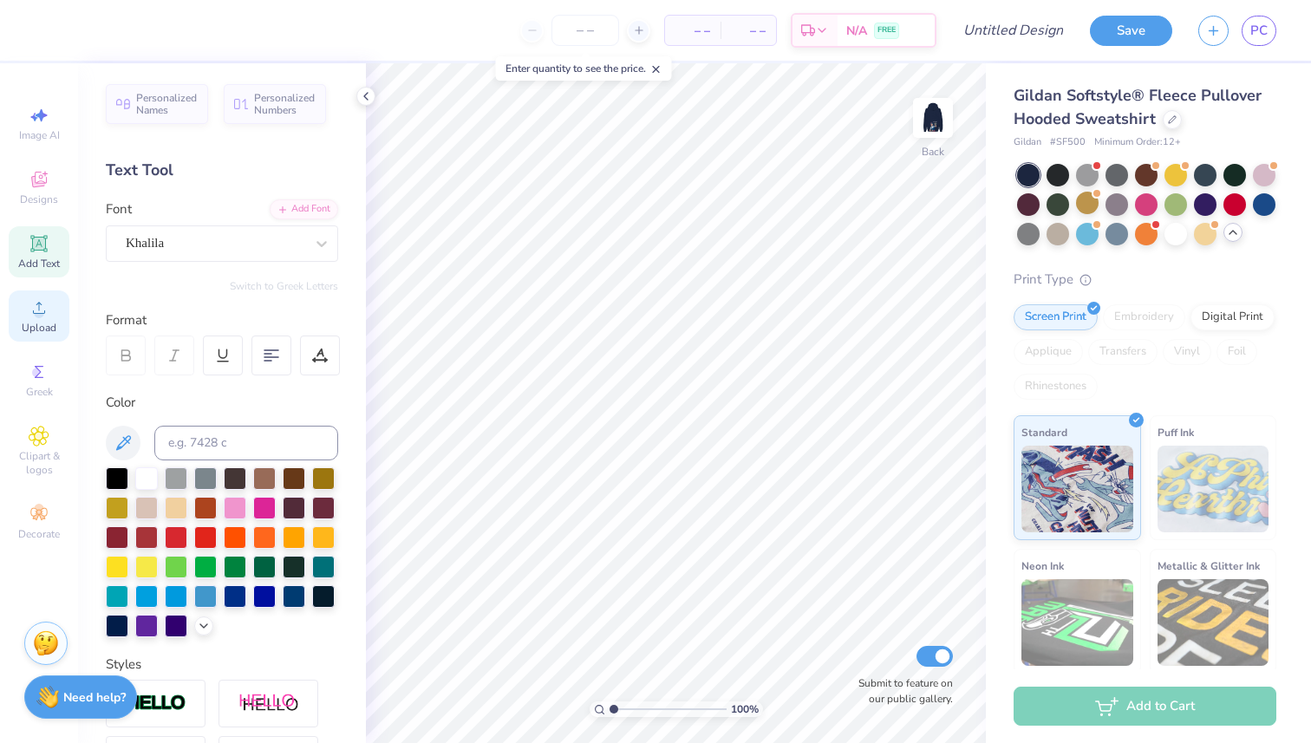
click at [60, 309] on div "Upload" at bounding box center [39, 315] width 61 height 51
click at [21, 168] on div "Designs" at bounding box center [39, 187] width 61 height 51
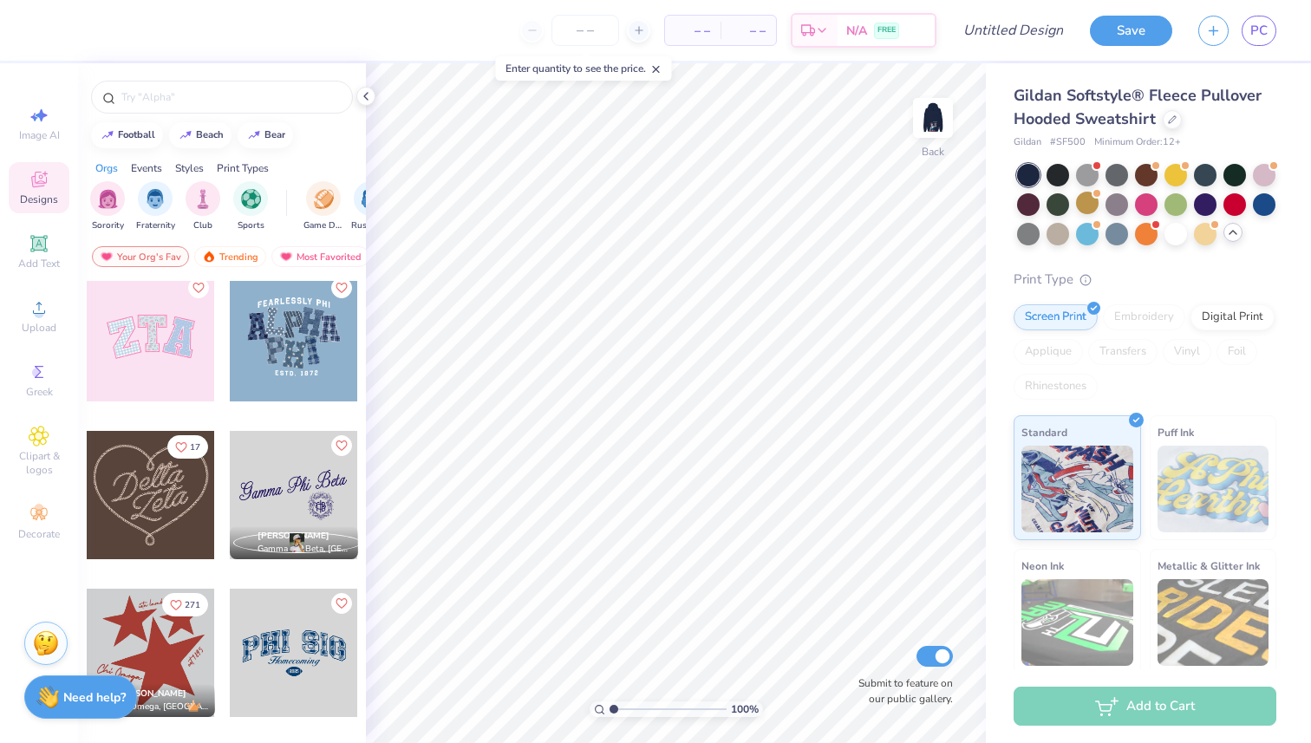
scroll to position [646, 0]
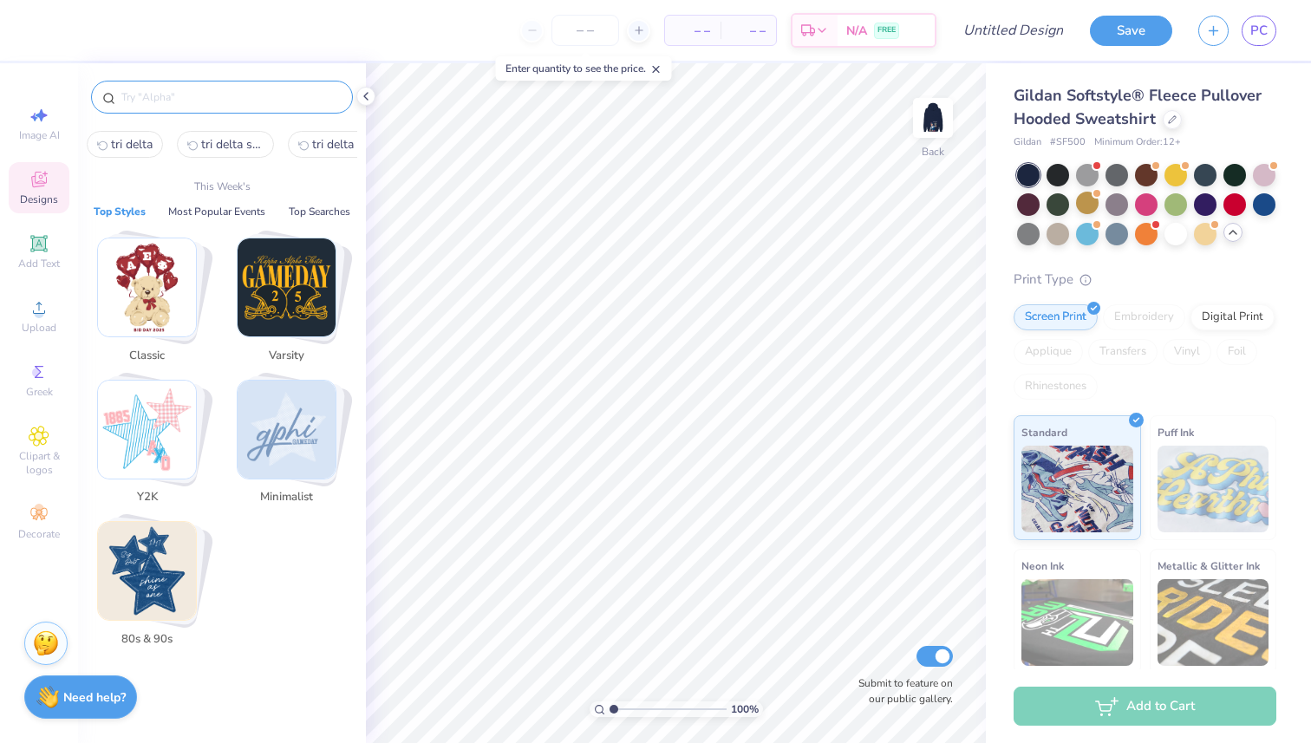
click at [174, 100] on input "text" at bounding box center [231, 96] width 222 height 17
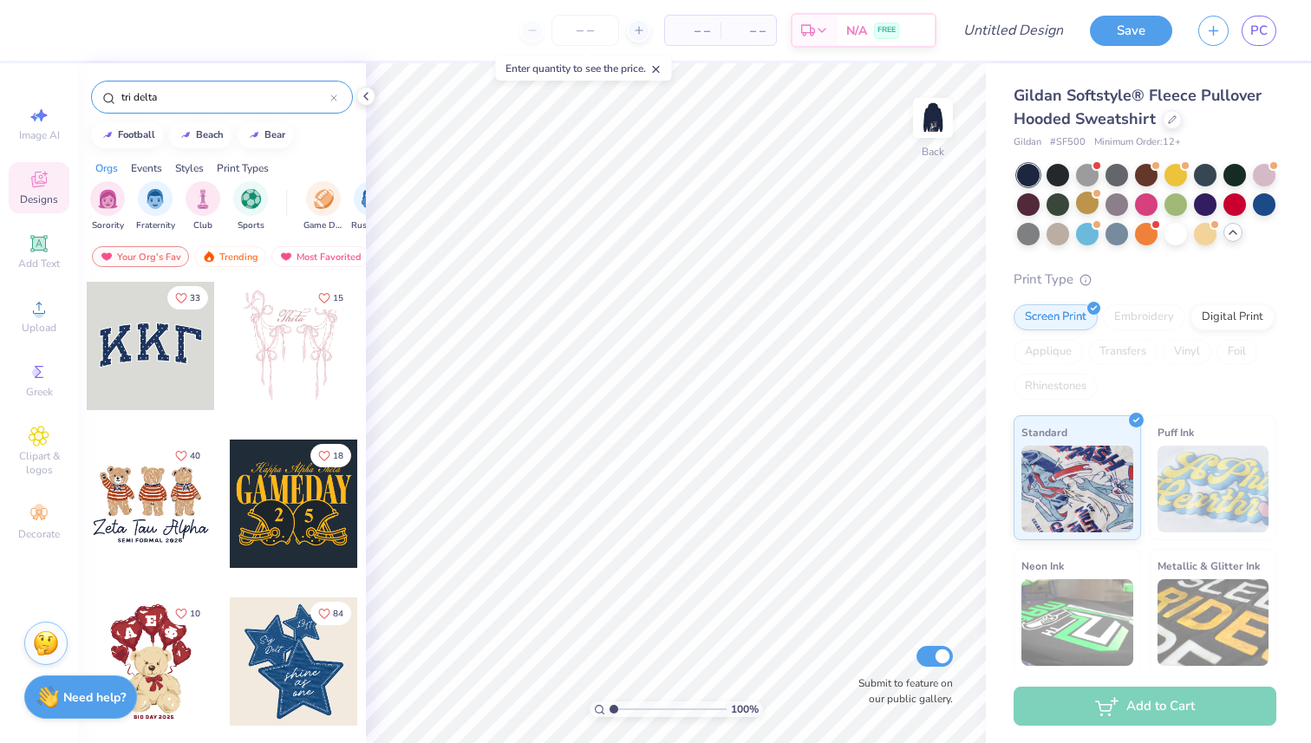
type input "tri delta"
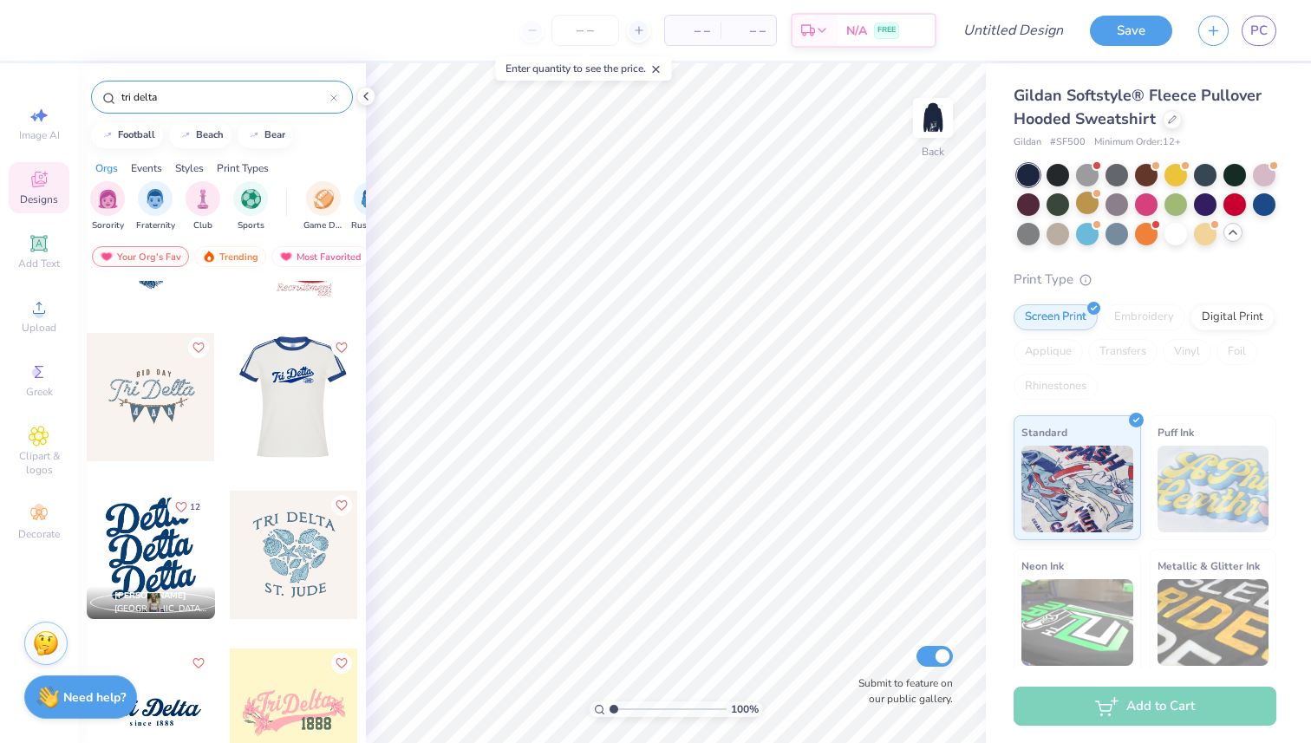
scroll to position [127, 0]
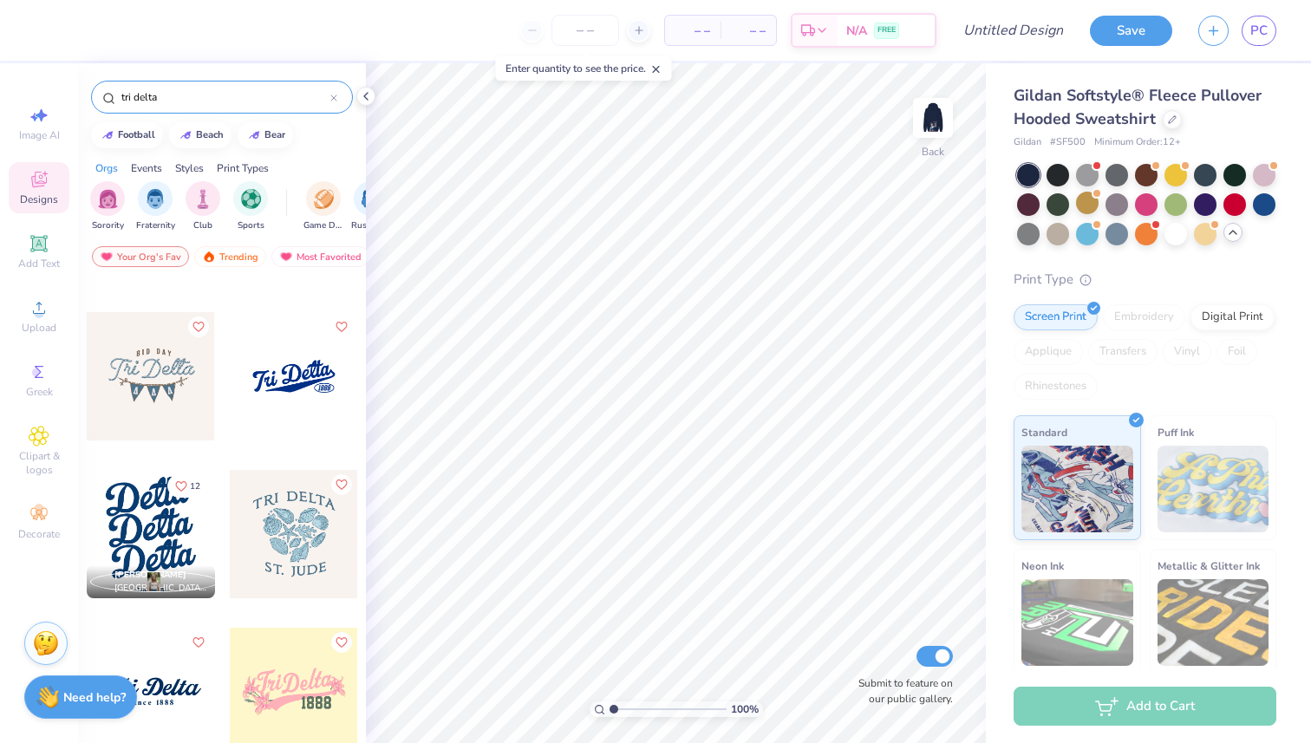
click at [169, 519] on div at bounding box center [151, 534] width 128 height 128
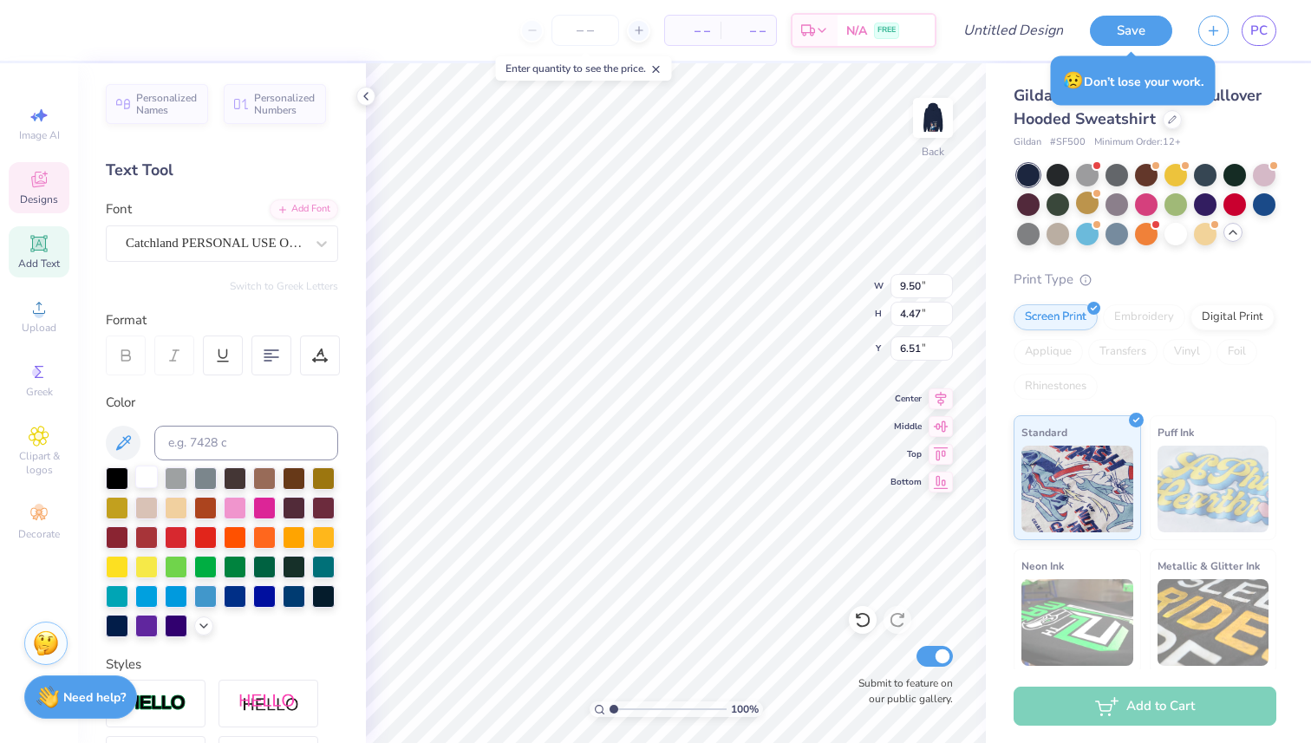
click at [142, 479] on div at bounding box center [146, 477] width 23 height 23
click at [123, 535] on div at bounding box center [117, 535] width 23 height 23
type input "10.01"
click at [116, 537] on div at bounding box center [117, 535] width 23 height 23
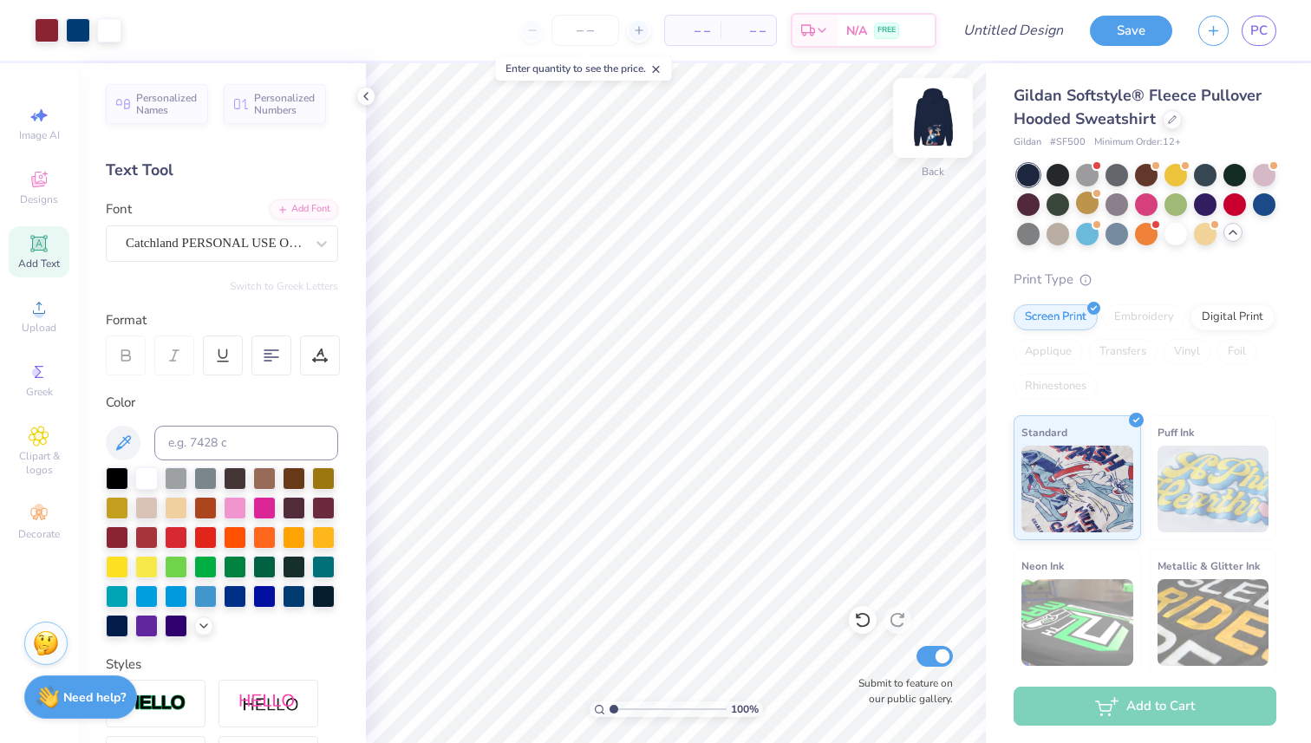
click at [921, 123] on img at bounding box center [932, 117] width 69 height 69
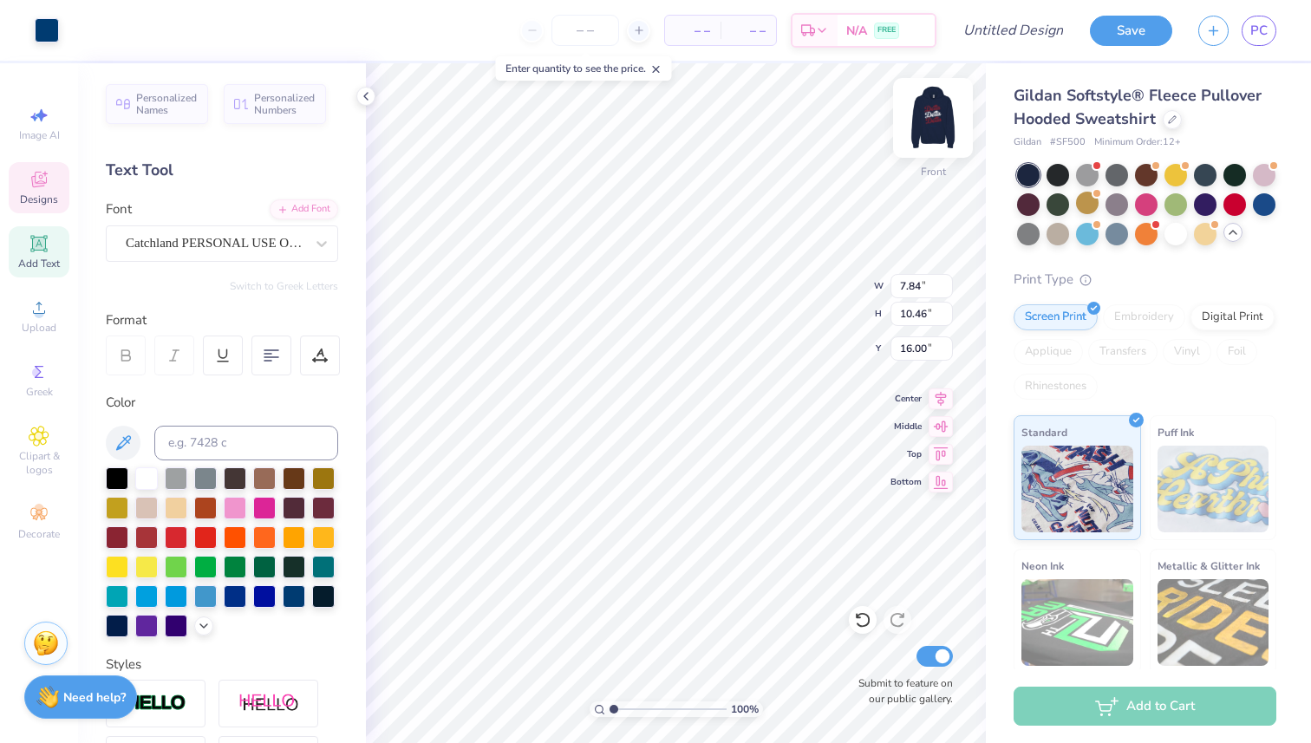
type input "16.04"
click at [201, 537] on div at bounding box center [205, 535] width 23 height 23
click at [204, 622] on icon at bounding box center [204, 624] width 14 height 14
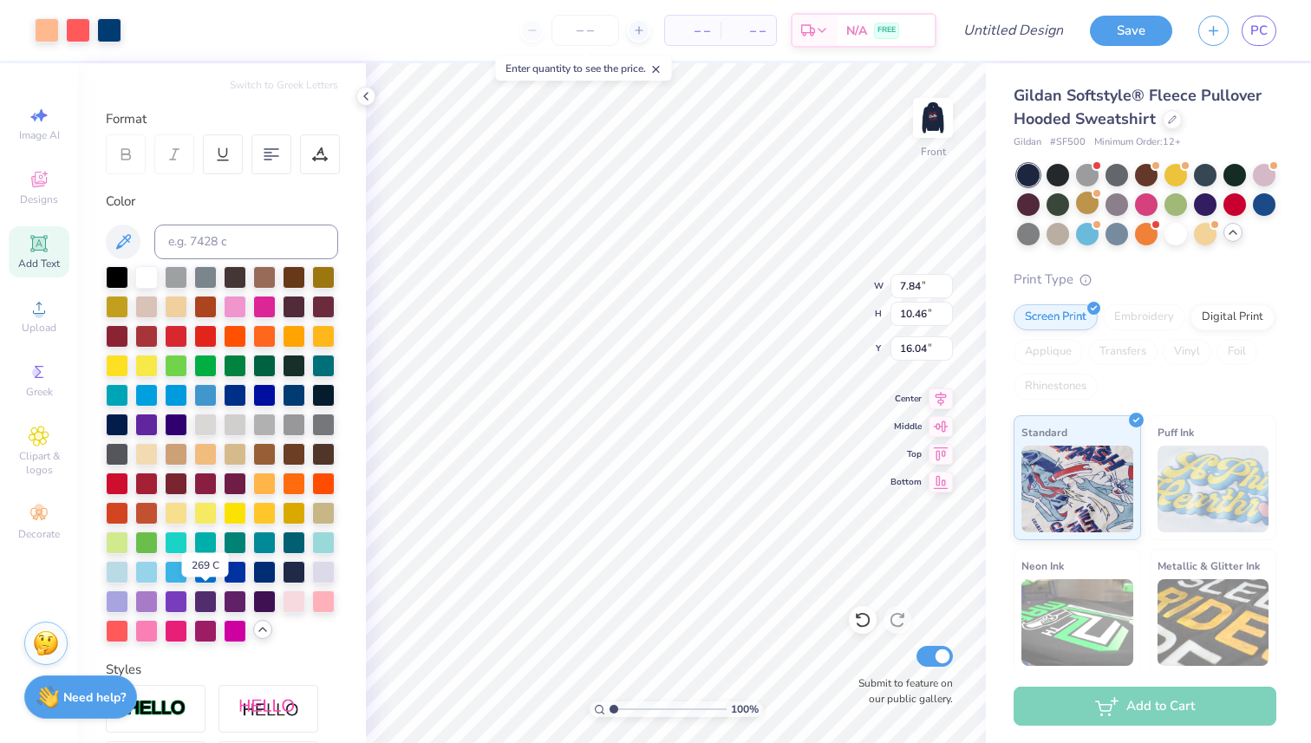
scroll to position [202, 0]
click at [120, 622] on div at bounding box center [117, 628] width 23 height 23
click at [929, 120] on img at bounding box center [932, 117] width 69 height 69
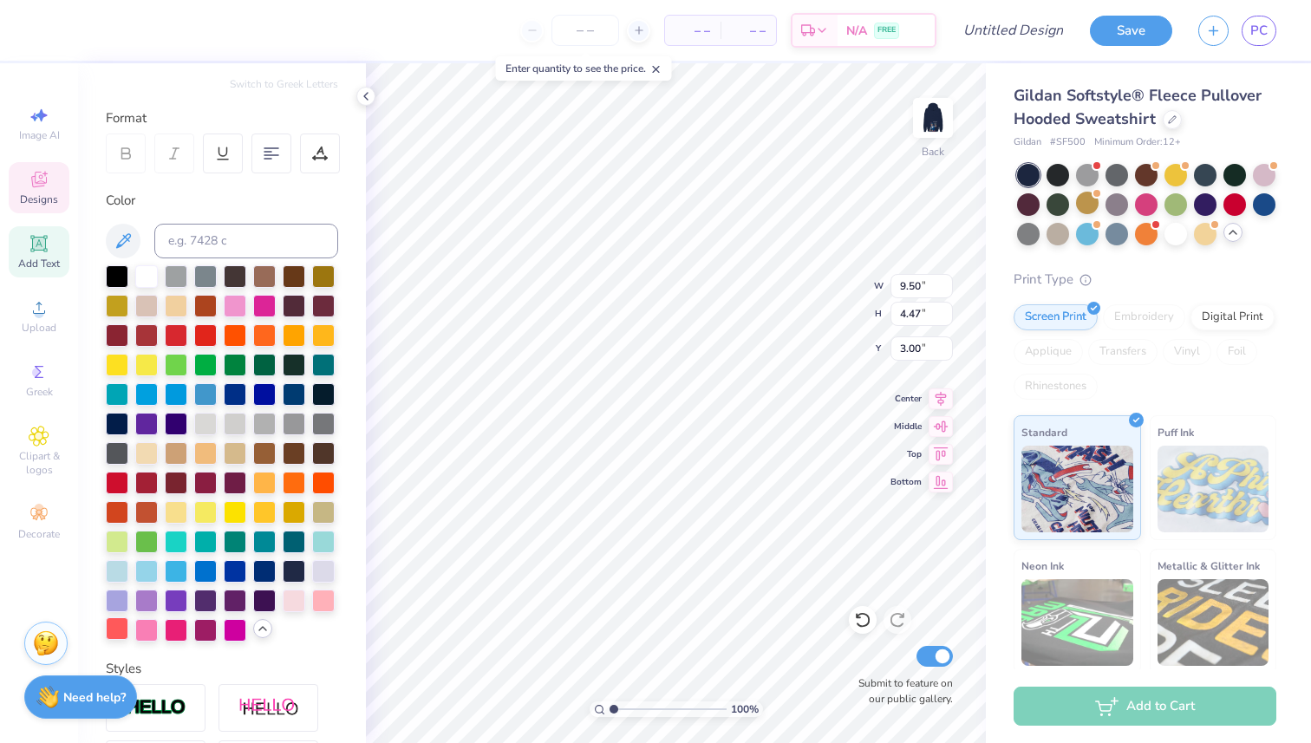
click at [112, 625] on div at bounding box center [117, 628] width 23 height 23
click at [110, 635] on div at bounding box center [117, 628] width 23 height 23
click at [922, 141] on img at bounding box center [932, 117] width 69 height 69
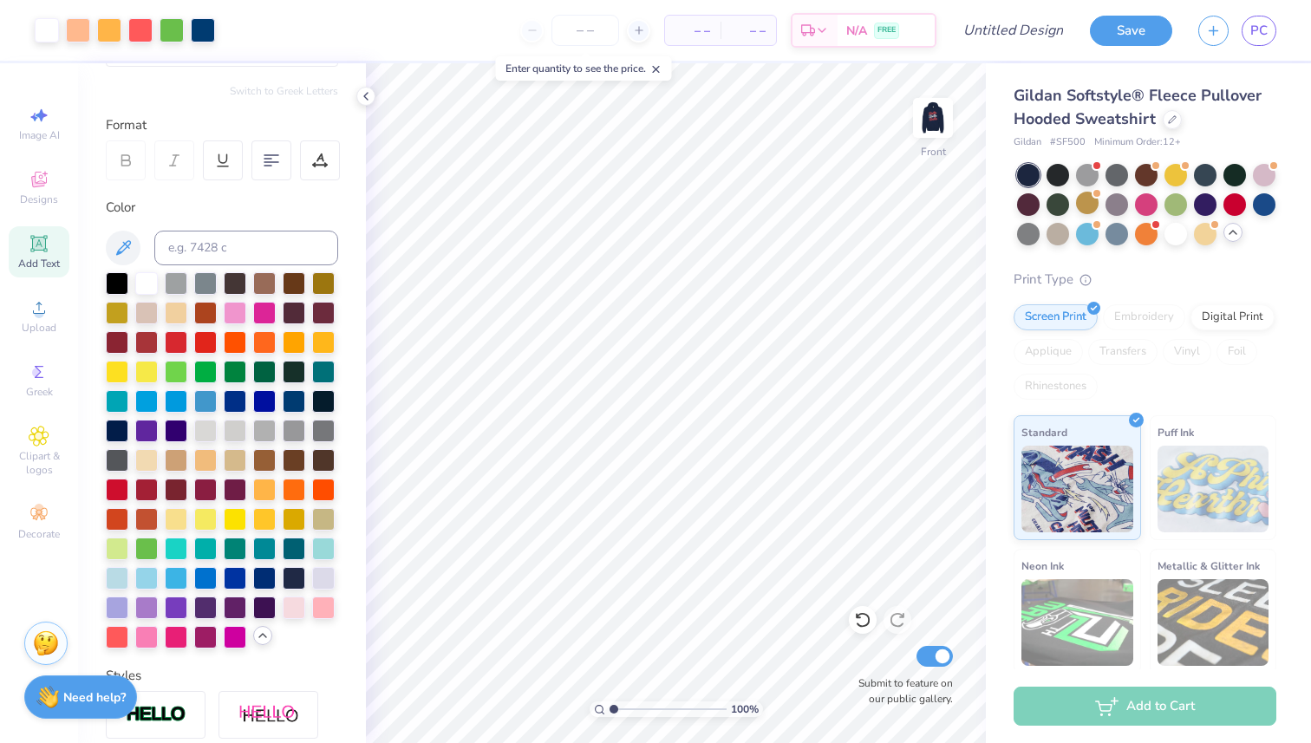
scroll to position [209, 0]
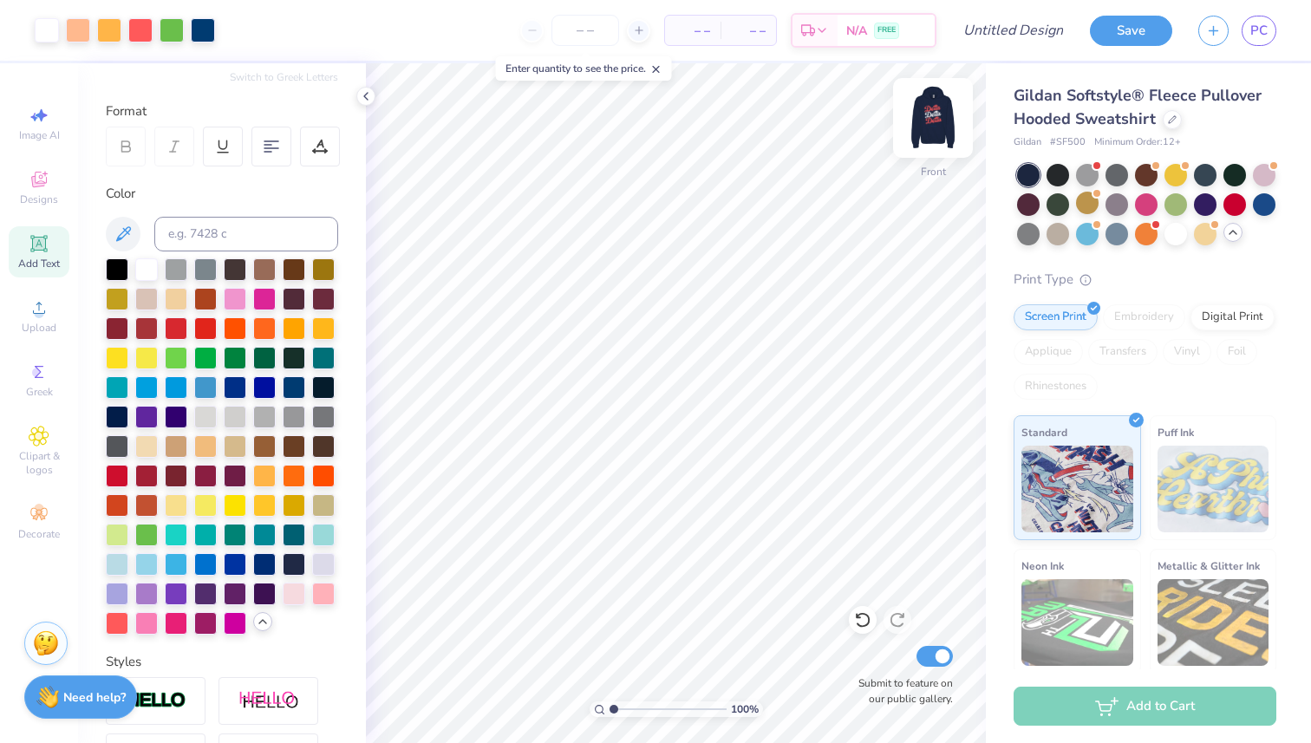
click at [926, 131] on img at bounding box center [932, 117] width 69 height 69
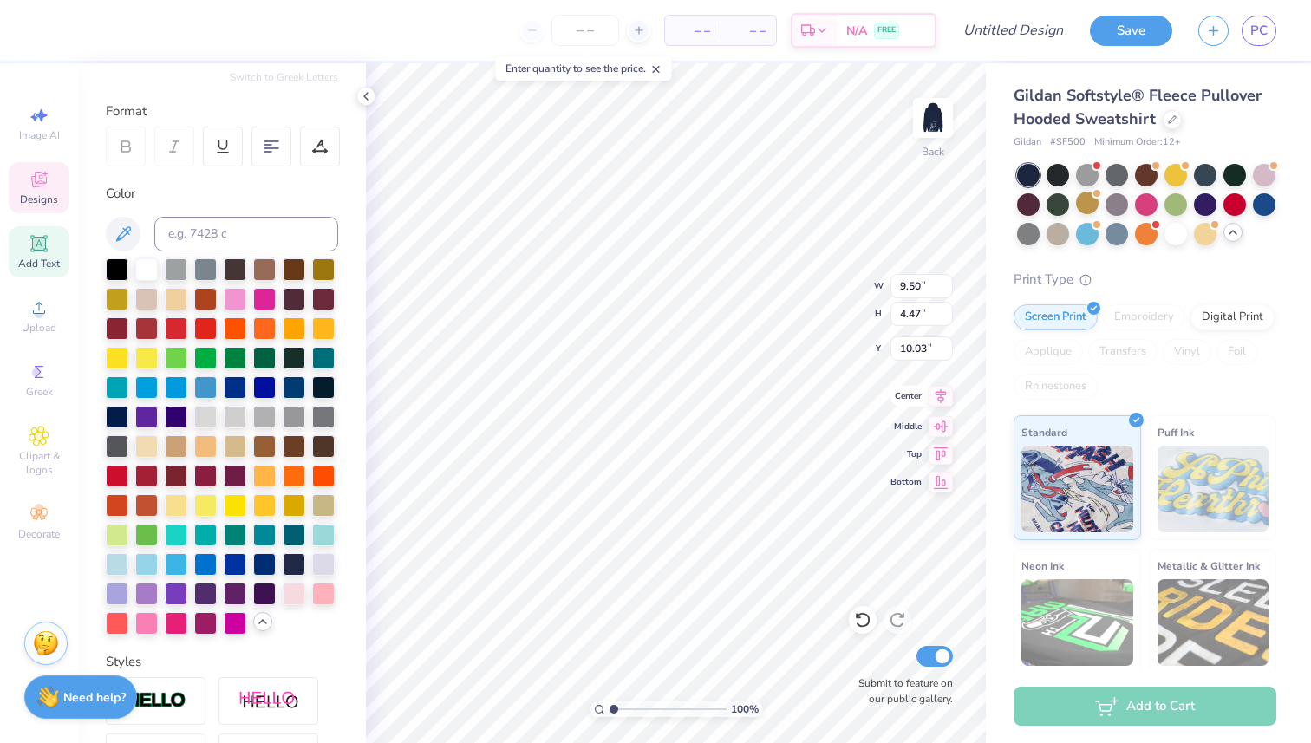
click at [942, 394] on icon at bounding box center [940, 395] width 11 height 15
type input "2.60"
type input "2.62"
type input "2.76"
type input "1.30"
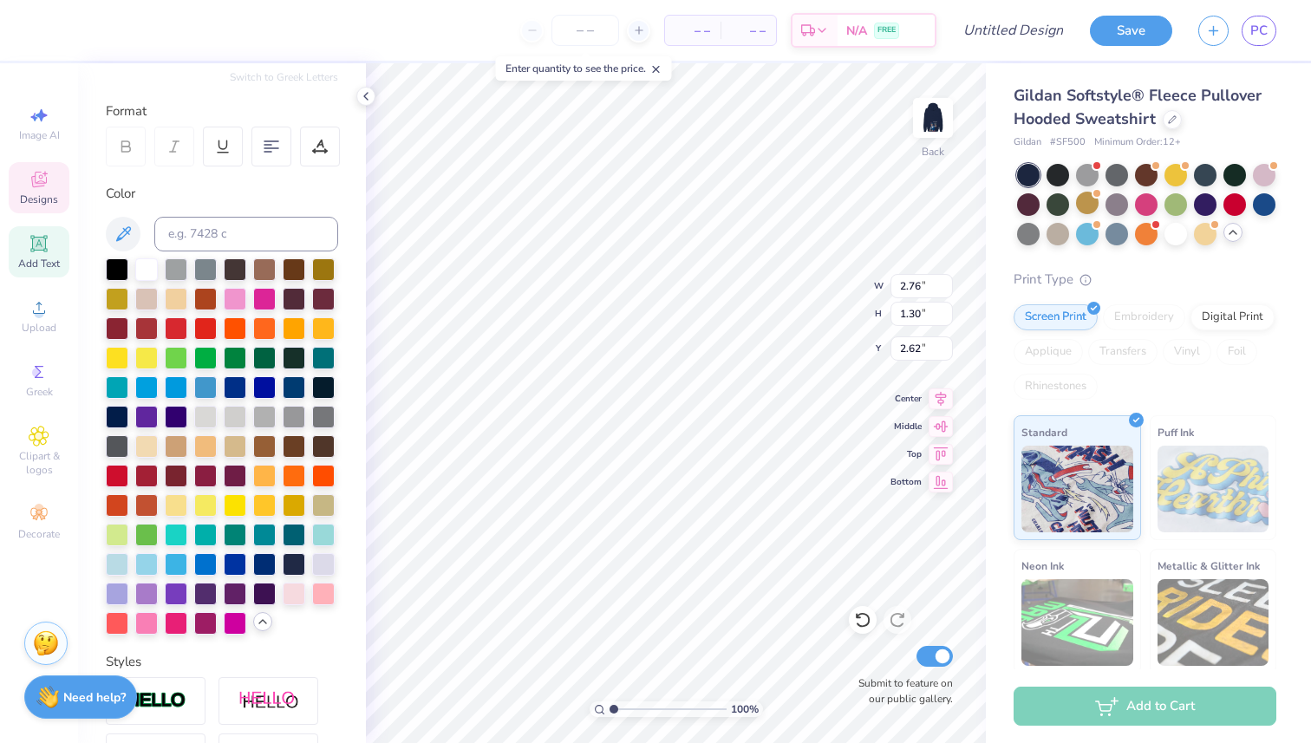
type input "3.36"
type input "2.15"
type input "1.01"
type input "5.03"
type input "2.60"
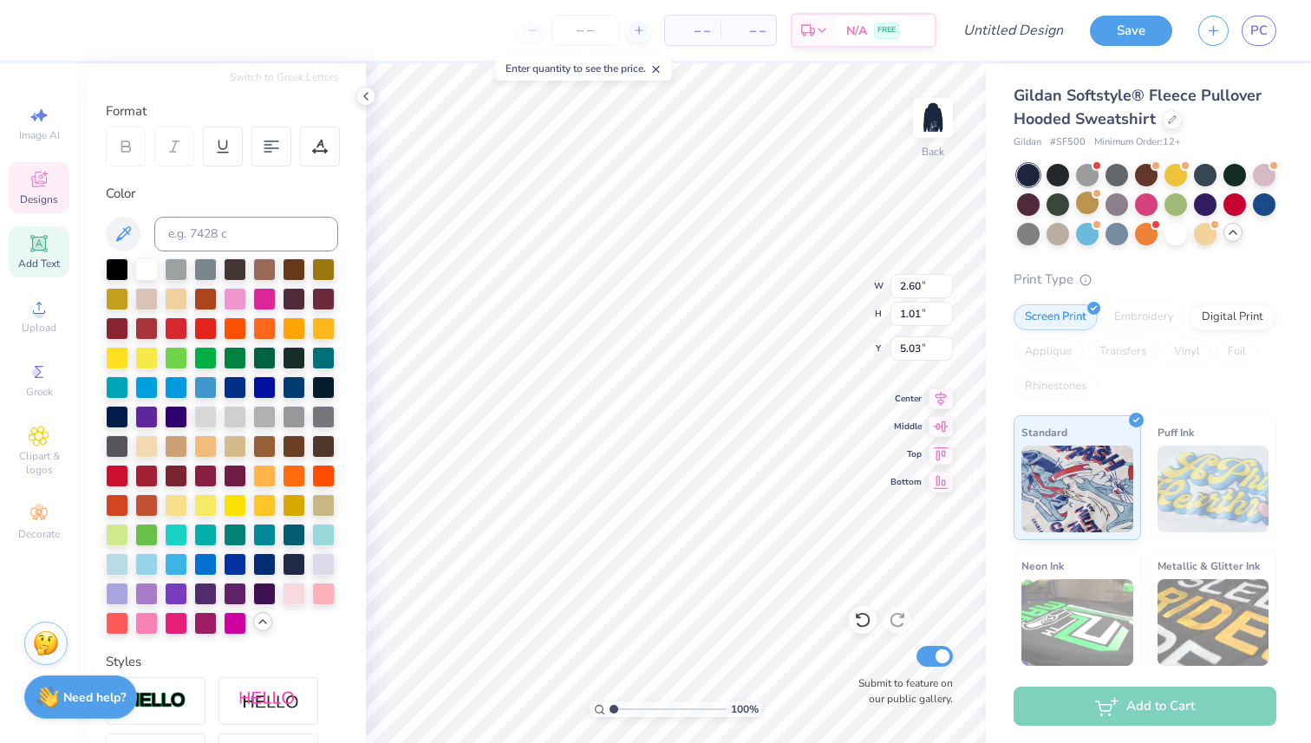
type input "1.22"
type input "4.98"
type input "9.50"
type input "4.47"
type input "10.03"
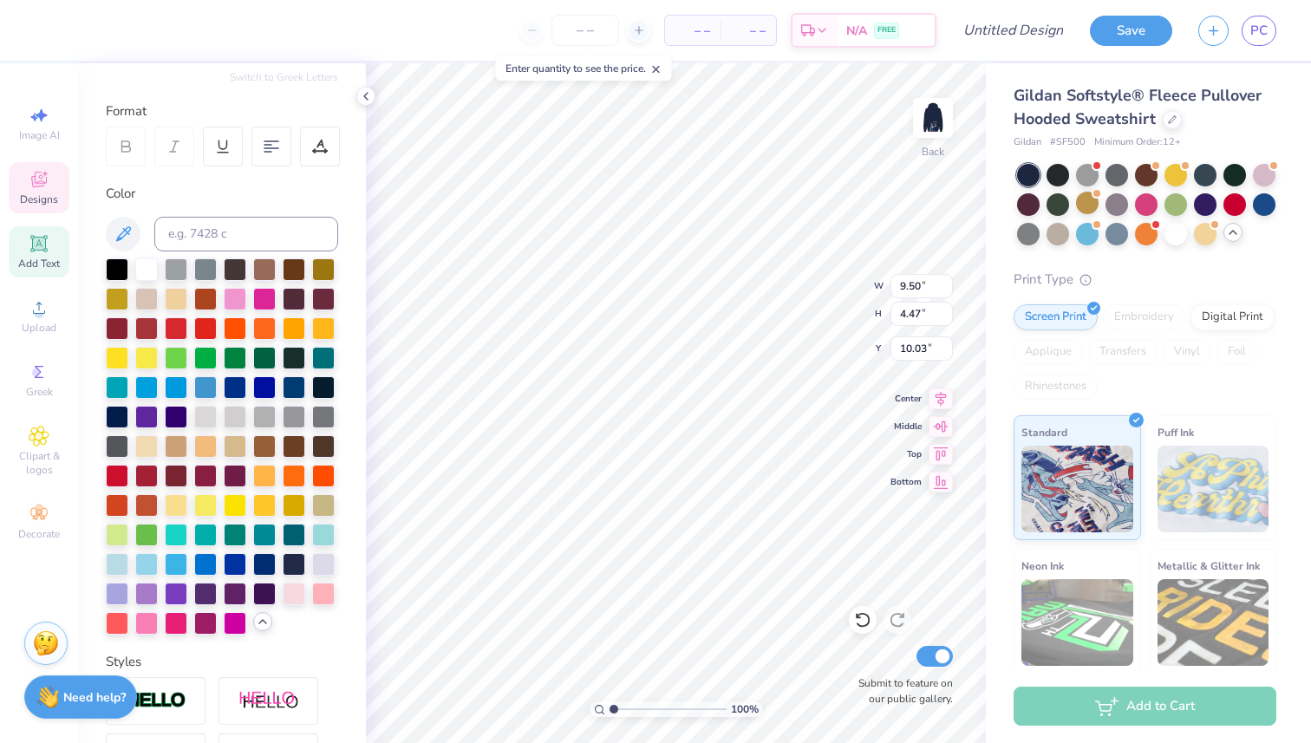
type input "3.16"
type input "1.49"
type input "6.20"
type input "2.43"
type input "1.14"
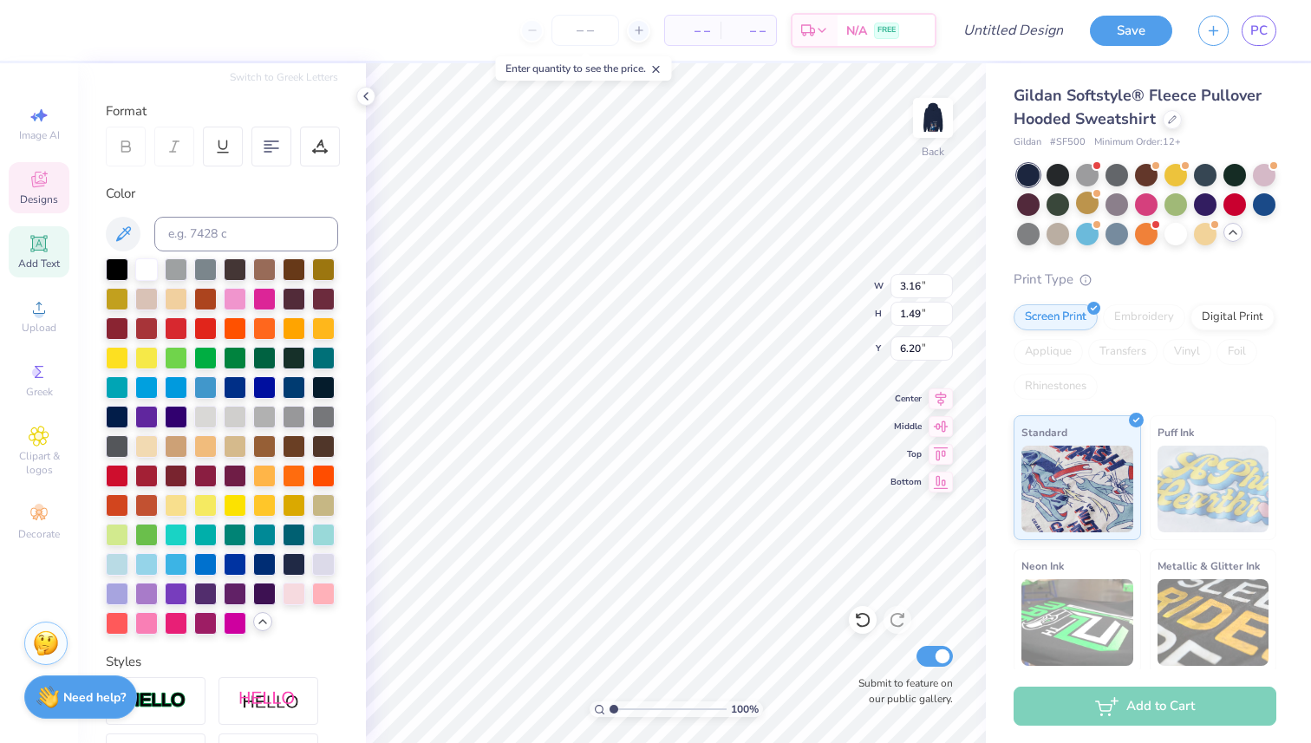
type input "6.28"
type input "4.66"
type input "2.44"
type input "1.15"
type input "4.68"
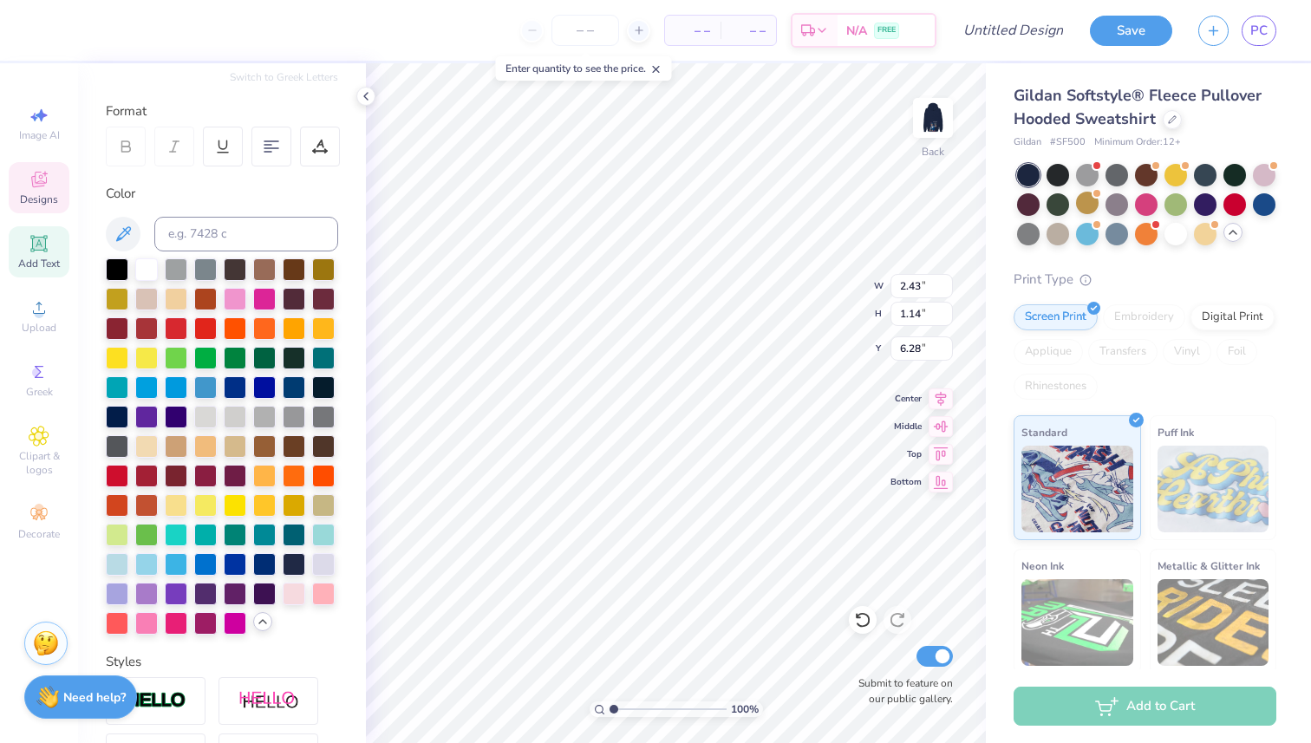
type input "5.83"
type input "3.38"
type input "2.43"
type input "1.14"
type input "5.83"
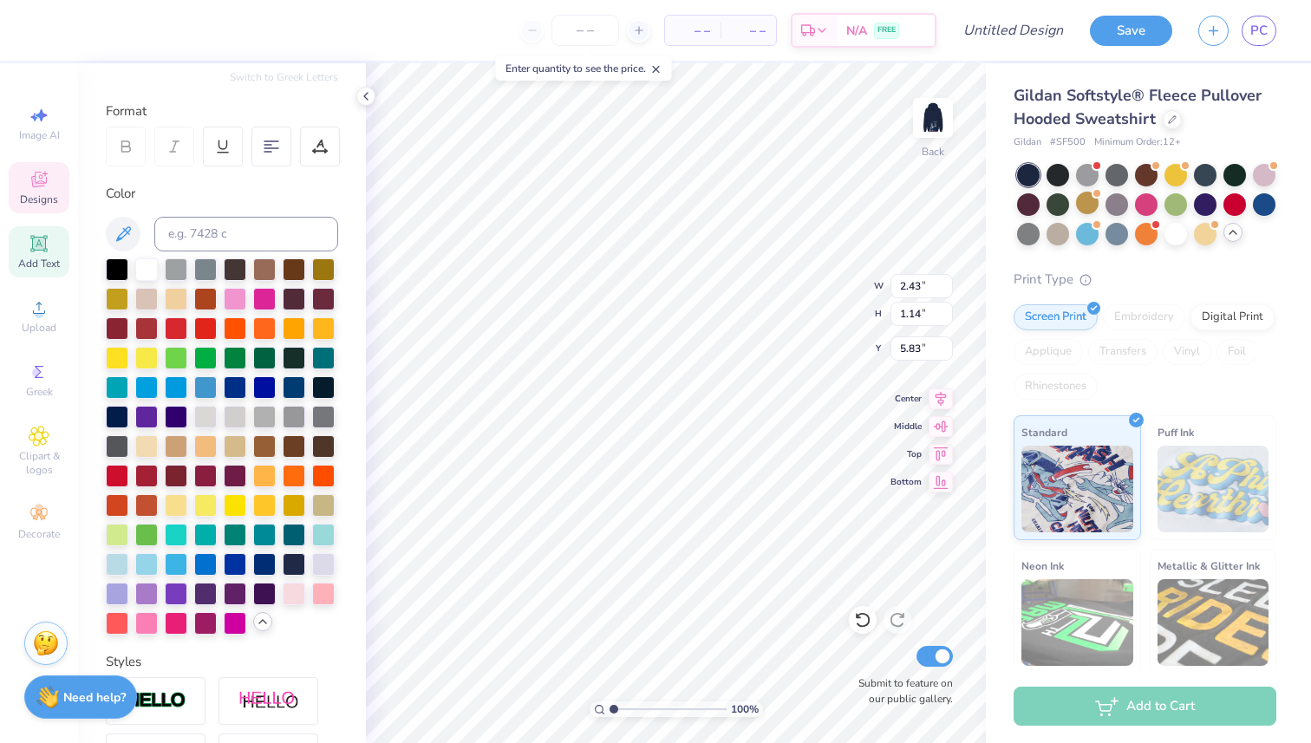
type input "2.44"
type input "1.15"
type input "4.68"
type input "2.43"
type input "1.14"
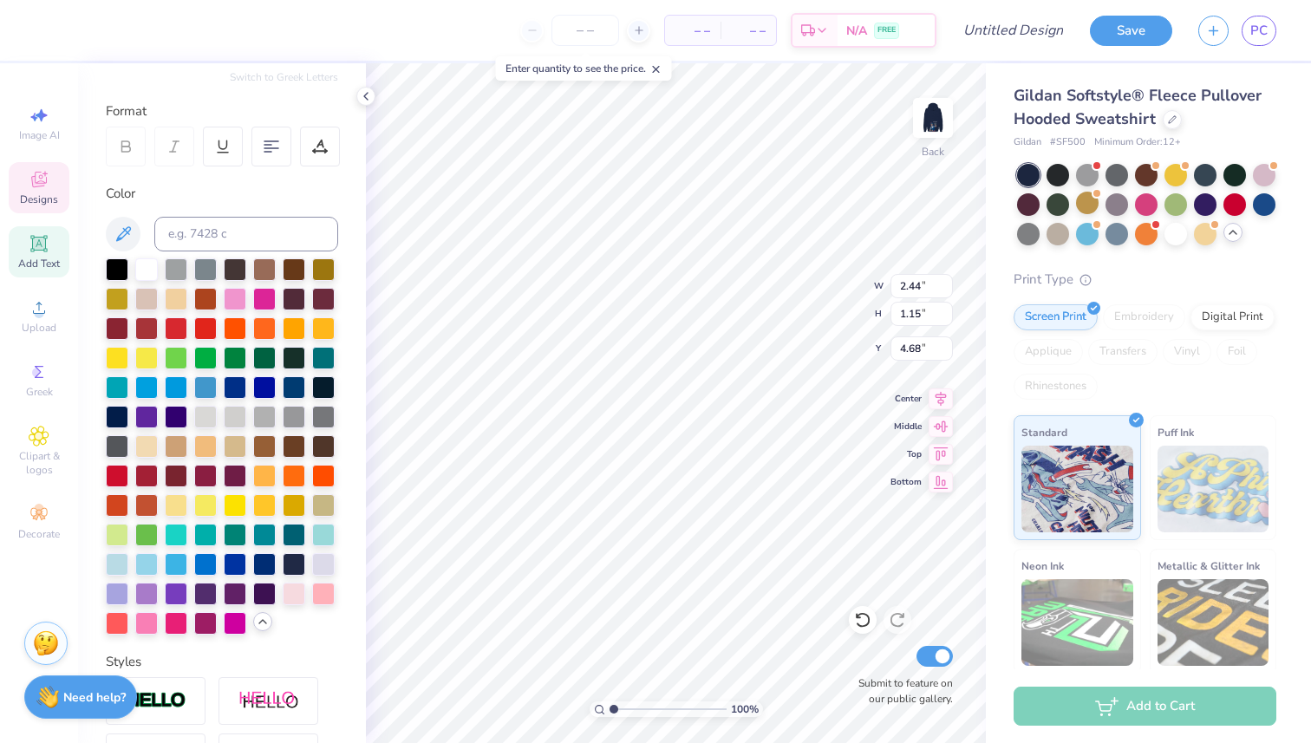
type input "5.83"
click at [921, 311] on input "1.14" at bounding box center [921, 314] width 62 height 24
type input "1.15"
click at [926, 309] on input "1.30" at bounding box center [921, 314] width 62 height 24
type input "1.15"
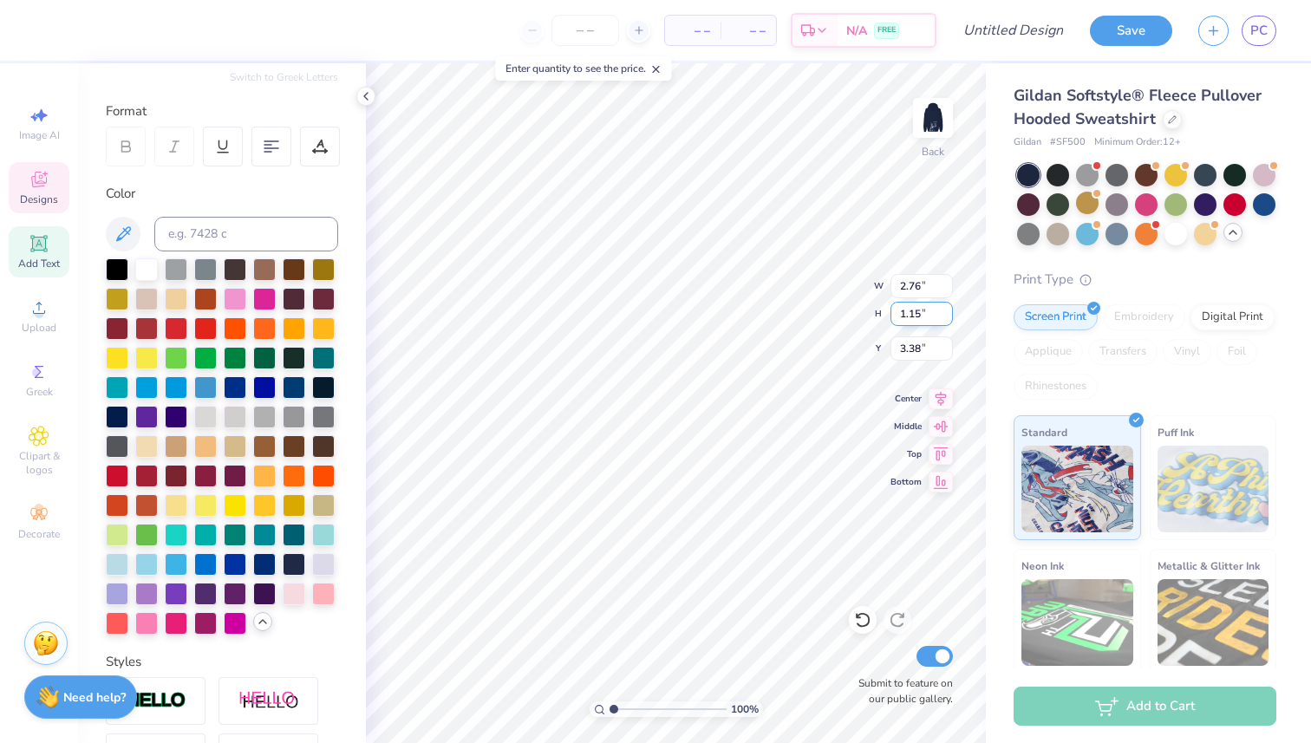
type input "2.44"
type input "3.45"
type input "4.68"
type input "2.43"
type input "1.14"
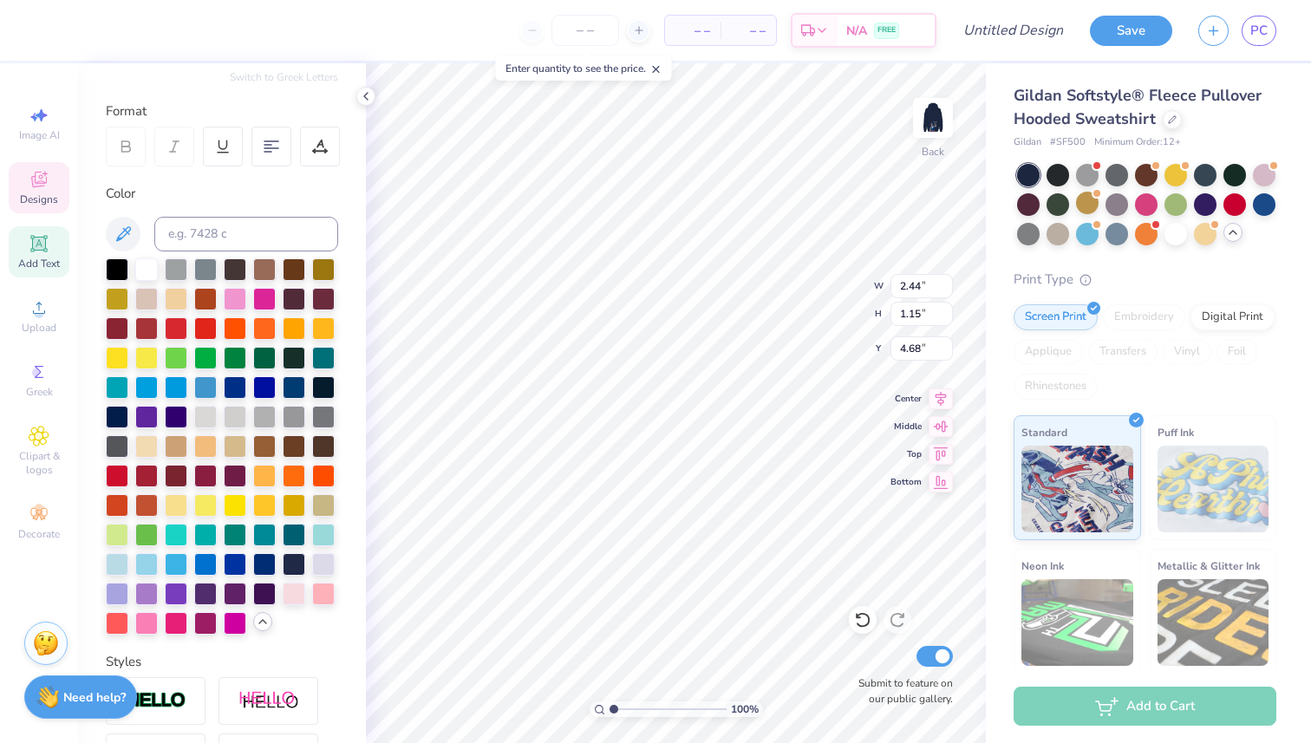
type input "5.83"
click at [919, 349] on input "3.53" at bounding box center [921, 348] width 62 height 24
type input "3"
type input "4.68"
type input "3.53"
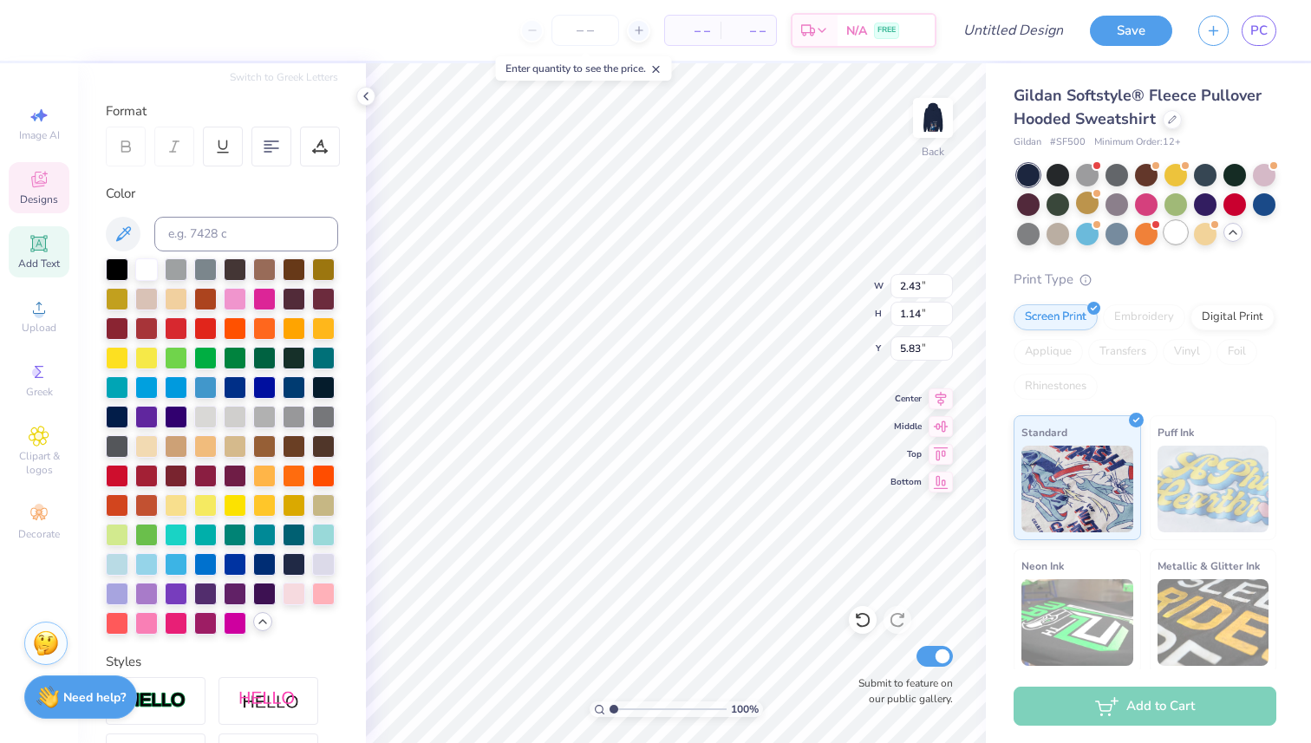
click at [1184, 231] on div at bounding box center [1175, 232] width 23 height 23
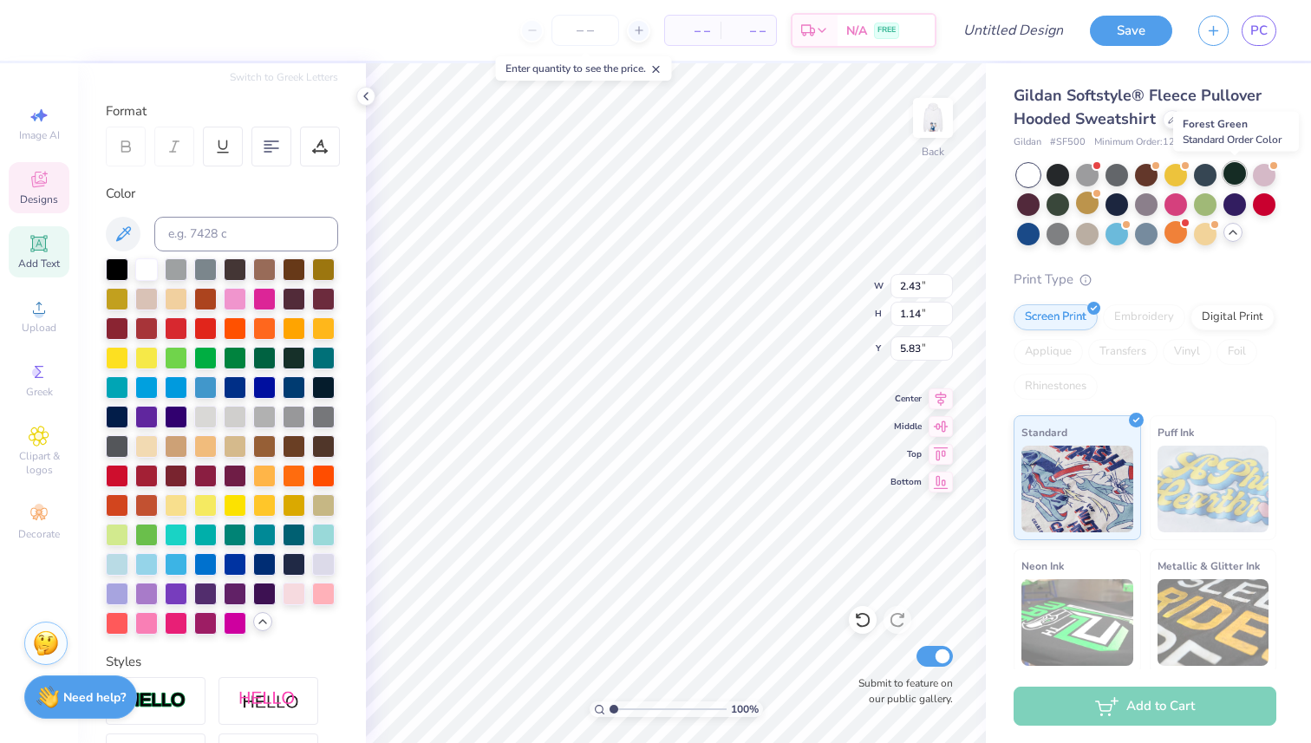
click at [1231, 167] on div at bounding box center [1234, 173] width 23 height 23
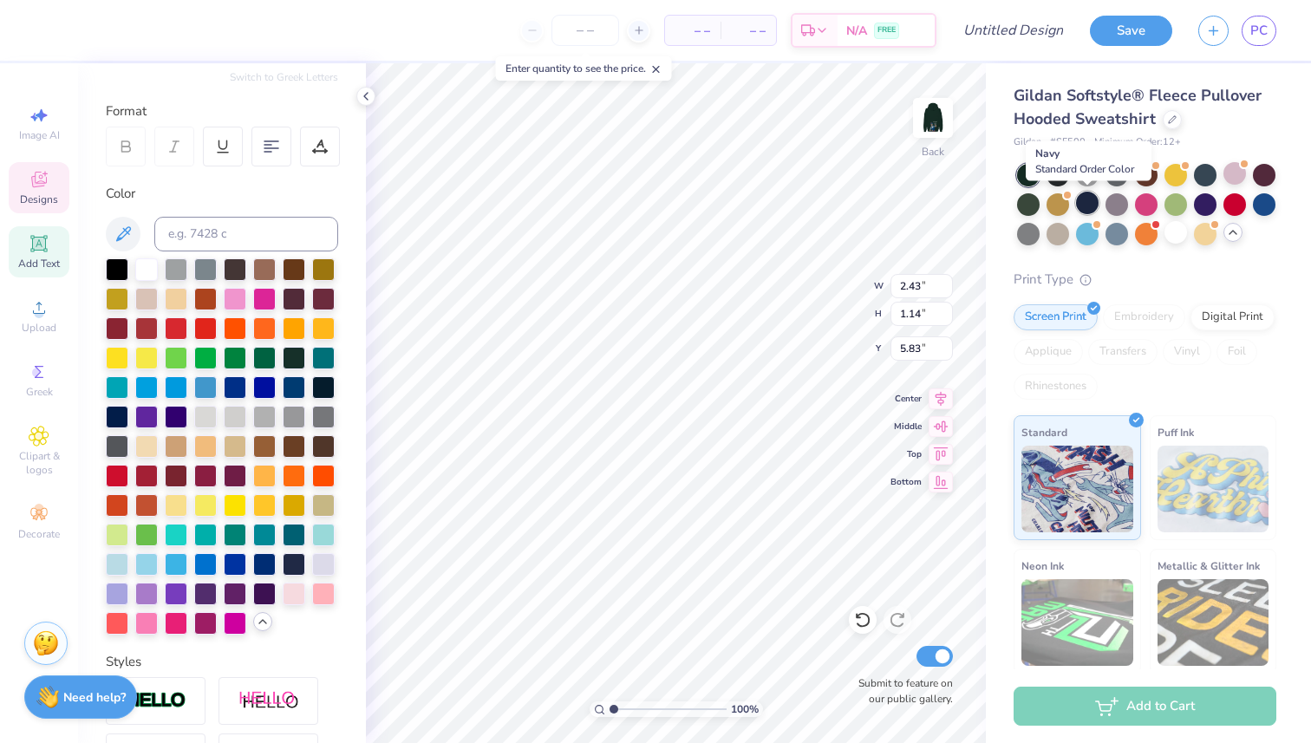
click at [1081, 199] on div at bounding box center [1087, 203] width 23 height 23
click at [137, 259] on div at bounding box center [146, 268] width 23 height 23
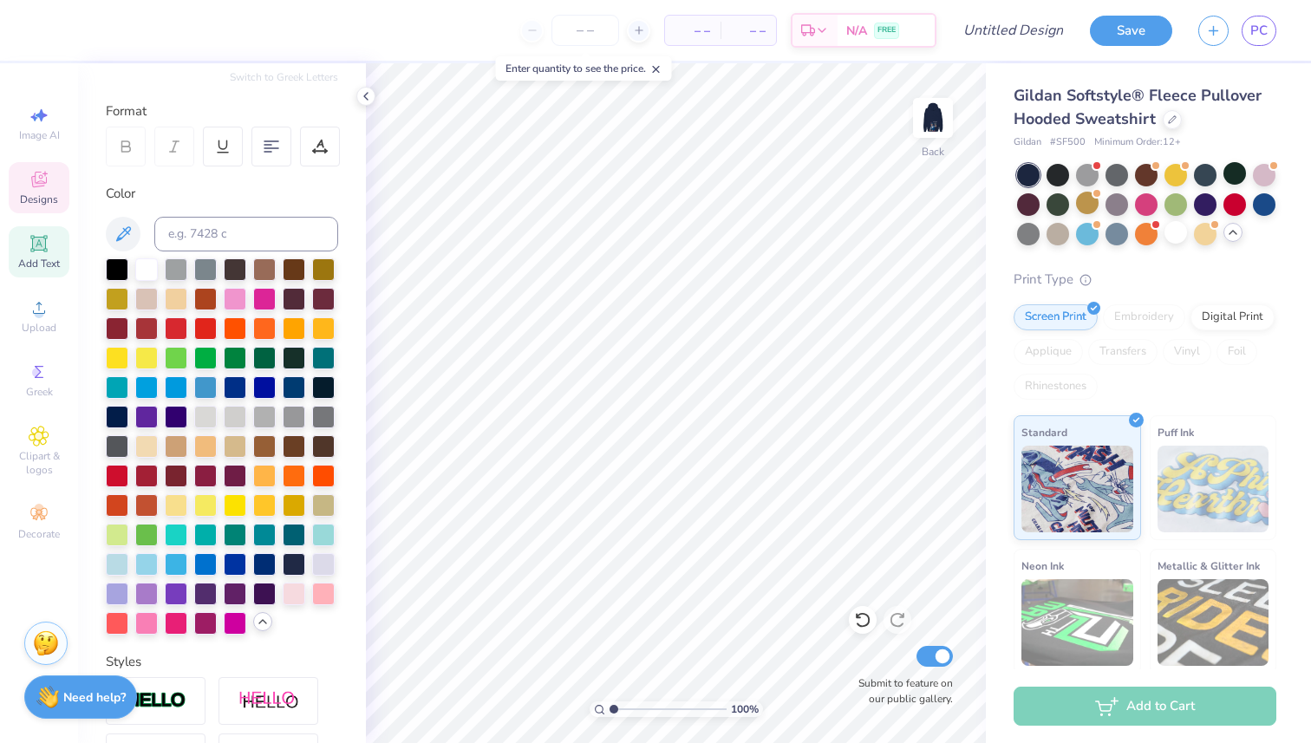
click at [31, 192] on span "Designs" at bounding box center [39, 199] width 38 height 14
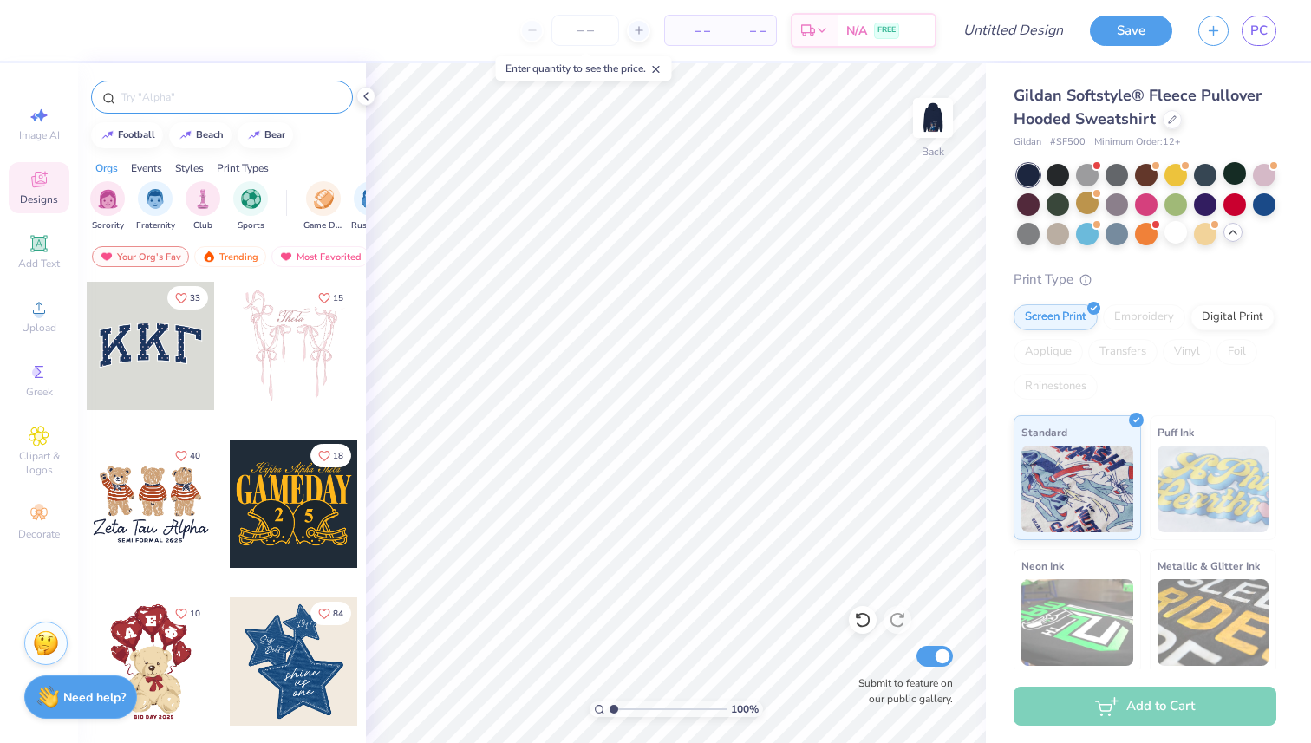
click at [188, 100] on input "text" at bounding box center [231, 96] width 222 height 17
type input "tri delta"
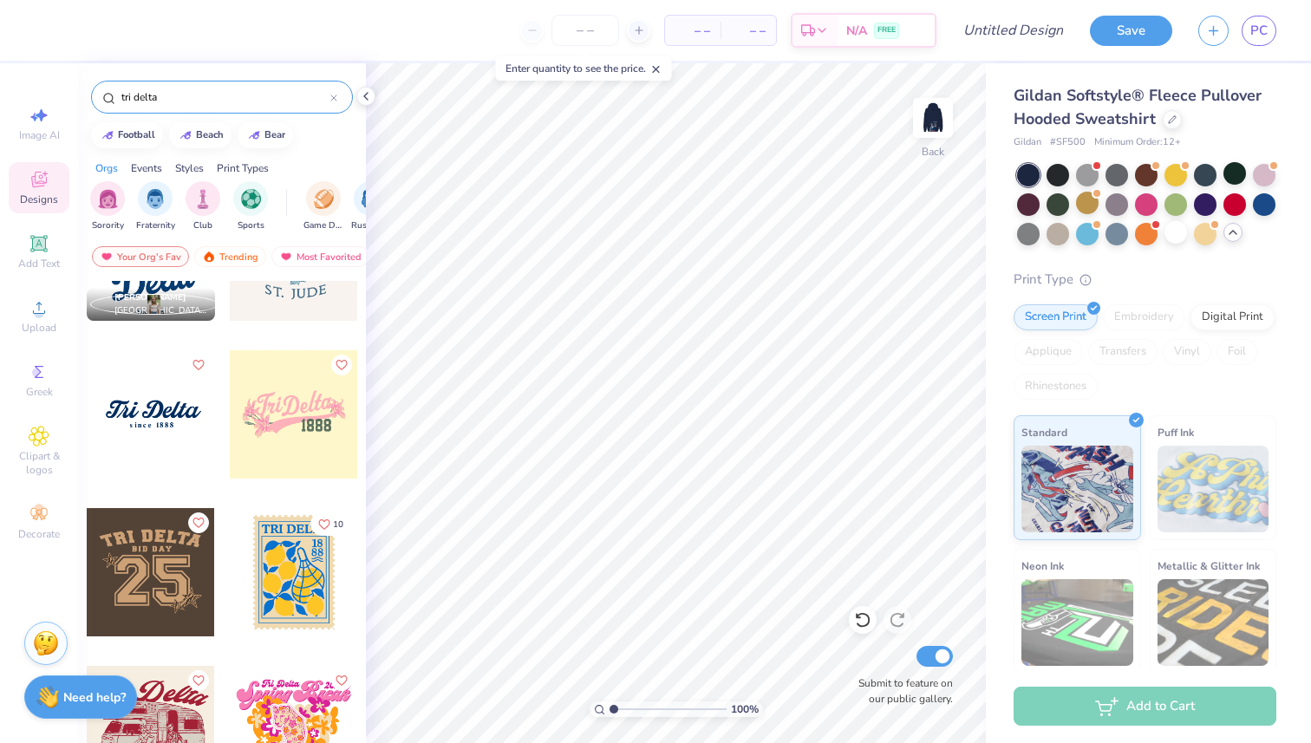
scroll to position [421, 0]
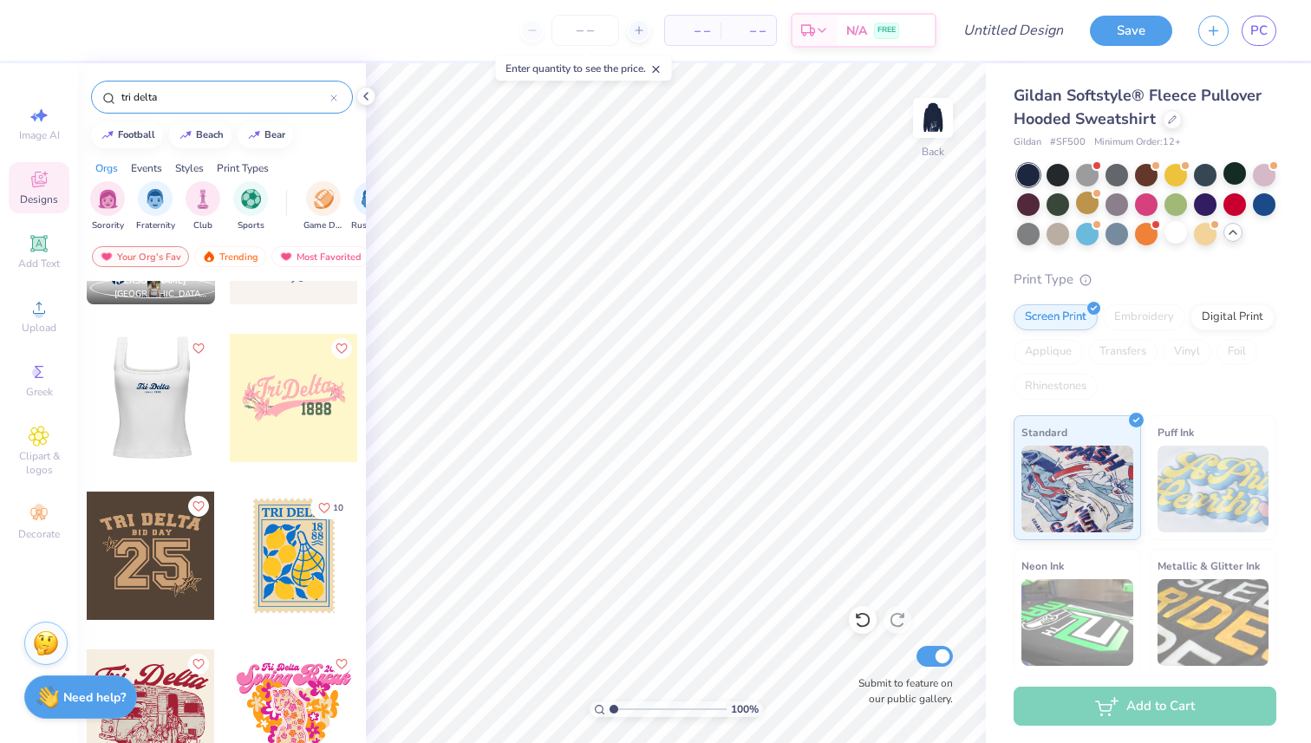
click at [149, 411] on div at bounding box center [150, 398] width 385 height 128
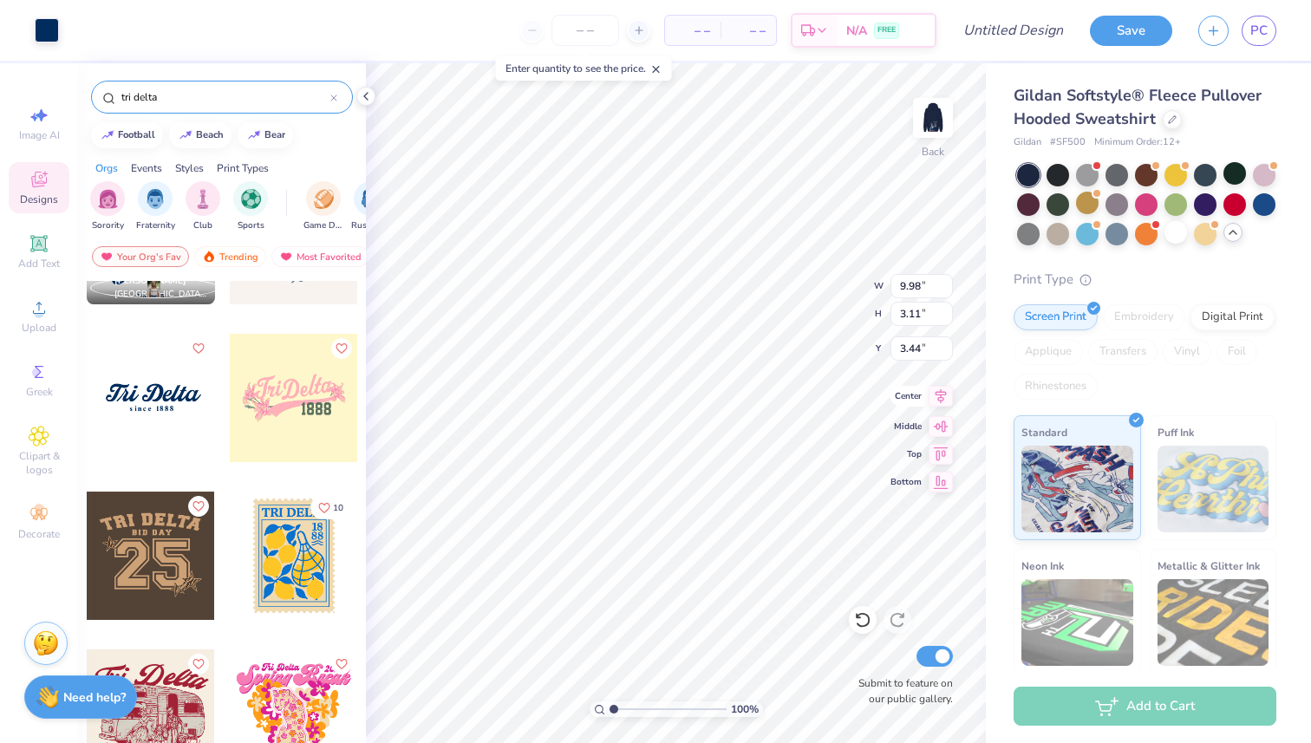
click at [945, 395] on icon at bounding box center [940, 396] width 24 height 21
type input "3.45"
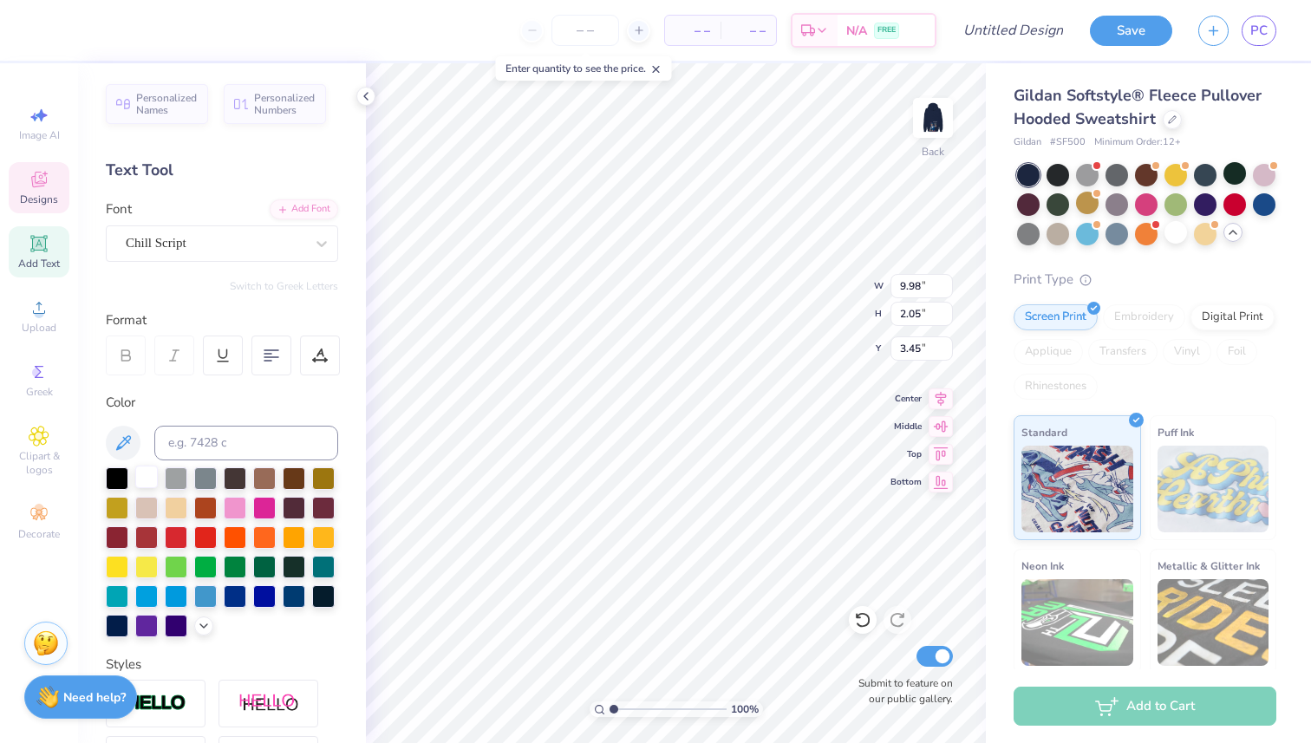
click at [146, 480] on div at bounding box center [146, 477] width 23 height 23
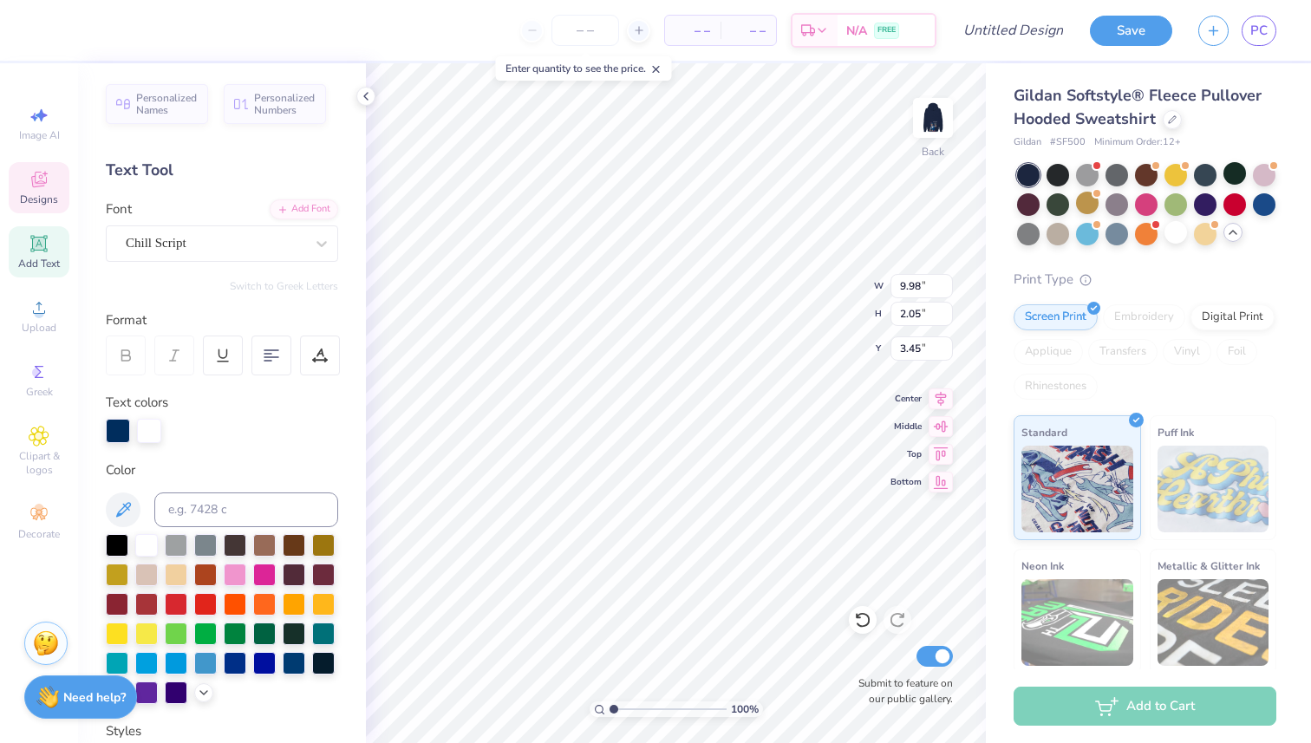
scroll to position [0, 0]
click at [153, 537] on div at bounding box center [146, 543] width 23 height 23
type input "4.60"
type input "0.64"
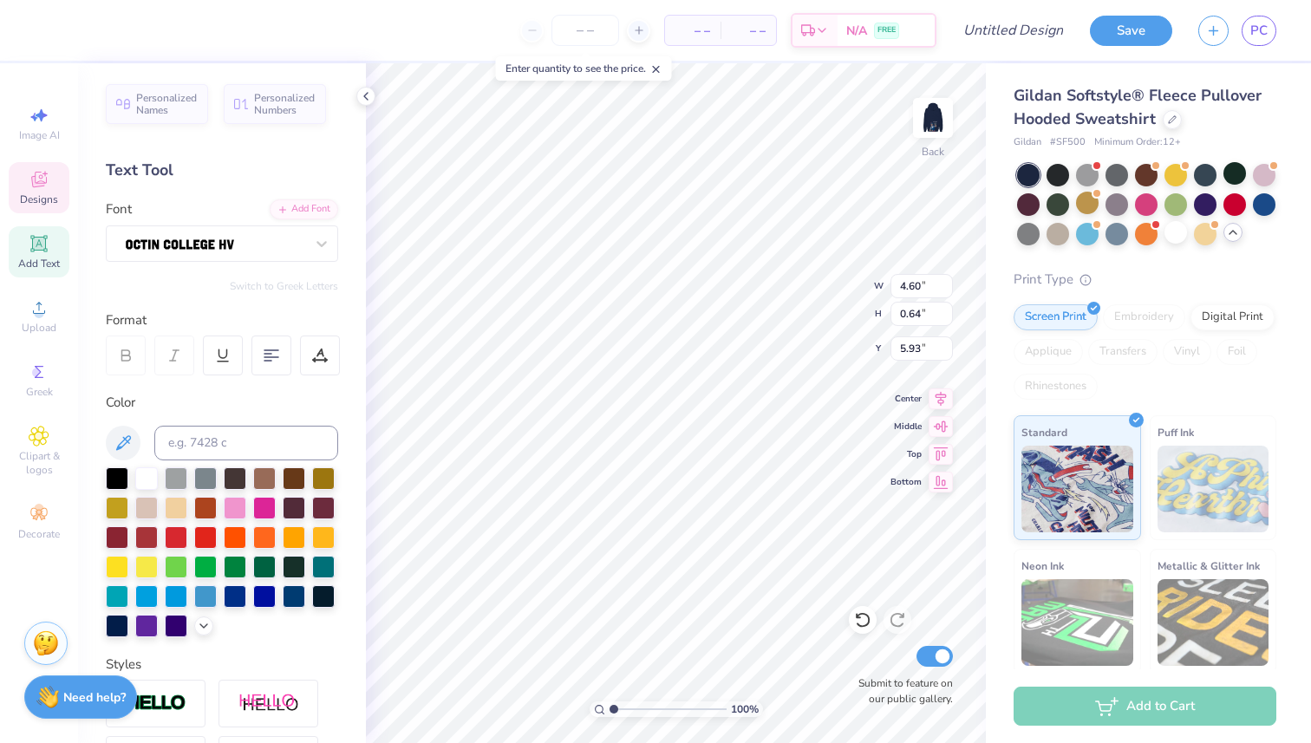
type input "5.67"
click at [143, 479] on div at bounding box center [146, 477] width 23 height 23
type input "6.39"
click at [597, 16] on input "number" at bounding box center [585, 30] width 68 height 31
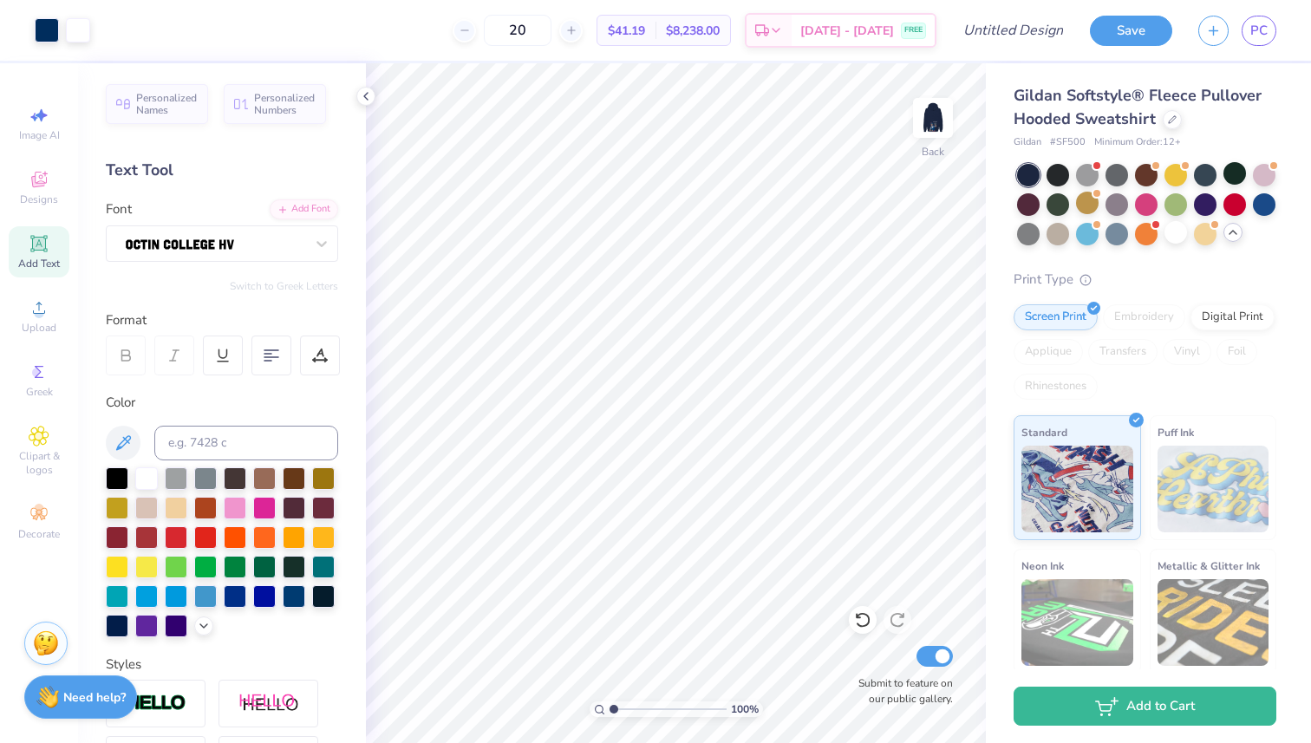
type input "2"
type input "4"
type input "6"
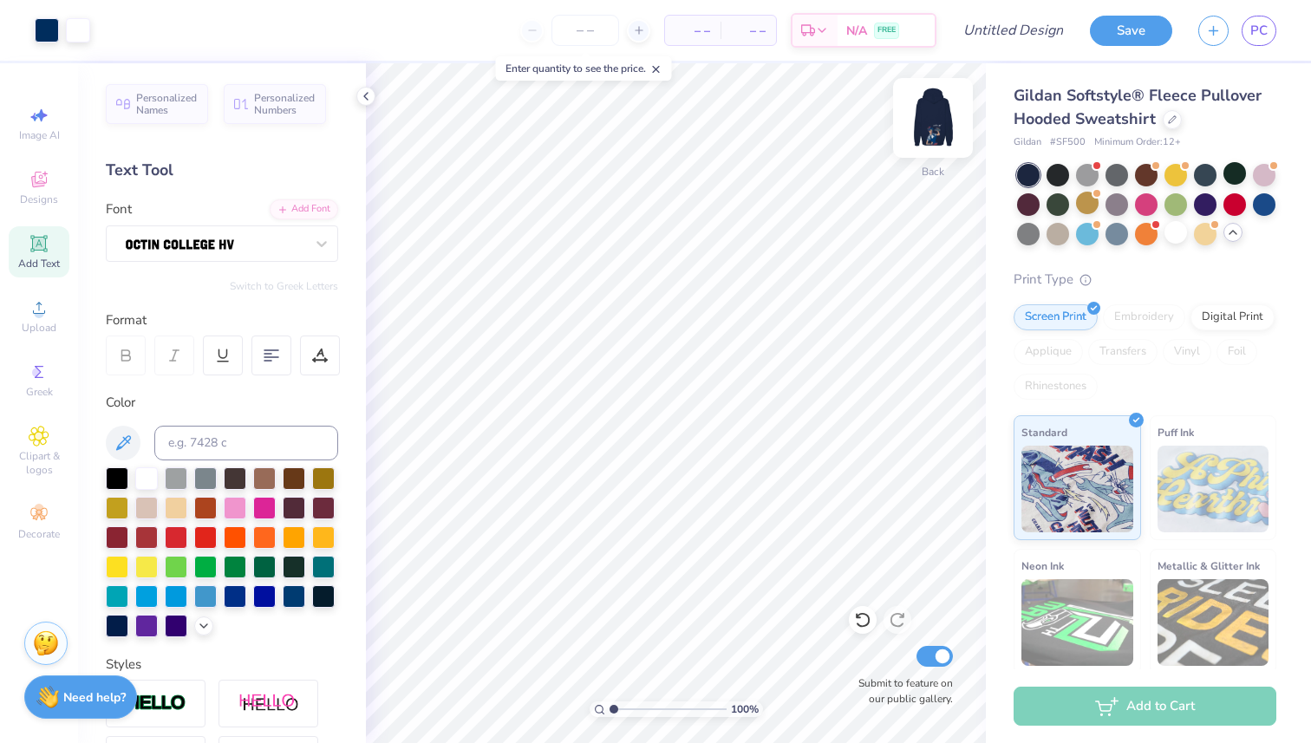
click at [931, 123] on img at bounding box center [932, 117] width 69 height 69
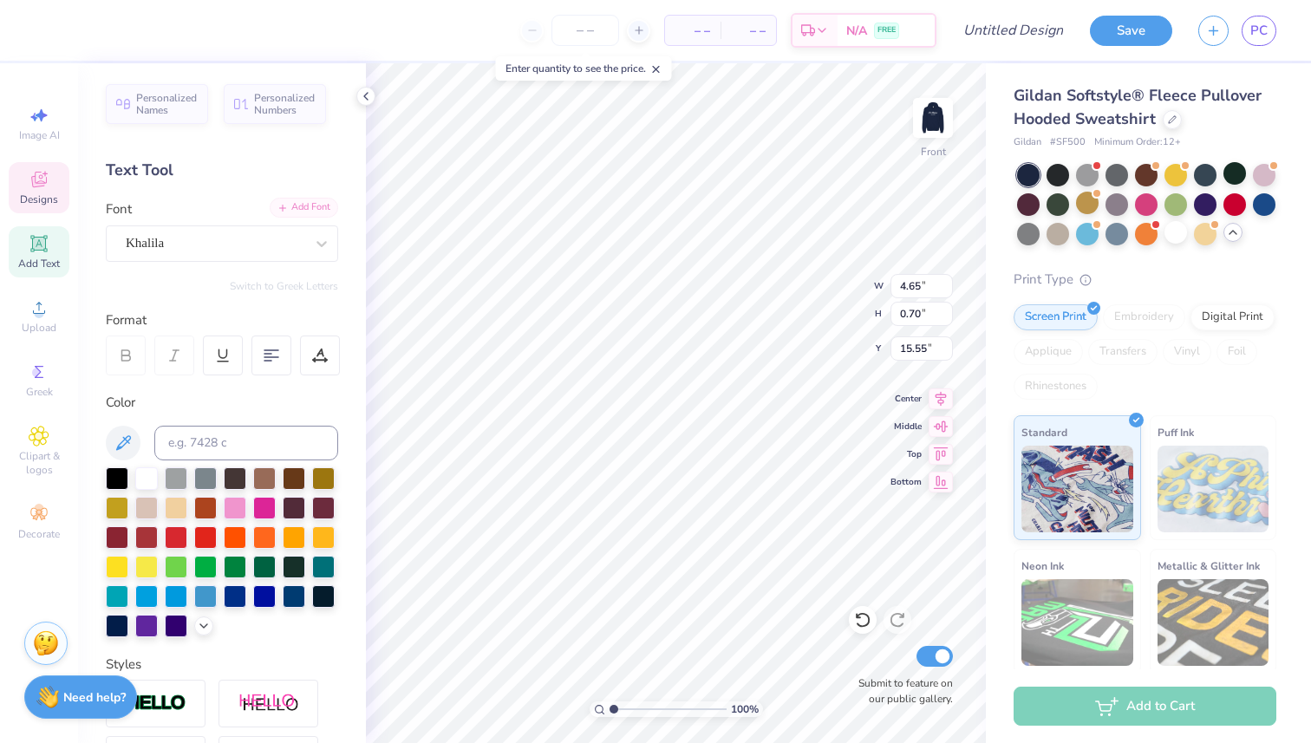
click at [299, 207] on div "Add Font" at bounding box center [304, 208] width 68 height 20
click at [921, 125] on img at bounding box center [932, 117] width 69 height 69
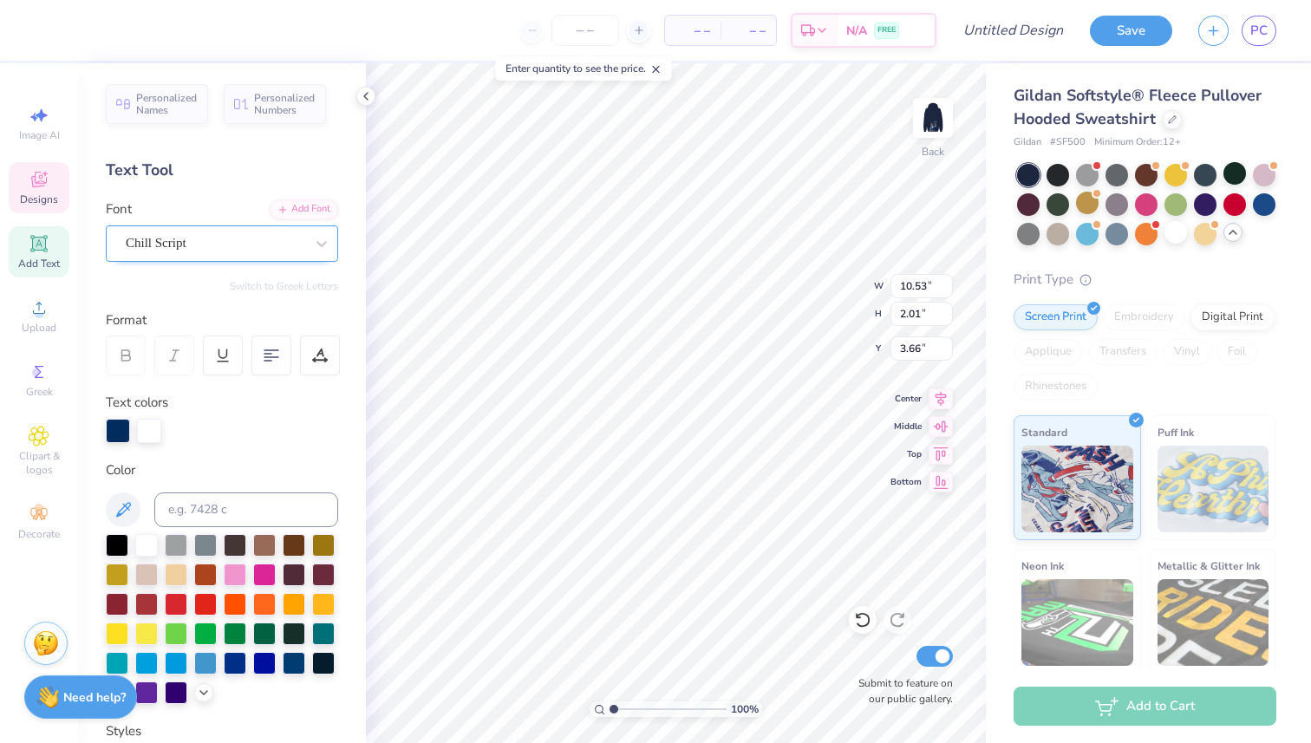
click at [254, 243] on div "Chill Script" at bounding box center [215, 243] width 182 height 27
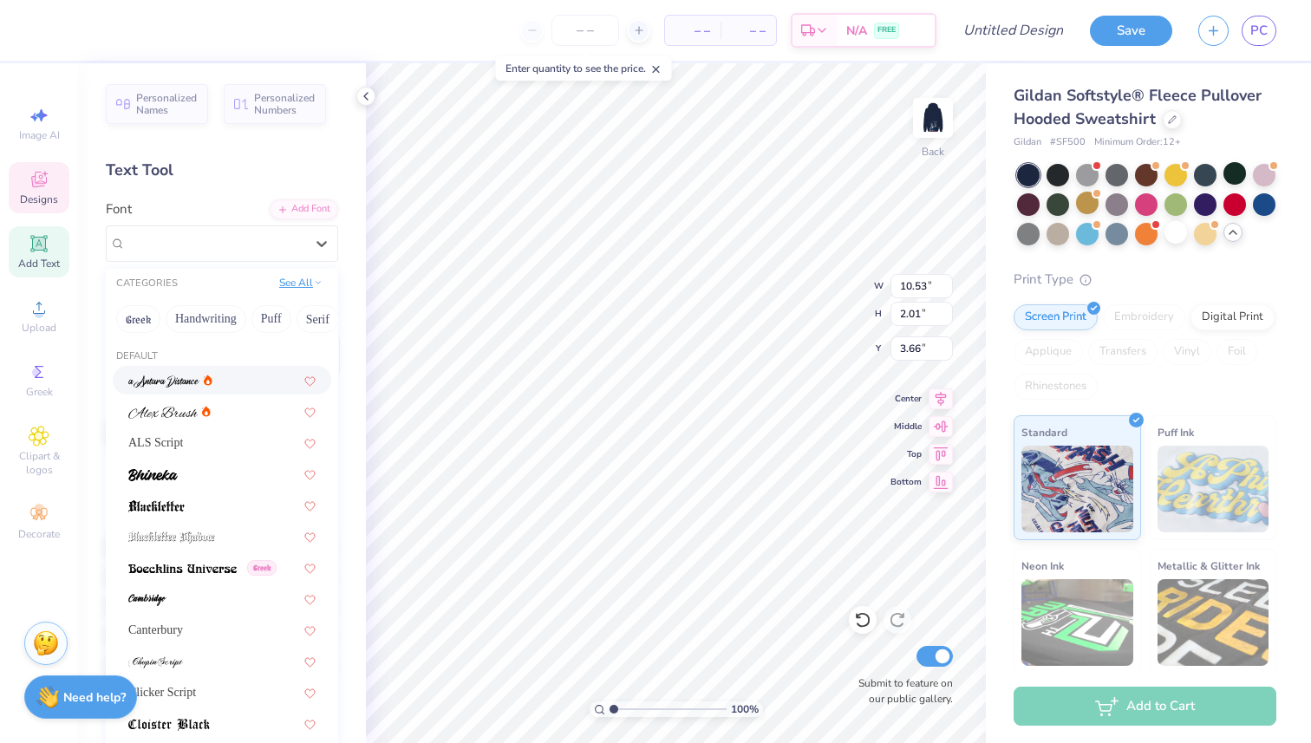
click at [299, 276] on button "See All" at bounding box center [301, 282] width 54 height 17
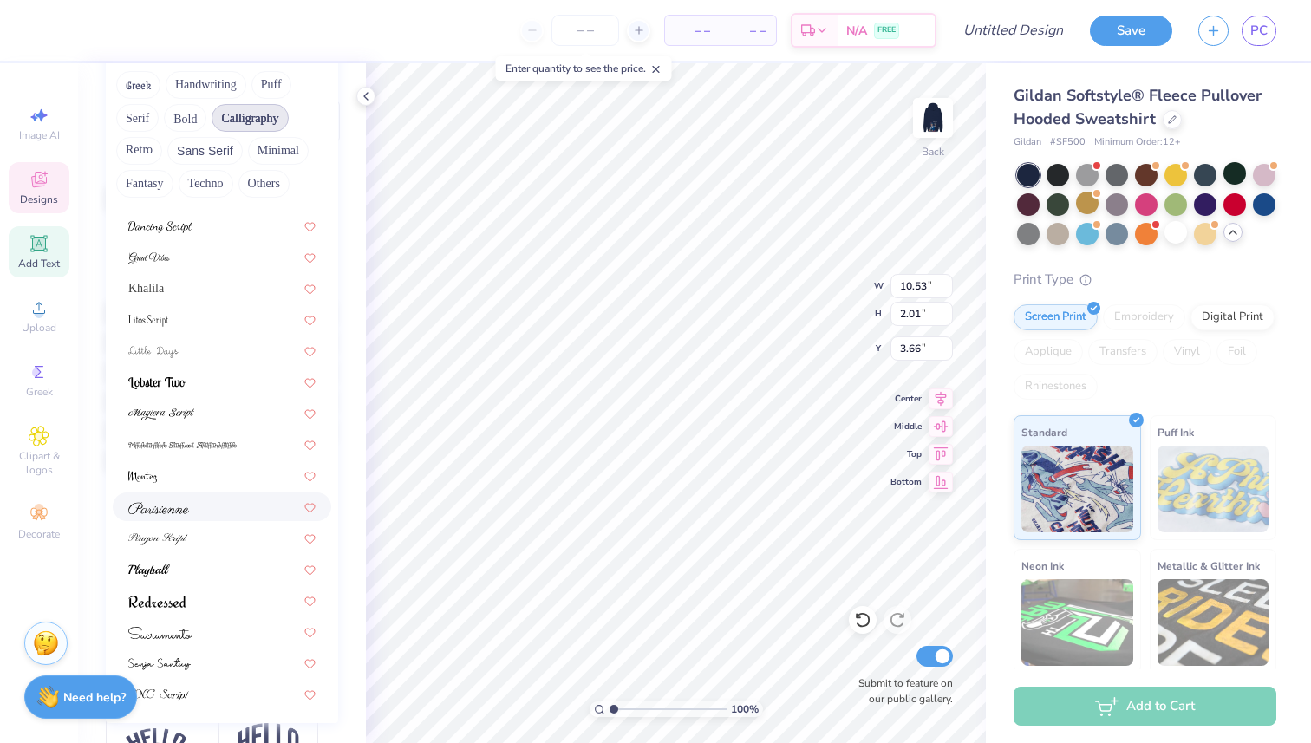
scroll to position [332, 0]
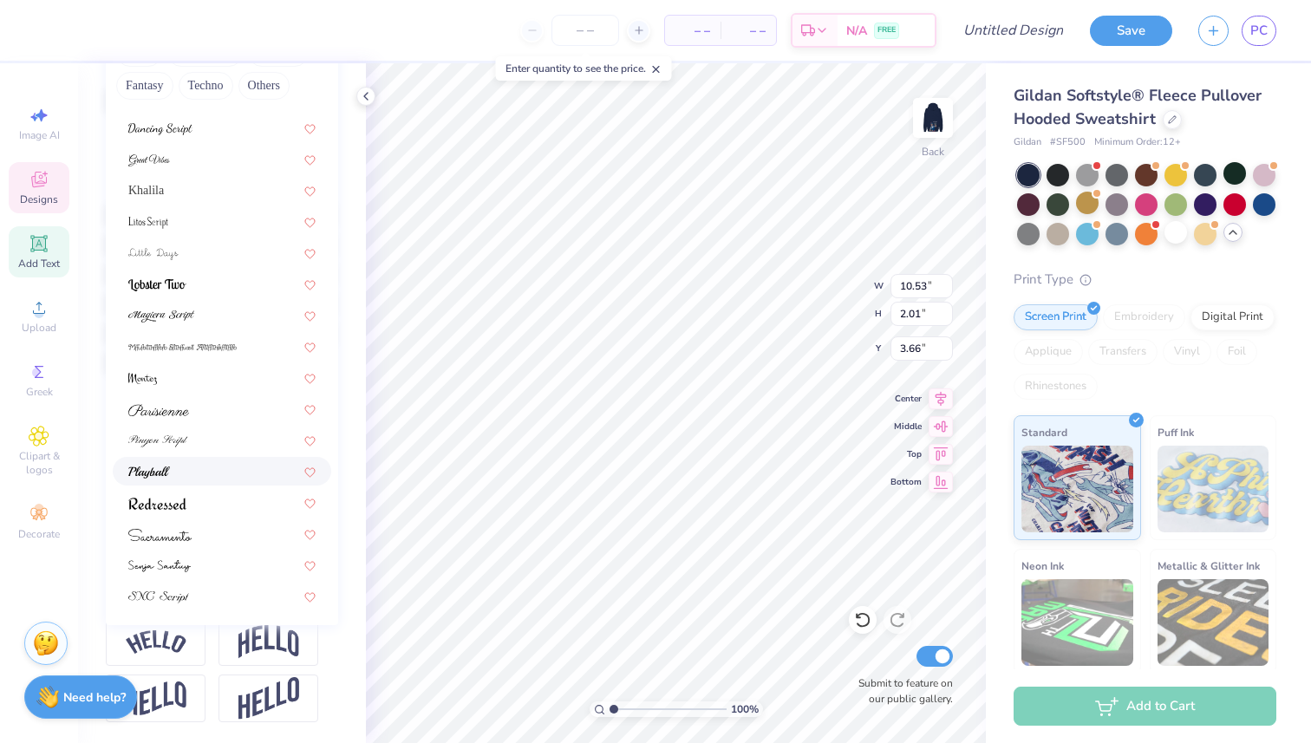
click at [203, 460] on div at bounding box center [222, 471] width 218 height 29
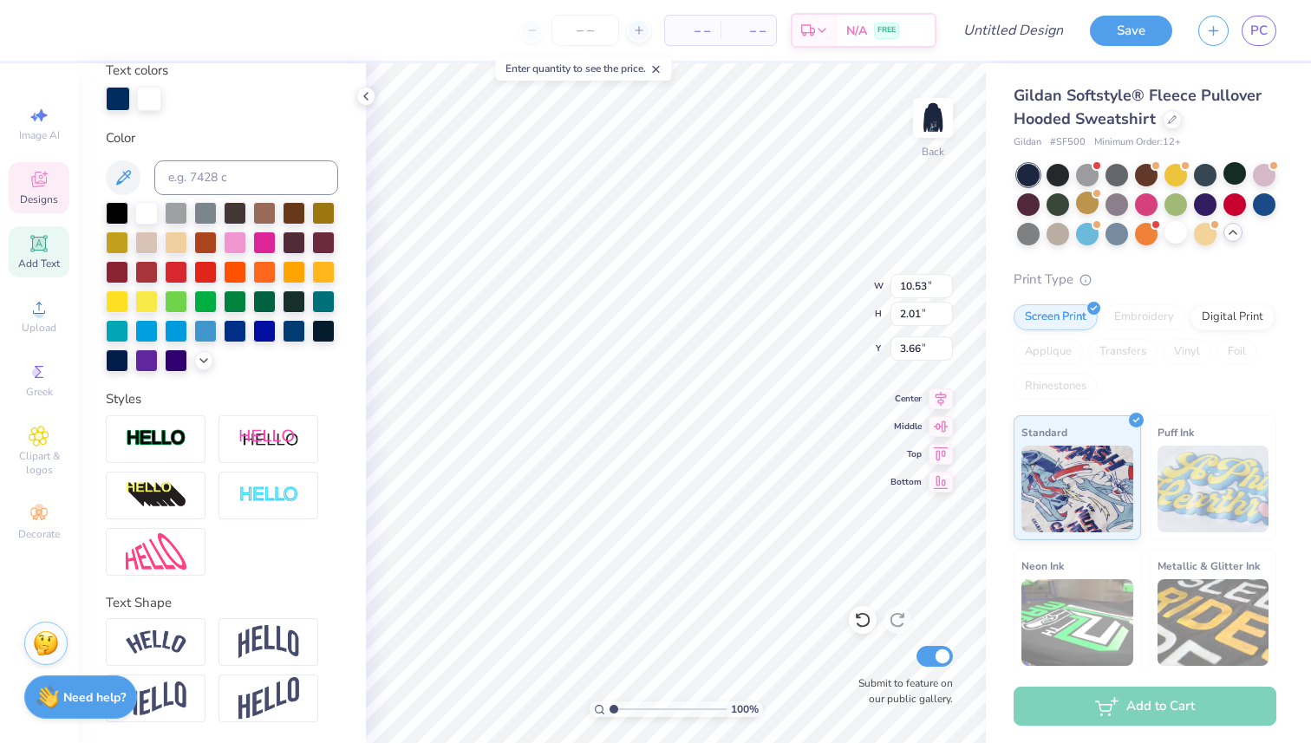
type input "9.61"
type input "2.21"
type input "3.56"
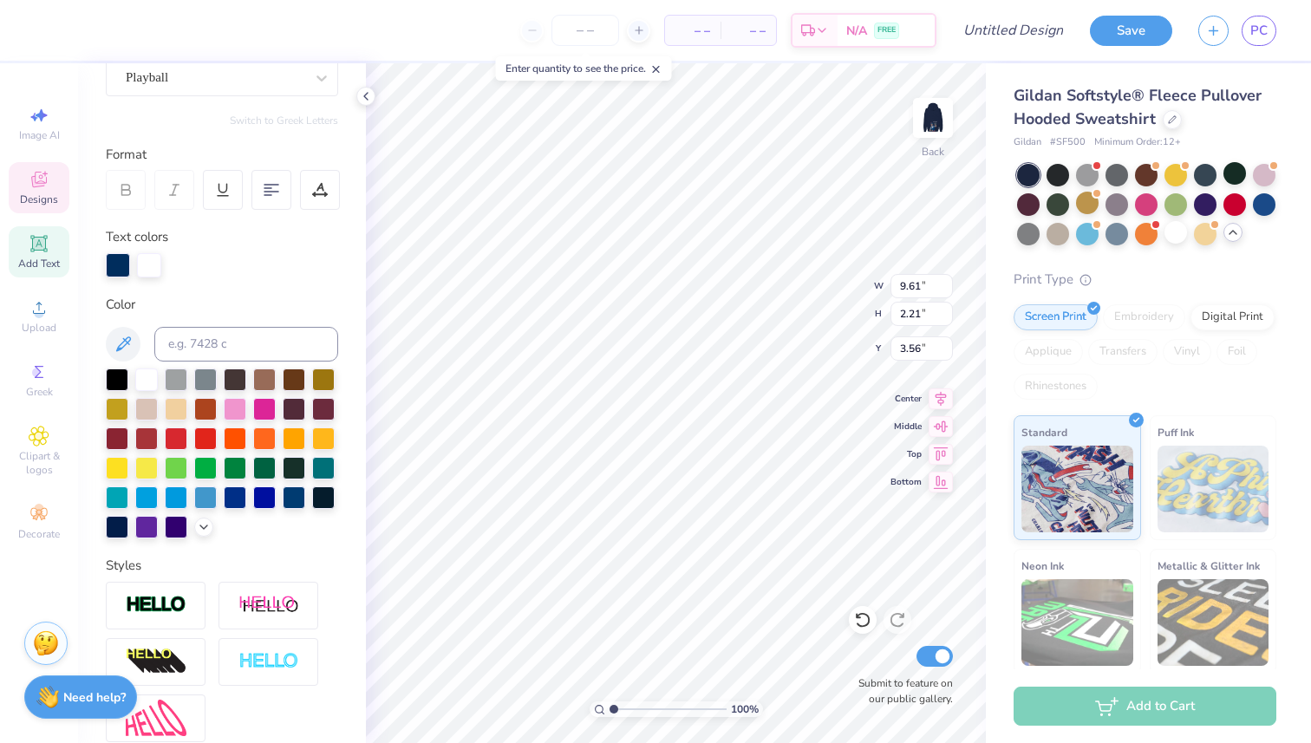
scroll to position [0, 0]
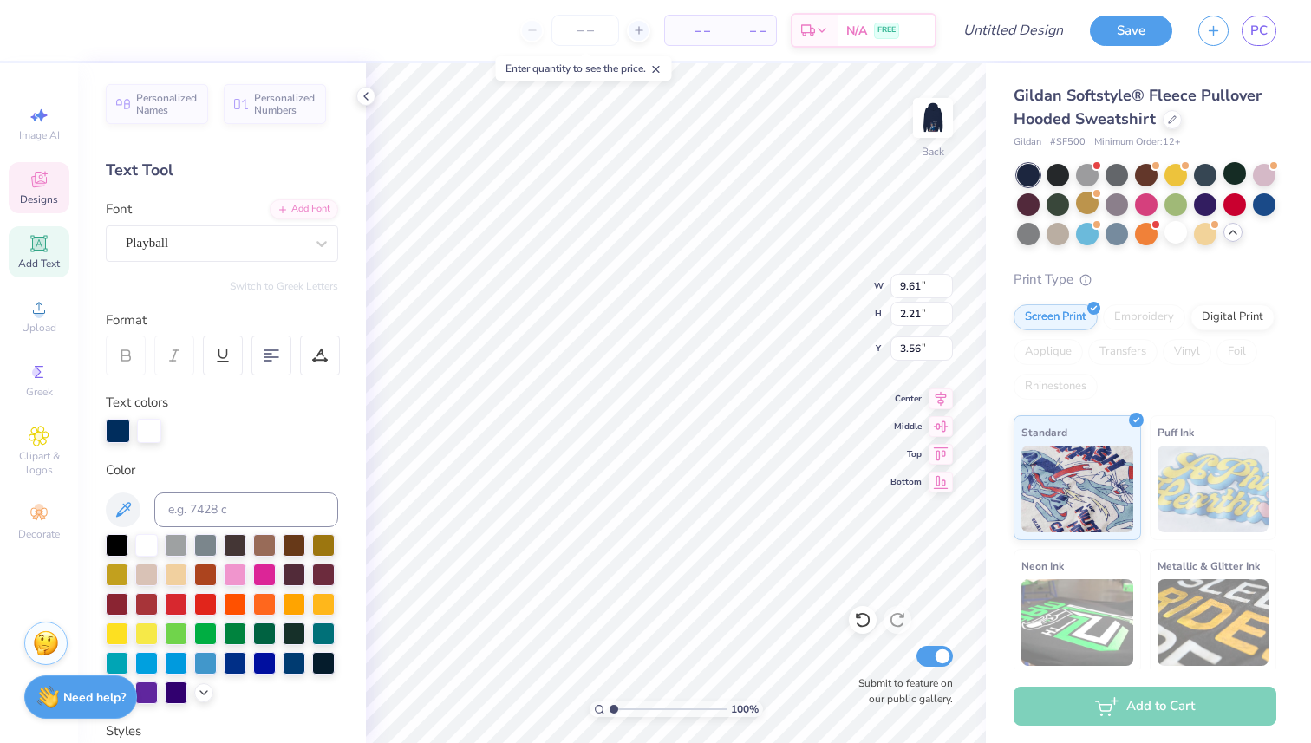
click at [220, 265] on div "Personalized Names Personalized Numbers Text Tool Add Font Font Playball Switch…" at bounding box center [222, 403] width 288 height 680
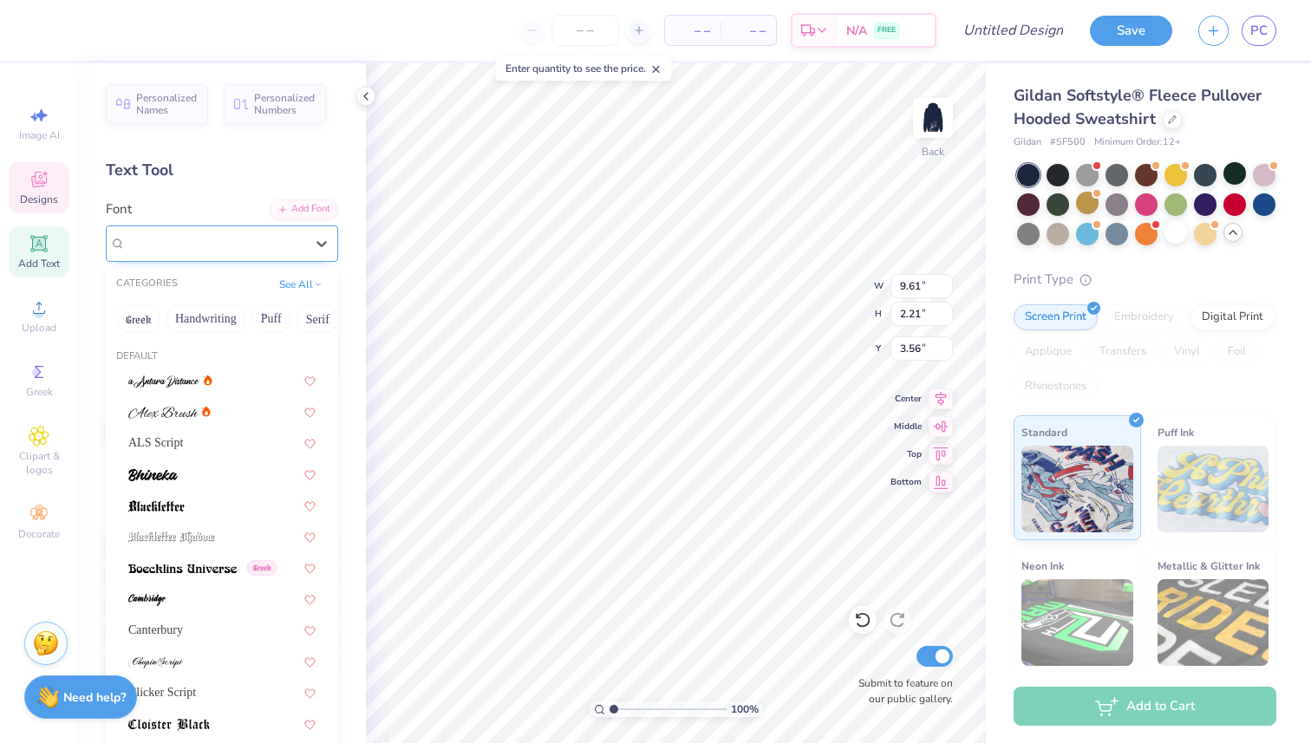
click at [218, 252] on div at bounding box center [215, 242] width 179 height 23
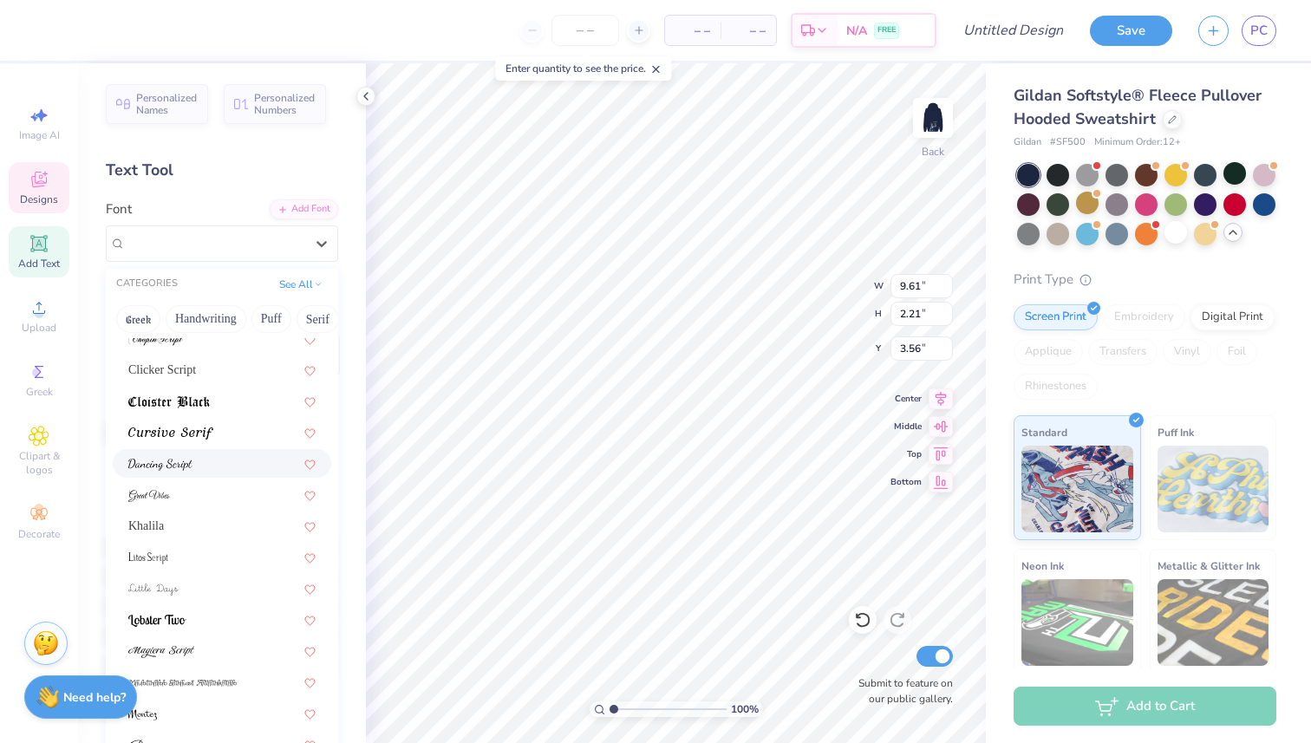
scroll to position [333, 0]
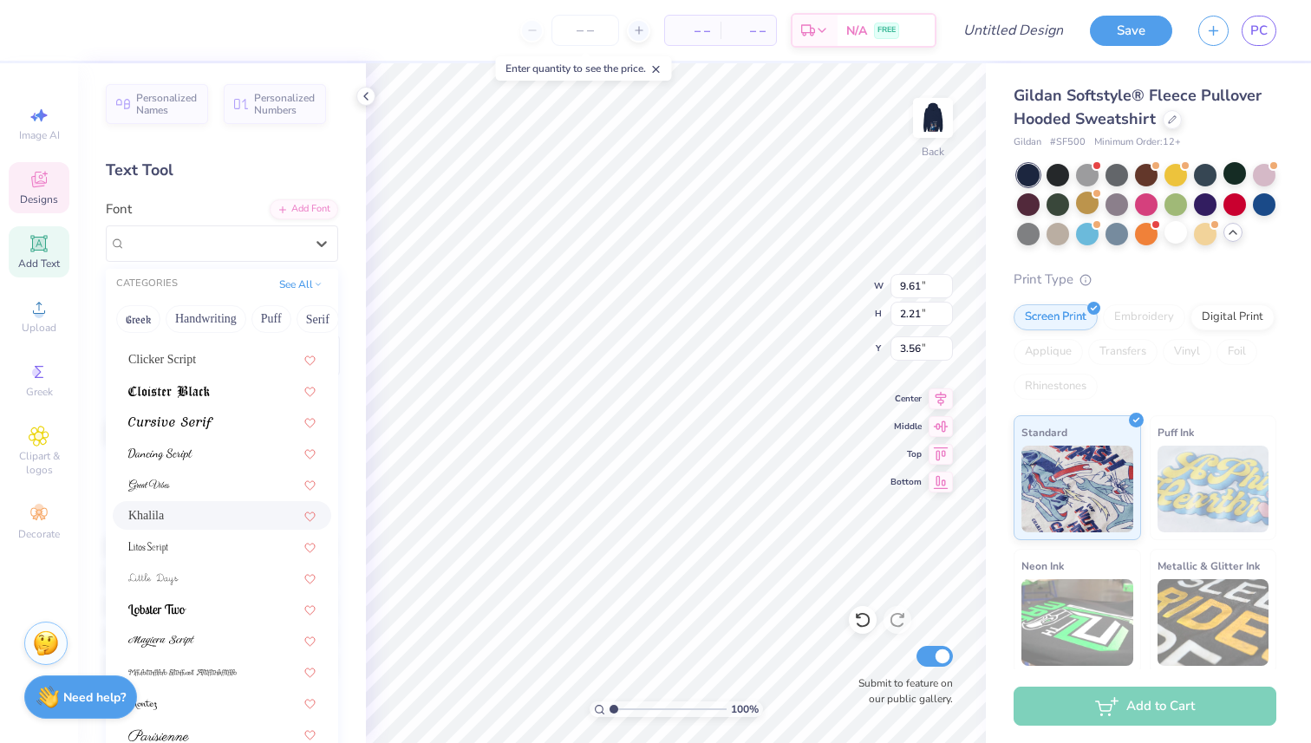
click at [187, 513] on div "Khalila" at bounding box center [221, 515] width 187 height 18
type input "10.50"
type input "2.08"
type input "3.62"
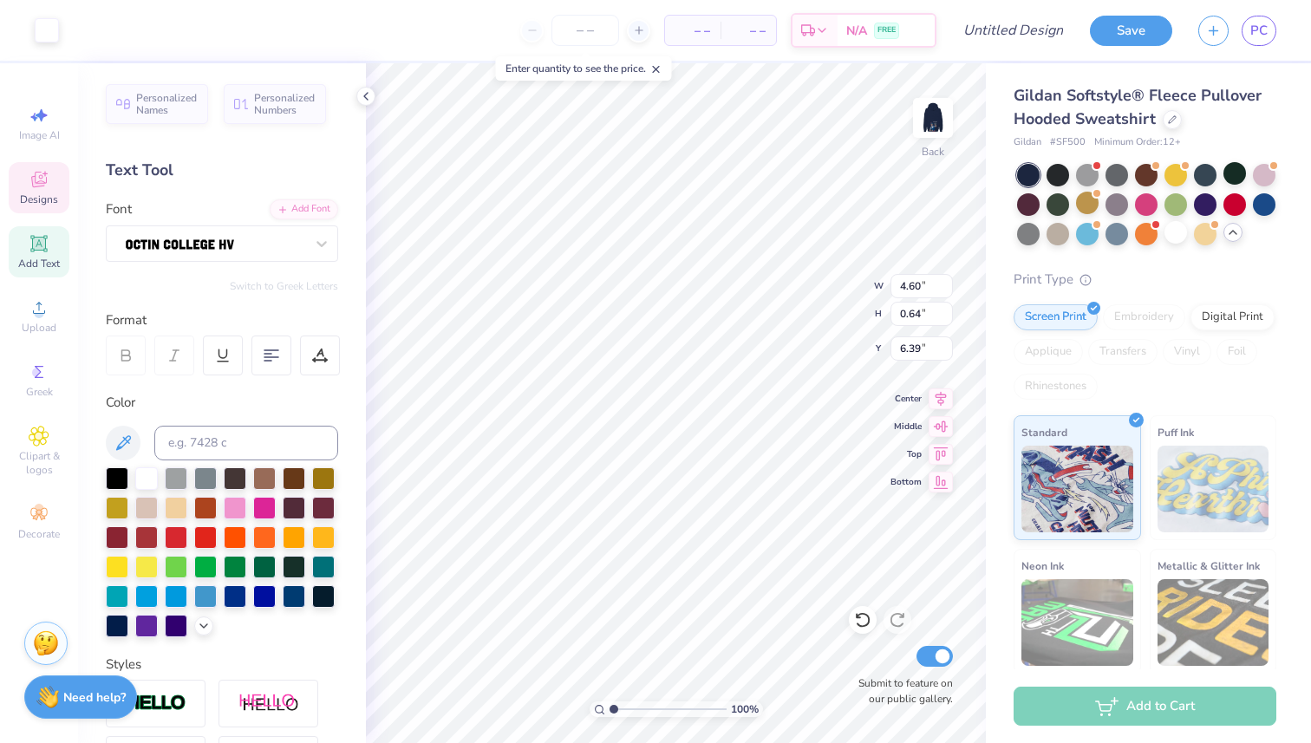
type input "6.41"
click at [188, 254] on div at bounding box center [215, 242] width 179 height 23
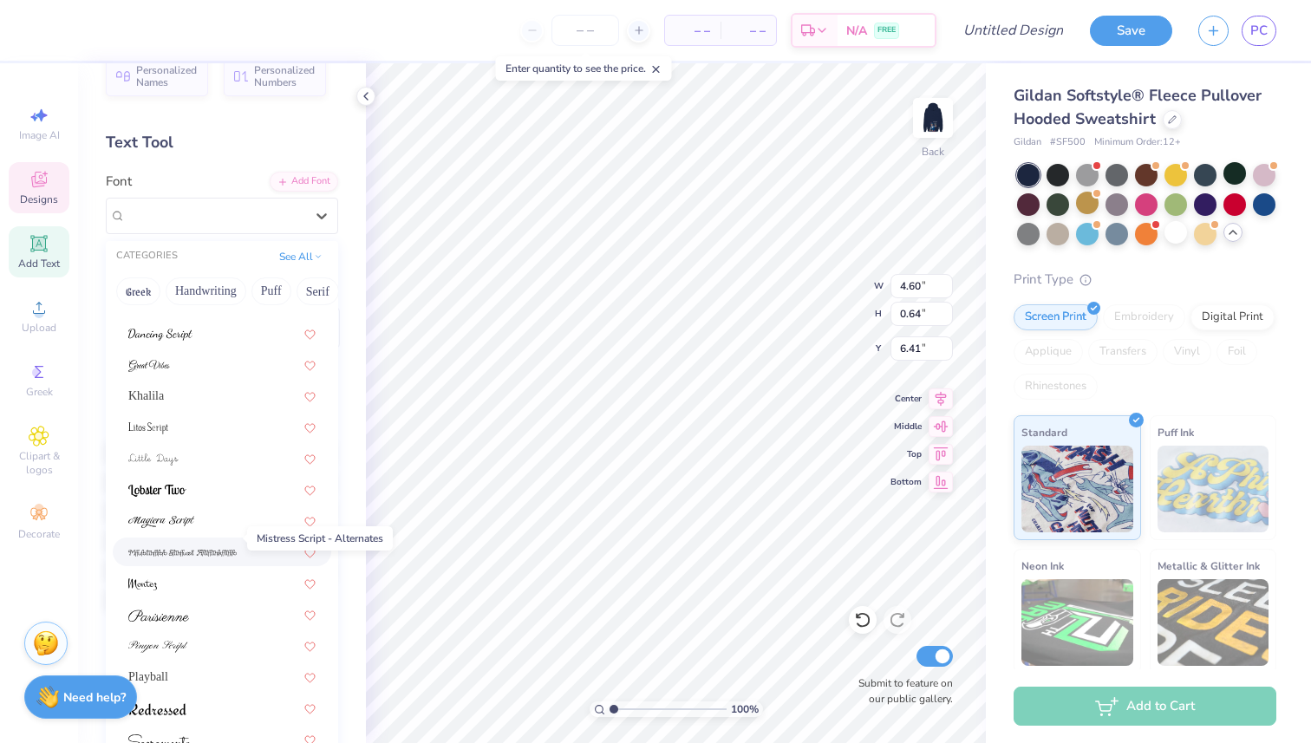
scroll to position [55, 0]
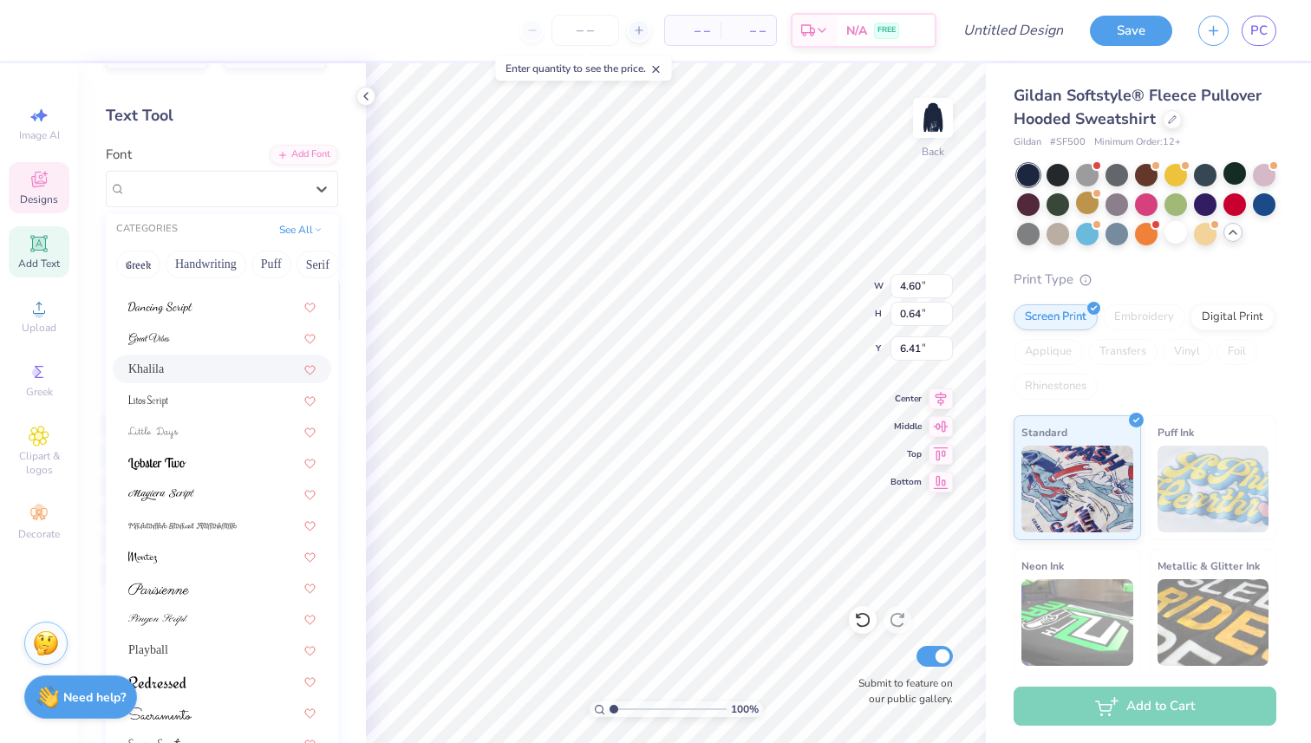
click at [171, 357] on div "Khalila" at bounding box center [222, 369] width 218 height 29
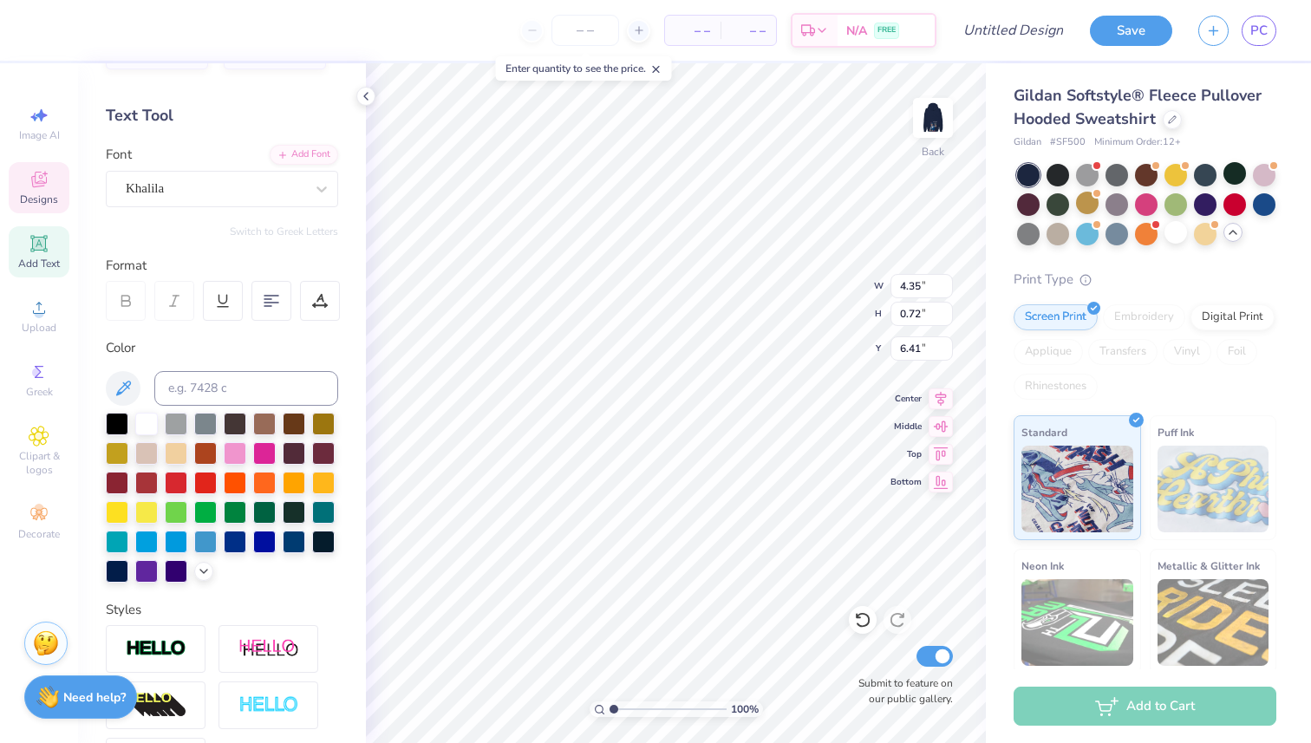
type input "4.35"
type input "0.72"
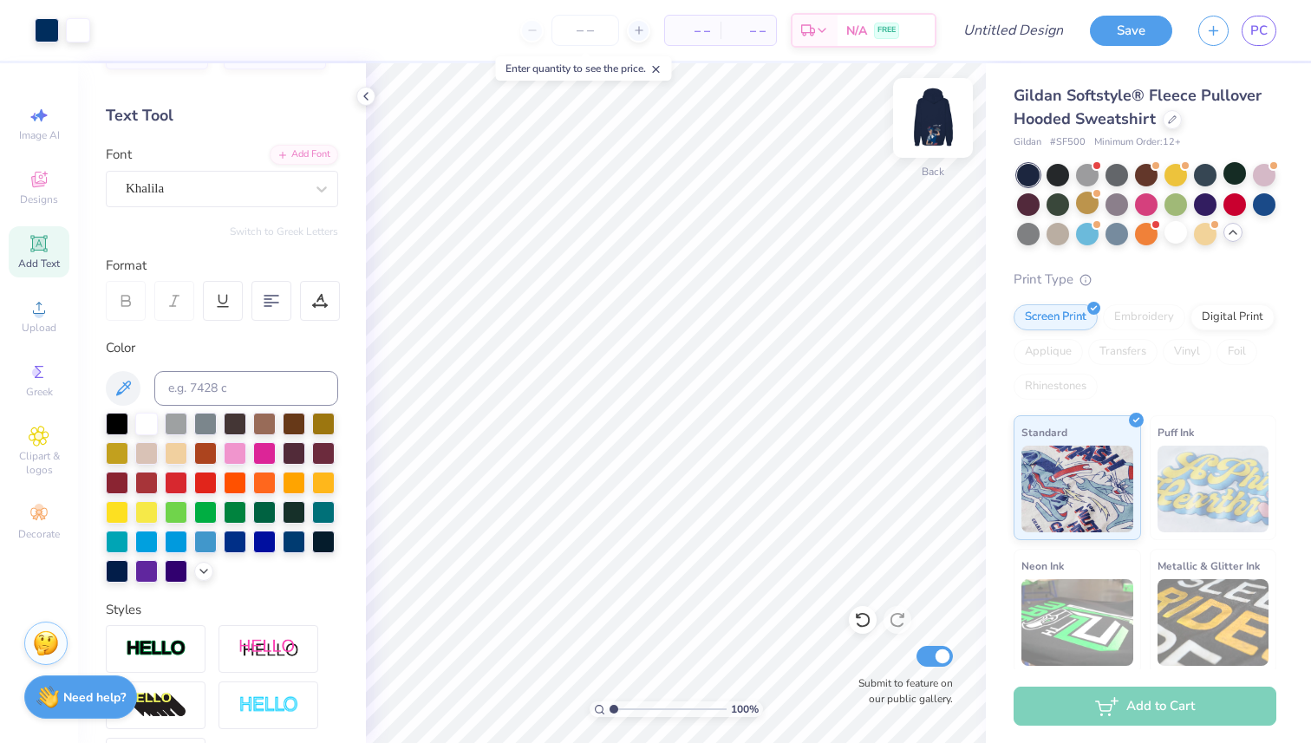
click at [945, 125] on img at bounding box center [932, 117] width 69 height 69
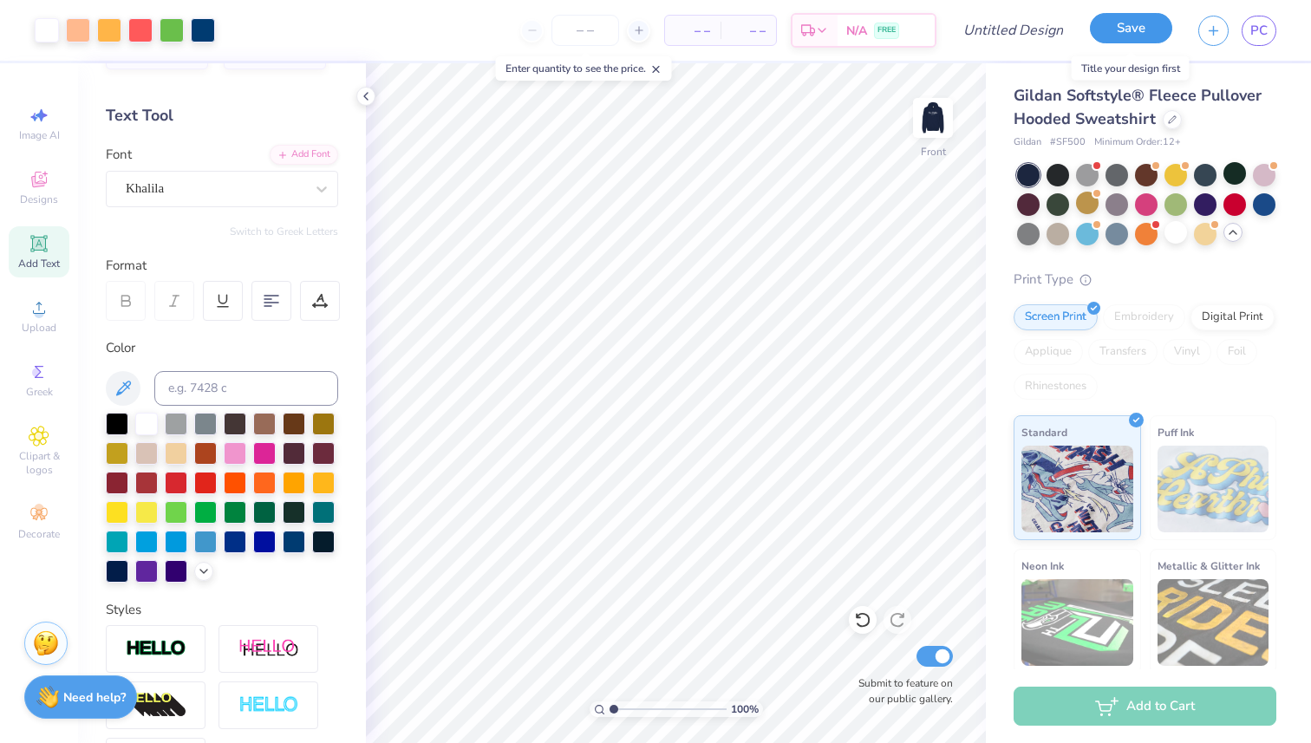
click at [1118, 26] on button "Save" at bounding box center [1131, 28] width 82 height 30
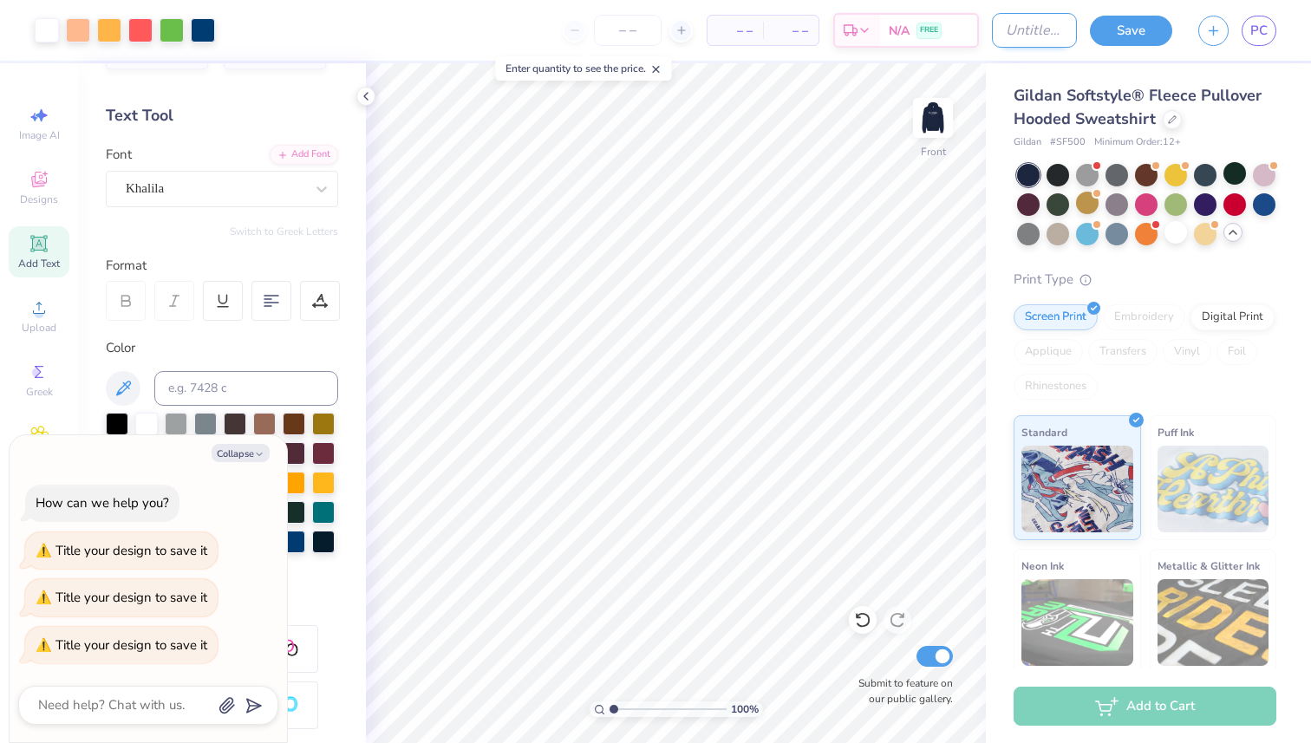
type textarea "x"
click at [1032, 21] on input "Design Title" at bounding box center [1034, 30] width 85 height 35
type input "M"
type textarea "x"
type input "Mo"
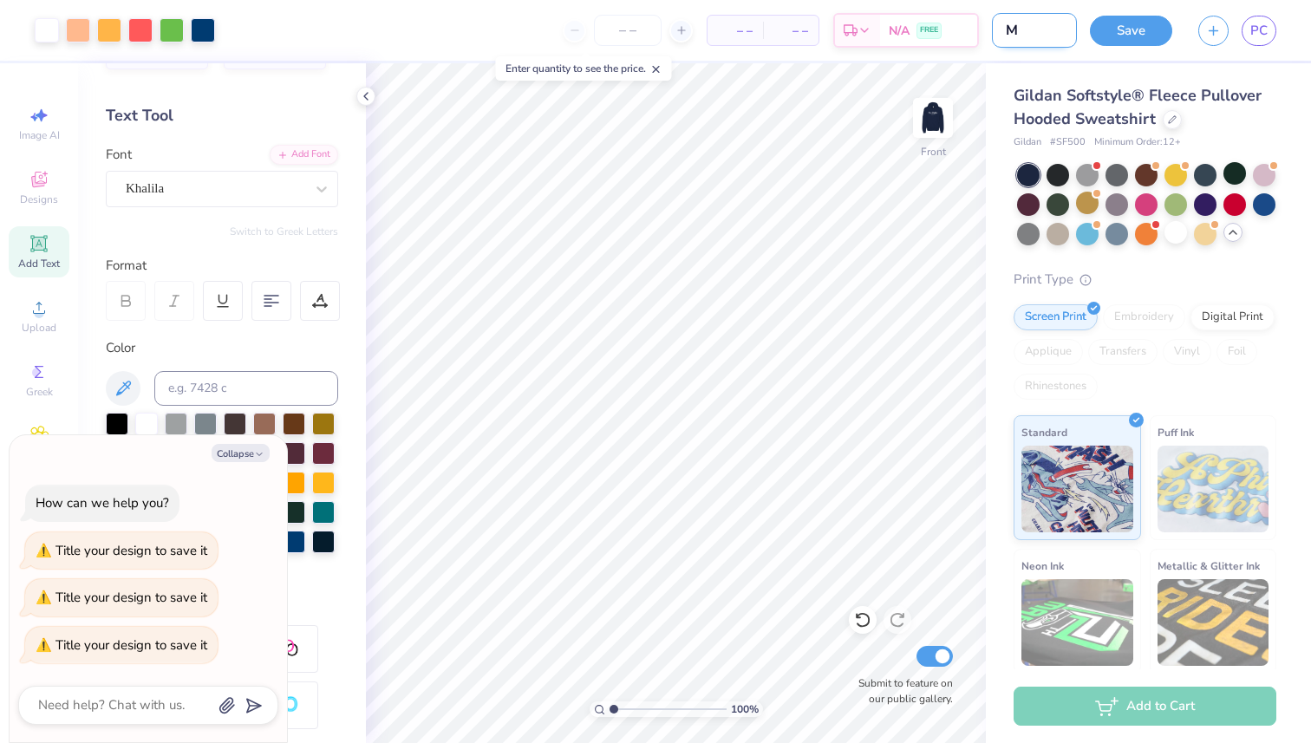
type textarea "x"
type input "Moc"
type textarea "x"
type input "Mock"
type textarea "x"
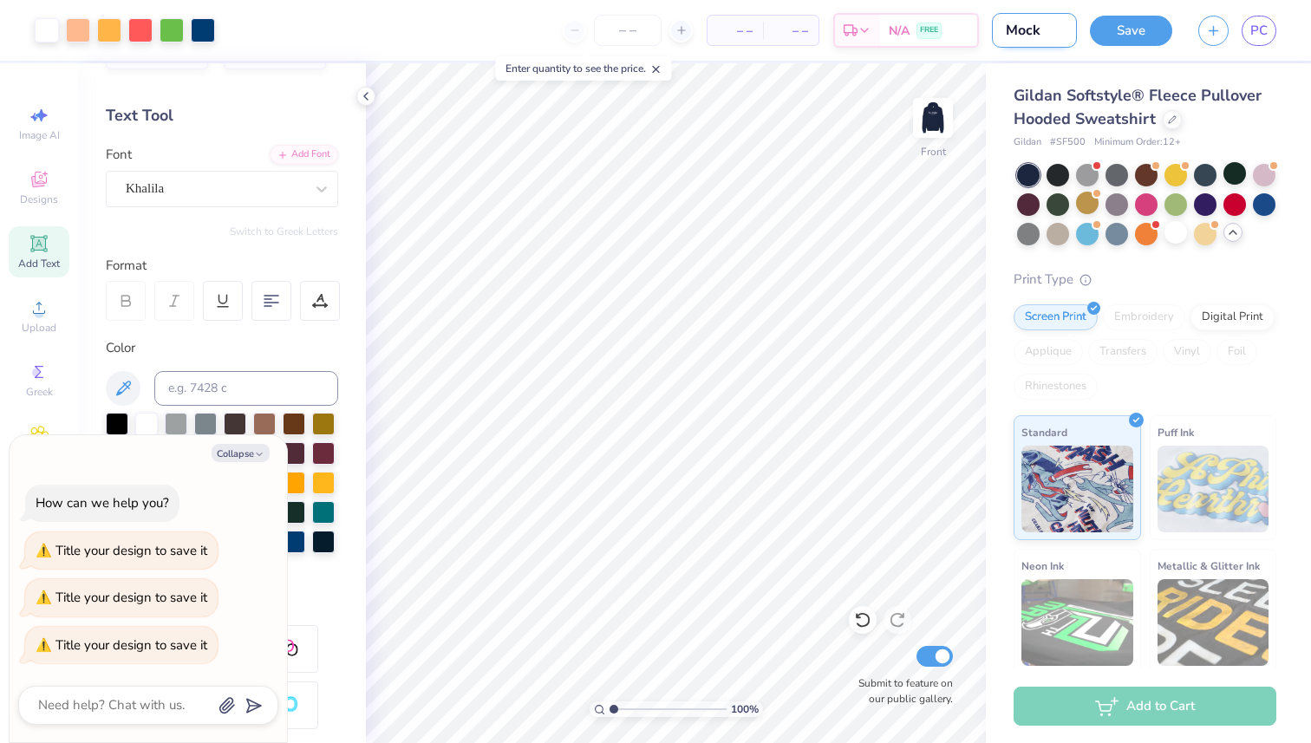
type input "Mock"
type textarea "x"
type input "Mock u"
type textarea "x"
type input "Mock up"
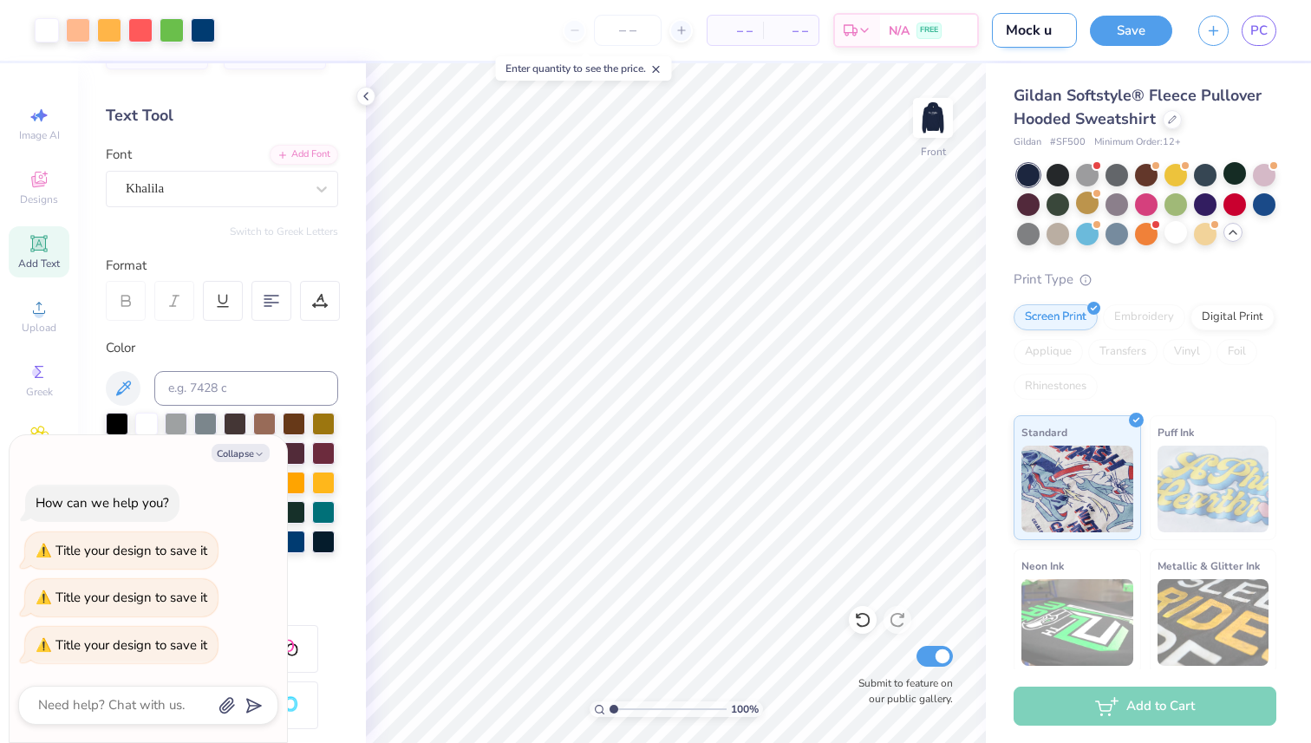
type textarea "x"
type input "Mock up"
type textarea "x"
type input "Mock up h"
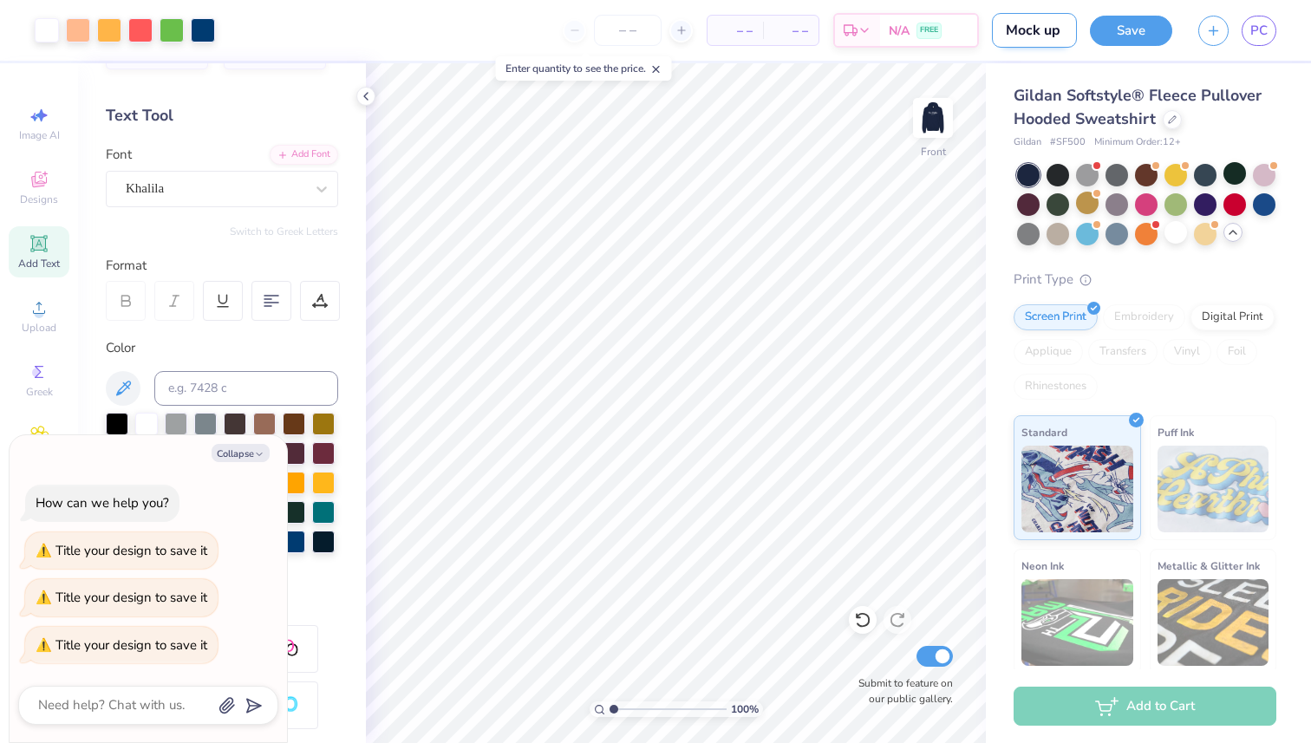
type textarea "x"
type input "Mock up ho"
type textarea "x"
type input "Mock up hoo"
type textarea "x"
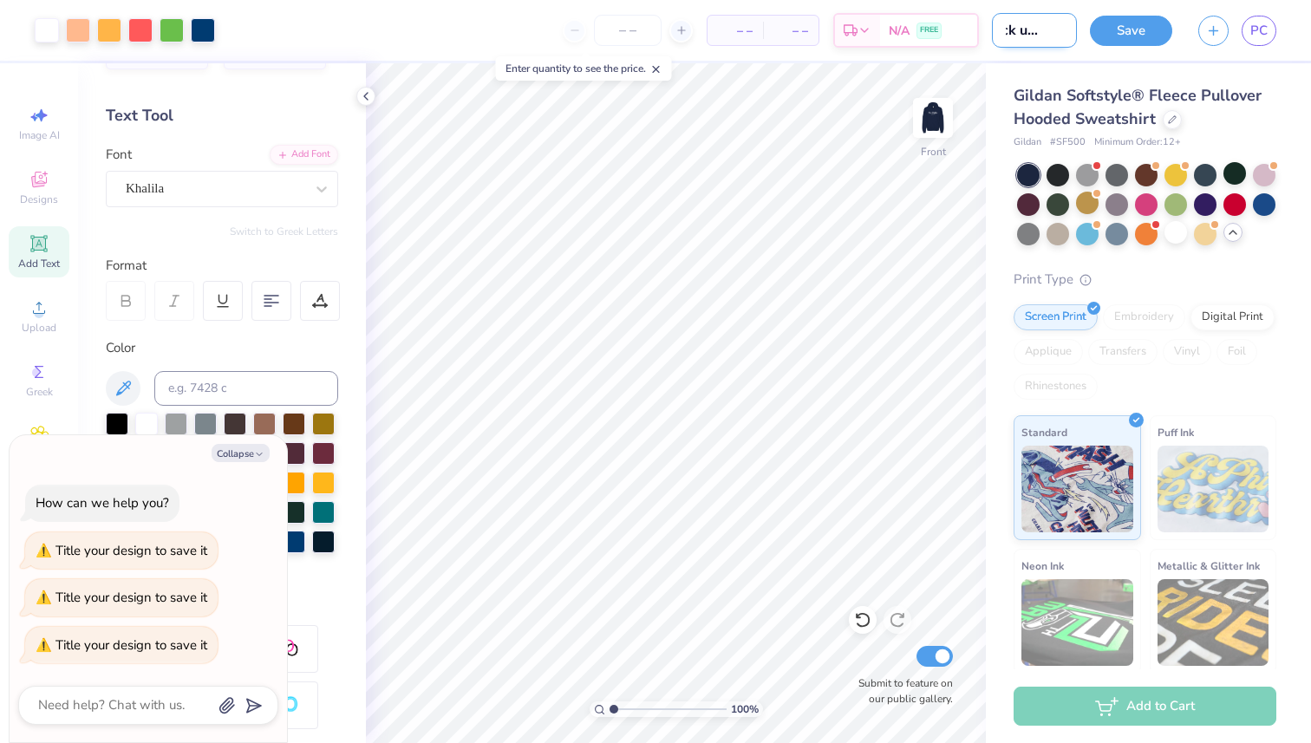
type input "Mock up hood"
type textarea "x"
type input "Mock up hoodi"
type textarea "x"
type input "Mock up hoodie"
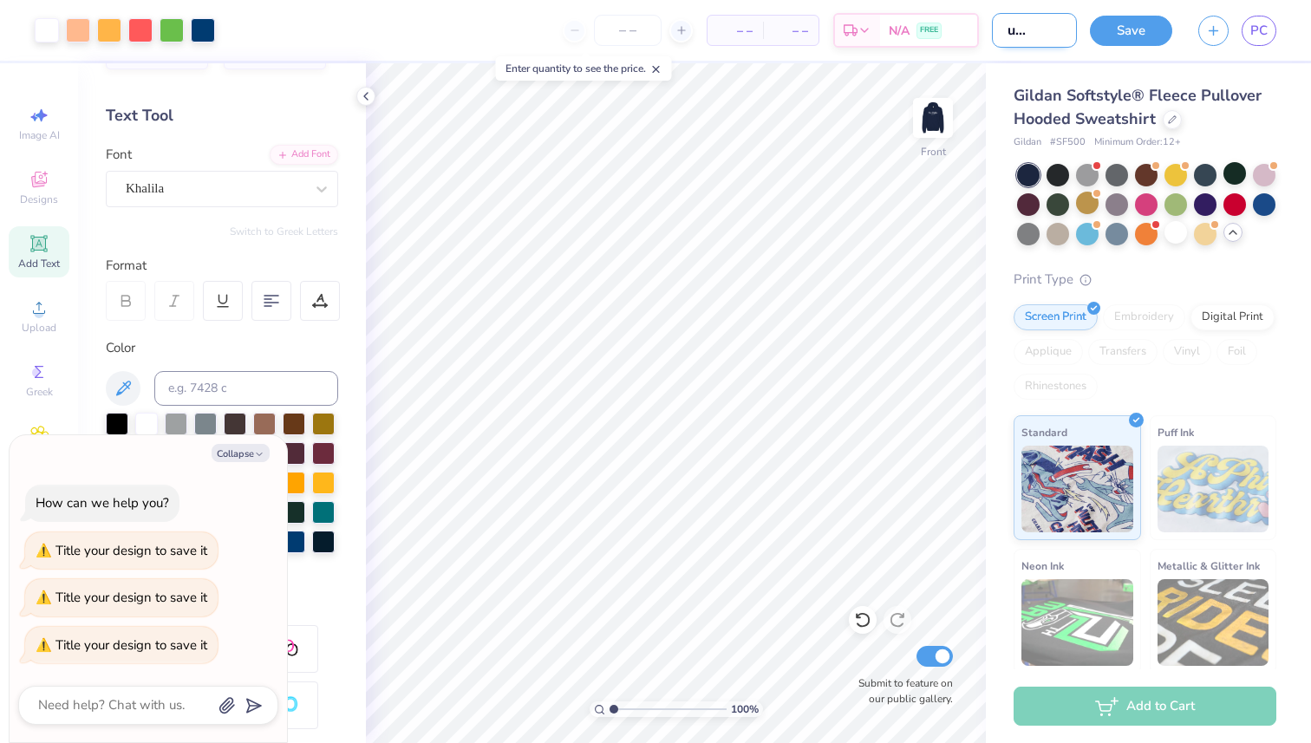
type textarea "x"
type input "Mock up hoodie"
click at [1109, 34] on button "Save" at bounding box center [1131, 28] width 82 height 30
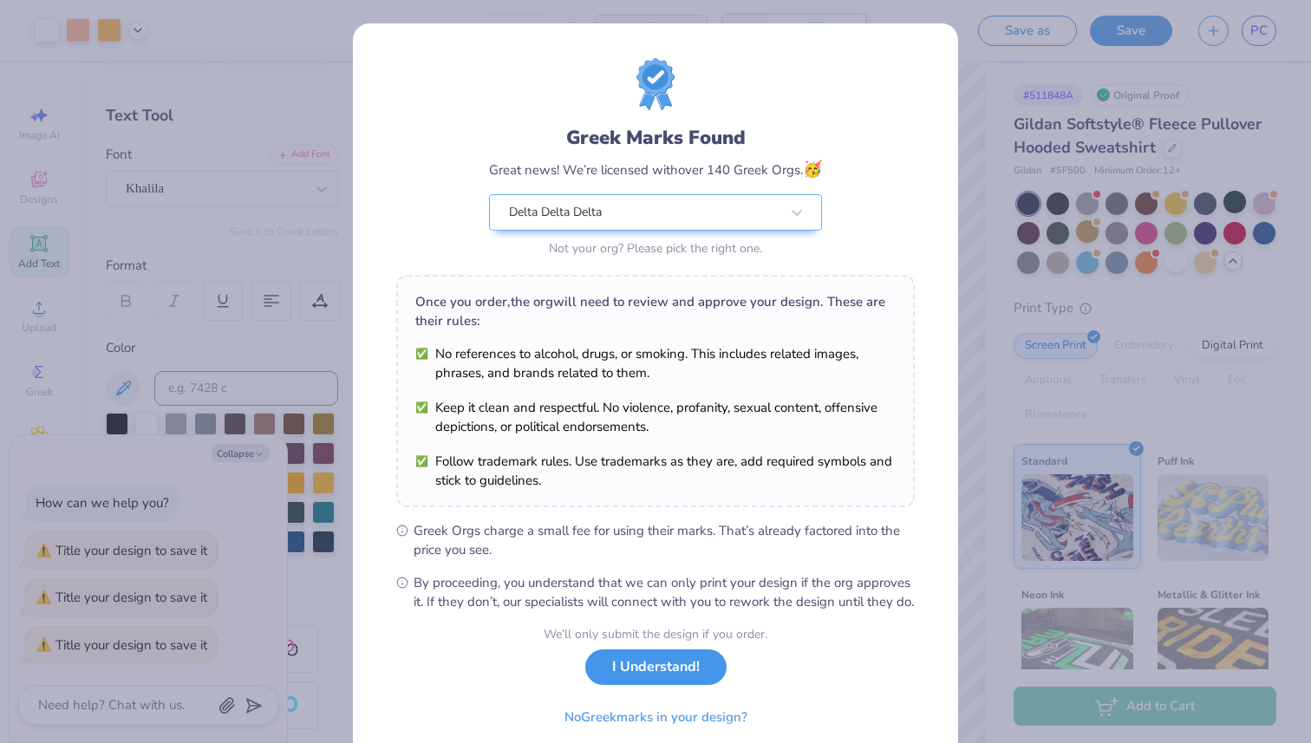
click at [678, 685] on button "I Understand!" at bounding box center [655, 667] width 141 height 36
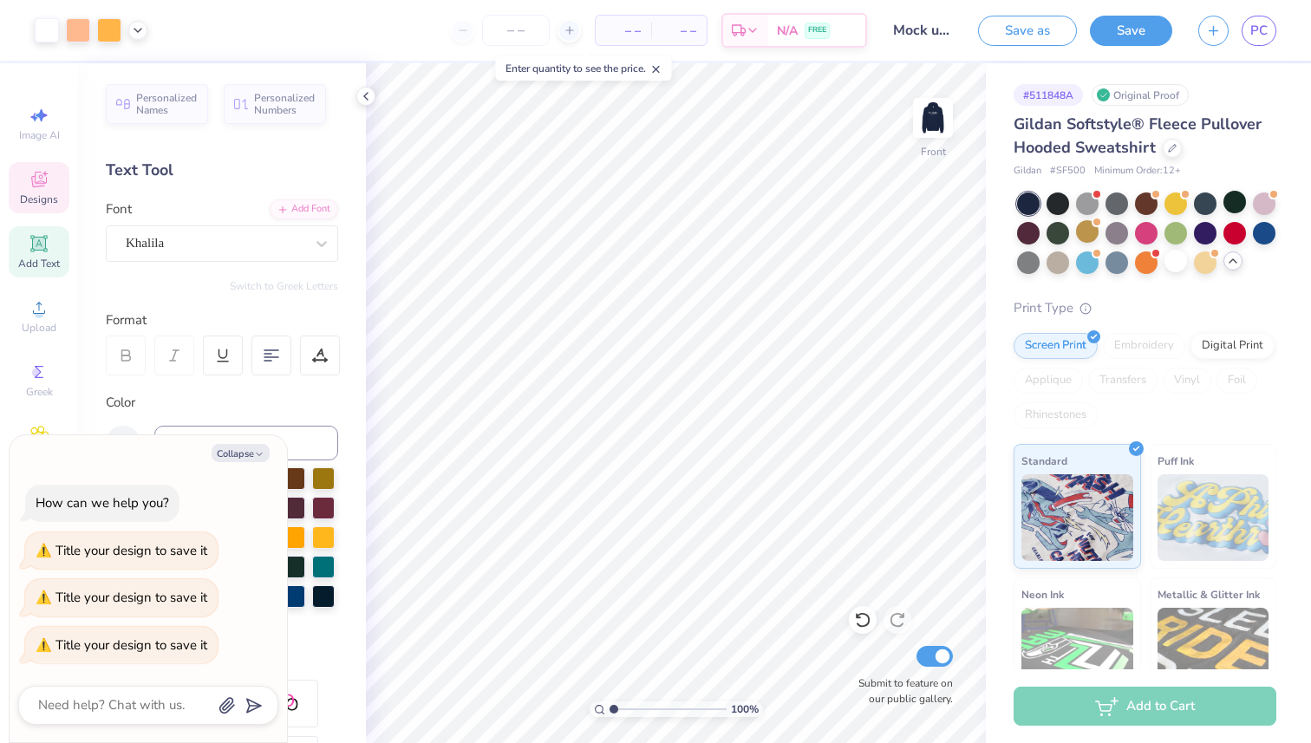
click at [48, 196] on span "Designs" at bounding box center [39, 199] width 38 height 14
type textarea "x"
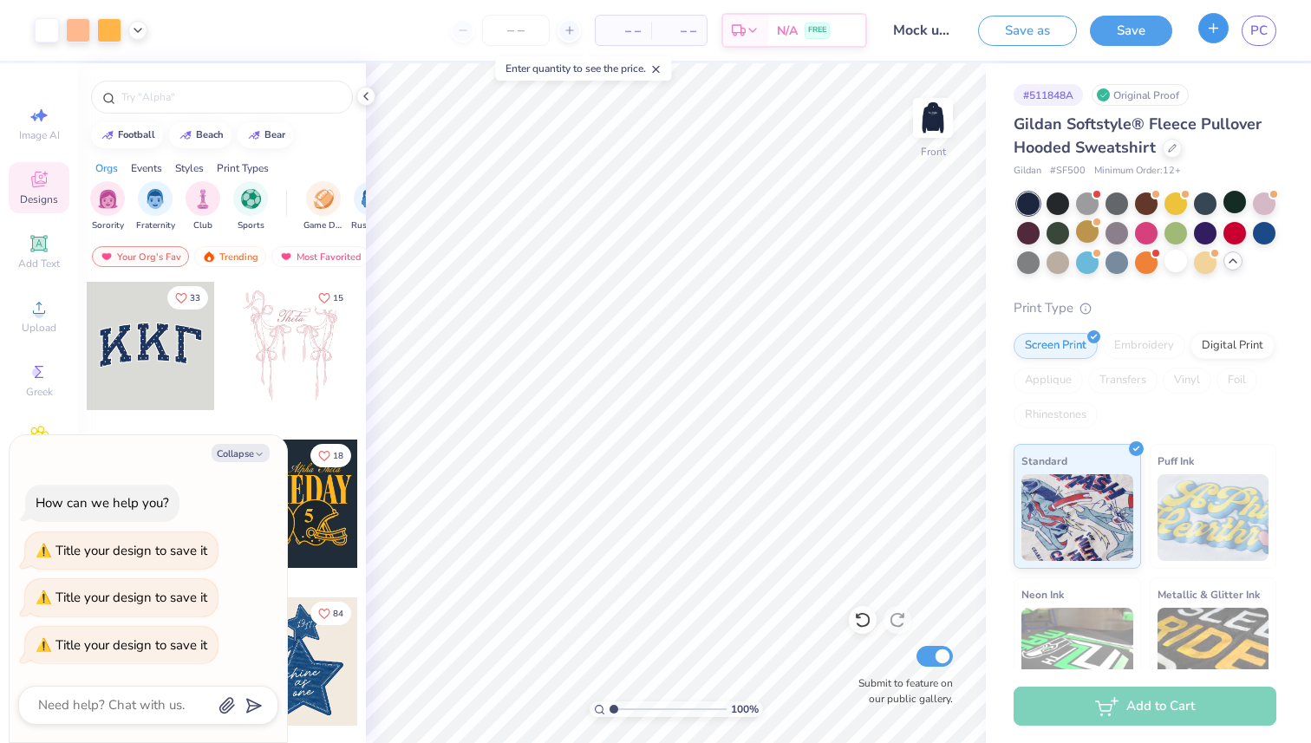
click at [1206, 29] on button "button" at bounding box center [1213, 28] width 30 height 30
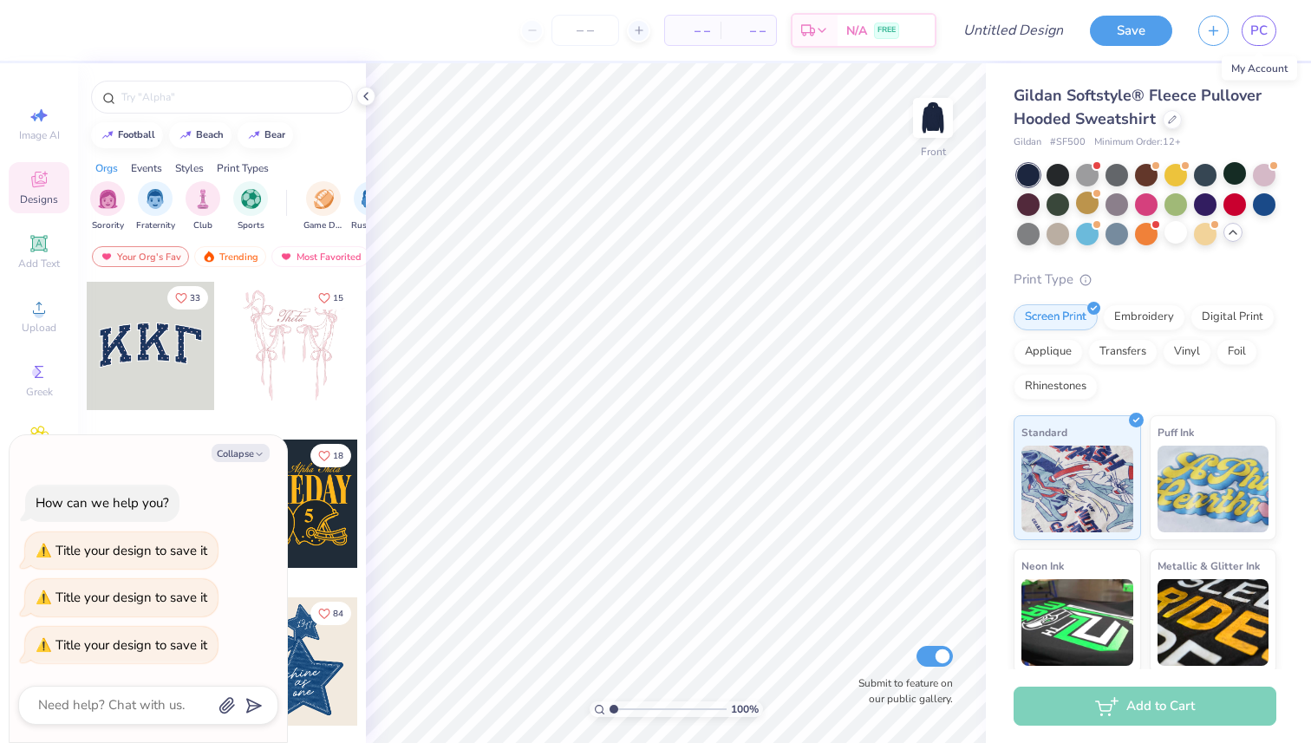
click at [1275, 33] on div "PC" at bounding box center [1258, 31] width 35 height 30
click at [1260, 32] on span "PC" at bounding box center [1258, 31] width 17 height 20
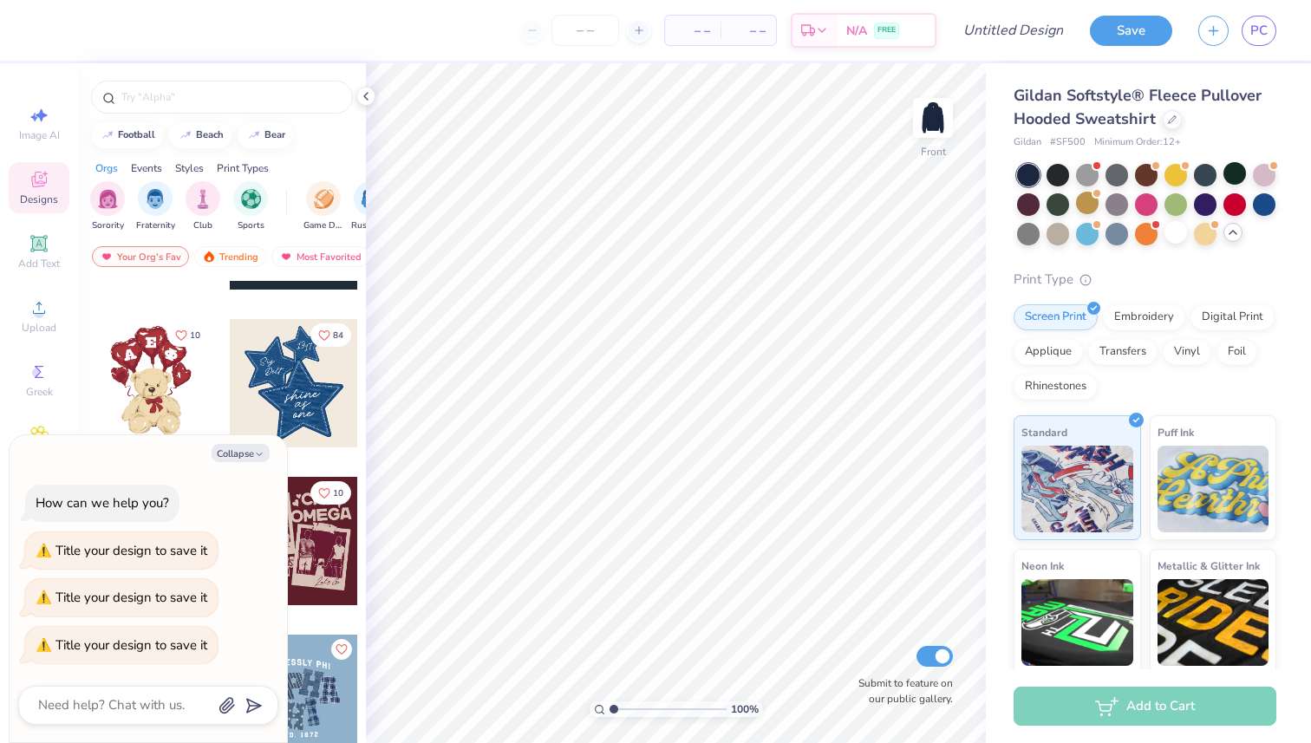
scroll to position [290, 0]
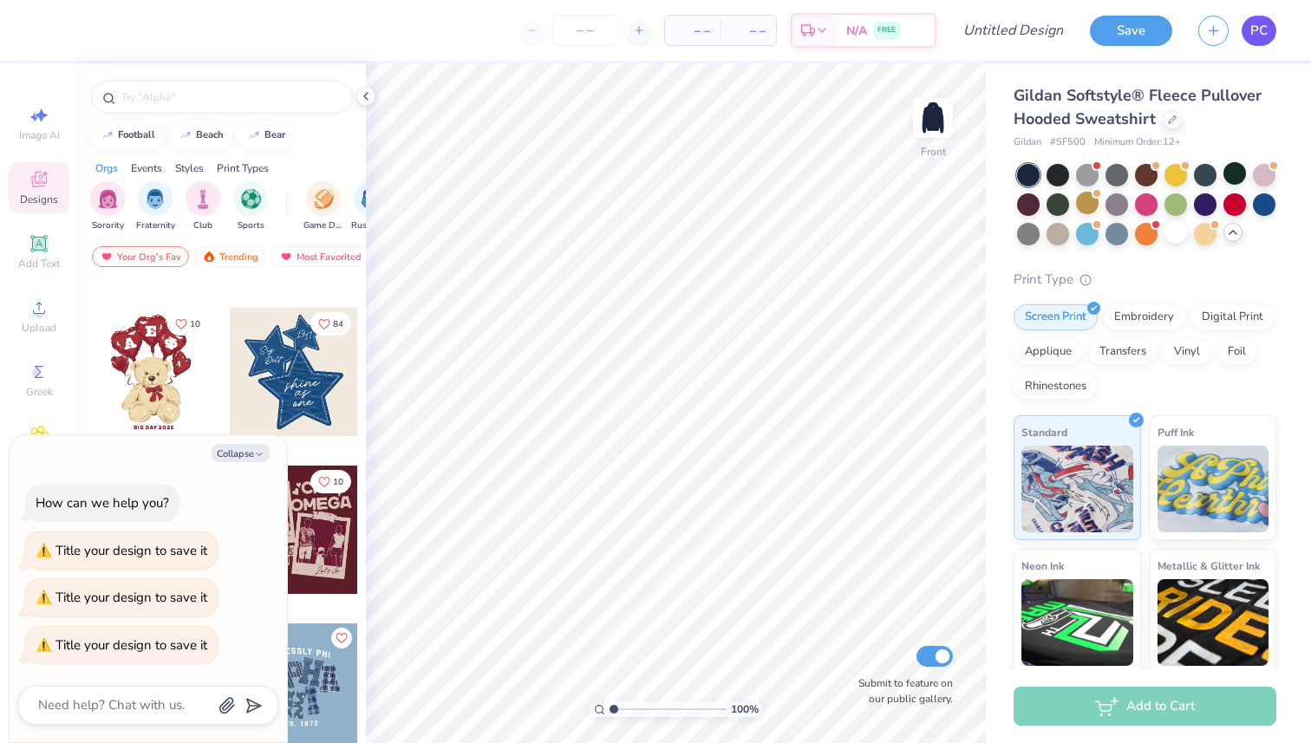
click at [1260, 25] on span "PC" at bounding box center [1258, 31] width 17 height 20
click at [157, 369] on div at bounding box center [150, 372] width 128 height 128
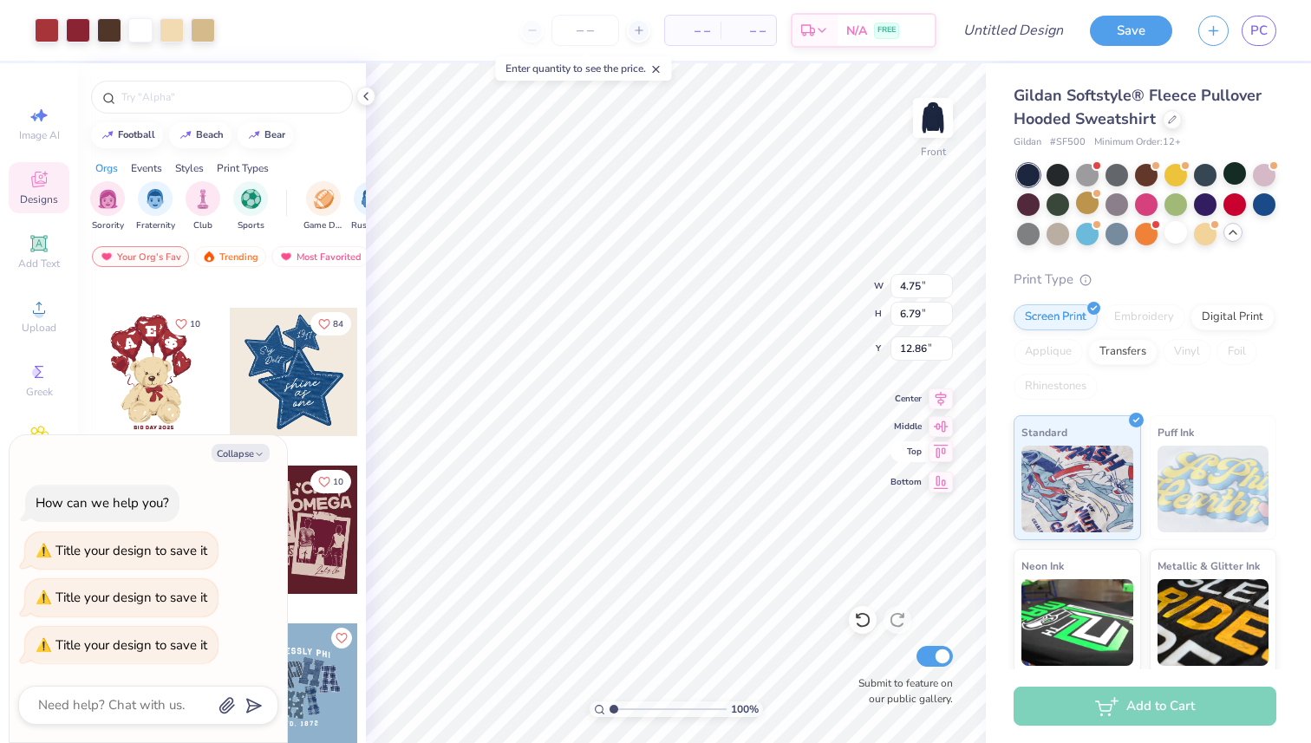
type textarea "x"
type input "7.44"
type textarea "x"
type input "7.94"
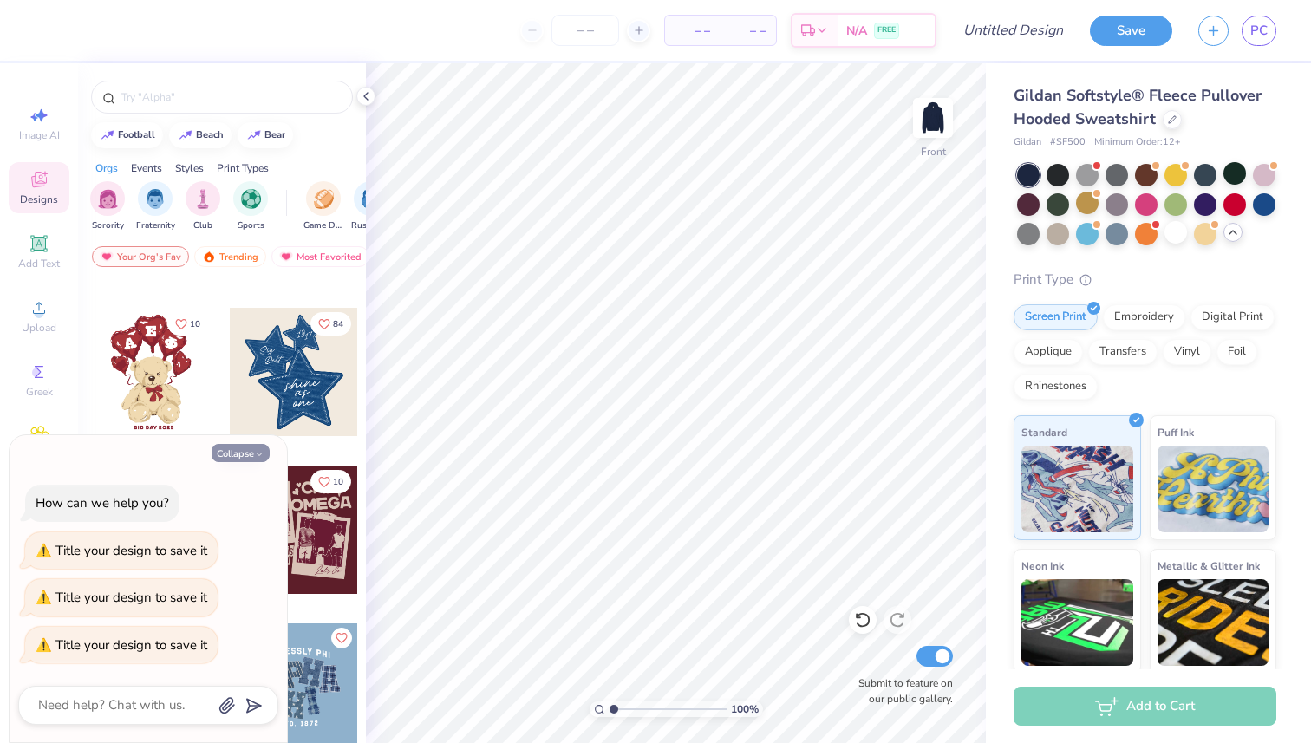
click at [241, 456] on button "Collapse" at bounding box center [241, 453] width 58 height 18
type textarea "x"
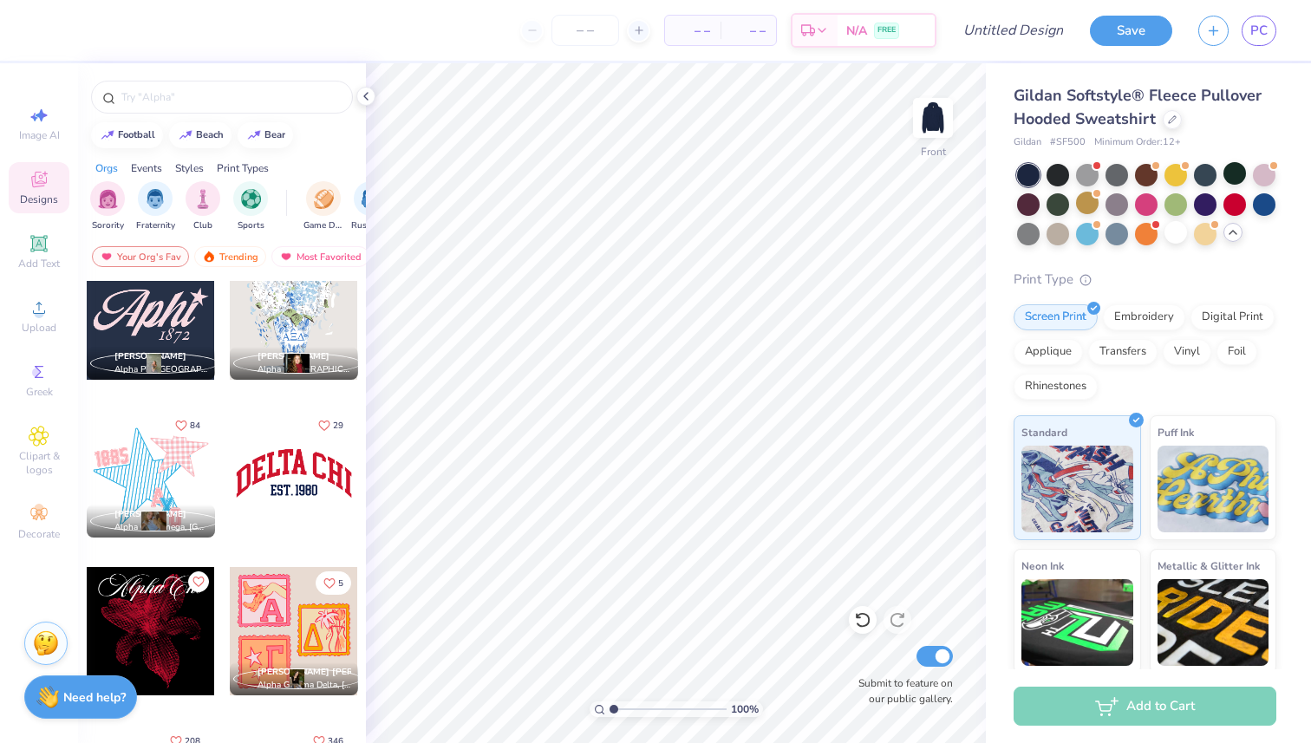
scroll to position [1475, 0]
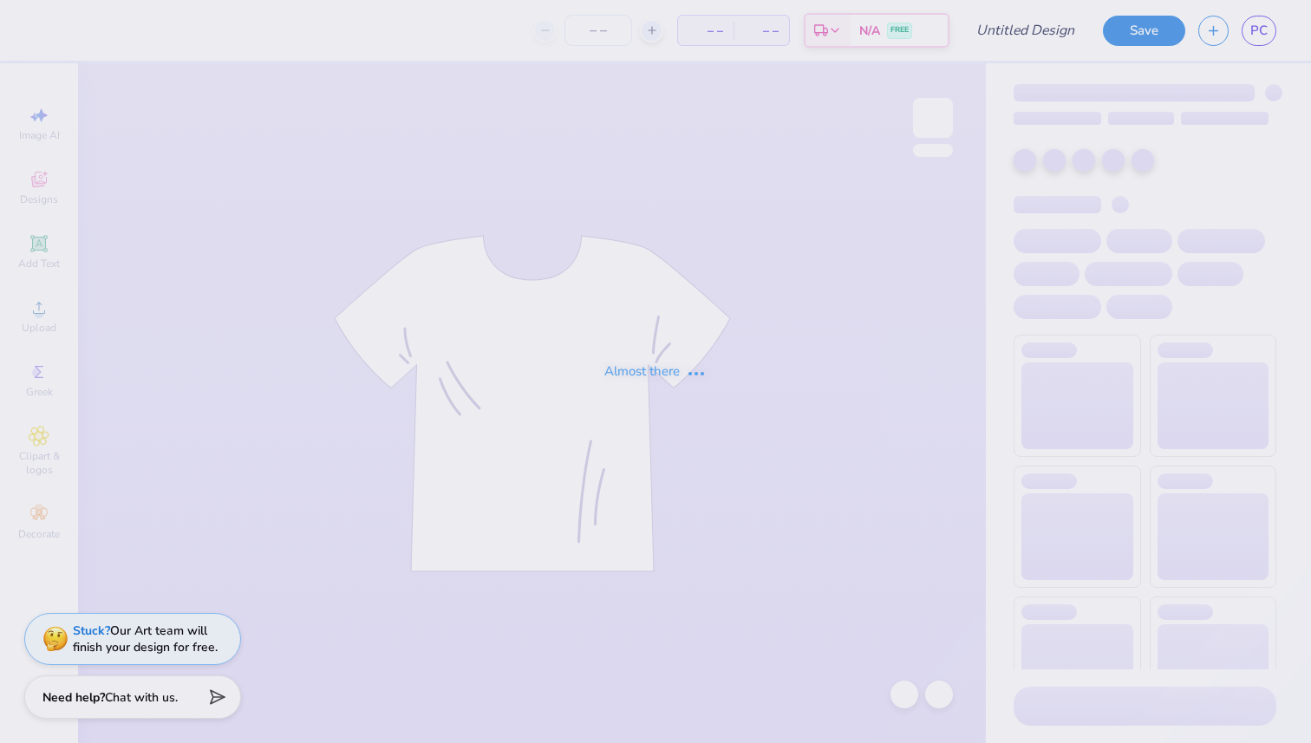
type input "Mock up hoodie"
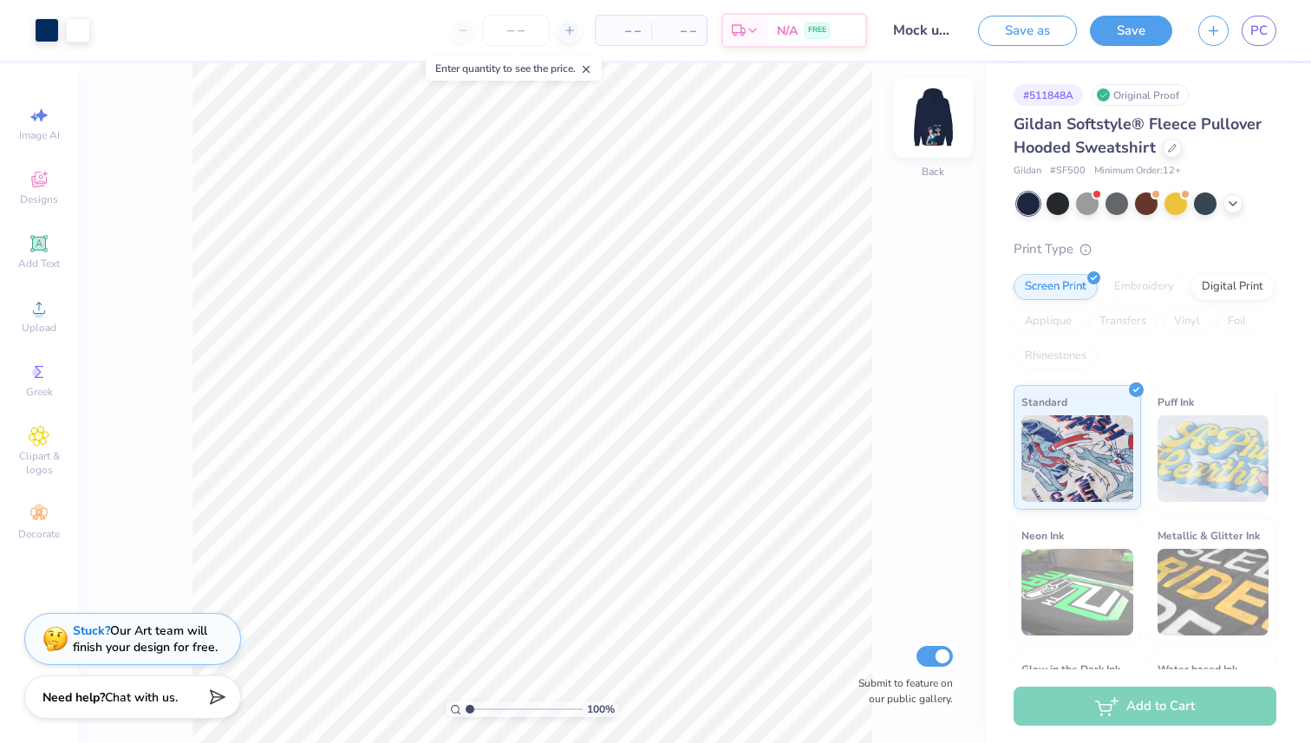
click at [924, 140] on img at bounding box center [932, 117] width 69 height 69
click at [946, 127] on img at bounding box center [932, 117] width 69 height 69
click at [53, 183] on div "Designs" at bounding box center [39, 187] width 61 height 51
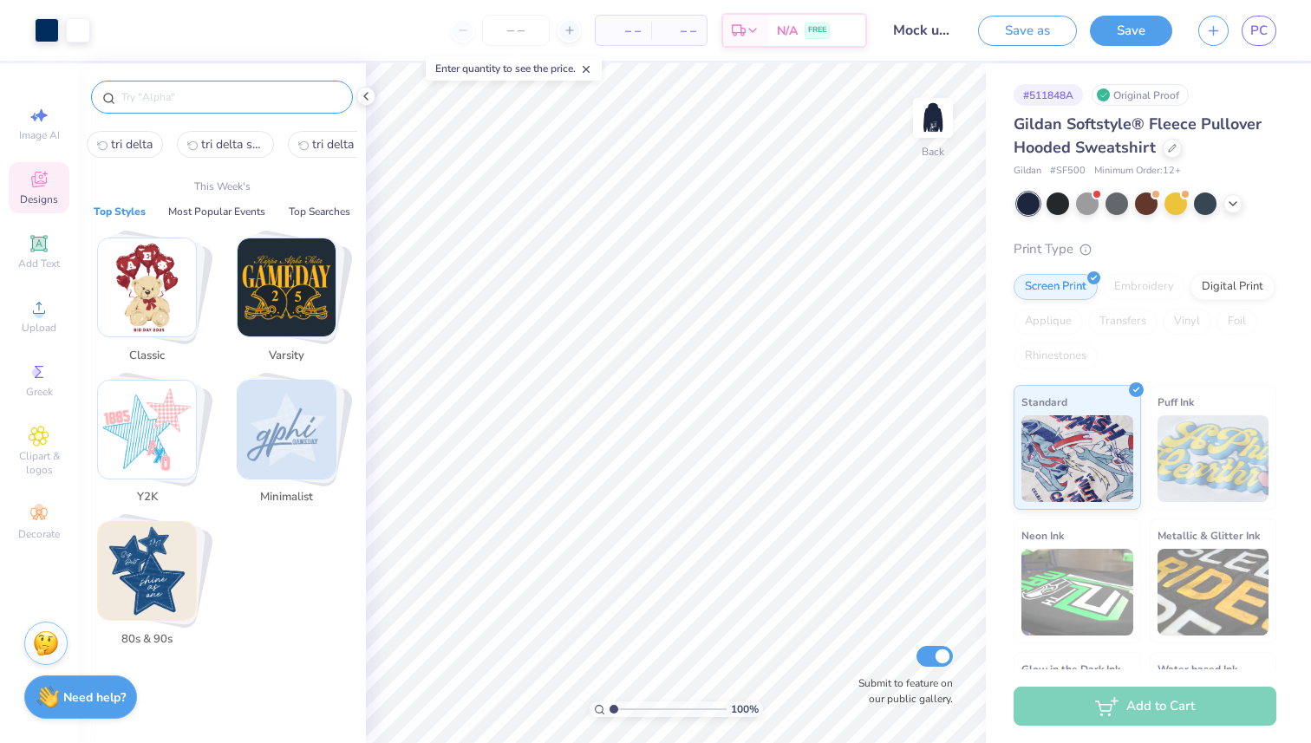
click at [185, 101] on input "text" at bounding box center [231, 96] width 222 height 17
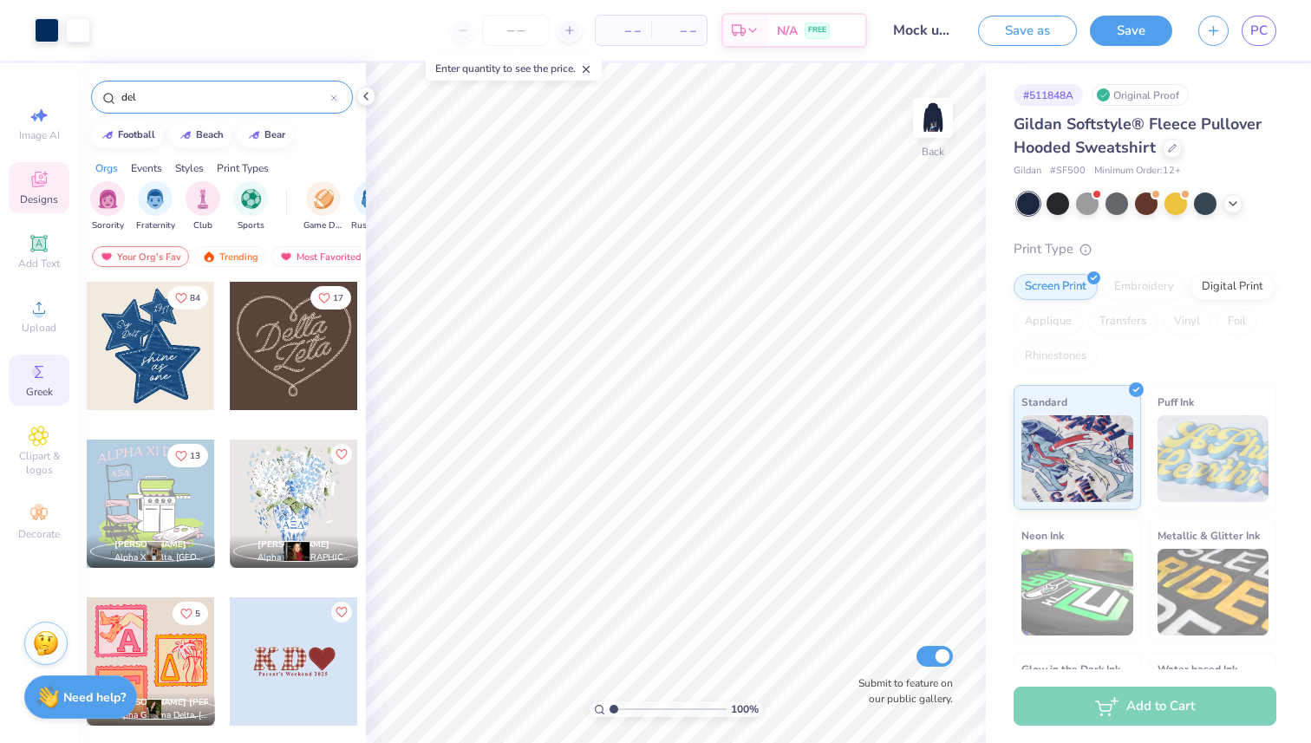
type input "del"
click at [48, 384] on div "Greek" at bounding box center [39, 380] width 61 height 51
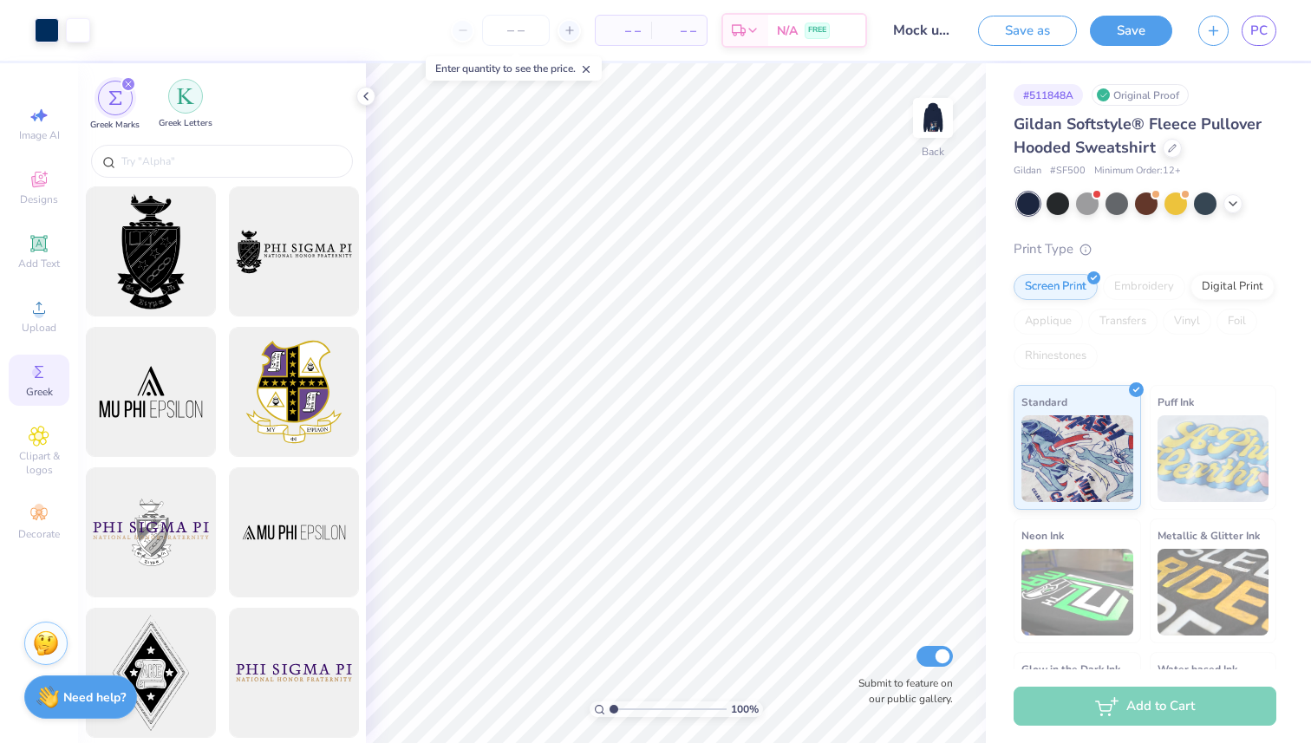
click at [177, 105] on div "filter for Greek Letters" at bounding box center [185, 96] width 35 height 35
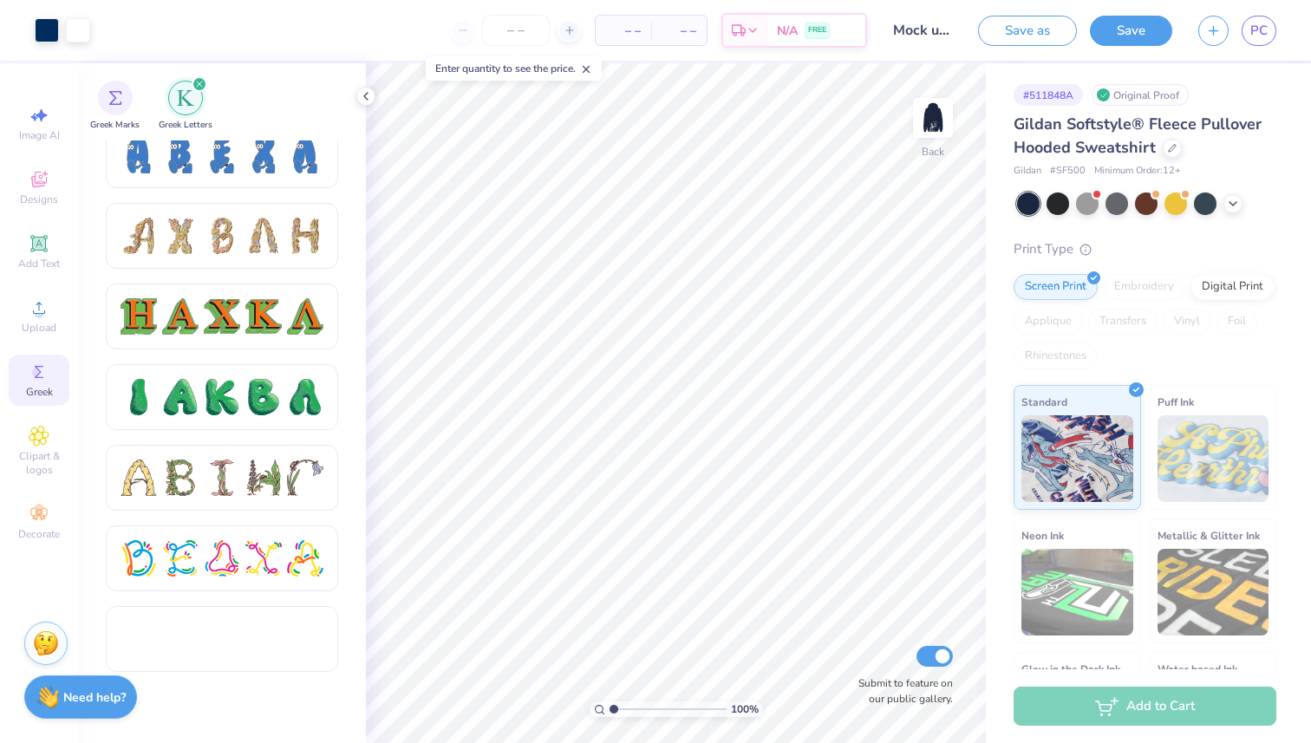
scroll to position [1964, 0]
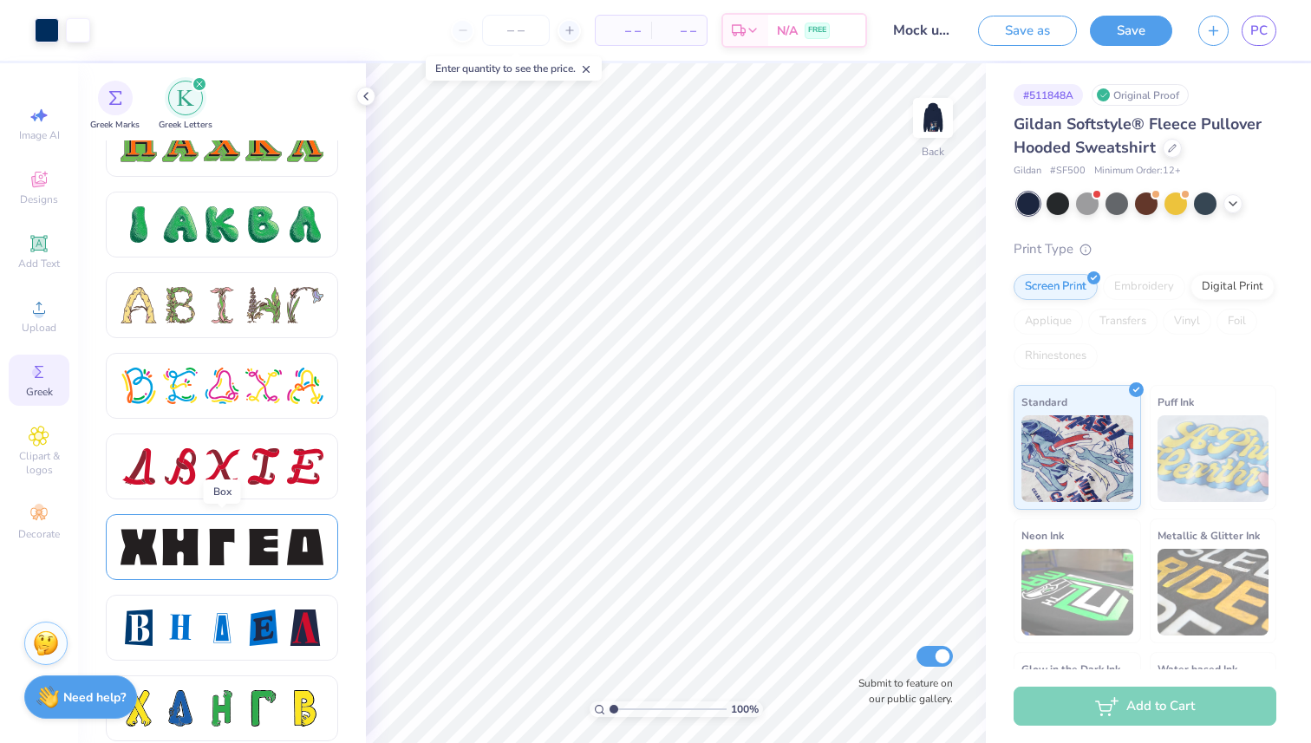
click at [174, 544] on div at bounding box center [180, 547] width 36 height 36
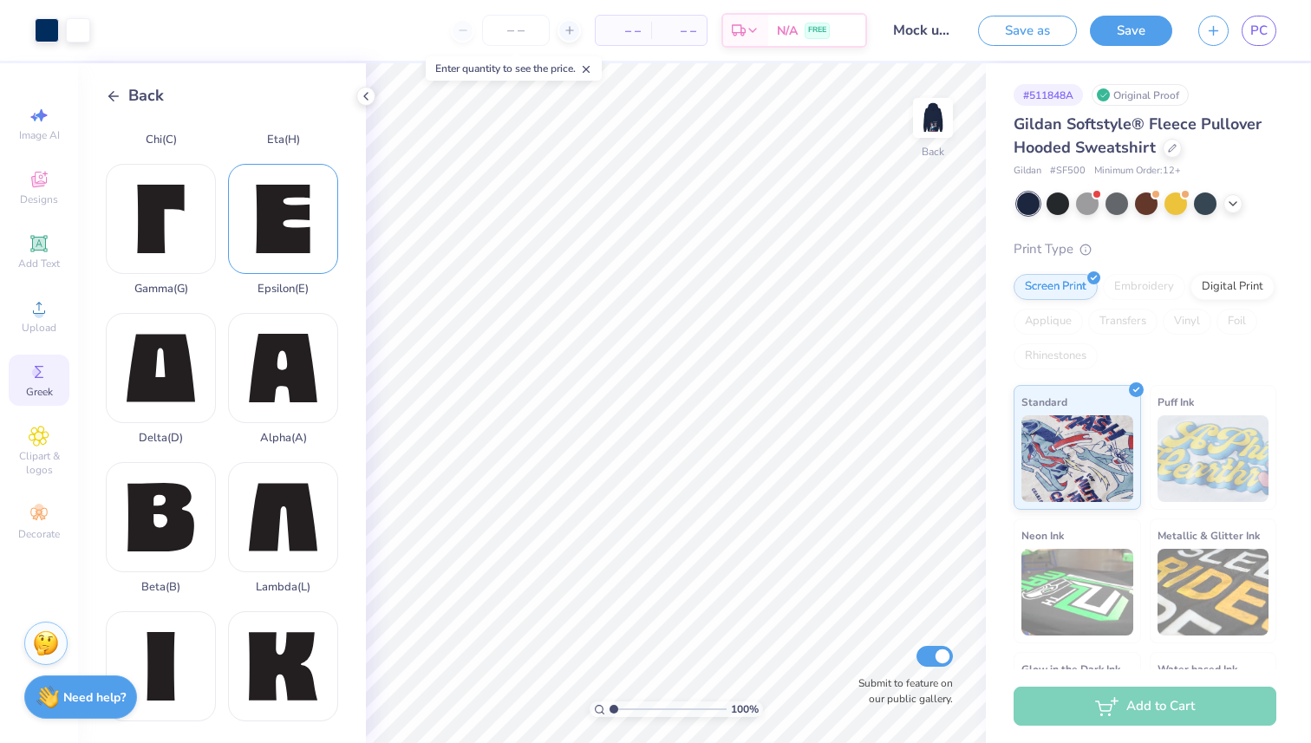
scroll to position [179, 0]
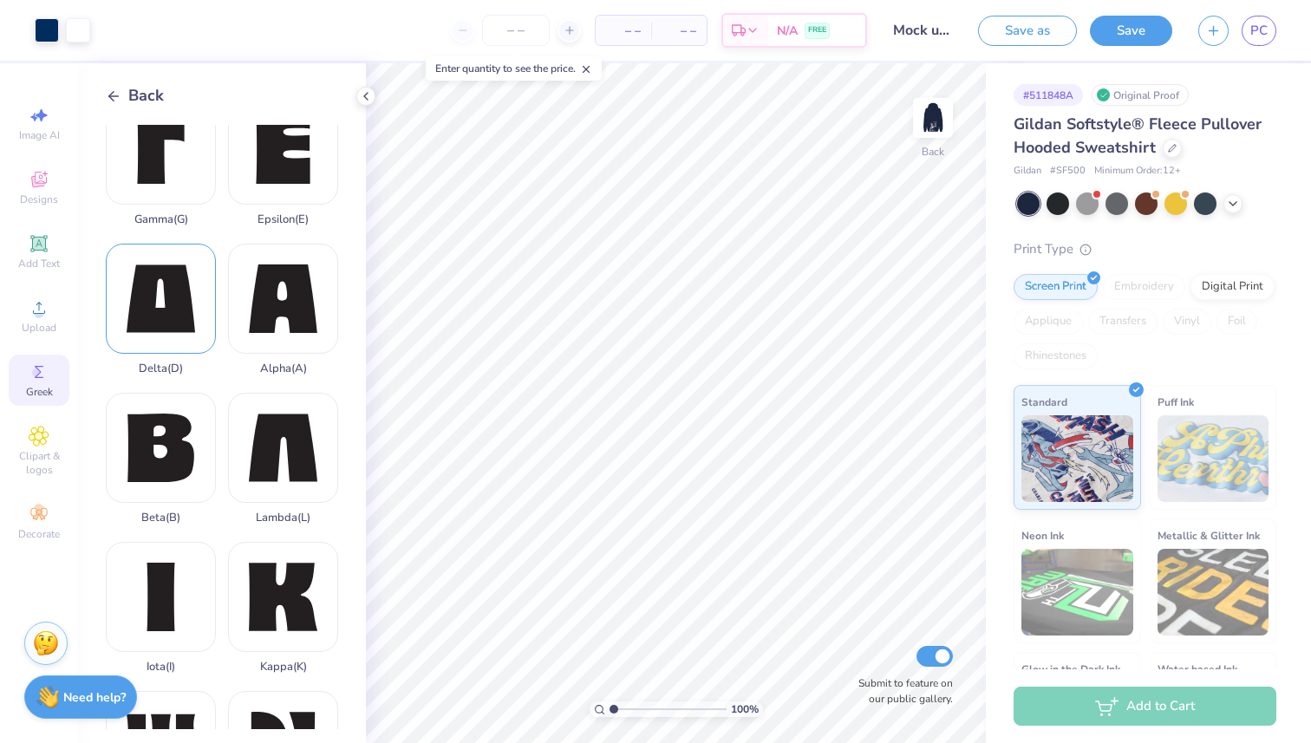
click at [183, 338] on div "Delta ( D )" at bounding box center [161, 310] width 110 height 132
click at [678, 301] on div "Hold “Option ⌥” to see the space between elements." at bounding box center [707, 286] width 173 height 40
click at [925, 133] on img at bounding box center [932, 117] width 69 height 69
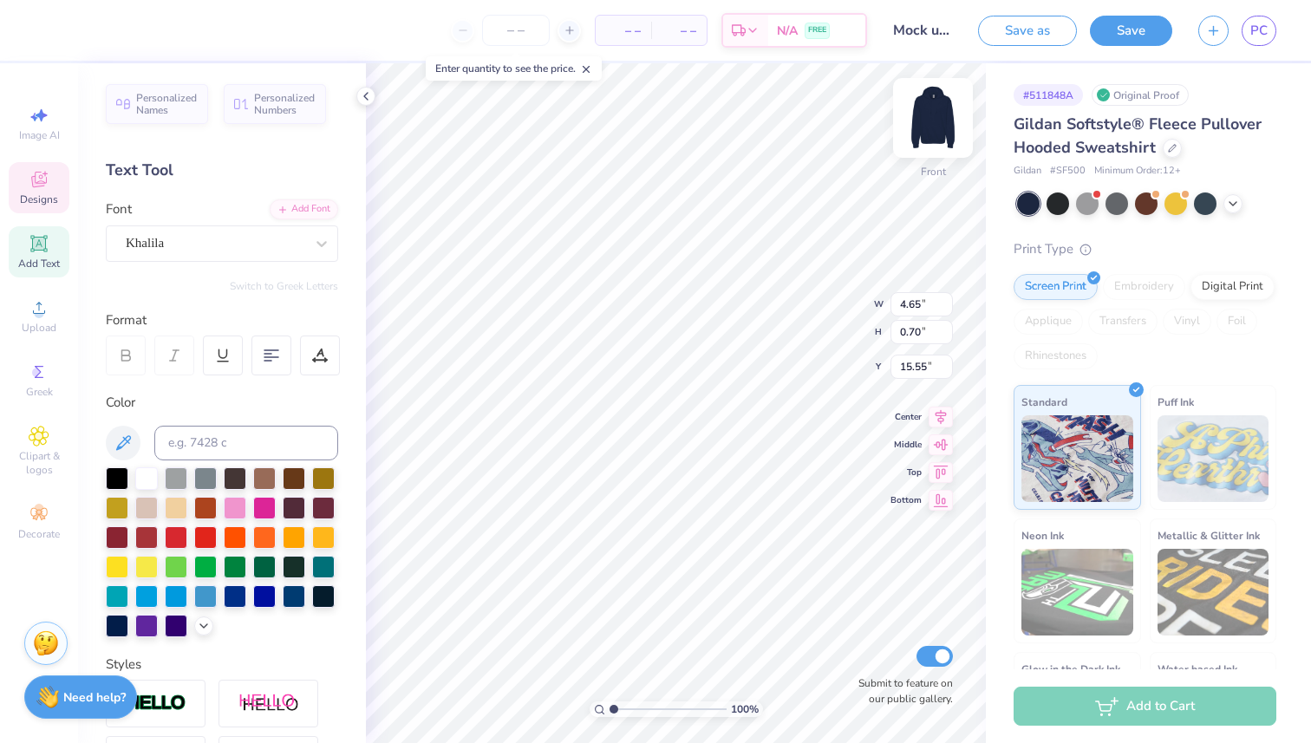
type input "15.09"
click at [935, 122] on img at bounding box center [932, 117] width 69 height 69
click at [935, 120] on img at bounding box center [932, 117] width 69 height 69
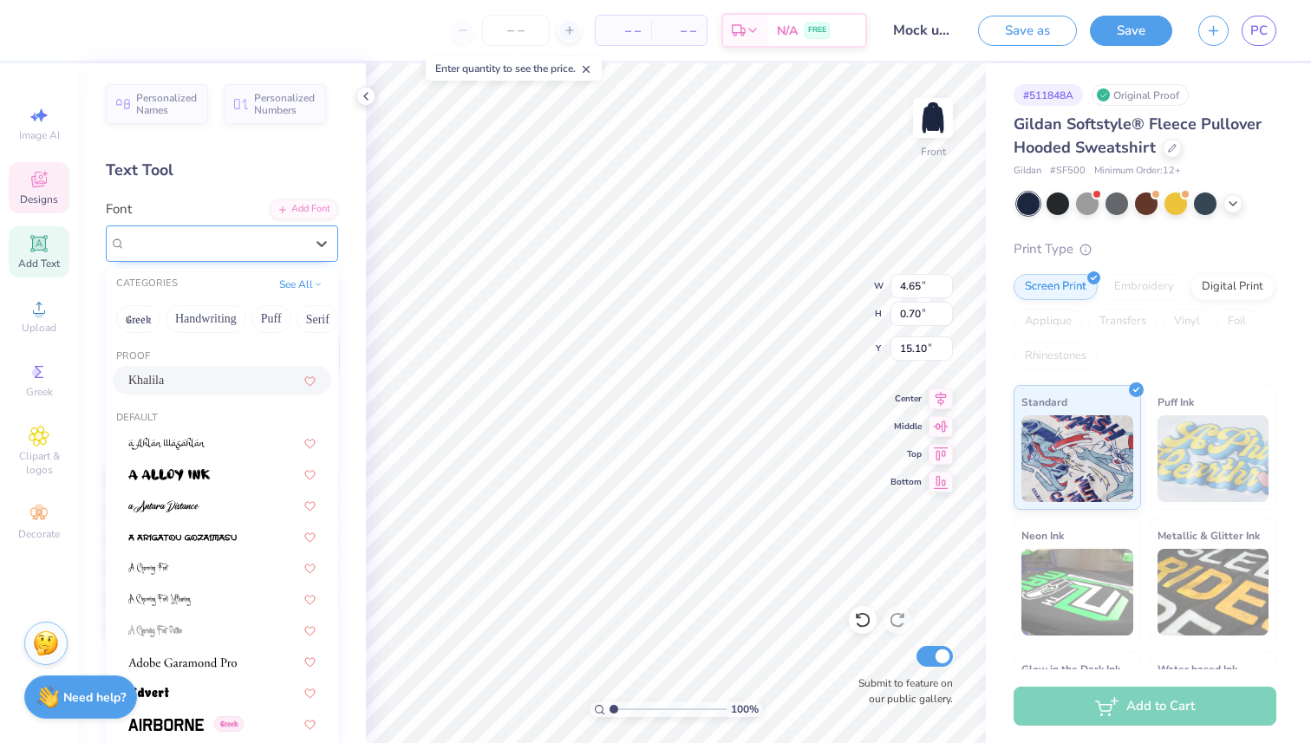
click at [253, 250] on div "Khalila" at bounding box center [215, 243] width 182 height 27
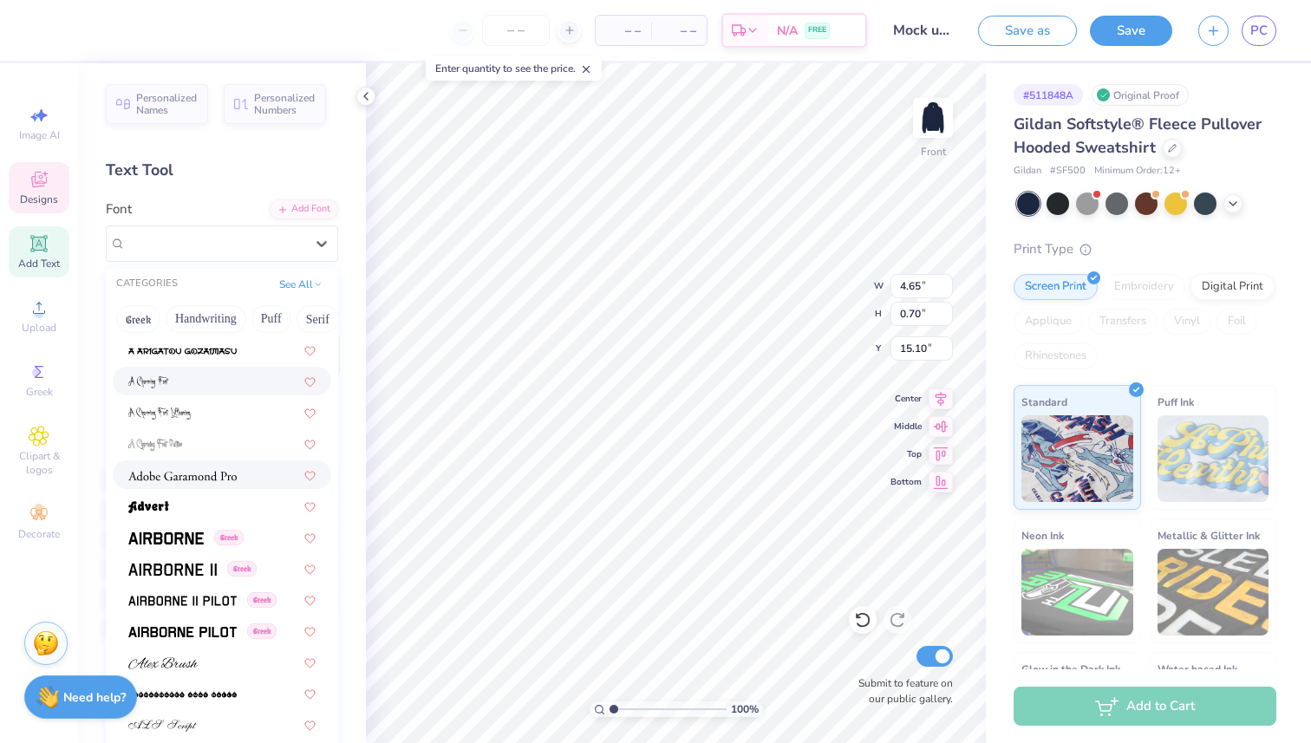
scroll to position [188, 0]
